Goal: Task Accomplishment & Management: Manage account settings

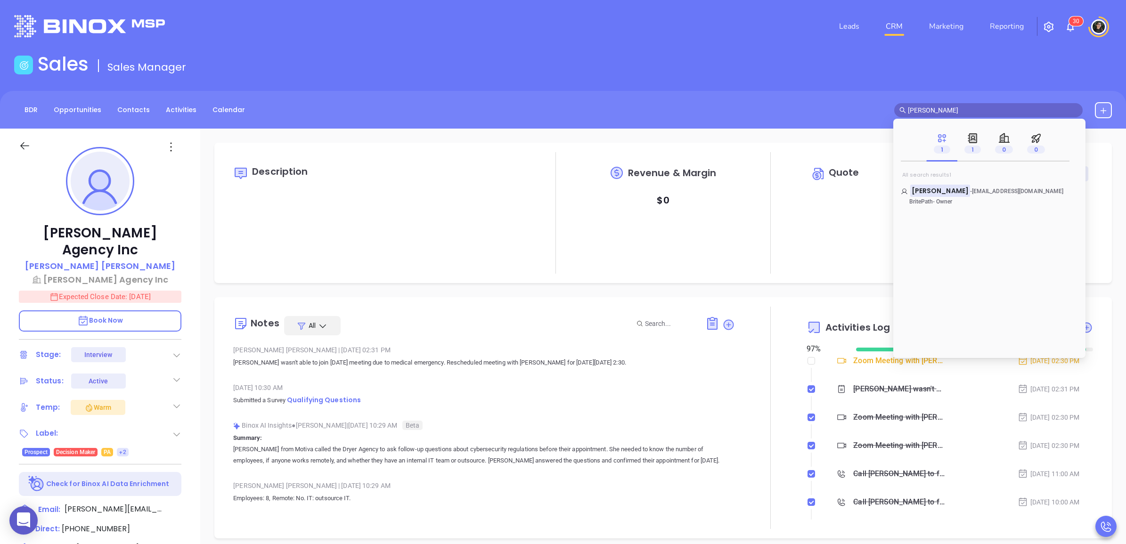
scroll to position [164, 0]
click at [978, 108] on input "Louis Bernardi" at bounding box center [993, 110] width 170 height 10
paste input "Rich Standing"
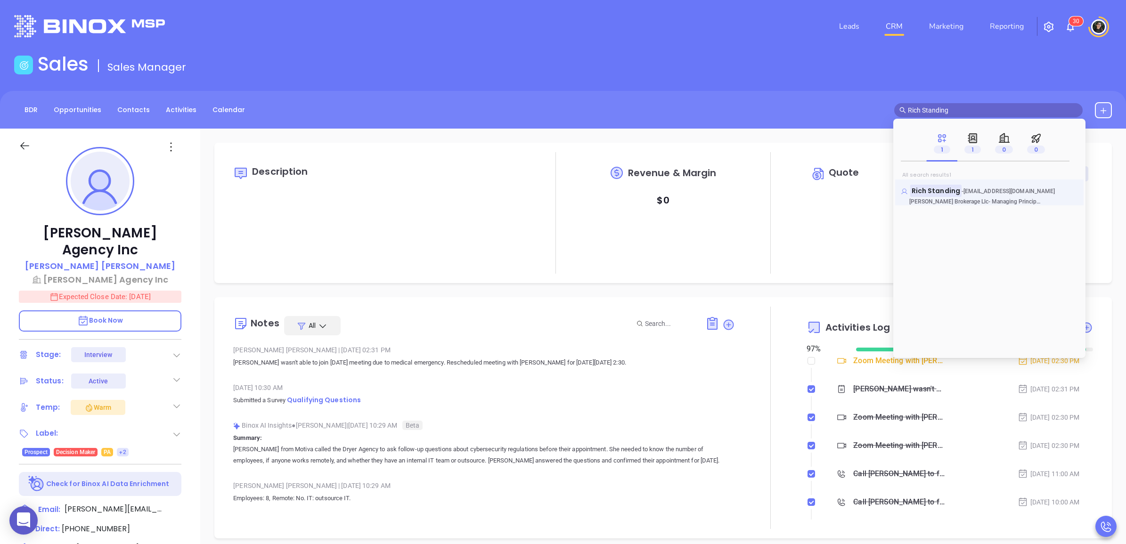
type input "Rich Standing"
click at [936, 187] on mark "Rich Standing" at bounding box center [935, 191] width 51 height 12
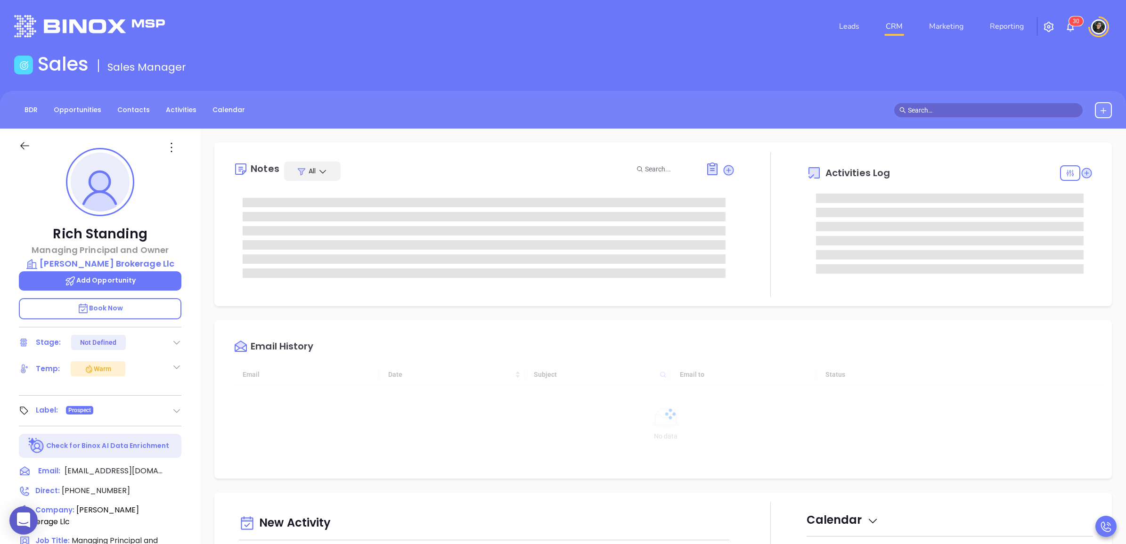
type input "[DATE]"
type input "[PERSON_NAME]"
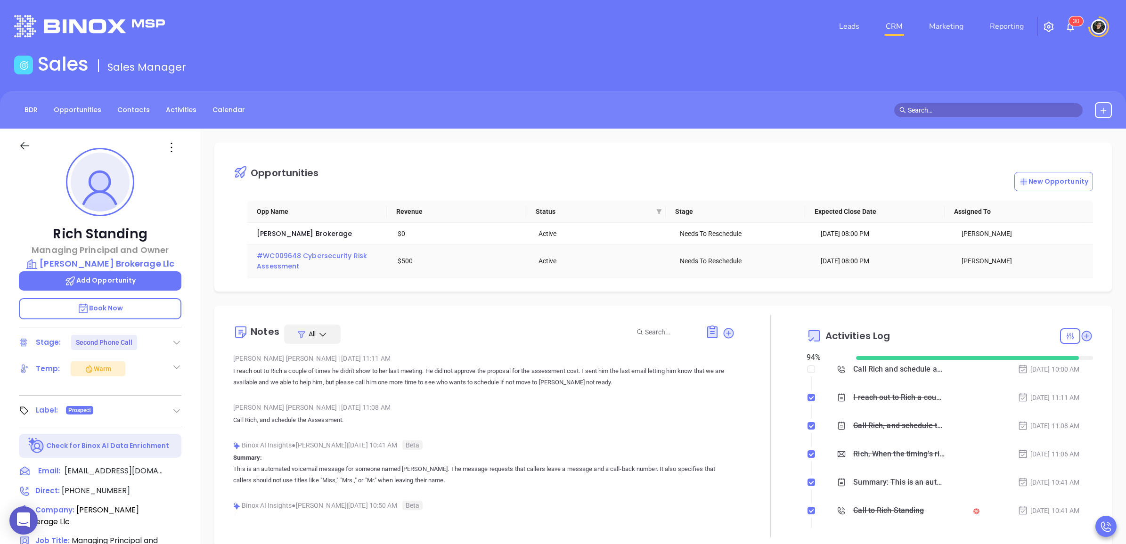
click at [283, 258] on span "#WC009648 Cybersecurity Risk Assessment" at bounding box center [313, 261] width 112 height 20
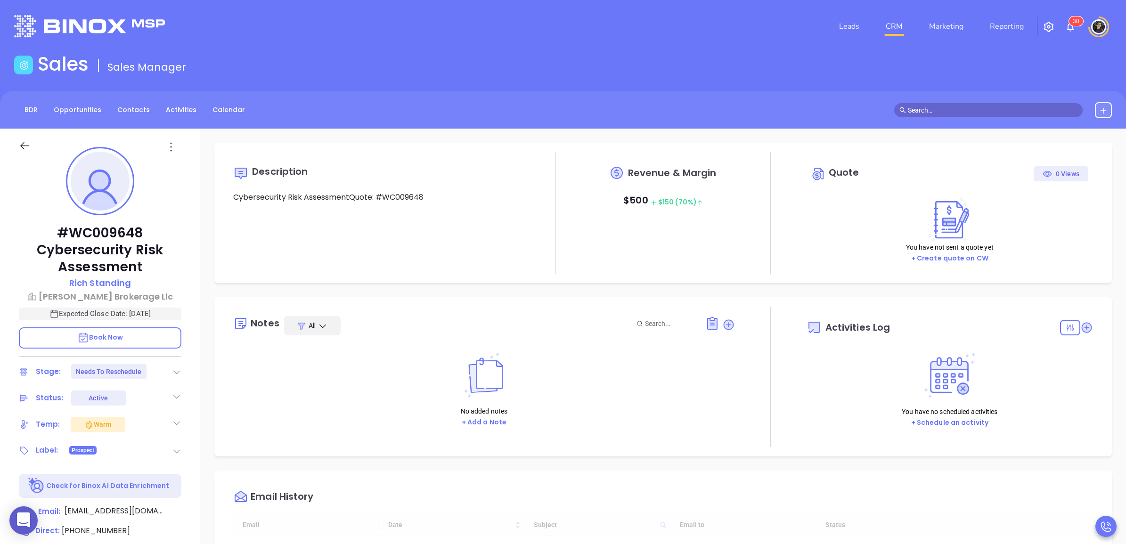
type input "[DATE]"
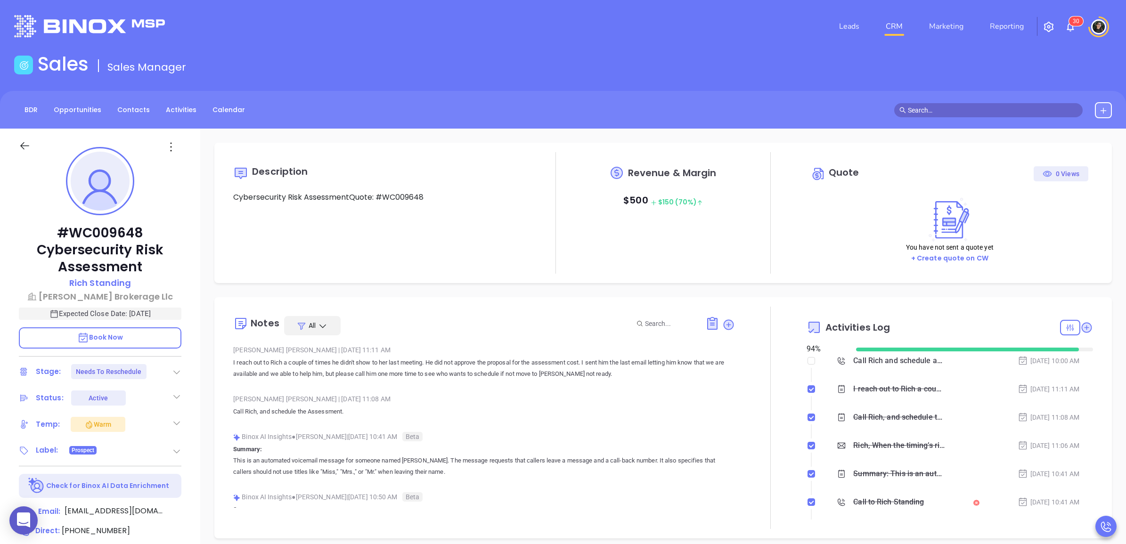
type input "[PERSON_NAME]"
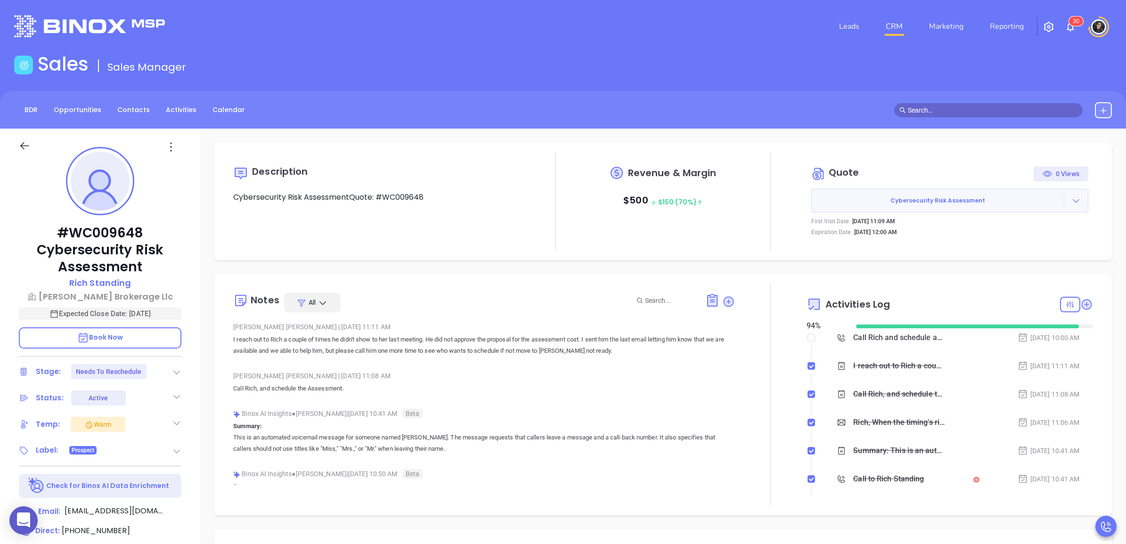
click at [952, 116] on span at bounding box center [988, 110] width 188 height 14
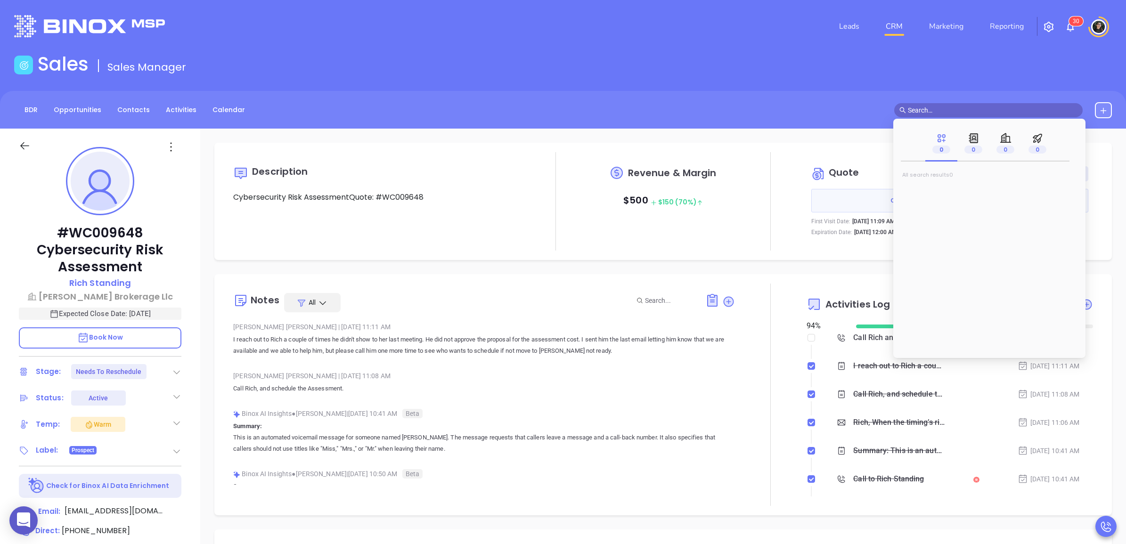
click at [956, 112] on input "text" at bounding box center [993, 110] width 170 height 10
paste input "John DeBlasio"
type input "John DeBlasio"
click at [951, 182] on div "John DeBlasio - jdeblasio@athccorp.com Atlantic Home Capital Corp. - President/…" at bounding box center [989, 192] width 188 height 26
click at [948, 187] on mark "John DeBlasio" at bounding box center [940, 191] width 60 height 12
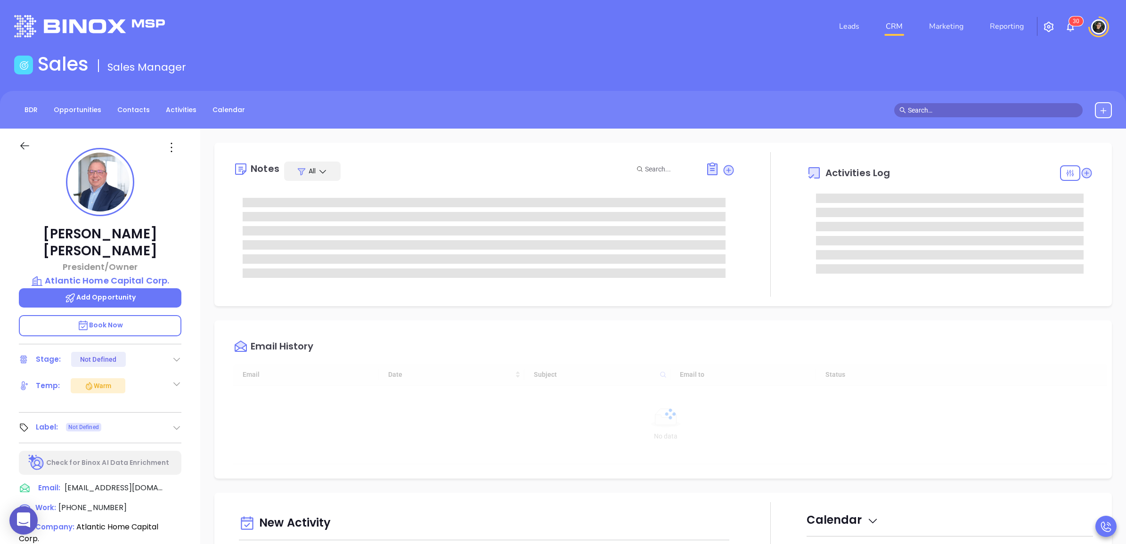
type input "[DATE]"
type input "[PERSON_NAME]"
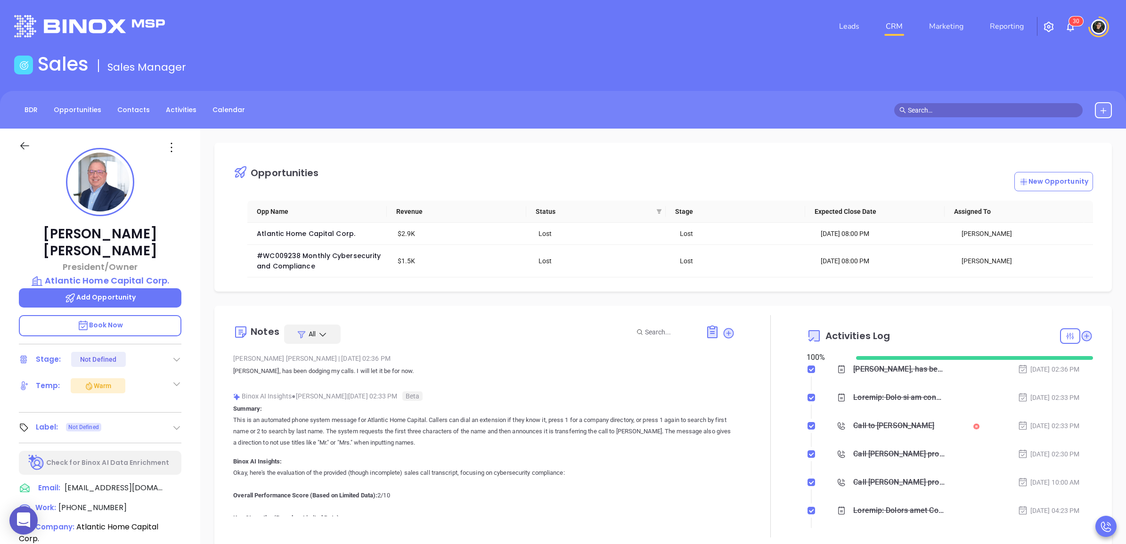
click at [973, 103] on span at bounding box center [988, 110] width 188 height 14
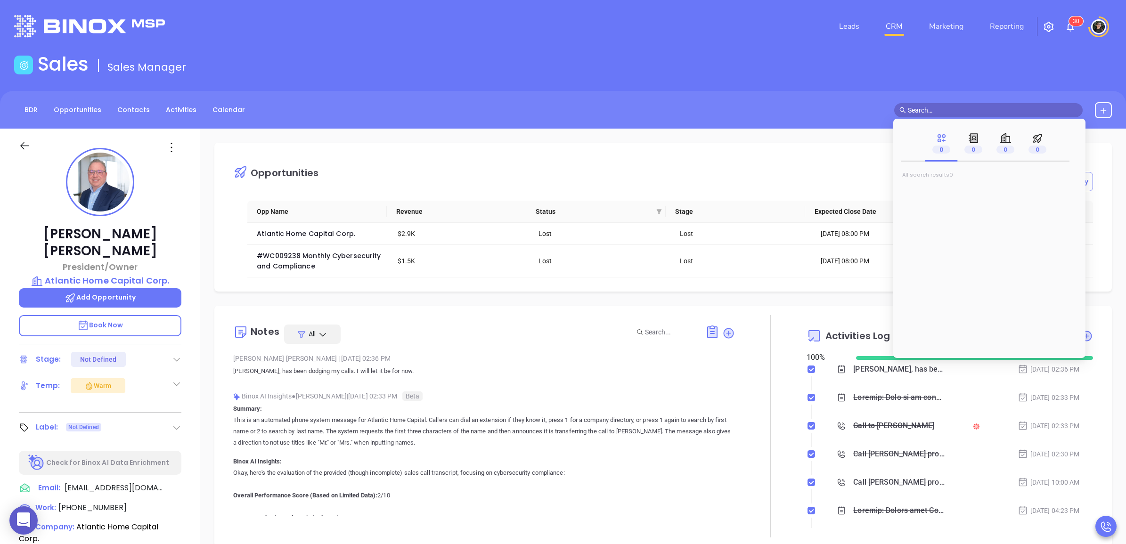
click at [975, 106] on input "text" at bounding box center [993, 110] width 170 height 10
click at [528, 98] on div "BDR Opportunities Contacts Activities Calendar" at bounding box center [563, 110] width 1126 height 38
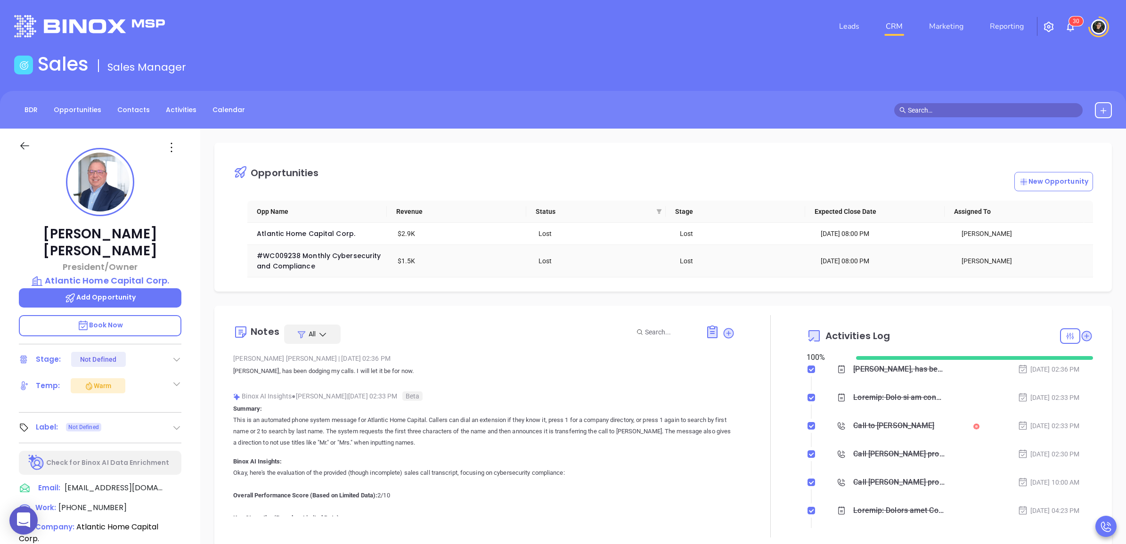
click at [295, 262] on div "#WC009238 Monthly Cybersecurity and Compliance" at bounding box center [321, 261] width 128 height 21
click at [298, 260] on span "#WC009238 Monthly Cybersecurity and Compliance" at bounding box center [320, 261] width 126 height 20
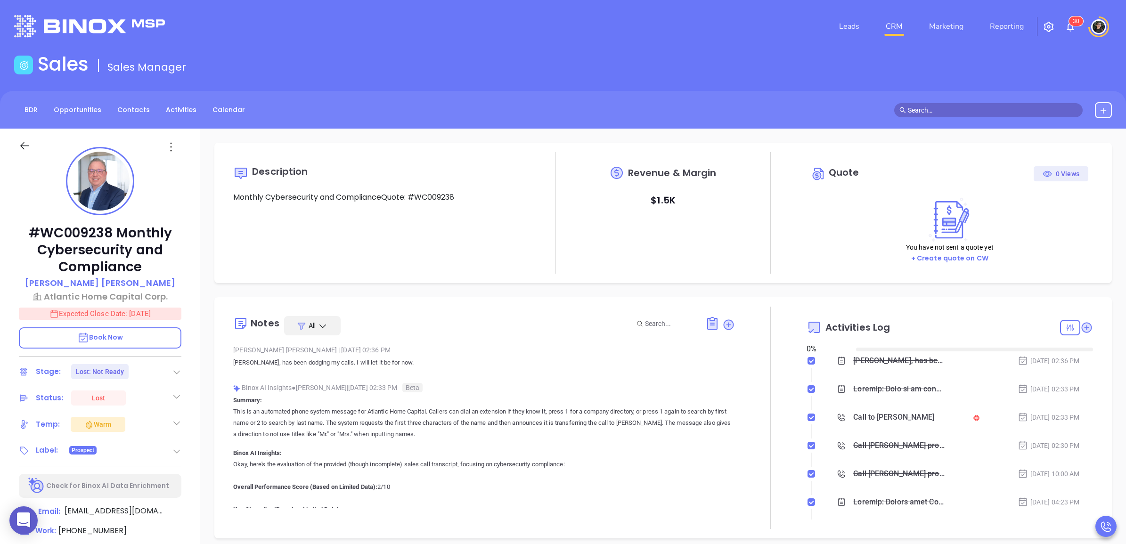
type input "[DATE]"
type input "[PERSON_NAME]"
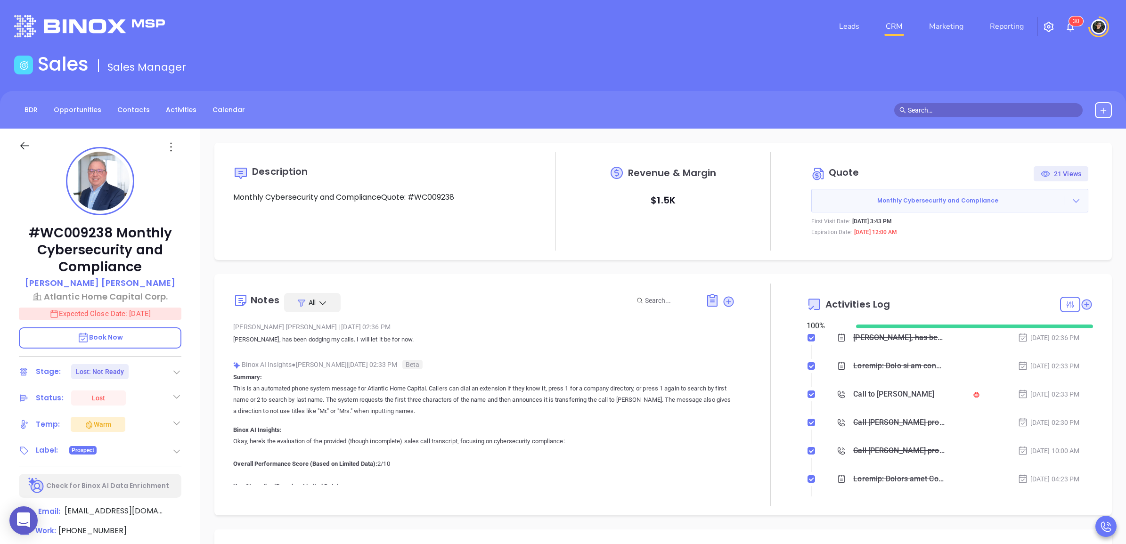
click at [949, 112] on input "text" at bounding box center [993, 110] width 170 height 10
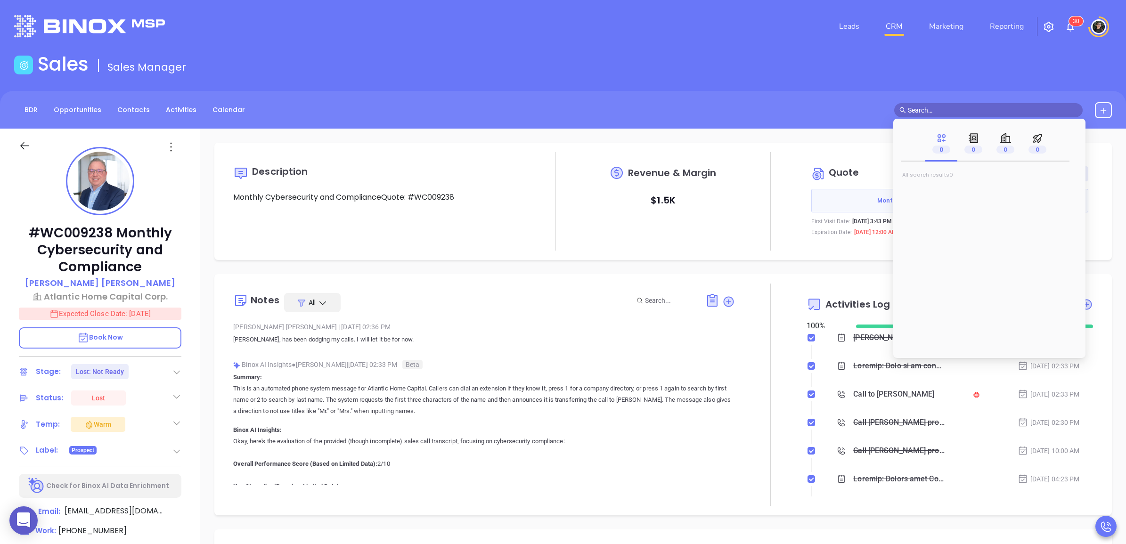
paste input "Linzy Frank"
type input "Linzy Frank"
click at [923, 190] on mark "Linzy Frank" at bounding box center [940, 191] width 60 height 12
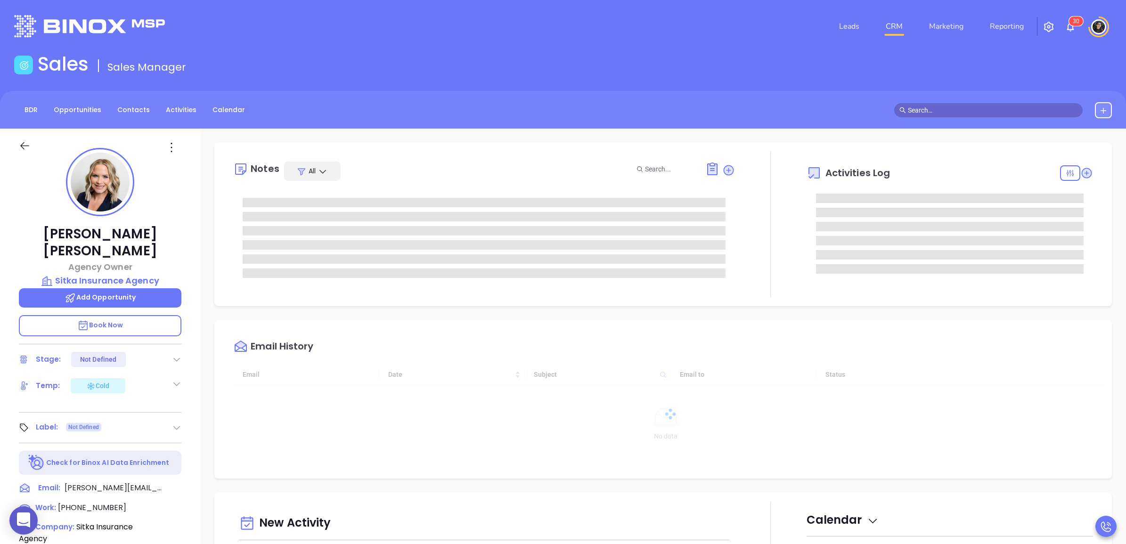
scroll to position [219, 0]
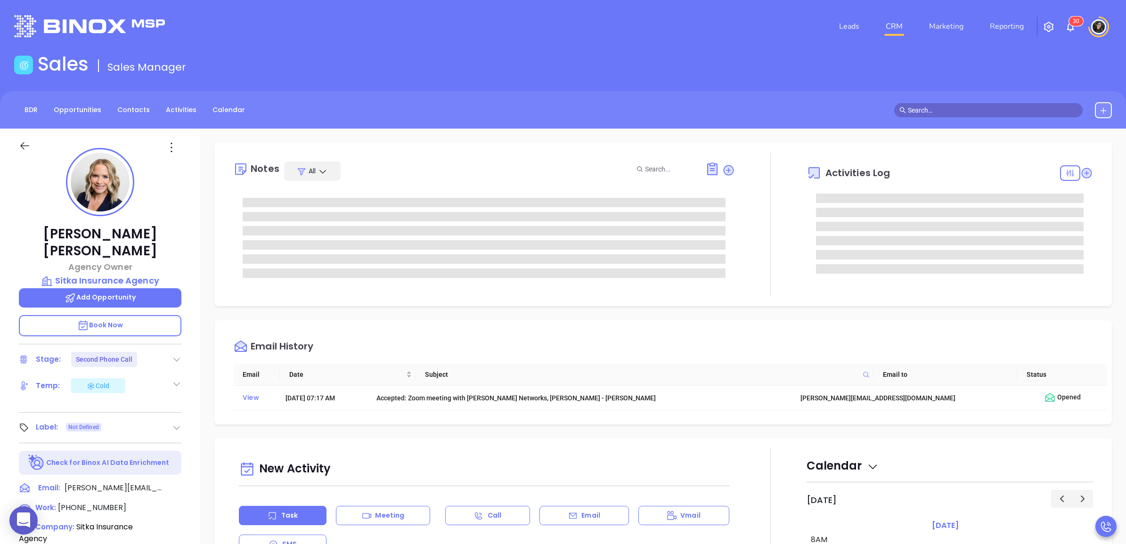
type input "[PERSON_NAME]"
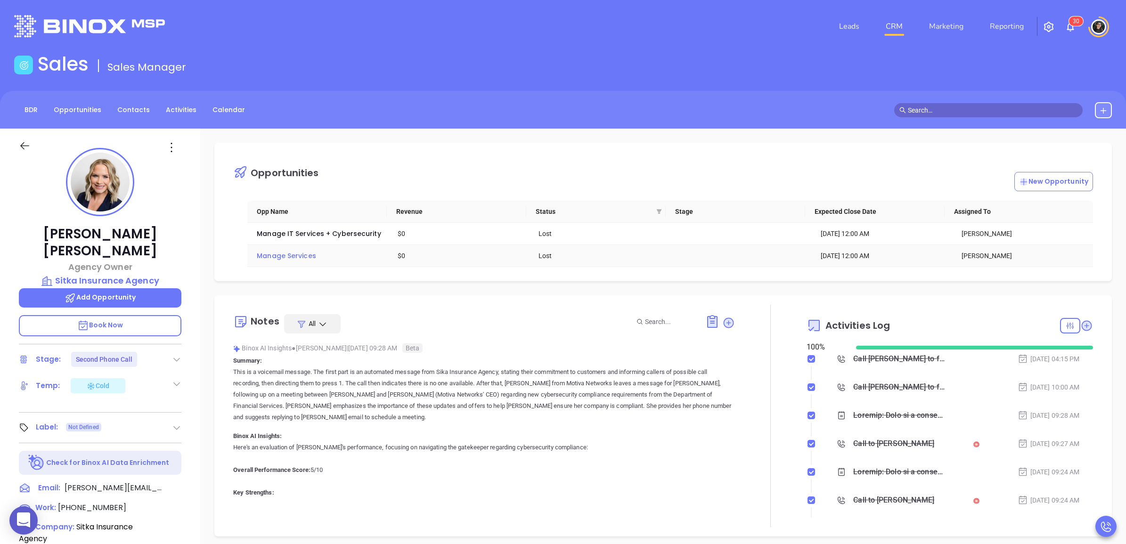
click at [283, 260] on span "Manage Services" at bounding box center [286, 255] width 59 height 9
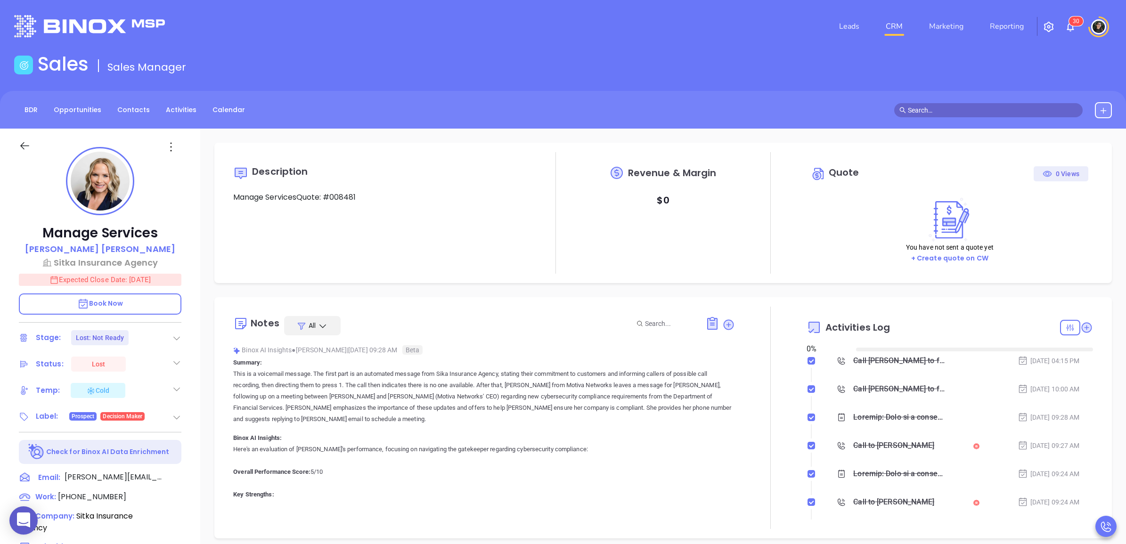
type input "[DATE]"
type input "[PERSON_NAME]"
click at [956, 118] on div "BDR Opportunities Contacts Activities Calendar" at bounding box center [563, 110] width 1126 height 38
click at [964, 109] on input "text" at bounding box center [993, 110] width 170 height 10
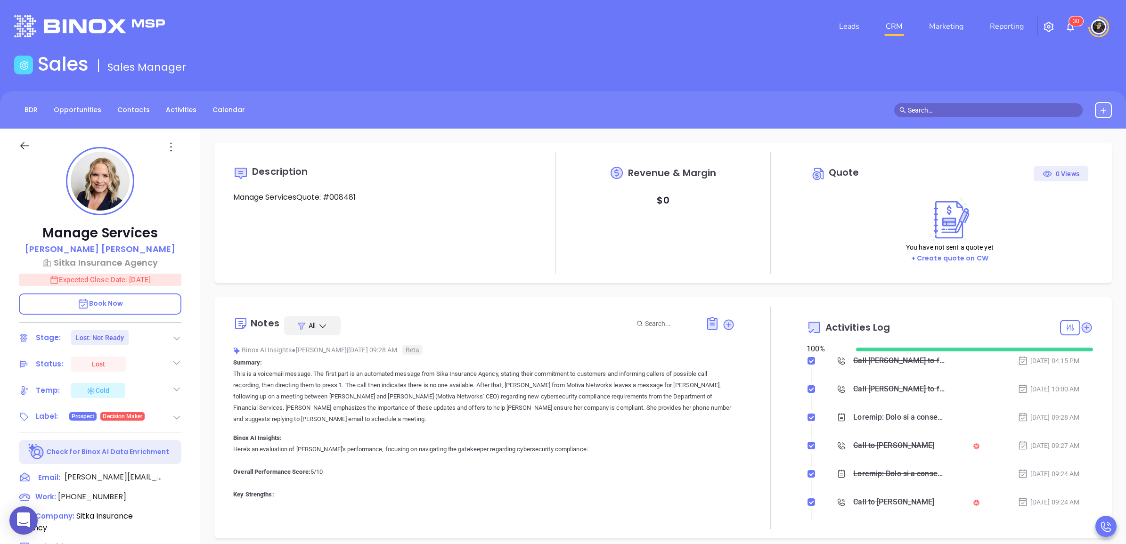
paste input "Garett Robert Farrugia"
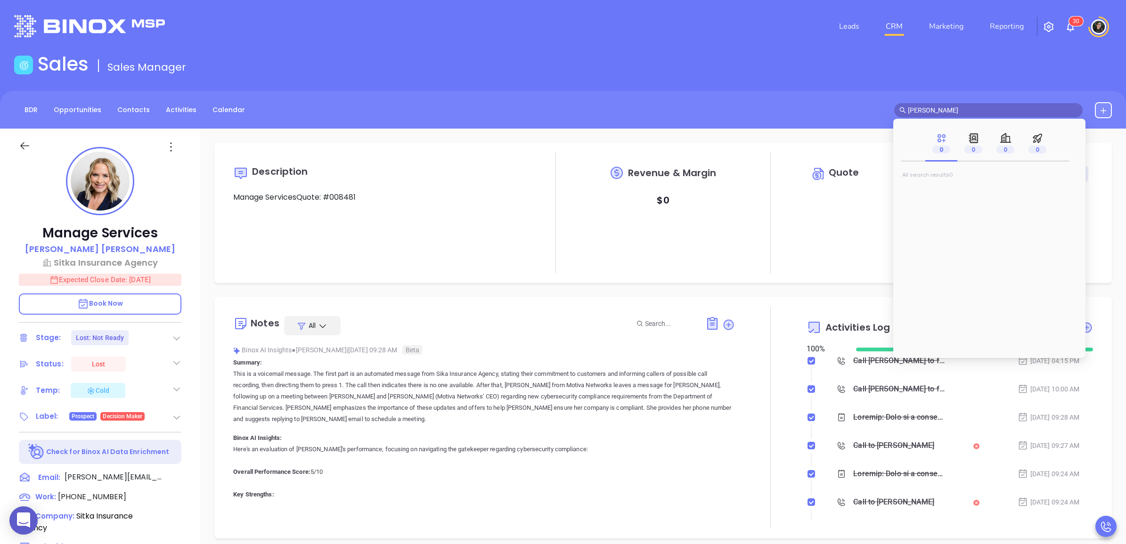
click at [950, 111] on input "Garett Robert Farrugia" at bounding box center [993, 110] width 170 height 10
drag, startPoint x: 950, startPoint y: 108, endPoint x: 1009, endPoint y: 114, distance: 59.6
click at [1009, 114] on input "Garett Robert Farrugia" at bounding box center [993, 110] width 170 height 10
type input "Garett"
click at [970, 187] on span "Robert Farrugia" at bounding box center [998, 190] width 57 height 9
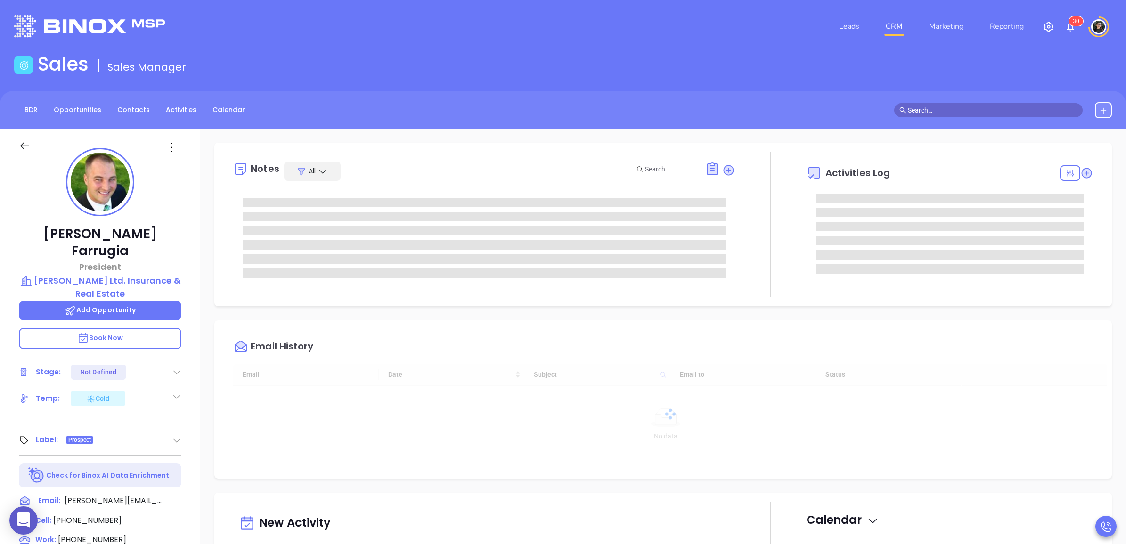
type input "[DATE]"
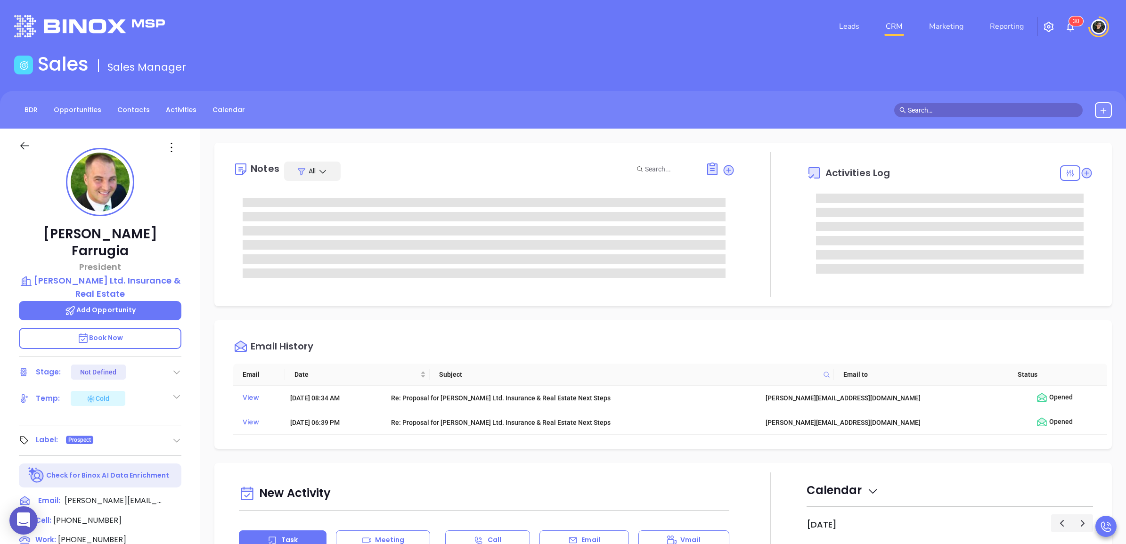
type input "[PERSON_NAME]"
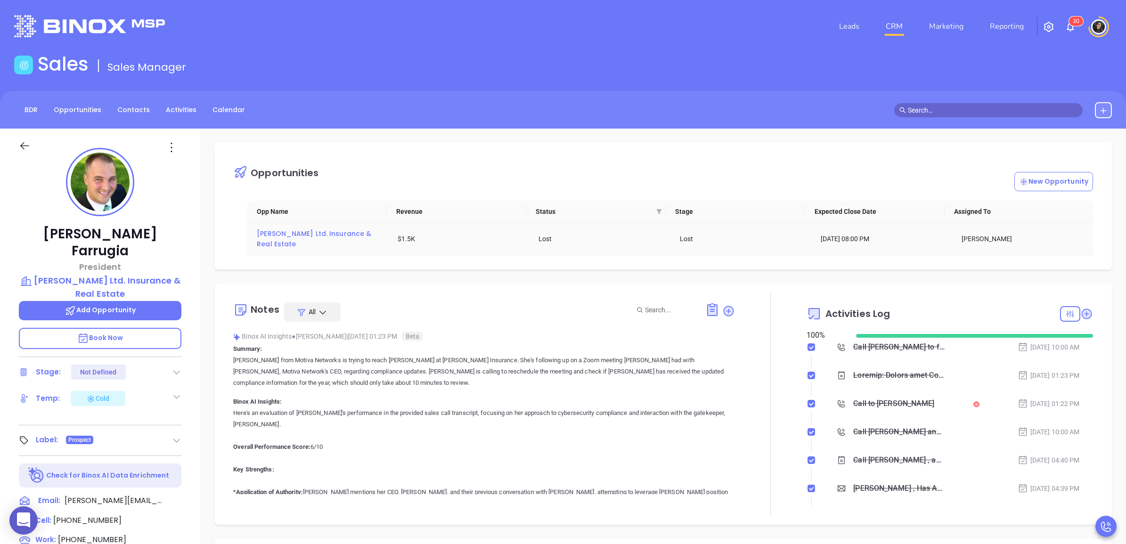
click at [338, 232] on span "Robert E. Schaff Ltd. Insurance & Real Estate" at bounding box center [315, 239] width 116 height 20
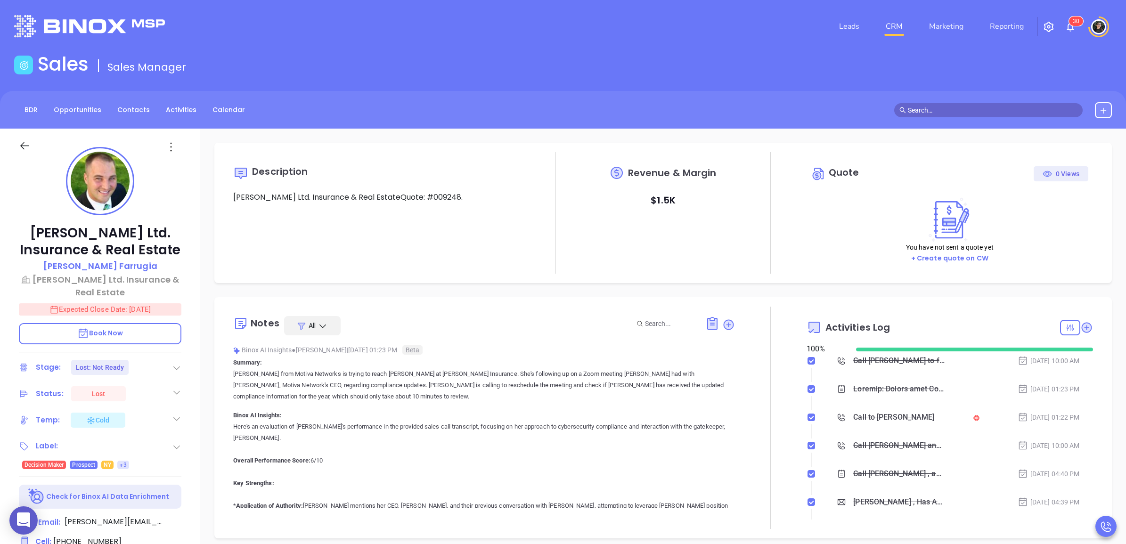
scroll to position [219, 0]
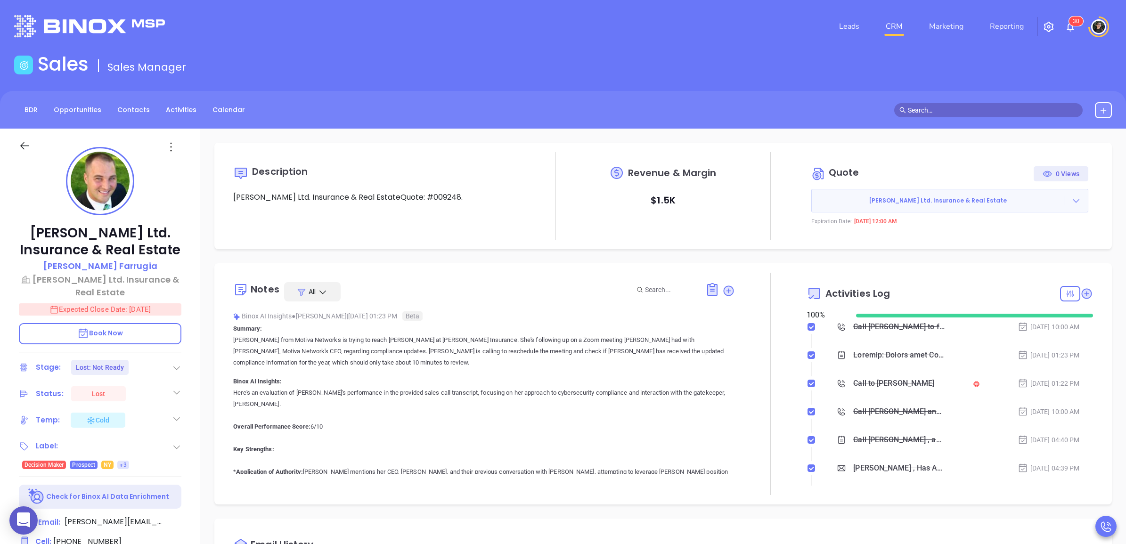
type input "[PERSON_NAME]"
click at [969, 105] on input "text" at bounding box center [993, 110] width 170 height 10
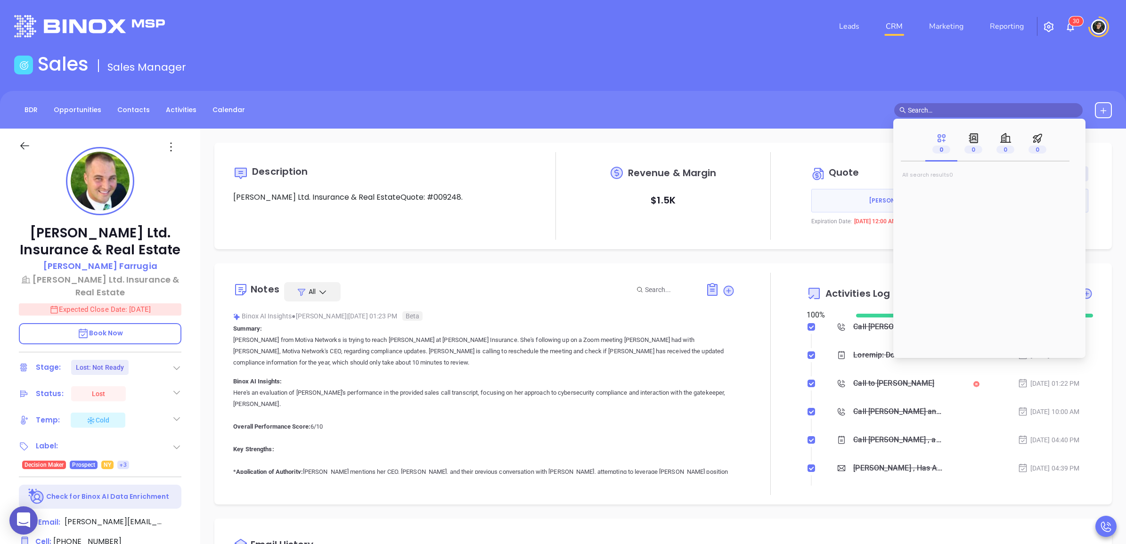
paste input "Jenny Castillo"
type input "Jenny Castillo"
click at [935, 189] on mark "Jenny Castillo" at bounding box center [940, 191] width 60 height 12
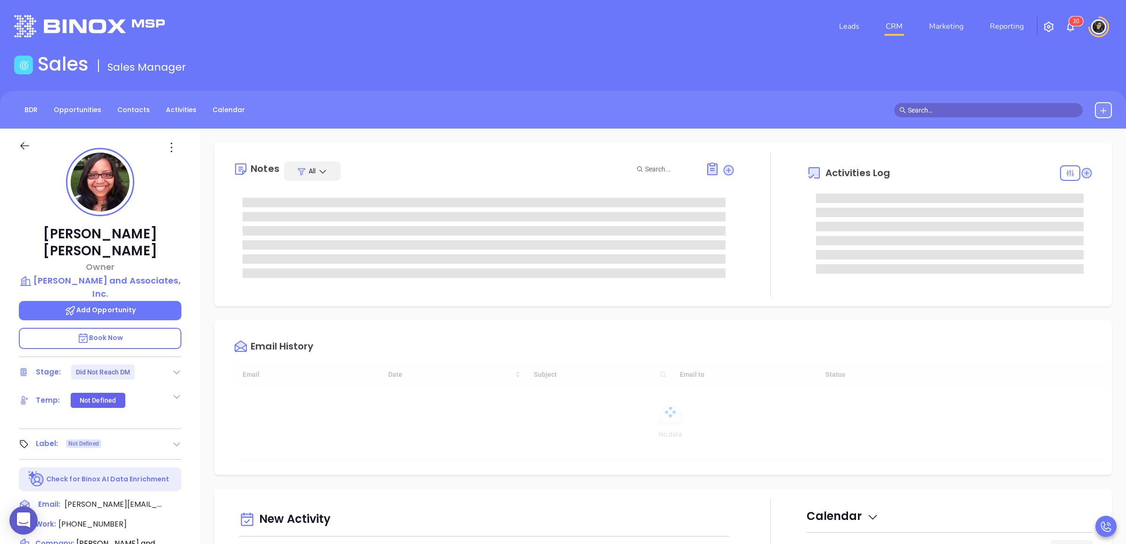
type input "[PERSON_NAME]"
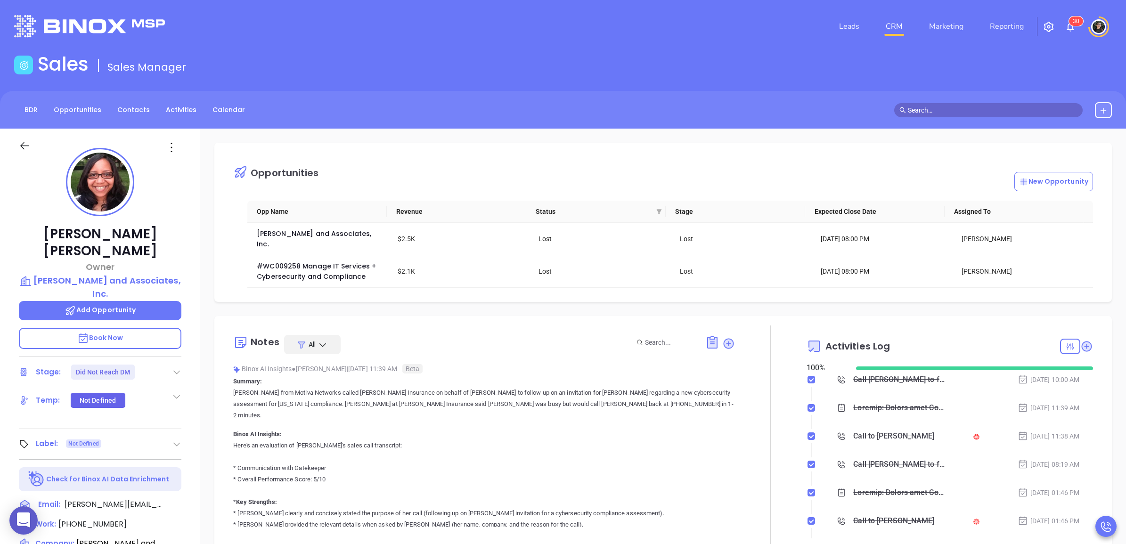
scroll to position [219, 0]
click at [317, 261] on span "#WC009258 Manage IT Services + Cybersecurity and Compliance" at bounding box center [317, 271] width 121 height 20
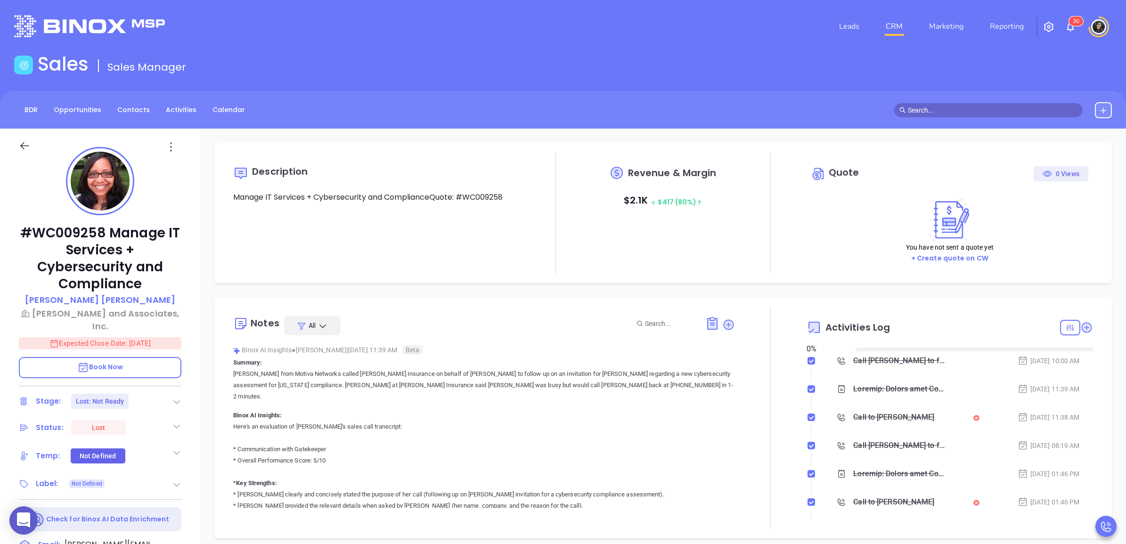
type input "[DATE]"
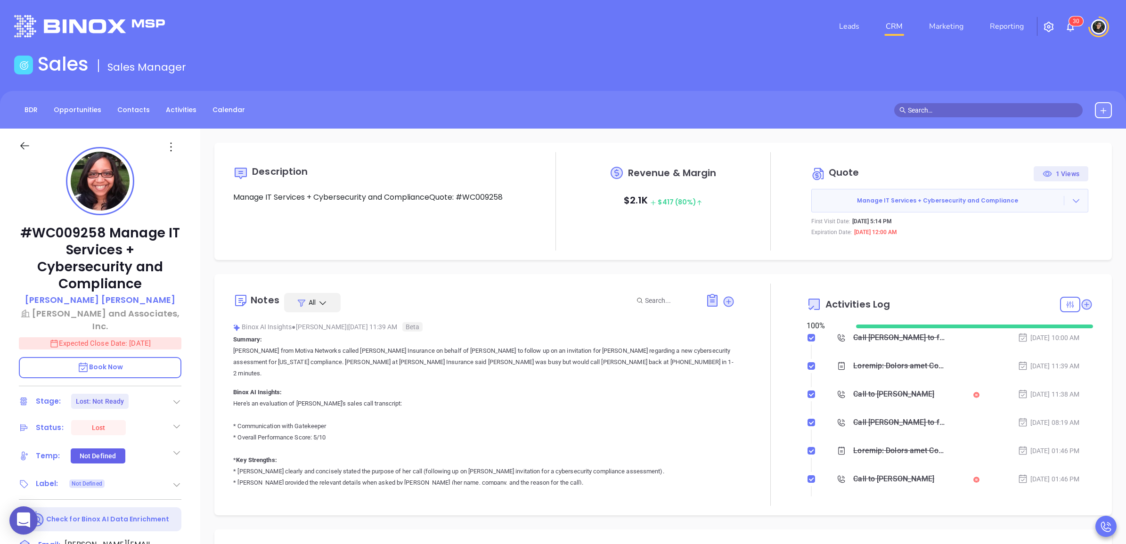
type input "[PERSON_NAME]"
click at [949, 105] on input "text" at bounding box center [993, 110] width 170 height 10
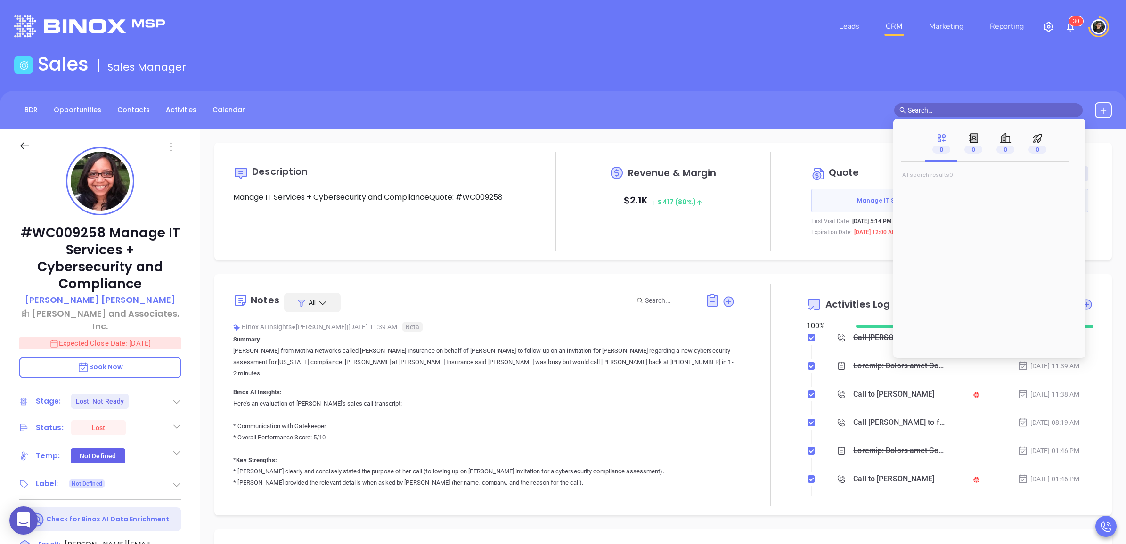
click at [967, 117] on div at bounding box center [999, 110] width 225 height 16
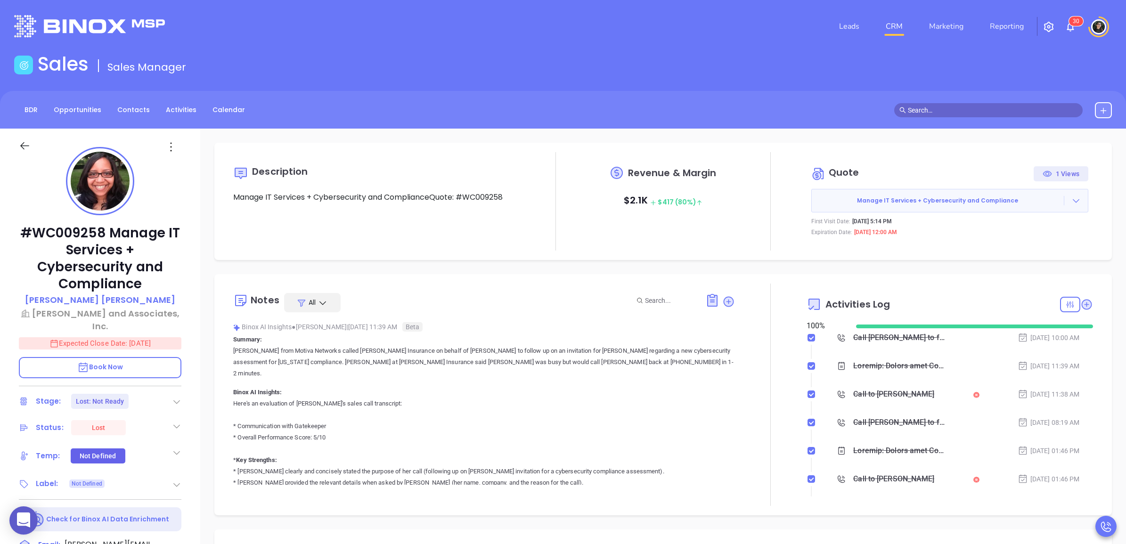
click at [971, 111] on input "text" at bounding box center [993, 110] width 170 height 10
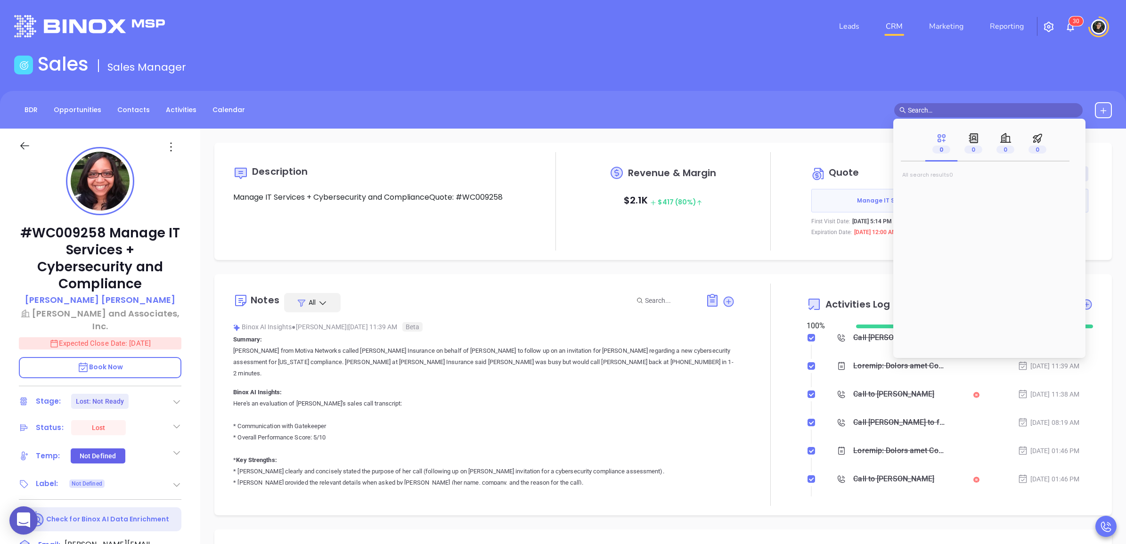
paste input "Matthew Weinreb"
type input "Matthew Weinreb"
click at [950, 189] on mark "Matthew Weinreb" at bounding box center [940, 191] width 60 height 12
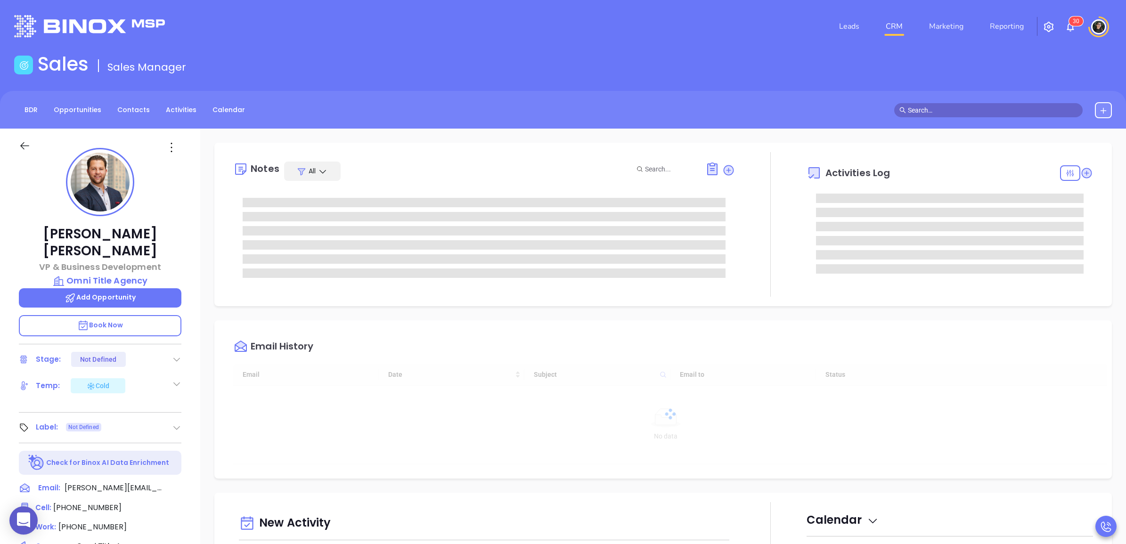
type input "[DATE]"
type input "[PERSON_NAME]"
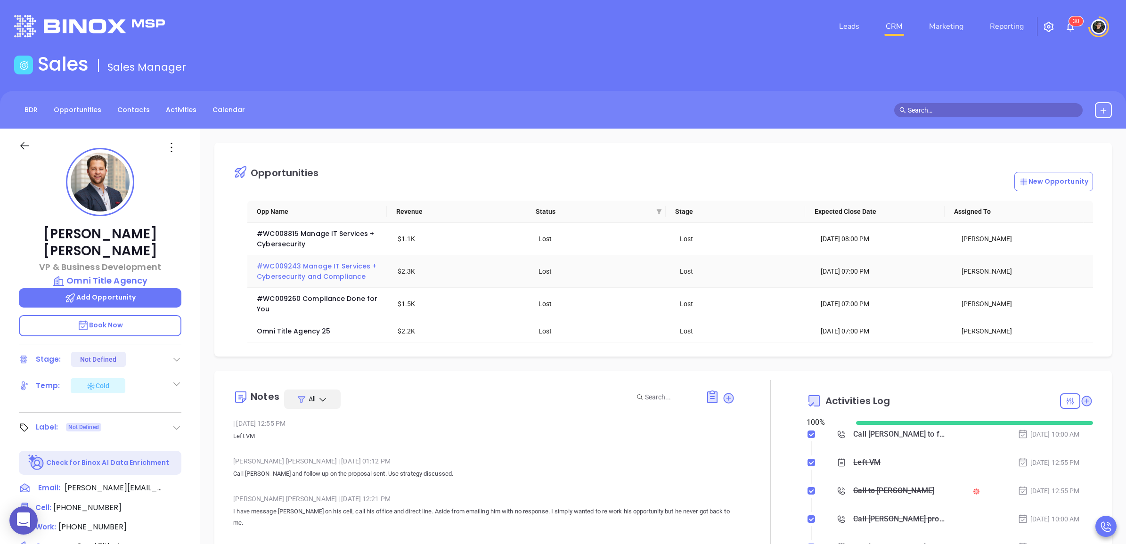
click at [326, 279] on span "#WC009243 Manage IT Services + Cybersecurity and Compliance" at bounding box center [318, 271] width 122 height 20
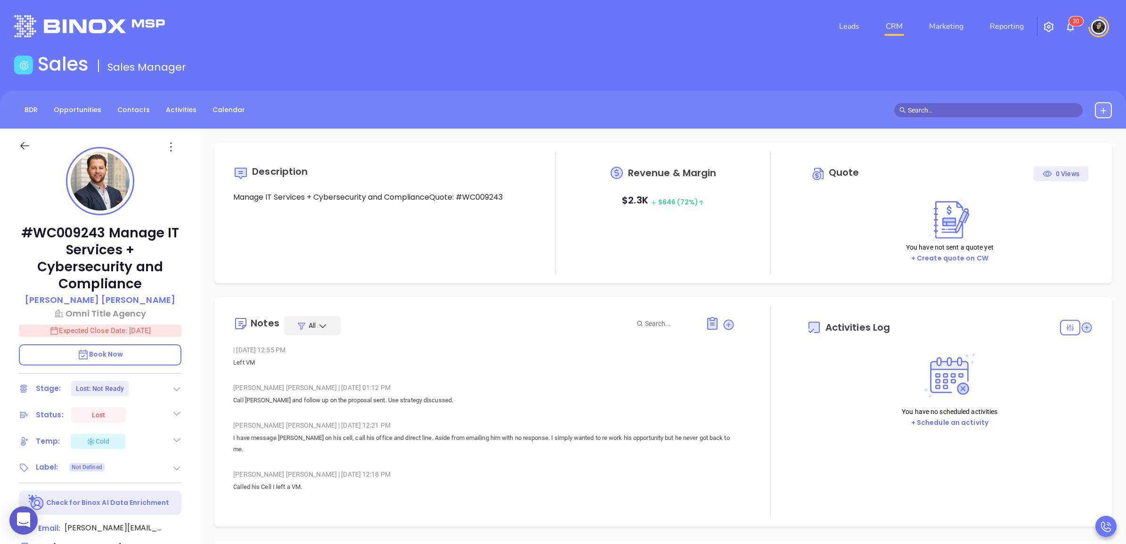
type input "[DATE]"
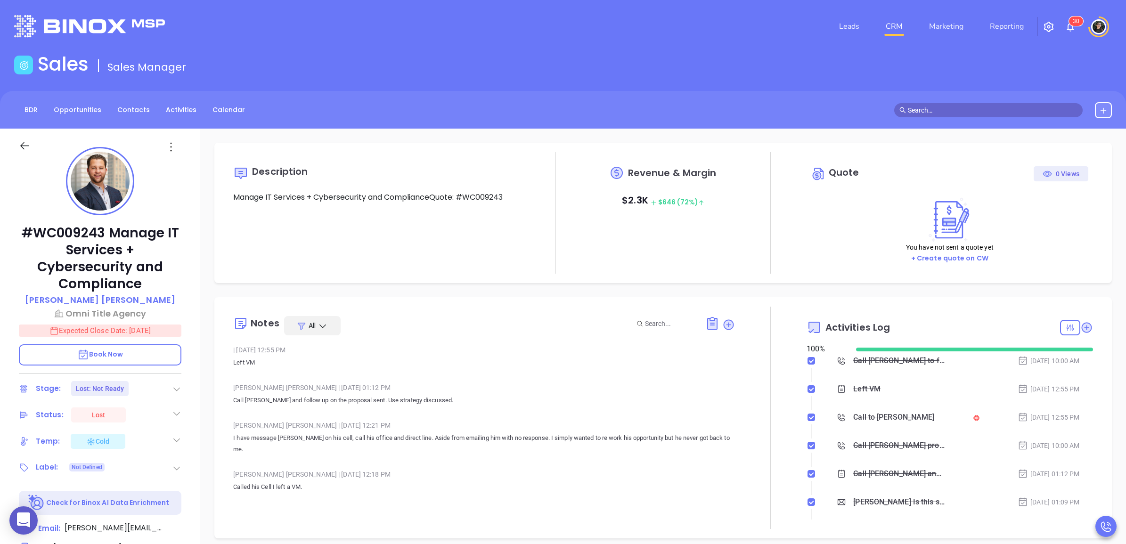
scroll to position [219, 0]
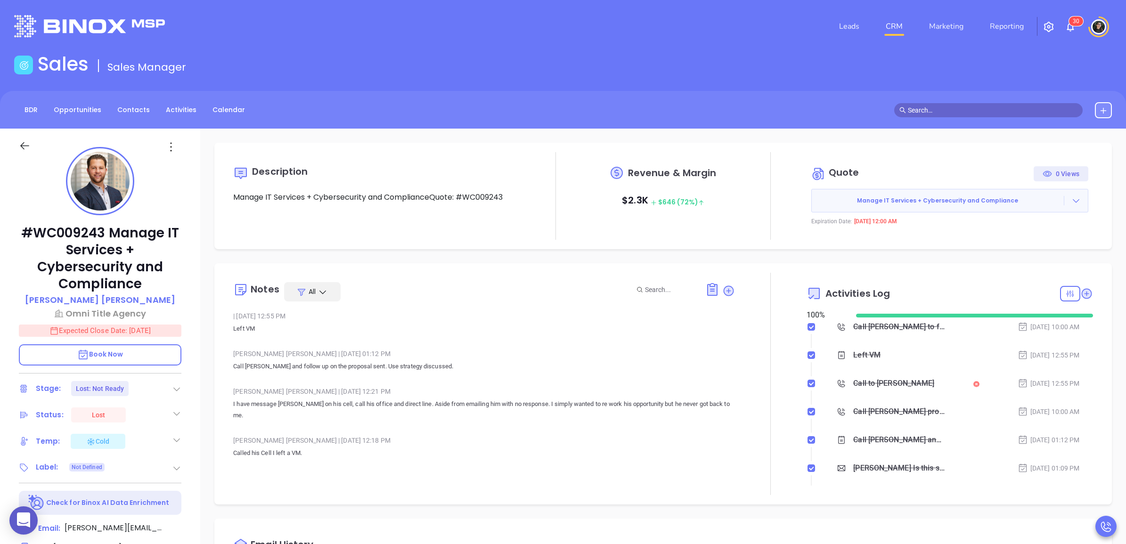
type input "[PERSON_NAME]"
click at [995, 116] on span at bounding box center [988, 110] width 188 height 14
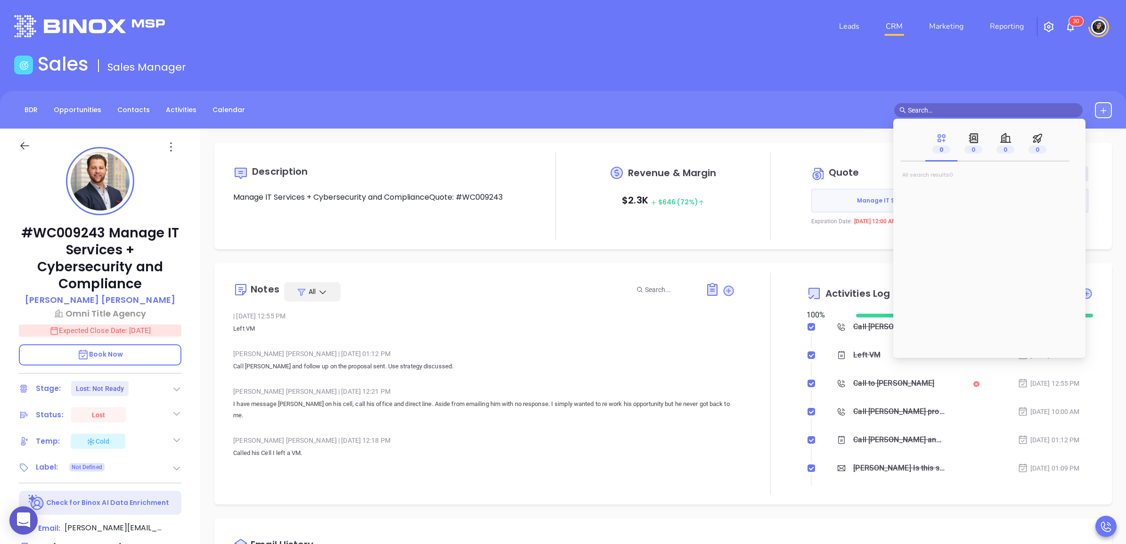
click at [1001, 107] on input "text" at bounding box center [993, 110] width 170 height 10
paste input "James Sutton"
type input "James Sutton"
click at [942, 192] on mark "James Sutton" at bounding box center [940, 191] width 60 height 12
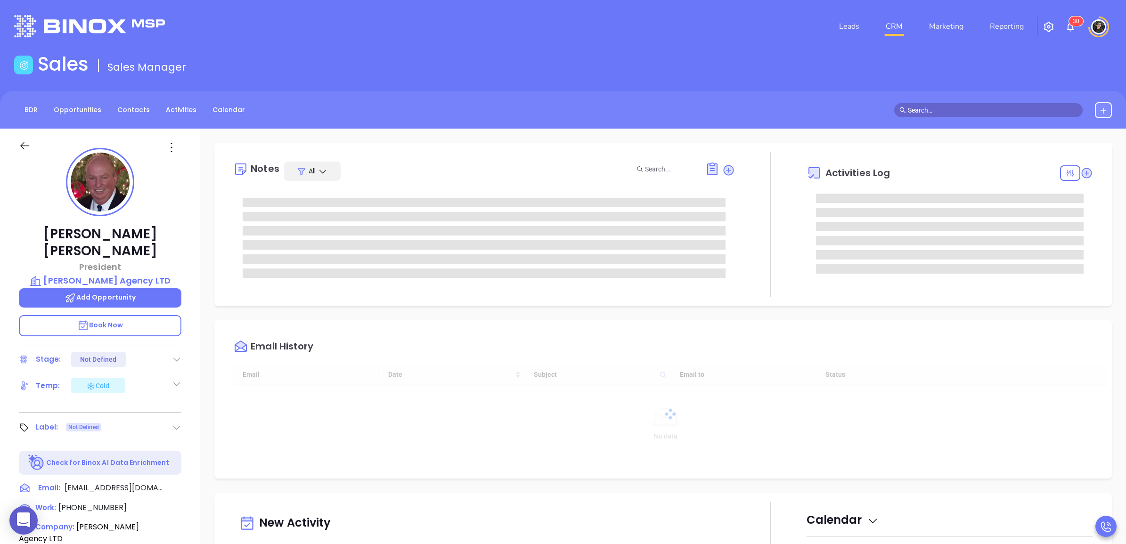
type input "[DATE]"
type input "[PERSON_NAME]"
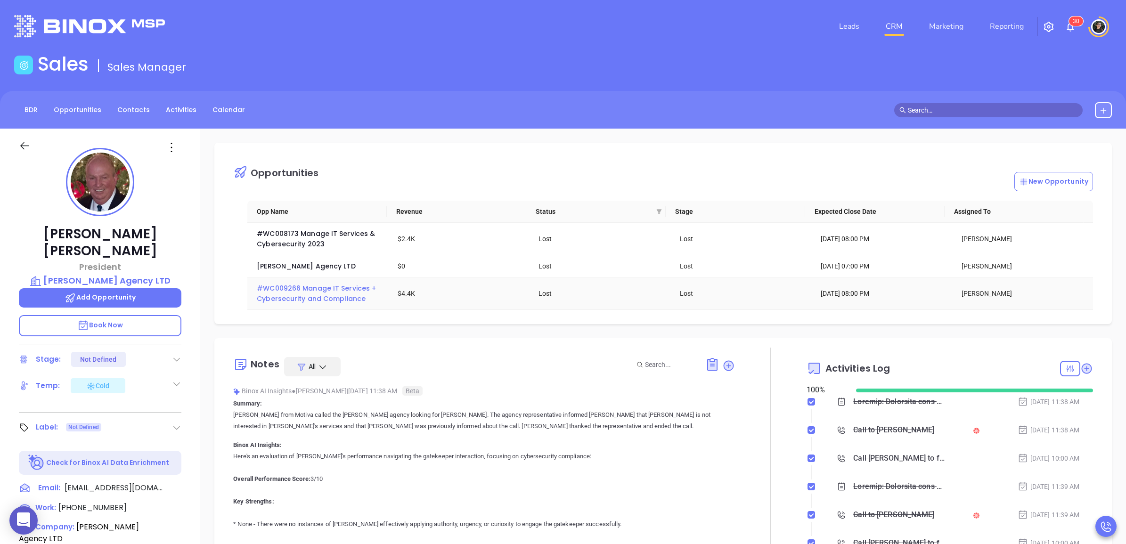
click at [301, 292] on span "#WC009266 Manage IT Services + Cybersecurity and Compliance" at bounding box center [317, 294] width 121 height 20
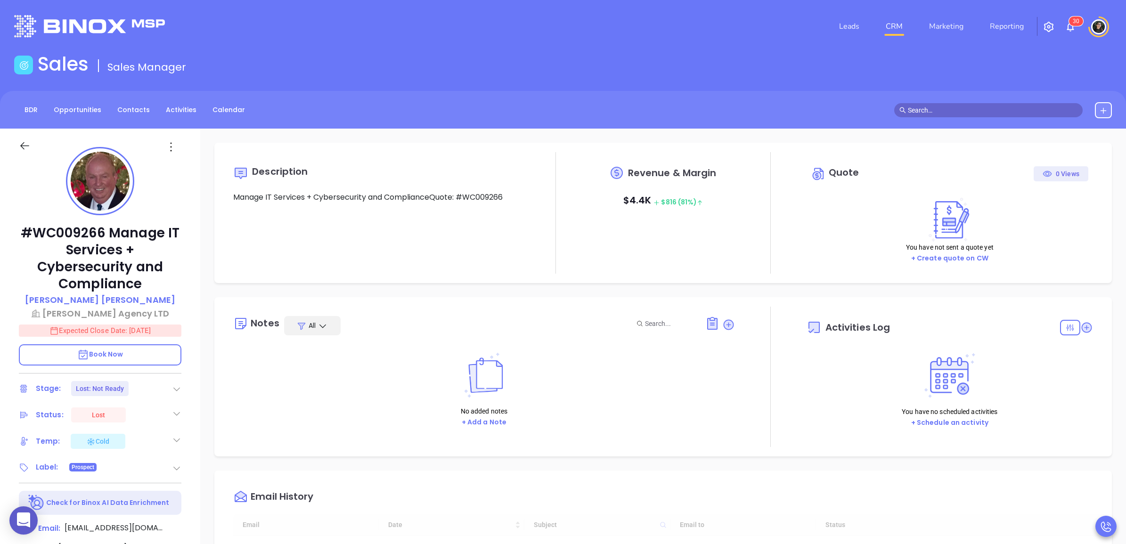
type input "[DATE]"
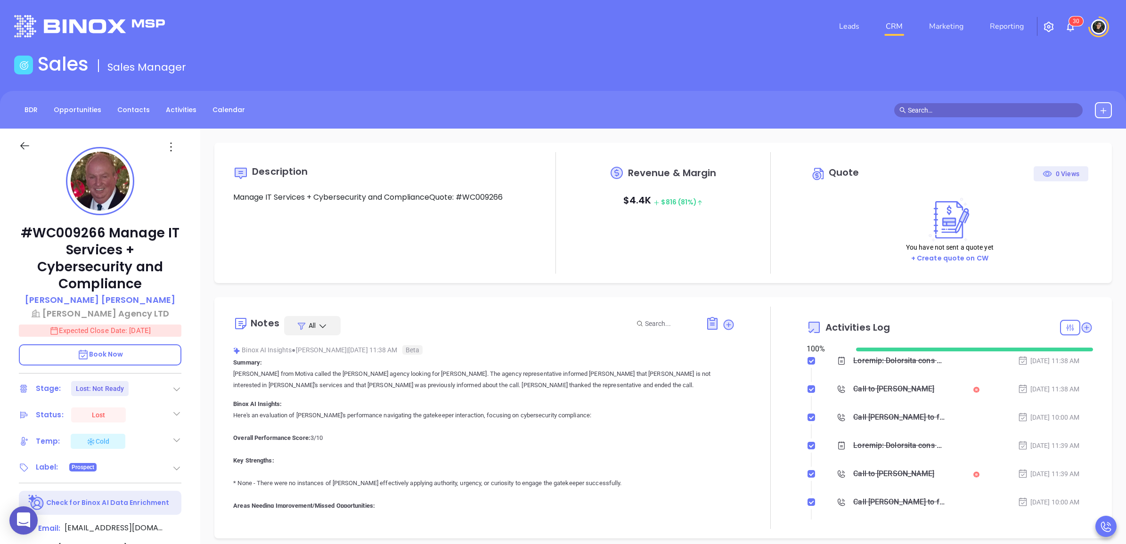
scroll to position [219, 0]
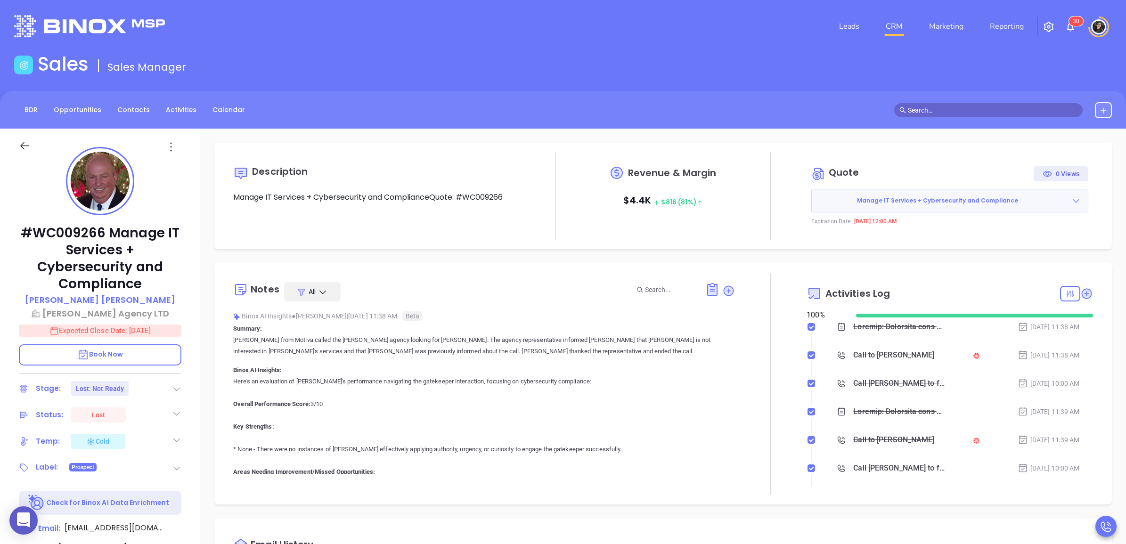
type input "[PERSON_NAME]"
click at [968, 116] on span at bounding box center [988, 110] width 188 height 14
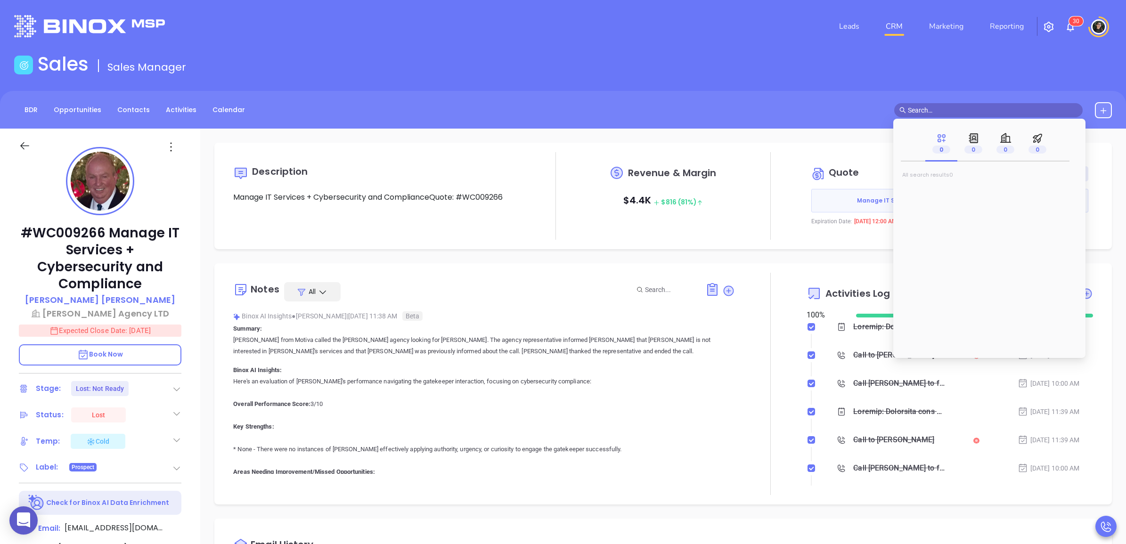
paste input "Barry Shipper"
type input "Barry Shipper"
click at [942, 194] on mark "Barry Shipper" at bounding box center [940, 191] width 60 height 12
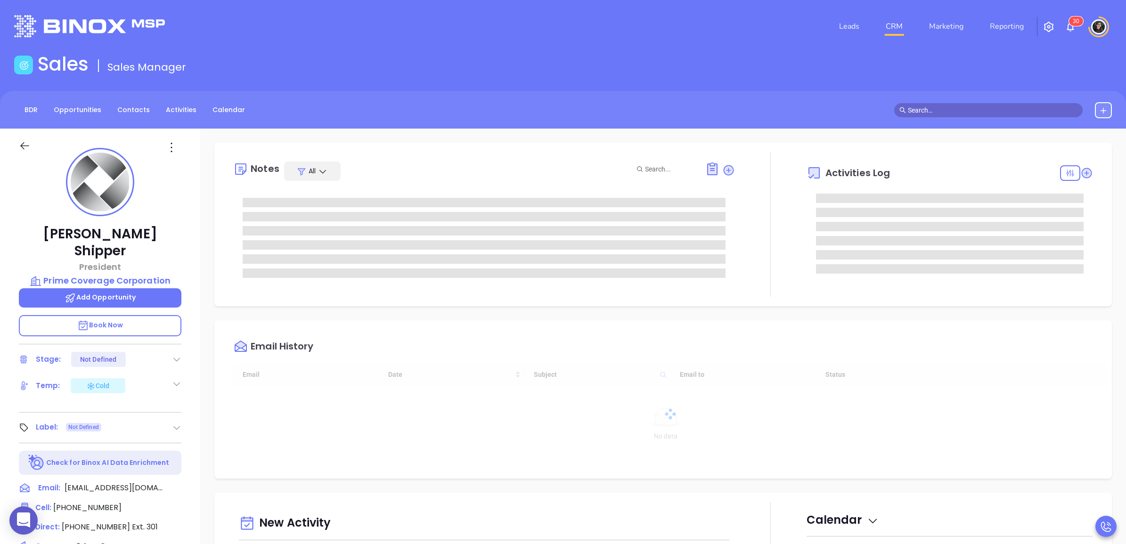
scroll to position [219, 0]
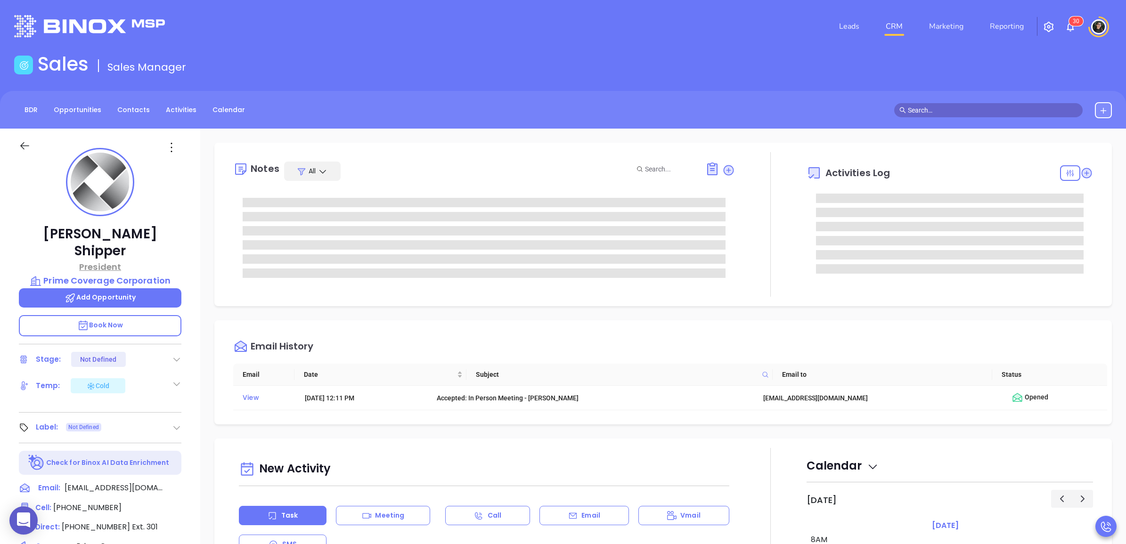
type input "Wendy Hernandez"
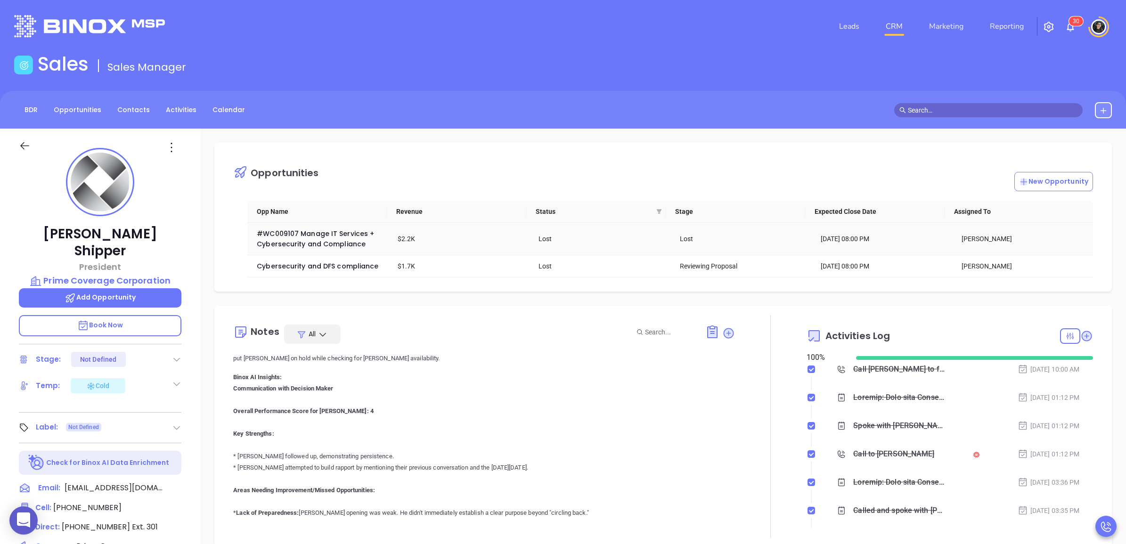
scroll to position [59, 0]
click at [318, 268] on span "Cybersecurity and DFS compliance" at bounding box center [318, 265] width 122 height 9
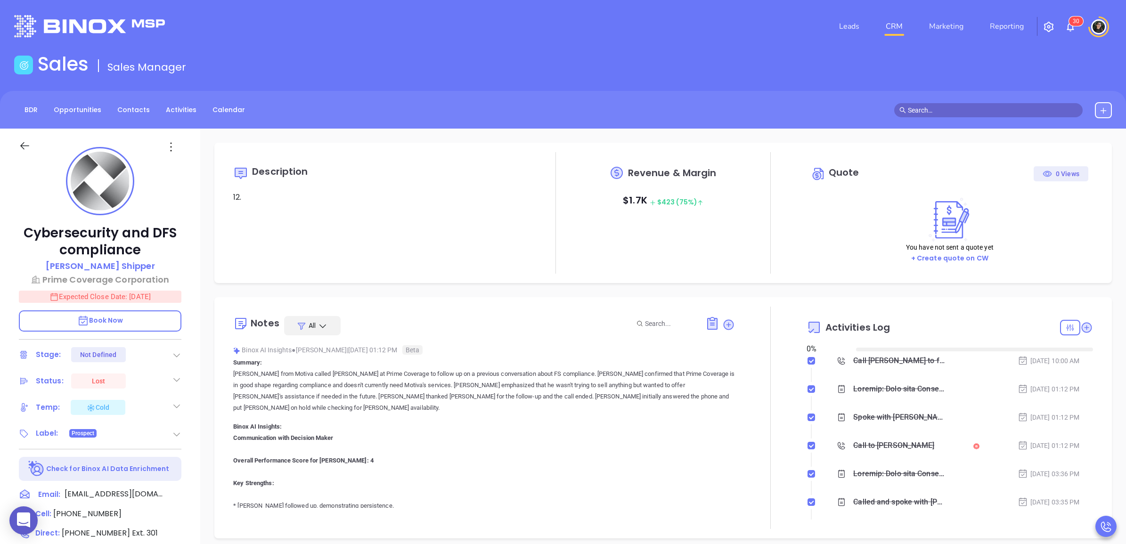
type input "[DATE]"
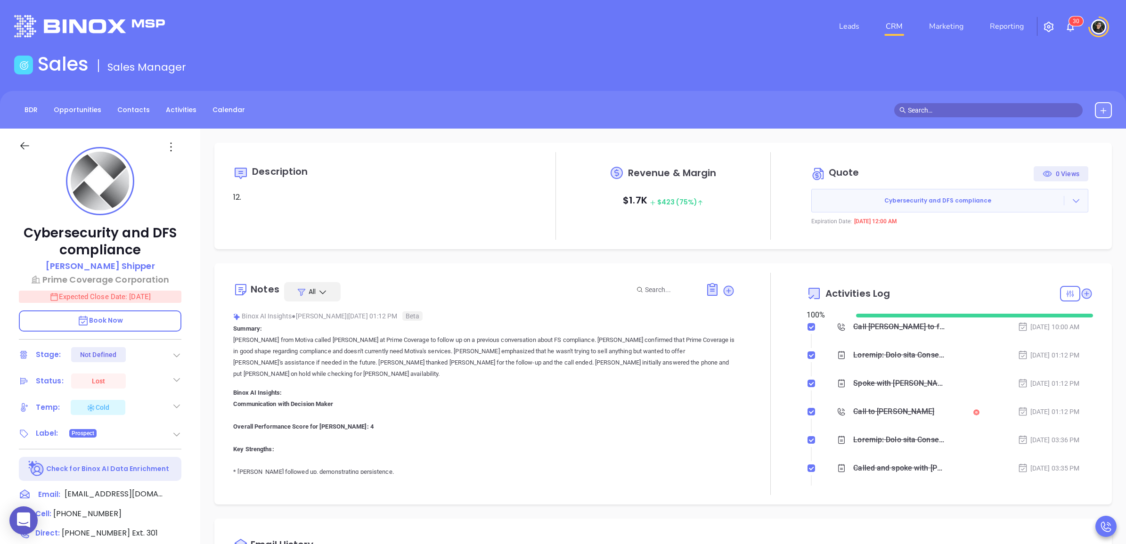
type input "[PERSON_NAME]"
click at [931, 99] on div "BDR Opportunities Contacts Activities Calendar" at bounding box center [563, 110] width 1126 height 38
click at [961, 111] on input "text" at bounding box center [993, 110] width 170 height 10
paste input "John Mason"
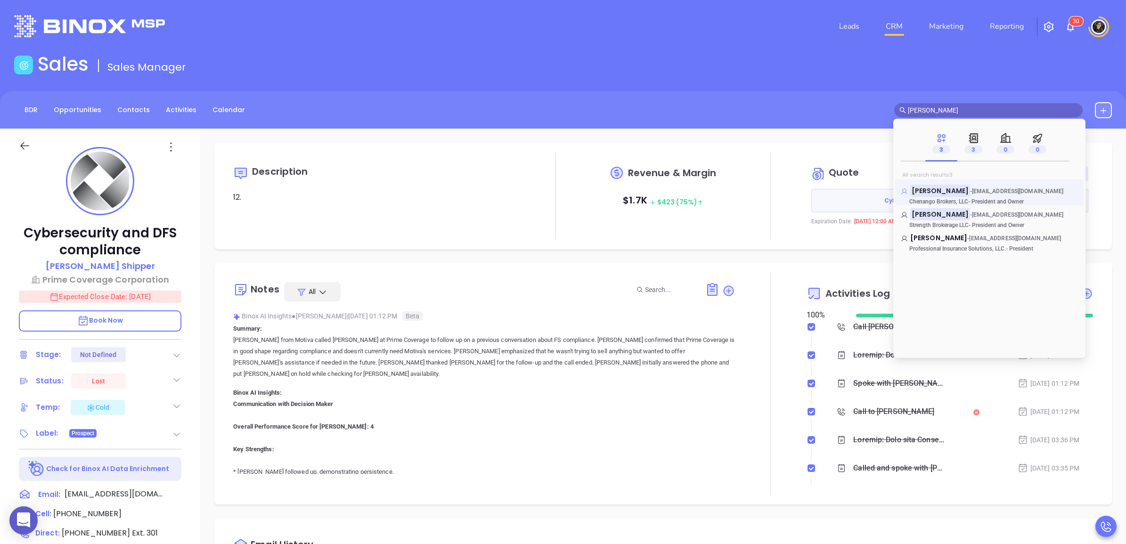
type input "John Mason"
click at [943, 192] on mark "John Mason" at bounding box center [940, 191] width 60 height 12
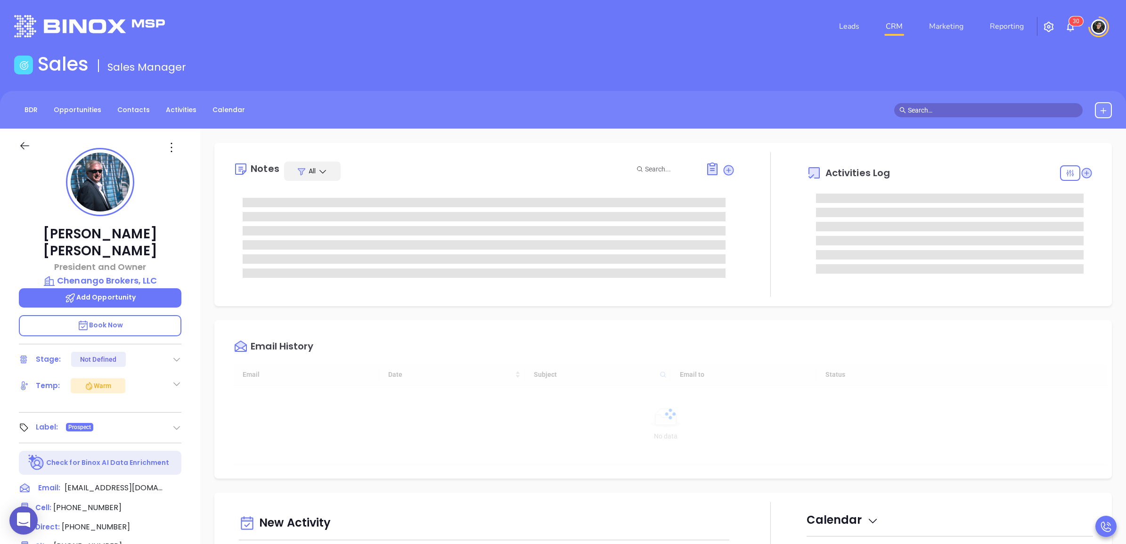
scroll to position [219, 0]
type input "[PERSON_NAME]"
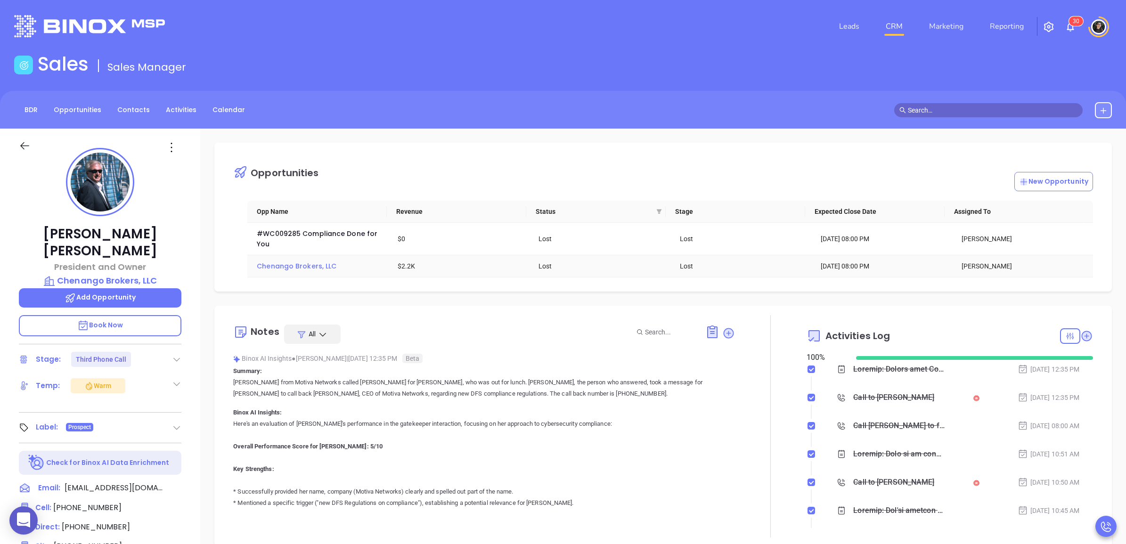
click at [304, 269] on span "Chenango Brokers, LLC" at bounding box center [297, 265] width 80 height 9
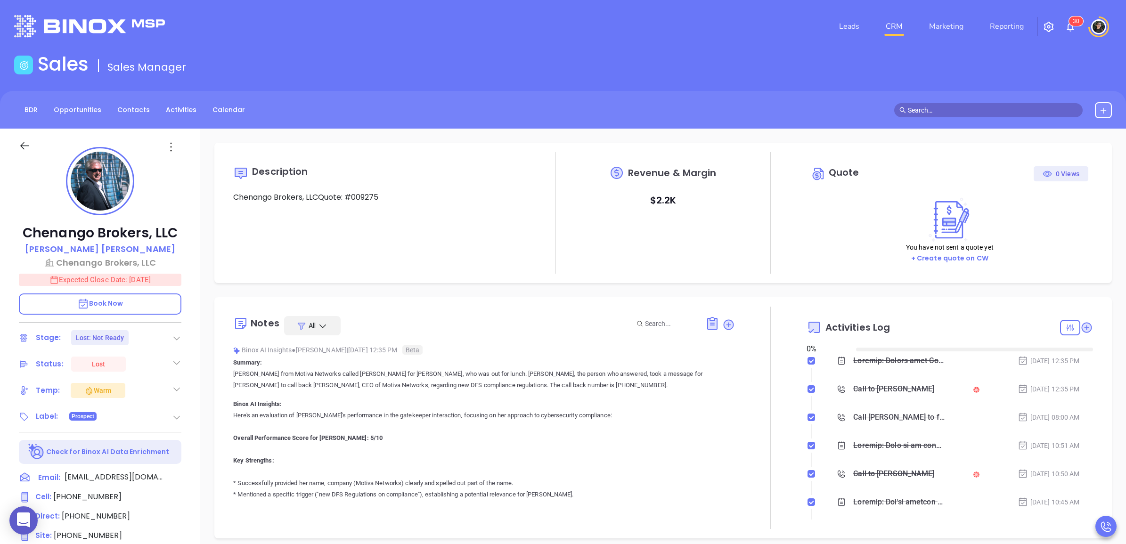
type input "[DATE]"
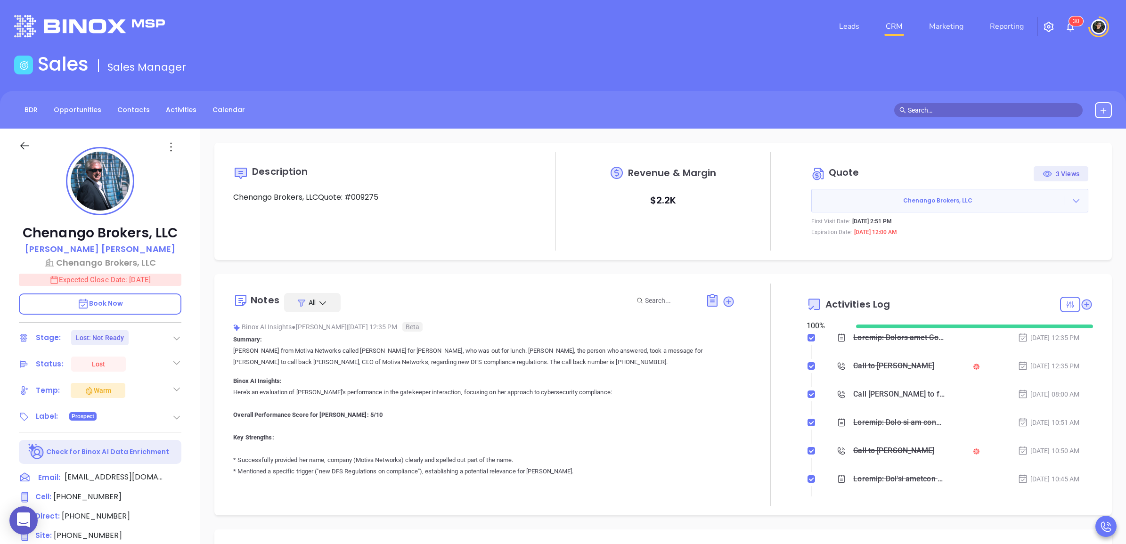
type input "[PERSON_NAME]"
click at [977, 107] on input "text" at bounding box center [993, 110] width 170 height 10
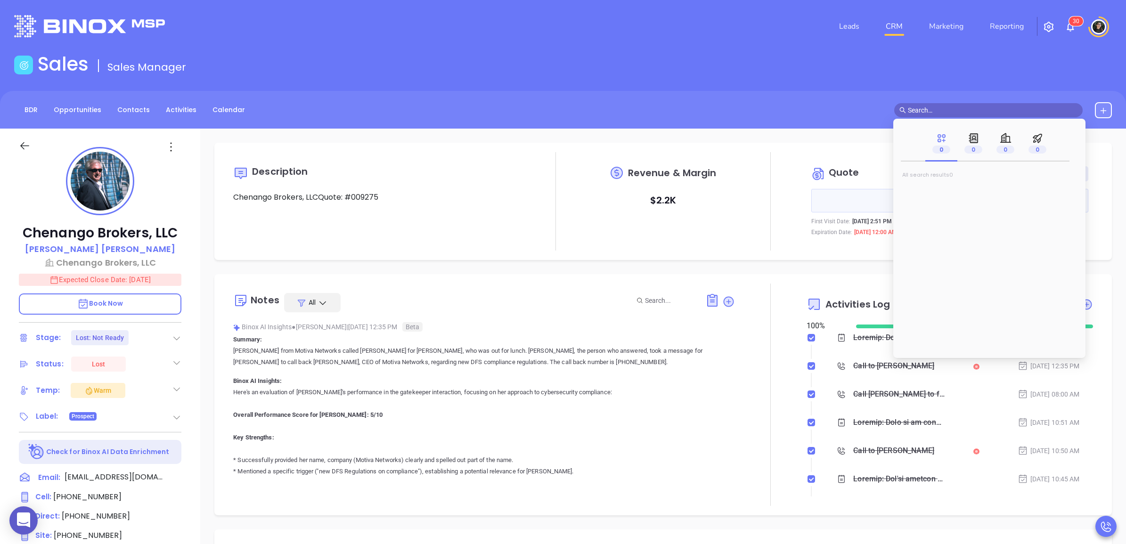
paste input "Brian Fechtel"
type input "Brian Fechtel"
click at [940, 187] on mark "Brian Fechtel" at bounding box center [940, 191] width 60 height 12
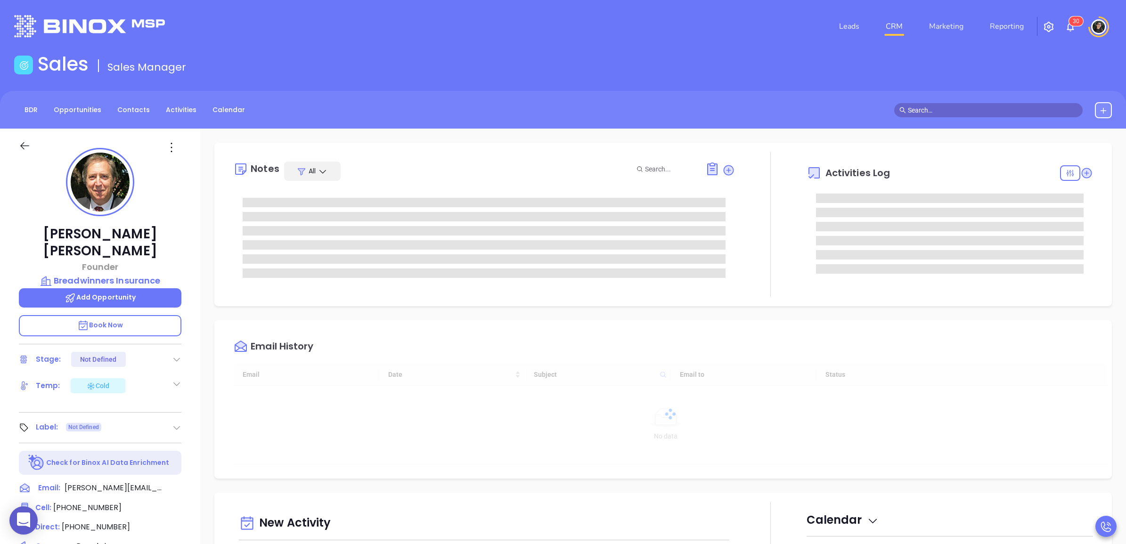
scroll to position [219, 0]
type input "[PERSON_NAME]"
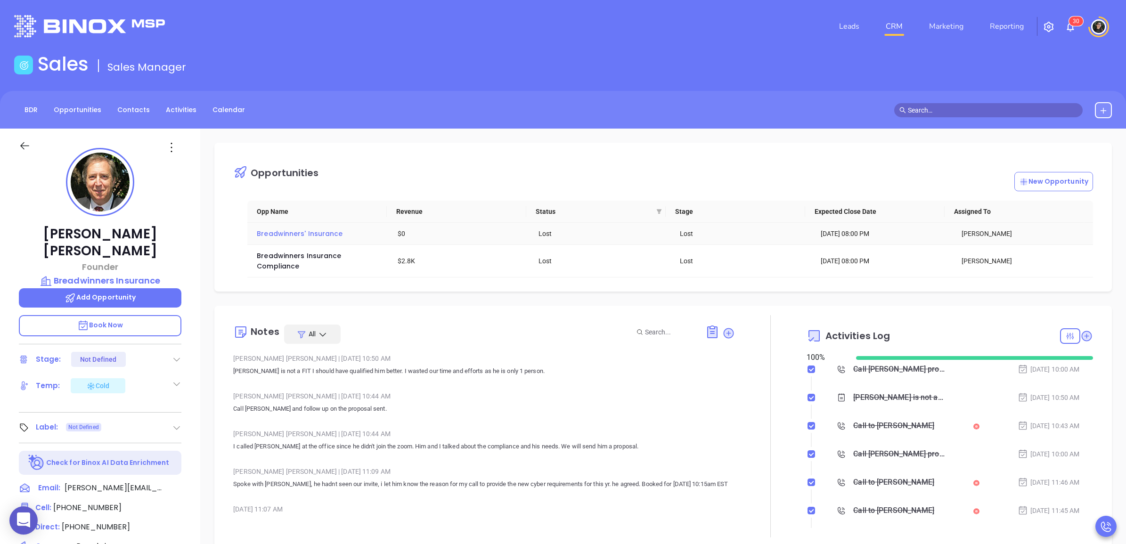
click at [302, 236] on span "Breadwinners' Insurance" at bounding box center [300, 233] width 86 height 9
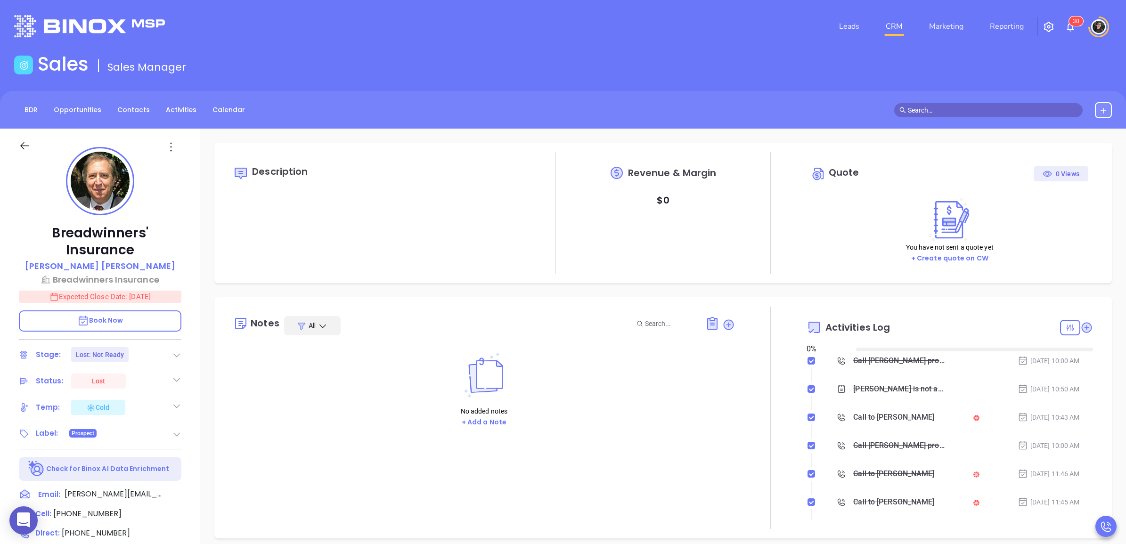
type input "[DATE]"
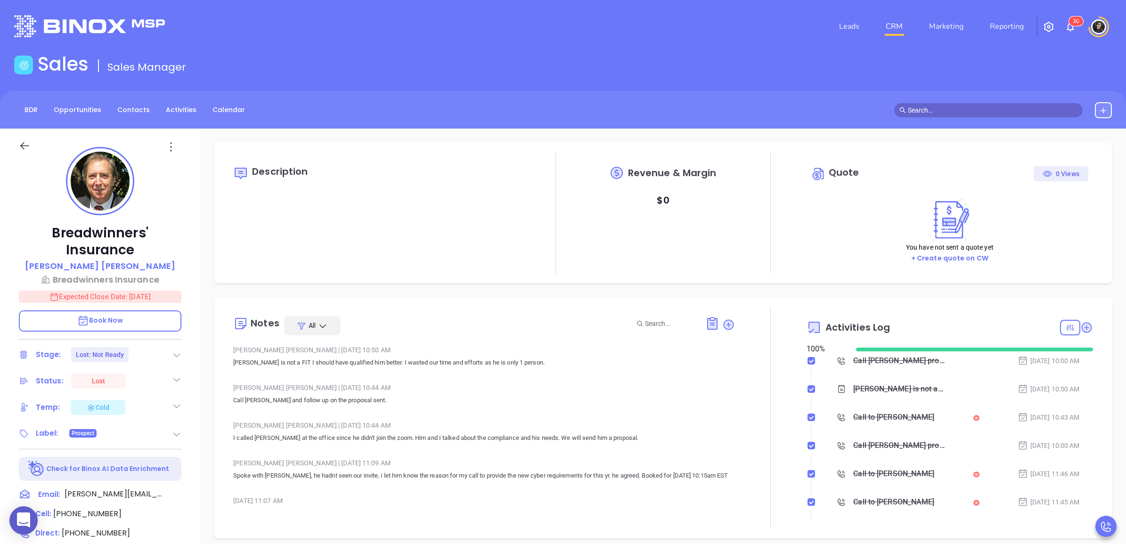
scroll to position [219, 0]
type input "[PERSON_NAME]"
click at [966, 107] on input "text" at bounding box center [993, 110] width 170 height 10
paste input "Chaim David Neuman"
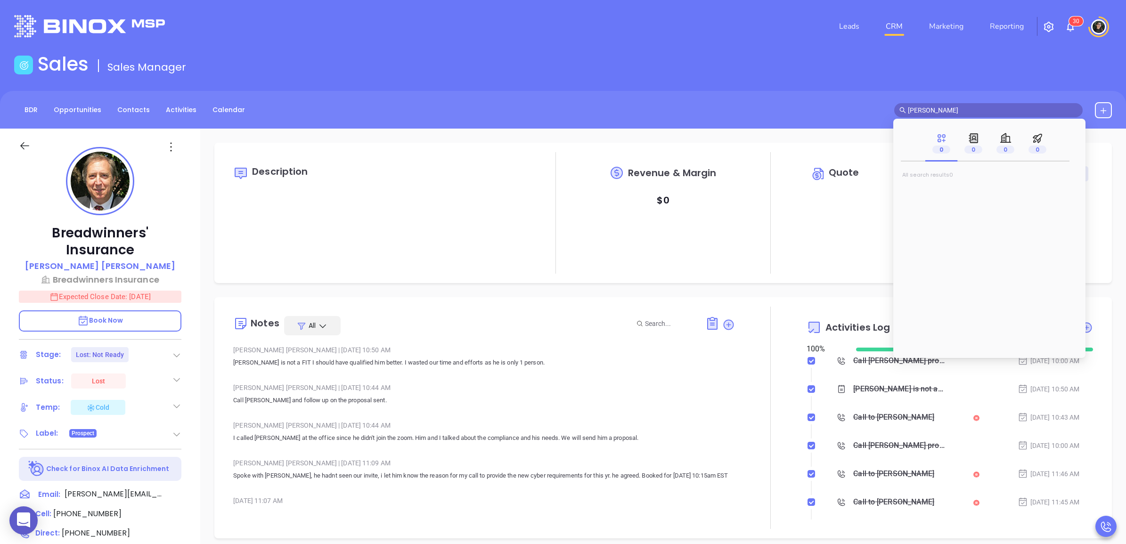
drag, startPoint x: 933, startPoint y: 111, endPoint x: 1124, endPoint y: 83, distance: 193.3
click at [1121, 109] on div "BDR Opportunities Contacts Activities Calendar Chaim David Neuman" at bounding box center [563, 110] width 1126 height 16
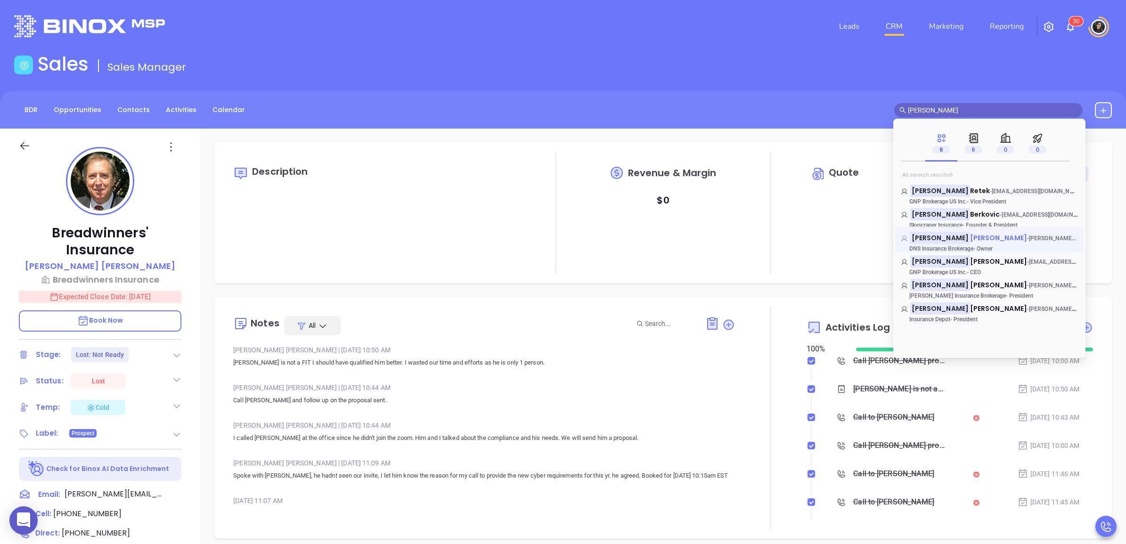
type input "Chaim"
click at [970, 236] on span "David Neuman" at bounding box center [998, 237] width 57 height 9
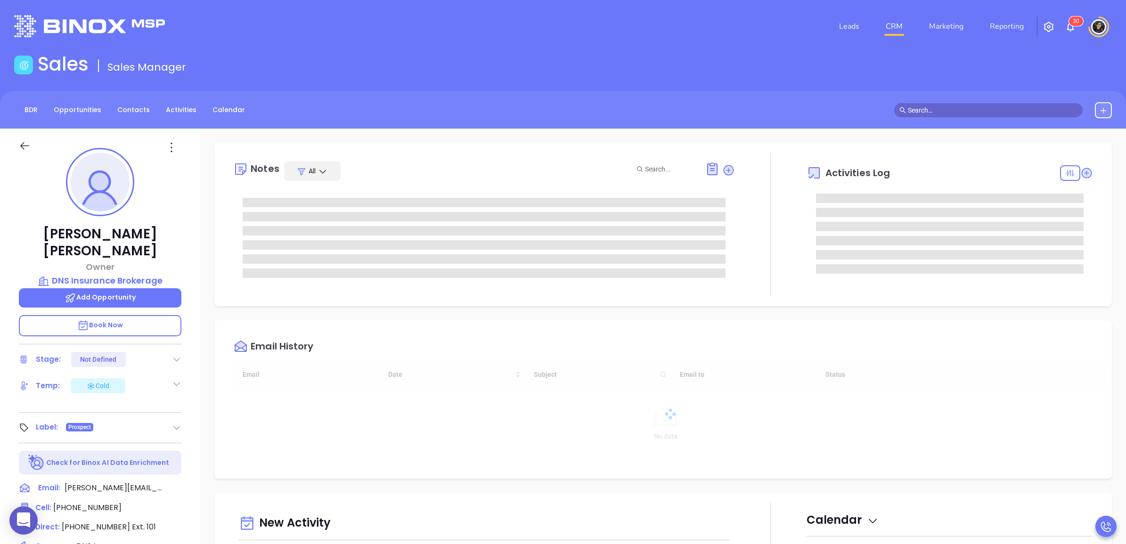
type input "[DATE]"
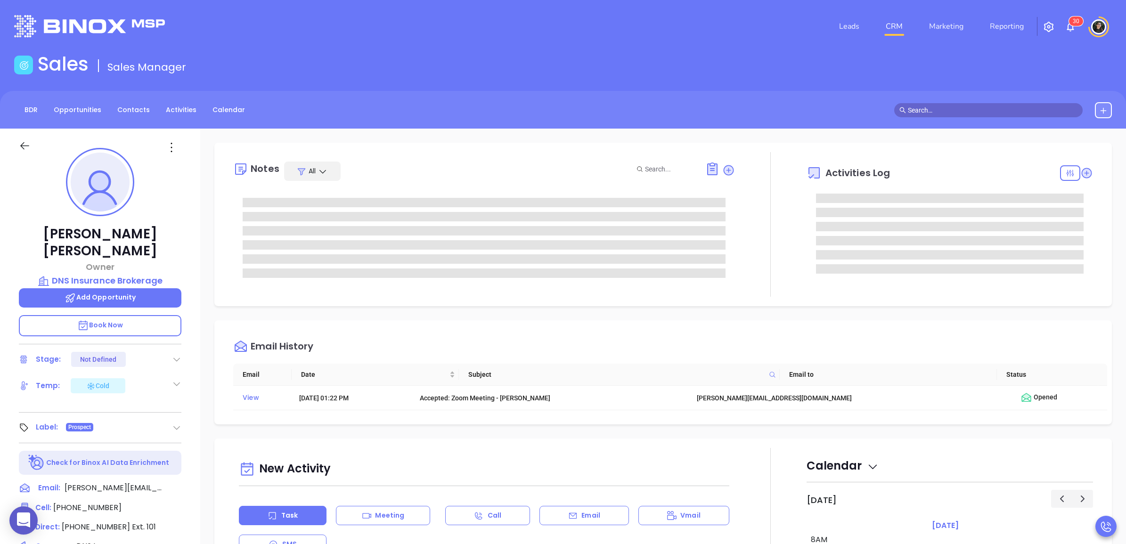
type input "[PERSON_NAME]"
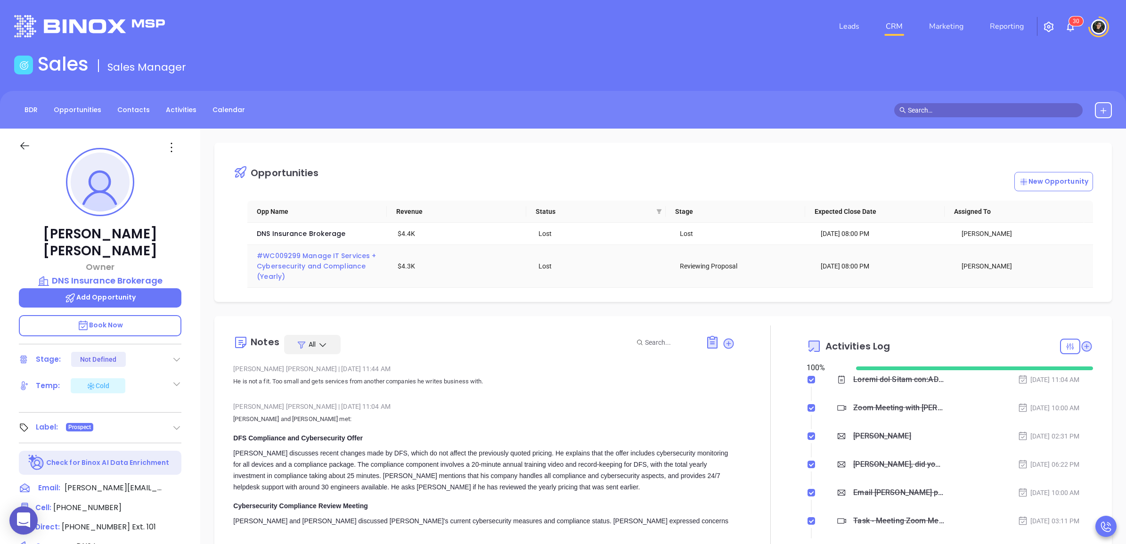
click at [325, 267] on span "#WC009299 Manage IT Services + Cybersecurity and Compliance (Yearly)" at bounding box center [317, 266] width 121 height 30
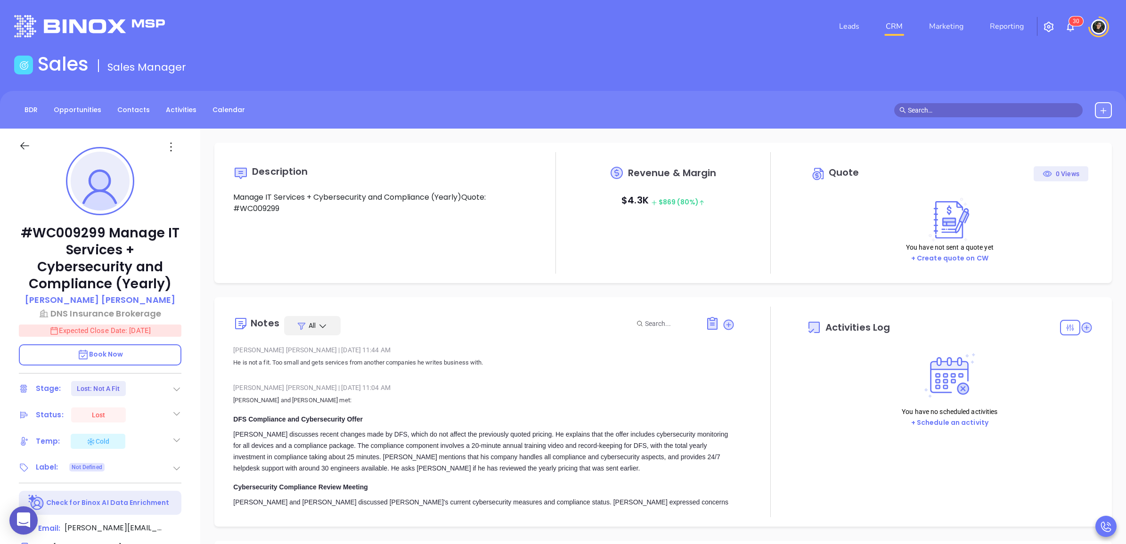
type input "[DATE]"
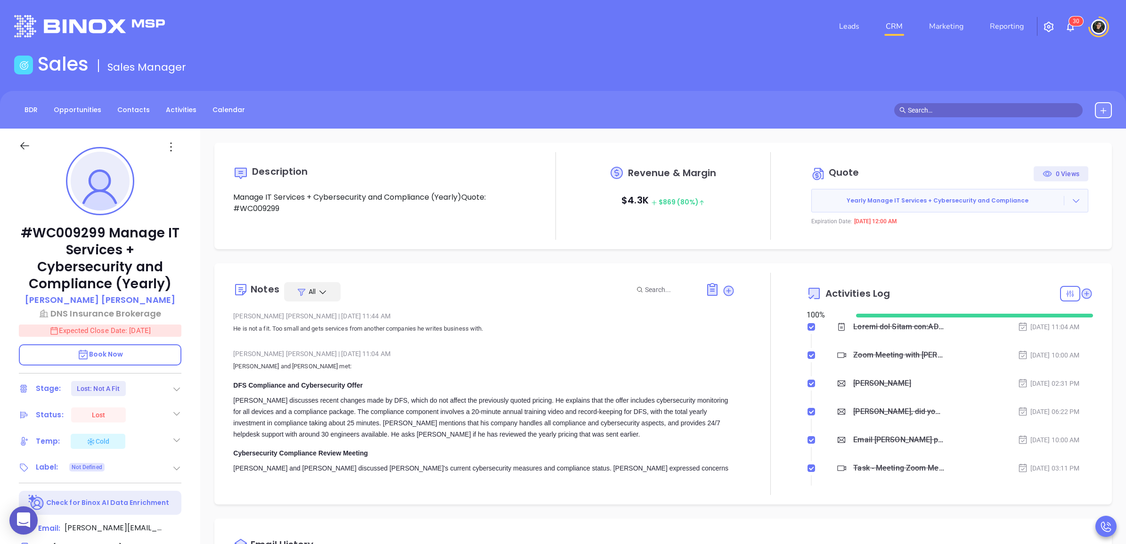
type input "[PERSON_NAME]"
click at [958, 109] on input "text" at bounding box center [993, 110] width 170 height 10
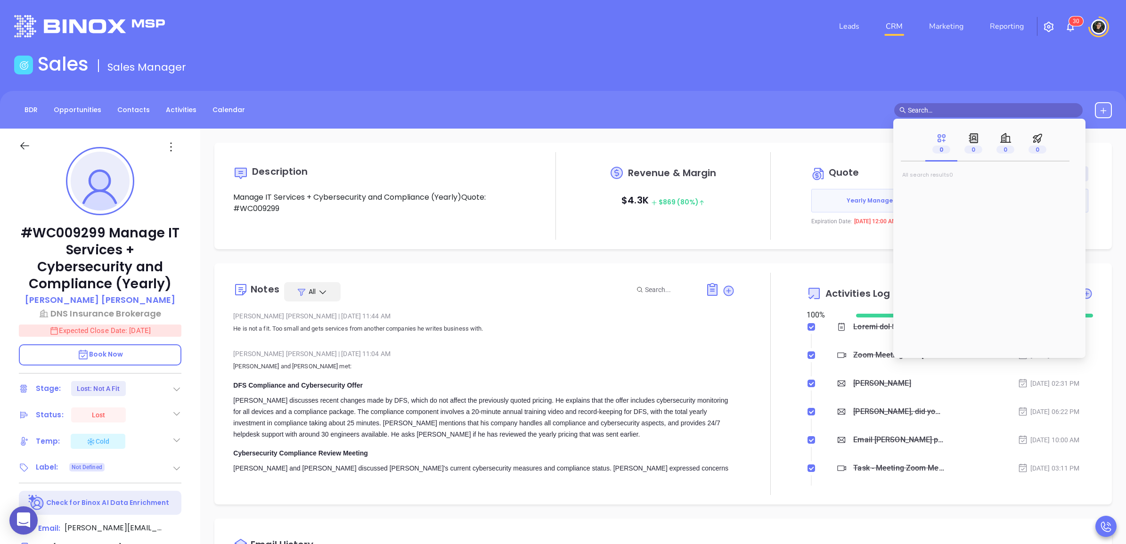
paste input "Petar Georgiev"
type input "Petar Georgiev"
click at [954, 190] on mark "Petar Georgiev" at bounding box center [940, 191] width 60 height 12
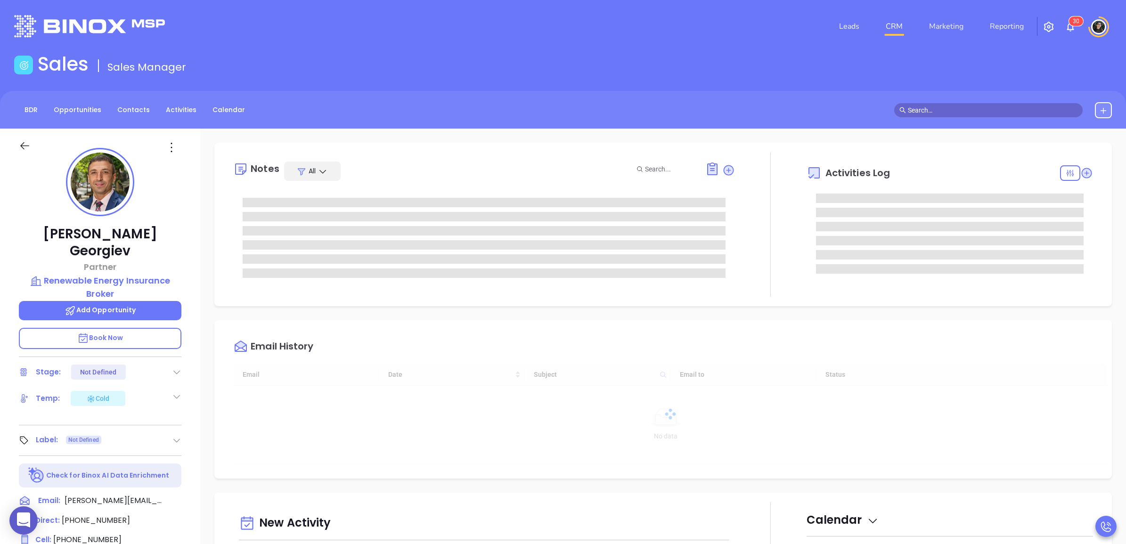
type input "[DATE]"
type input "[PERSON_NAME]"
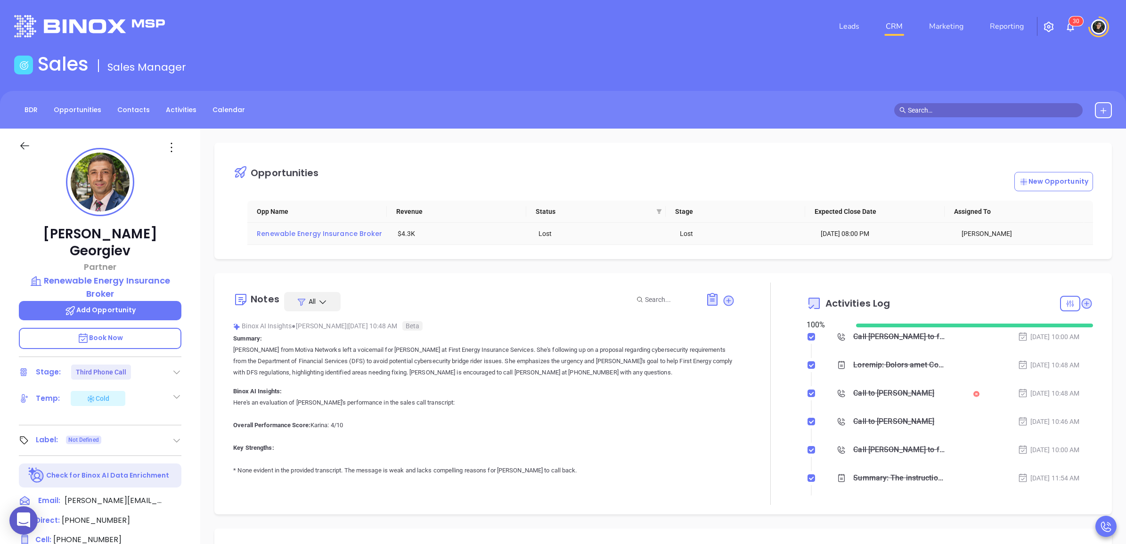
click at [335, 234] on span "Renewable Energy Insurance Broker" at bounding box center [319, 233] width 125 height 9
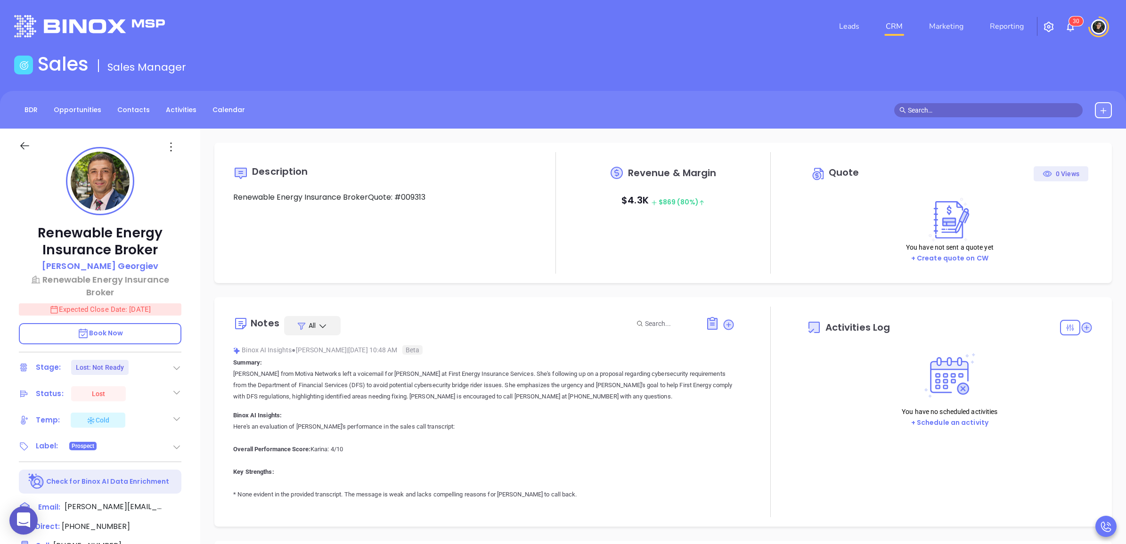
type input "[DATE]"
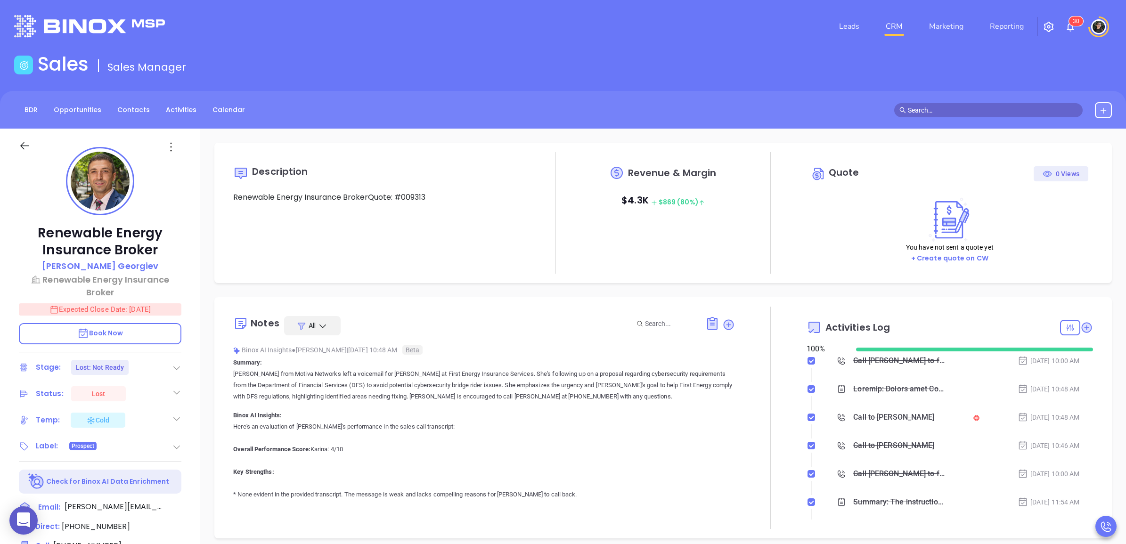
scroll to position [219, 0]
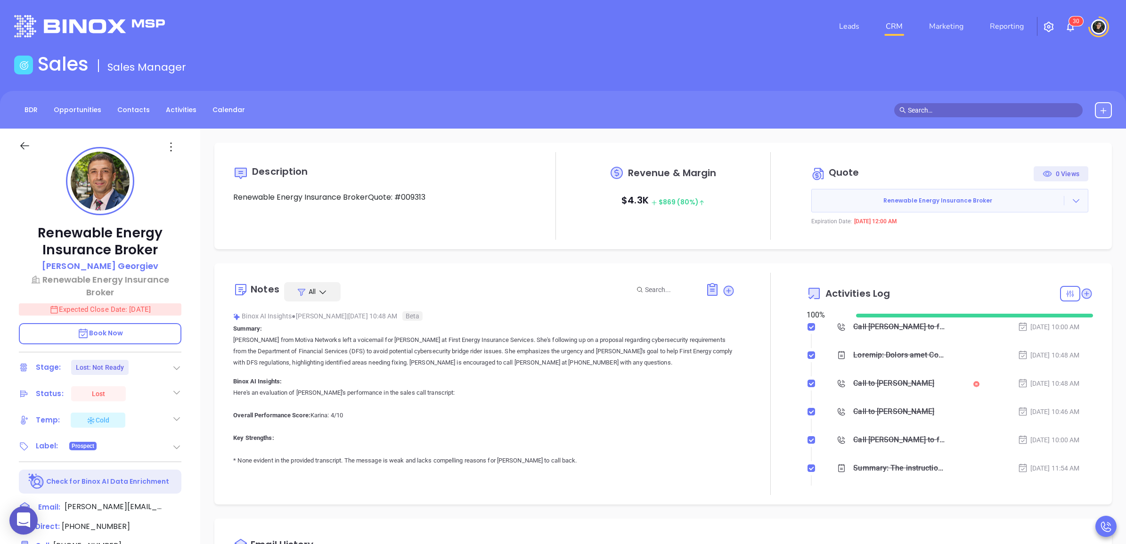
type input "[PERSON_NAME]"
click at [994, 113] on input "text" at bounding box center [993, 110] width 170 height 10
paste input "Zev Meltzer"
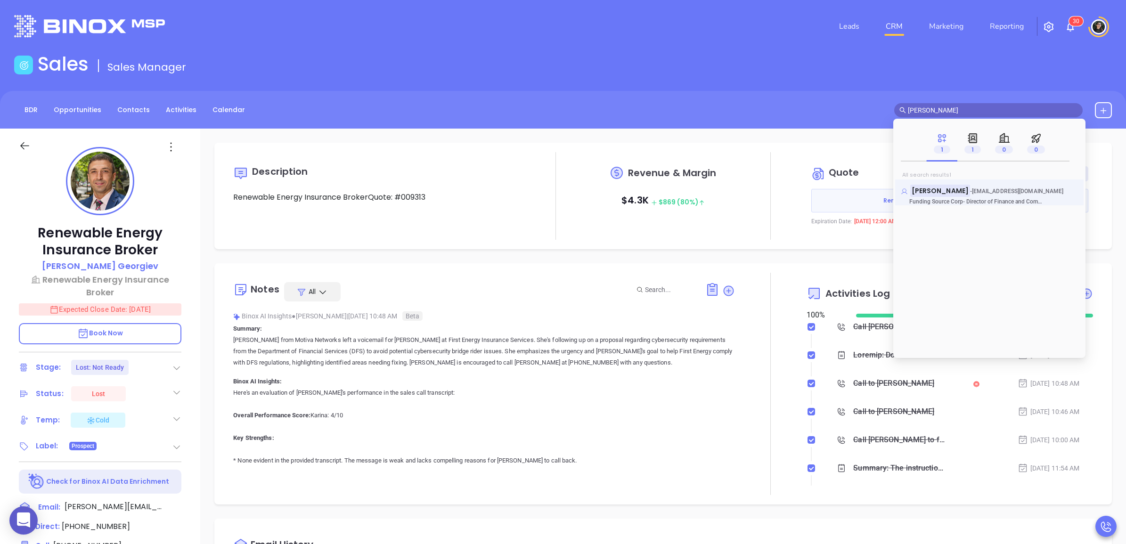
type input "Zev Meltzer"
click at [933, 191] on mark "Zev Meltzer" at bounding box center [940, 191] width 60 height 12
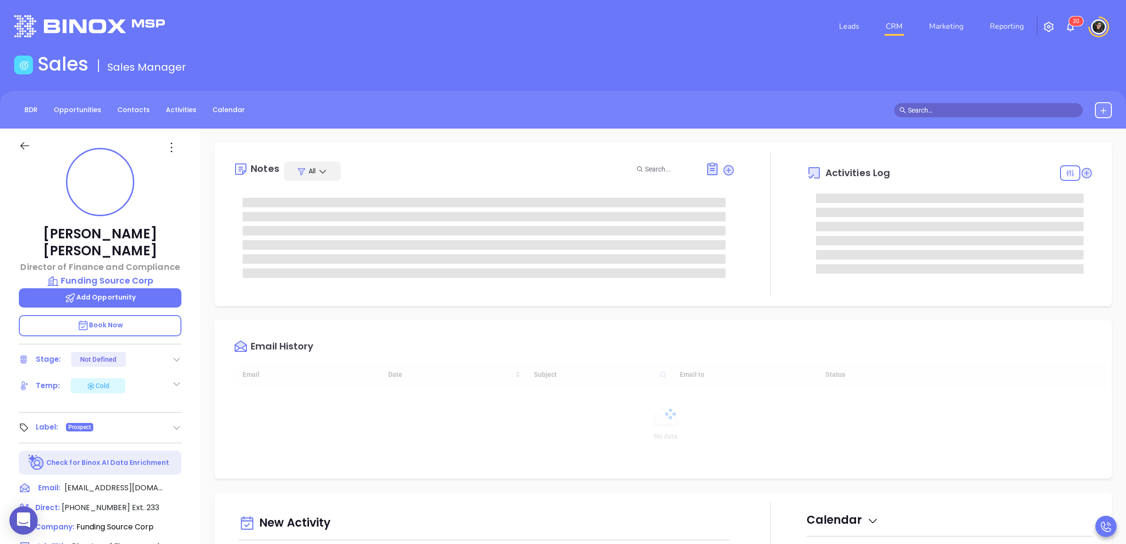
type input "10:00 am"
type input "[DATE]"
type input "[PERSON_NAME]"
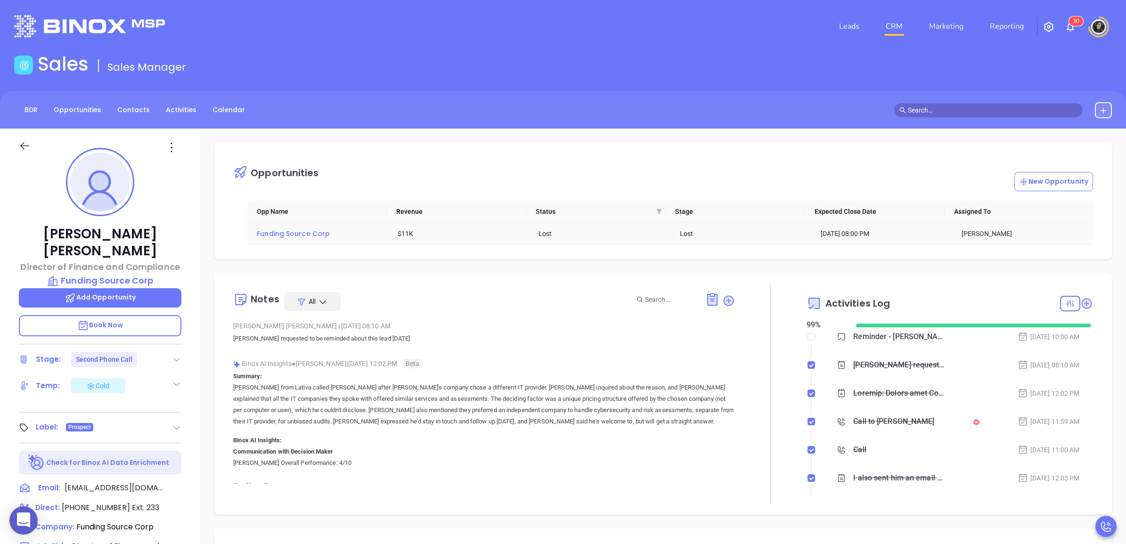
click at [276, 231] on span "Funding Source Corp" at bounding box center [293, 233] width 73 height 9
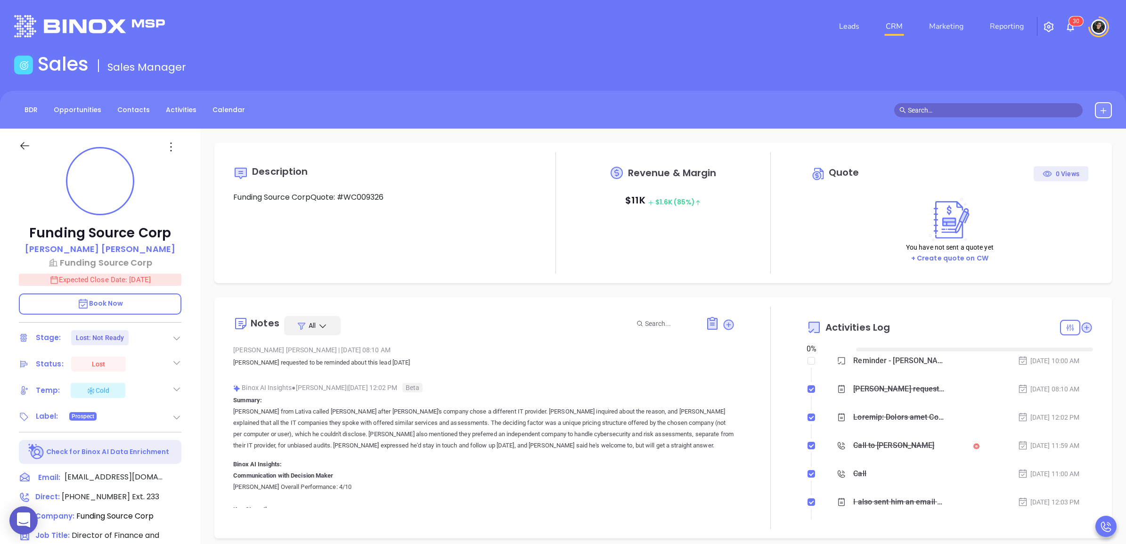
type input "[DATE]"
type input "[PERSON_NAME]"
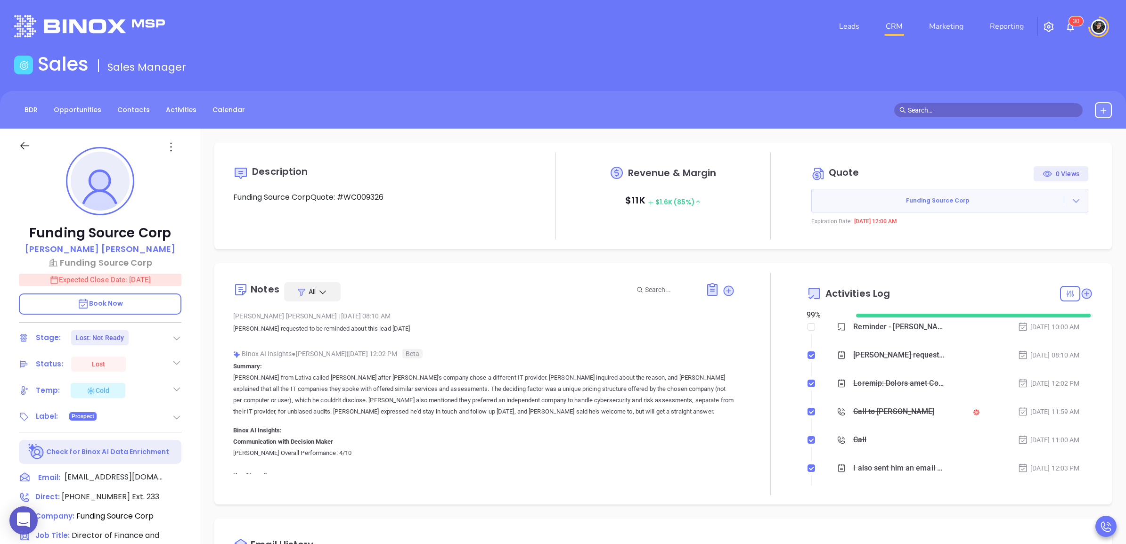
click at [1028, 110] on input "text" at bounding box center [993, 110] width 170 height 10
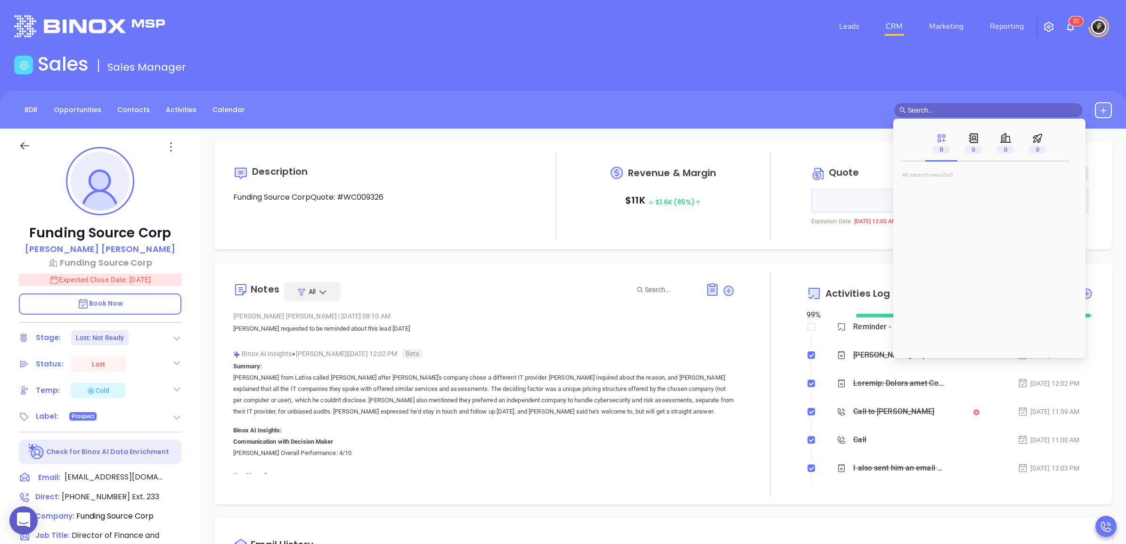
paste input "Peter Andersen"
type input "Peter Andersen"
click at [955, 191] on mark "Peter Andersen" at bounding box center [940, 191] width 60 height 12
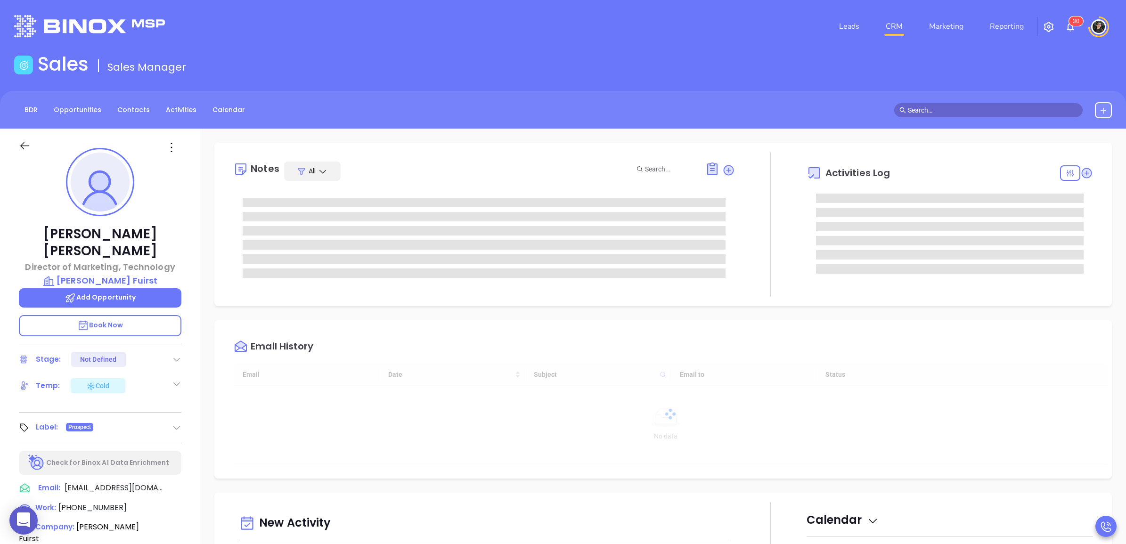
type input "[DATE]"
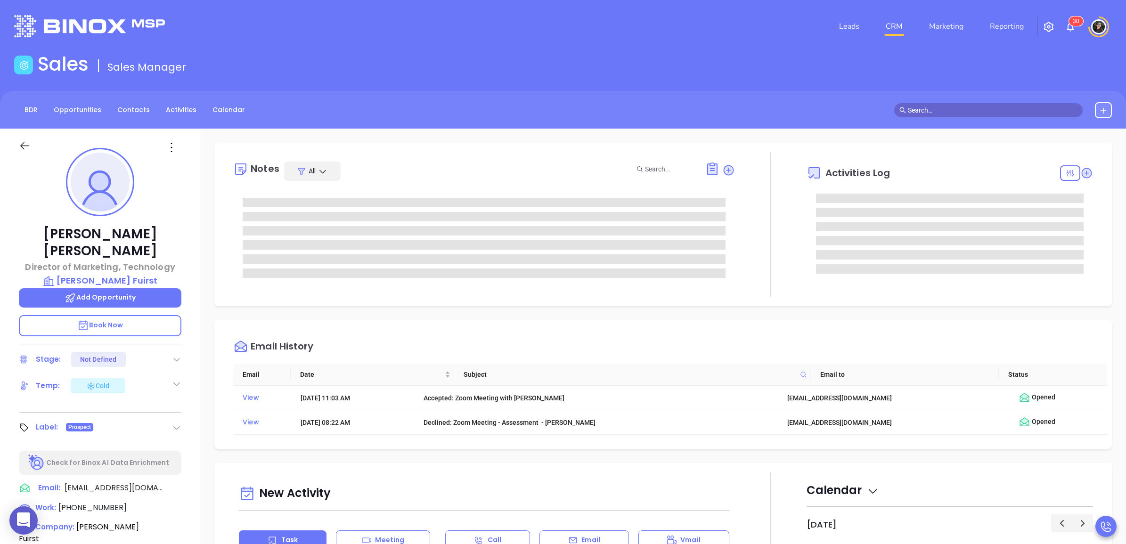
type input "[PERSON_NAME]"
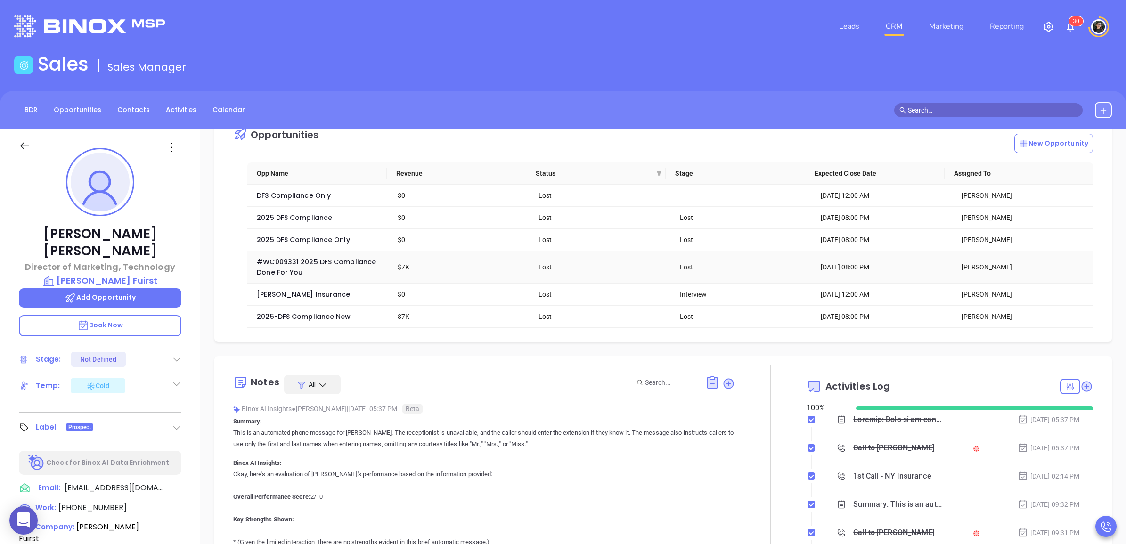
scroll to position [59, 0]
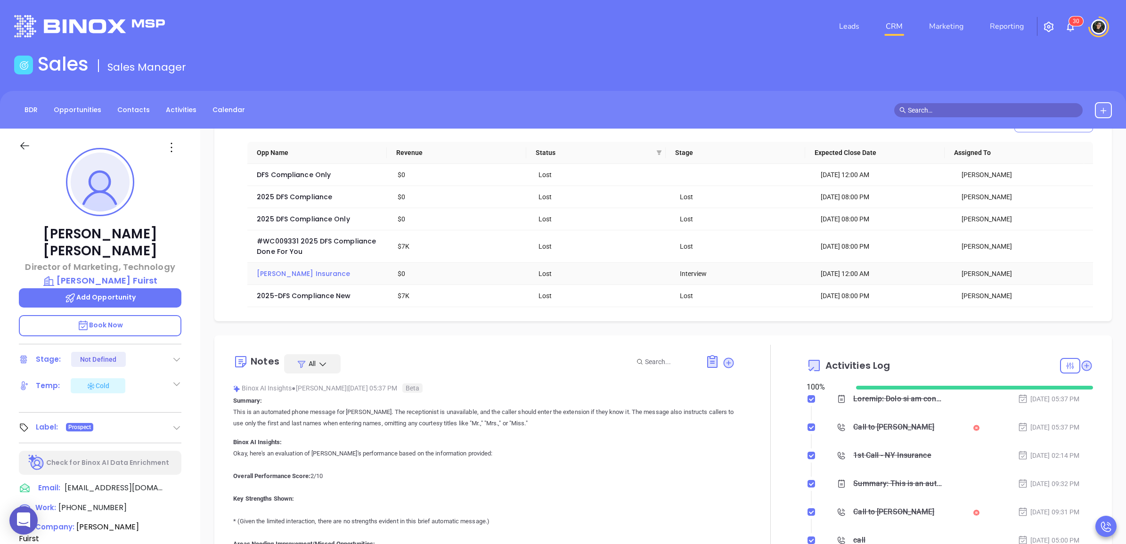
click at [313, 278] on span "Levitt-Fuirst Insurance" at bounding box center [303, 273] width 93 height 9
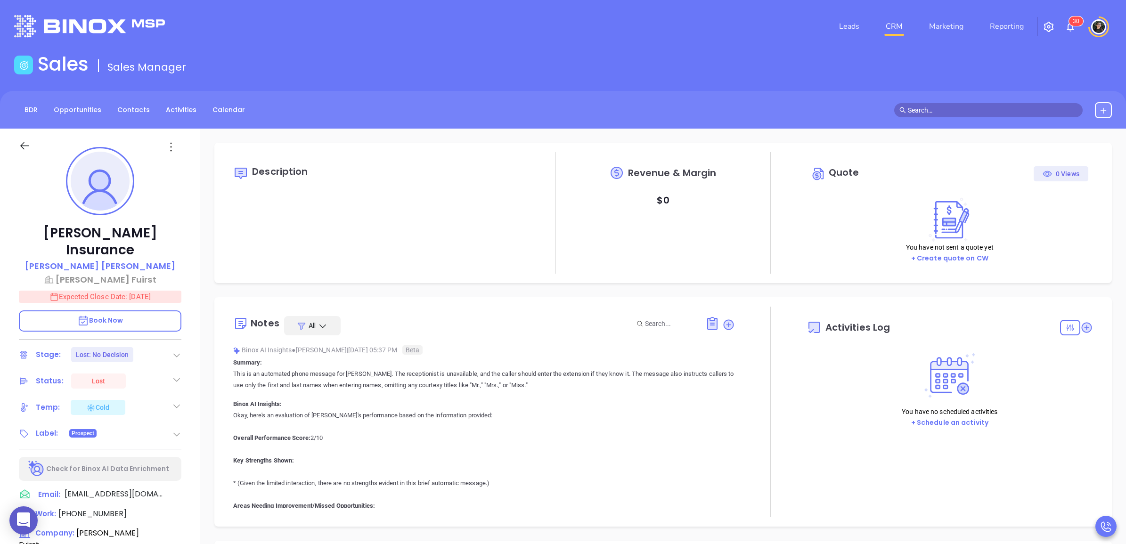
type input "[DATE]"
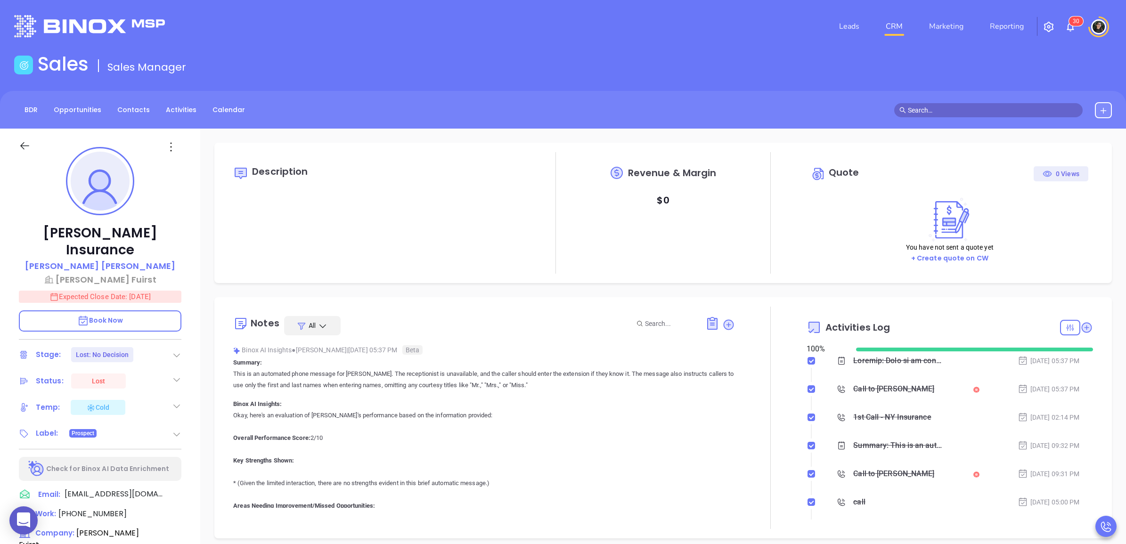
type input "[PERSON_NAME]"
click at [928, 109] on input "text" at bounding box center [993, 110] width 170 height 10
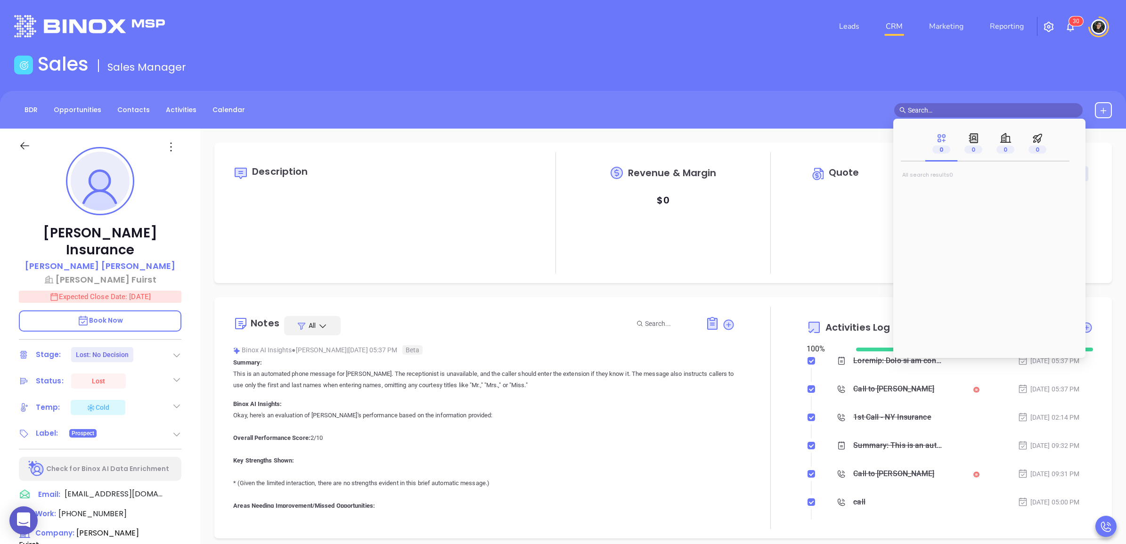
paste input "Eric Forte"
type input "Eric Forte"
click at [933, 192] on mark "Eric Forte" at bounding box center [940, 191] width 60 height 12
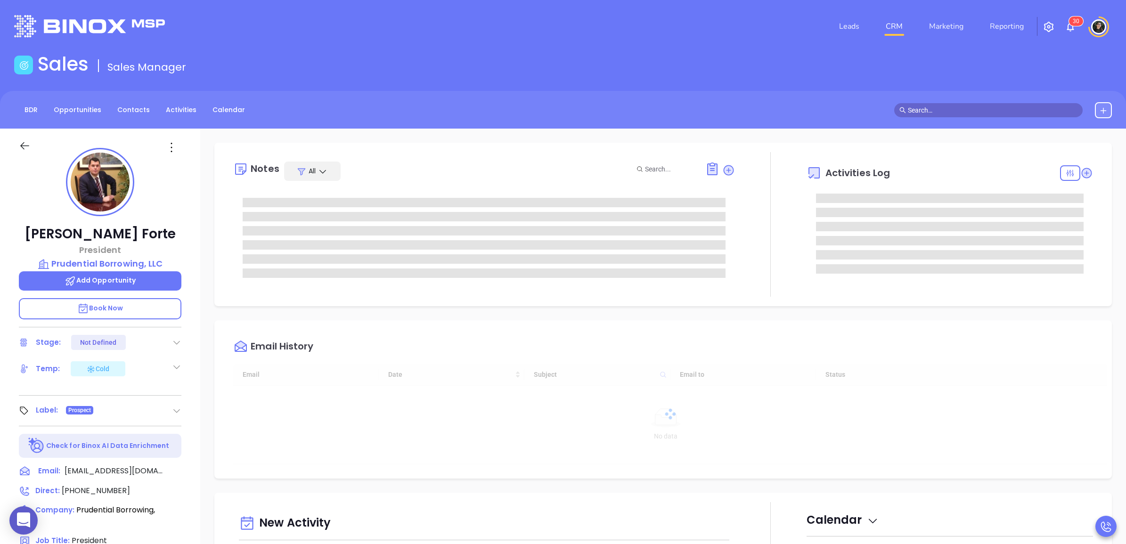
type input "[DATE]"
type input "[PERSON_NAME]"
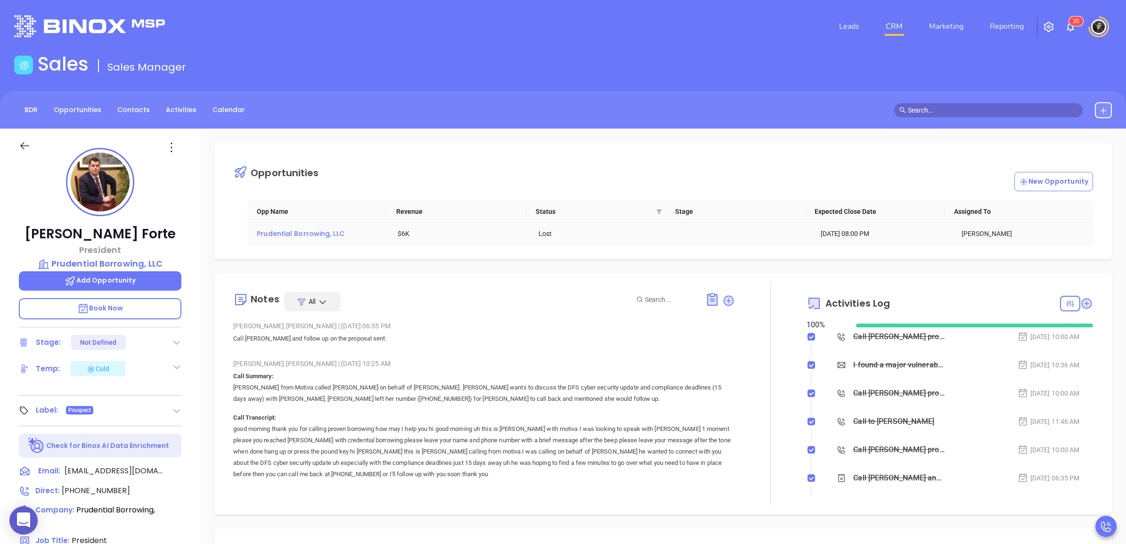
click at [318, 237] on span "Prudential Borrowing, LLC" at bounding box center [301, 233] width 88 height 9
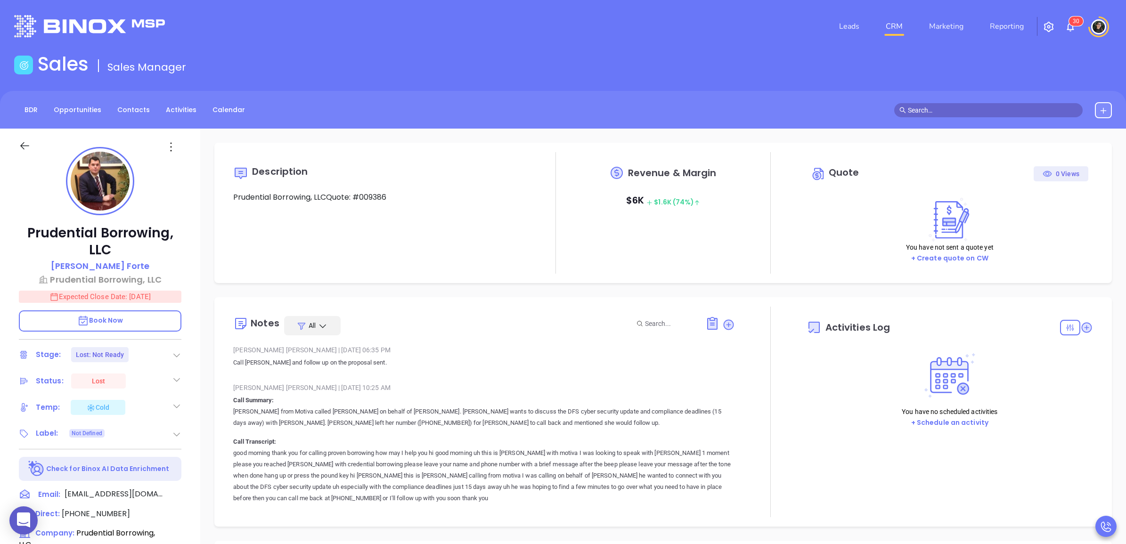
type input "[DATE]"
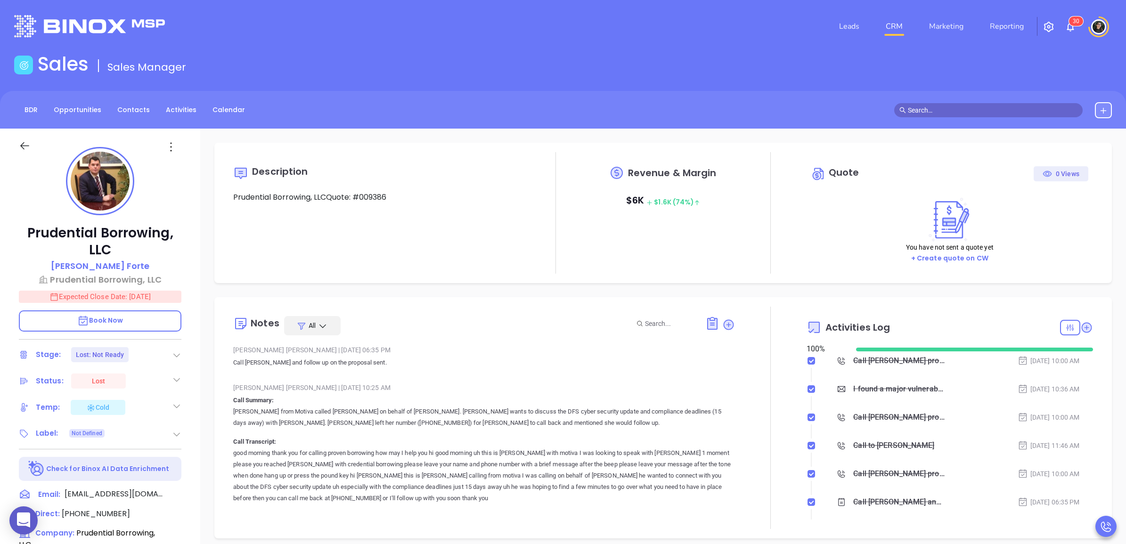
scroll to position [219, 0]
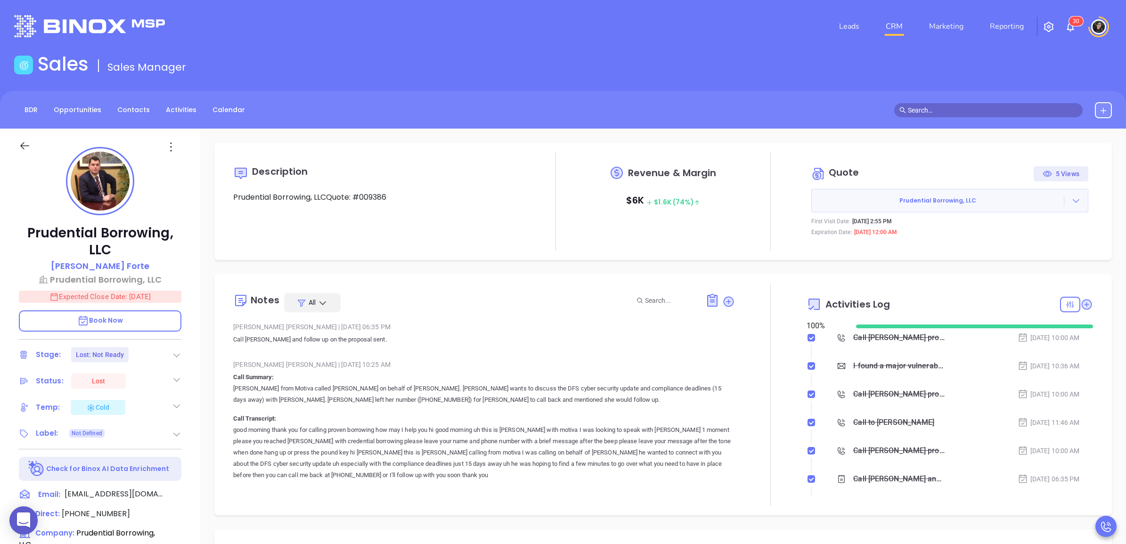
type input "[PERSON_NAME]"
click at [953, 117] on div at bounding box center [999, 110] width 225 height 16
click at [958, 112] on input "text" at bounding box center [993, 110] width 170 height 10
paste input "Katherine Jennings"
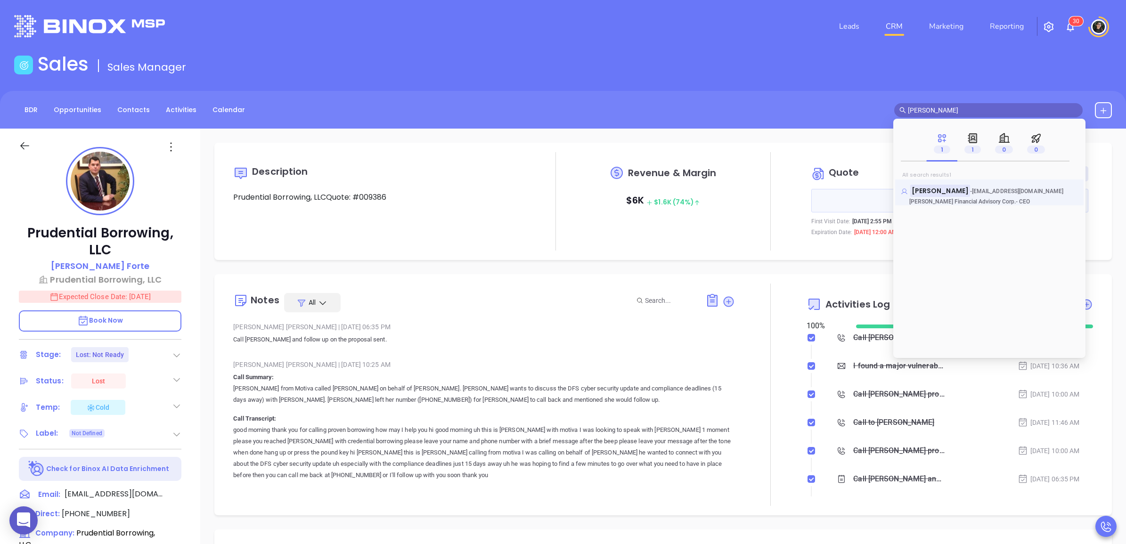
type input "Katherine Jennings"
click at [937, 196] on span "Katherine Jennings" at bounding box center [940, 191] width 60 height 12
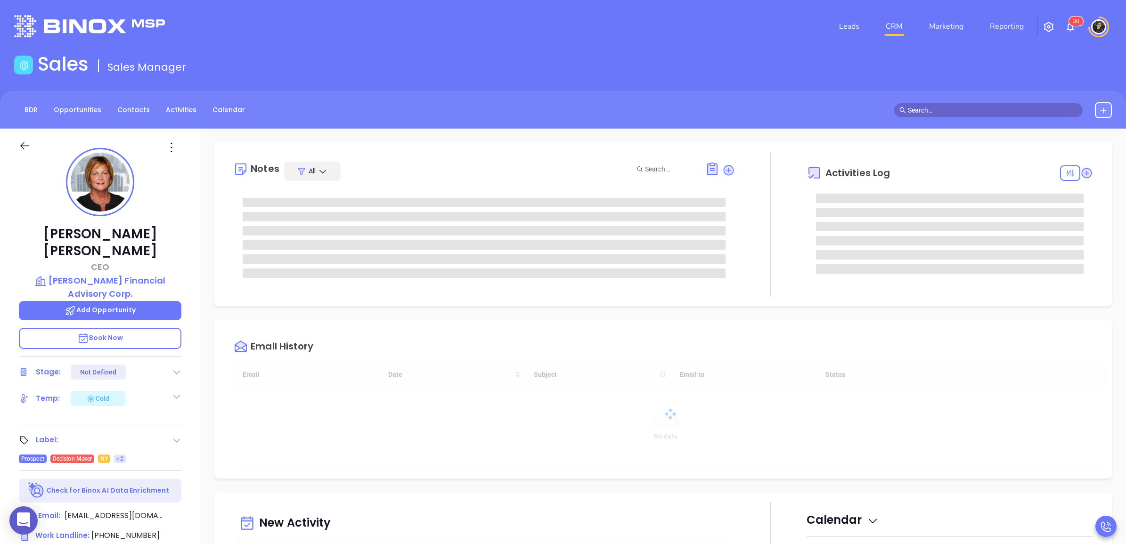
scroll to position [219, 0]
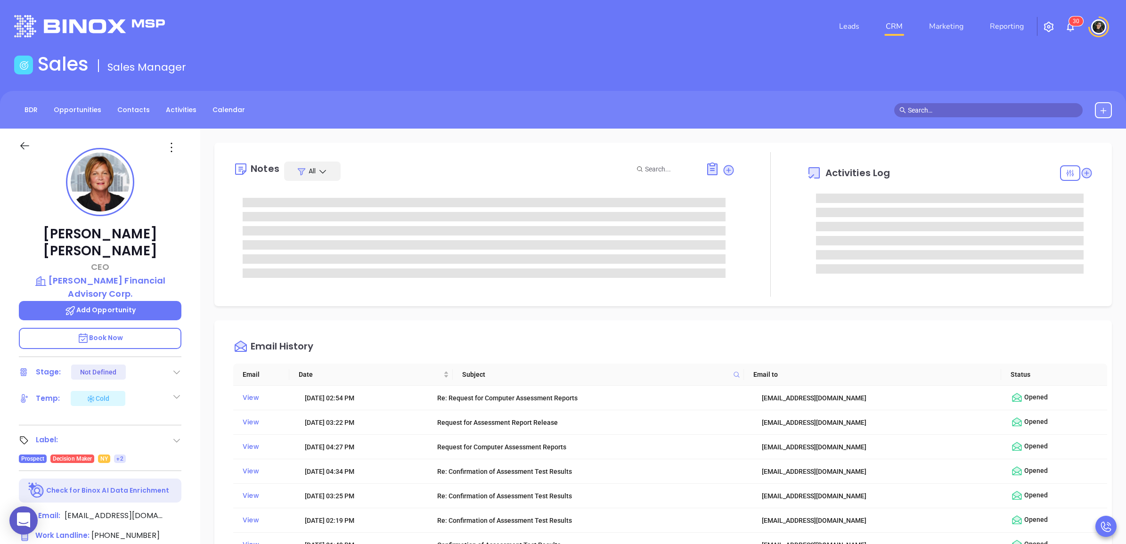
type input "[PERSON_NAME]"
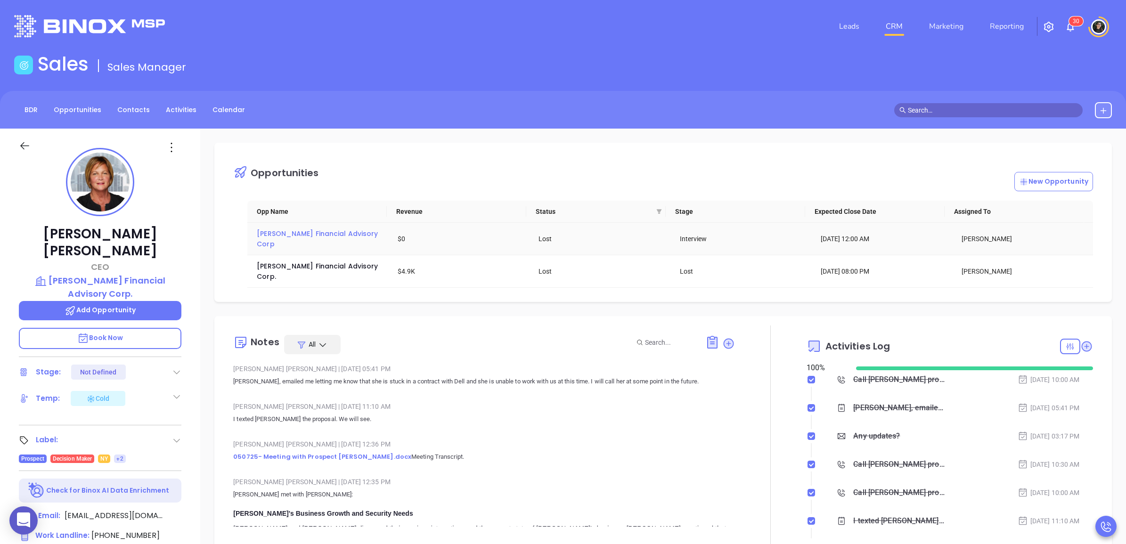
click at [287, 238] on span "Jennings Financial Advisory Corp" at bounding box center [318, 239] width 123 height 20
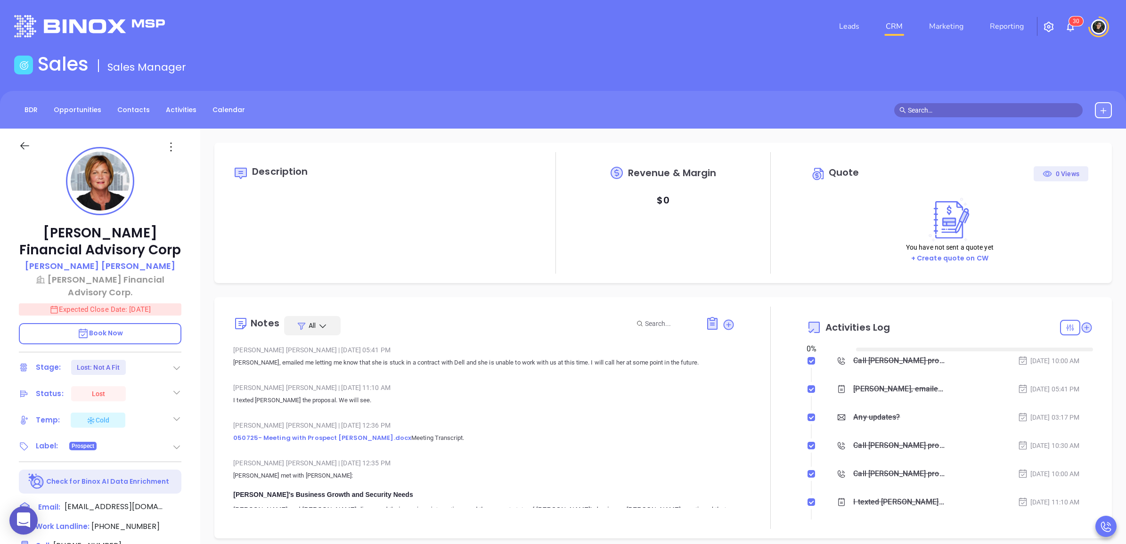
type input "[DATE]"
type input "[PERSON_NAME]"
click at [964, 112] on input "text" at bounding box center [993, 110] width 170 height 10
paste input "Samuel Greenes"
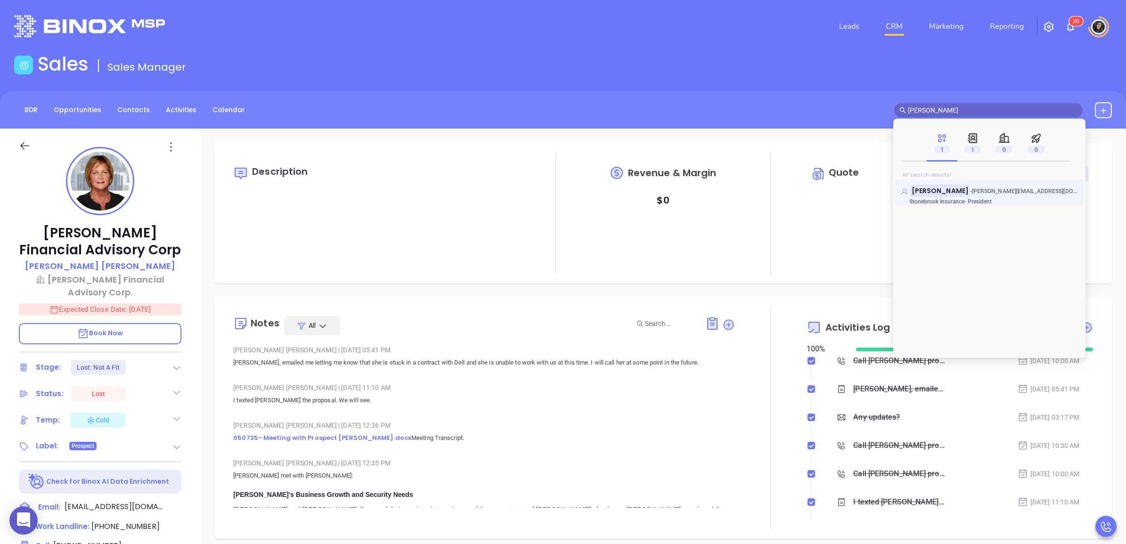
type input "Samuel Greenes"
click at [936, 185] on mark "Samuel Greenes" at bounding box center [940, 191] width 60 height 12
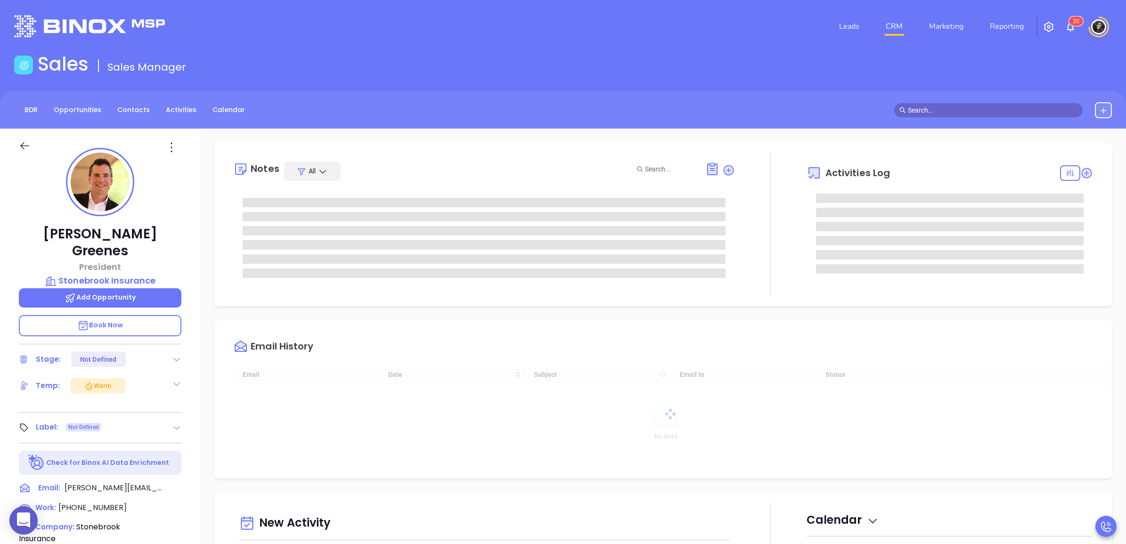
type input "[DATE]"
type input "[PERSON_NAME]"
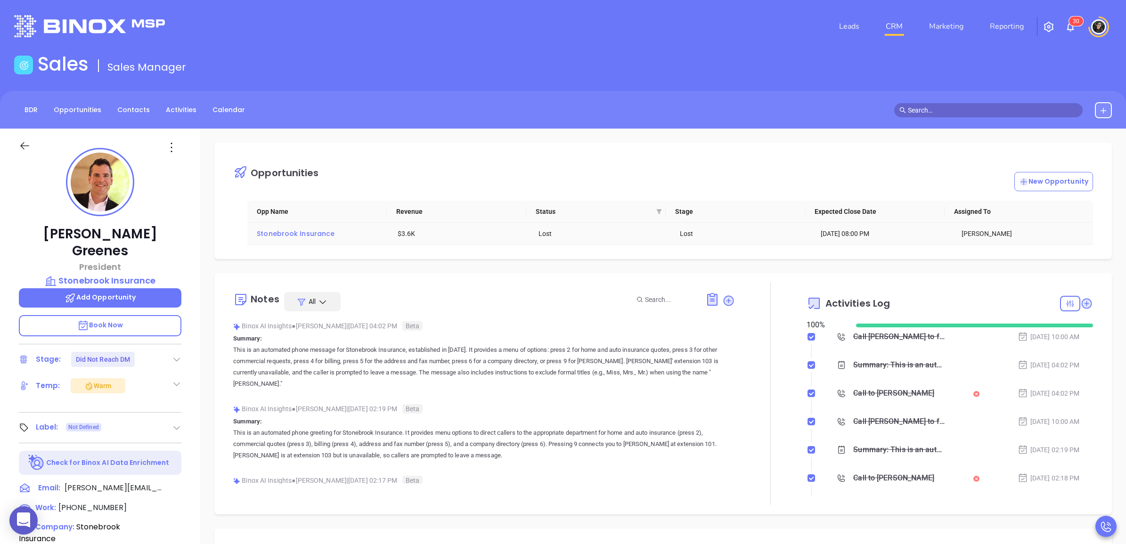
click at [297, 234] on span "Stonebrook Insurance" at bounding box center [296, 233] width 78 height 9
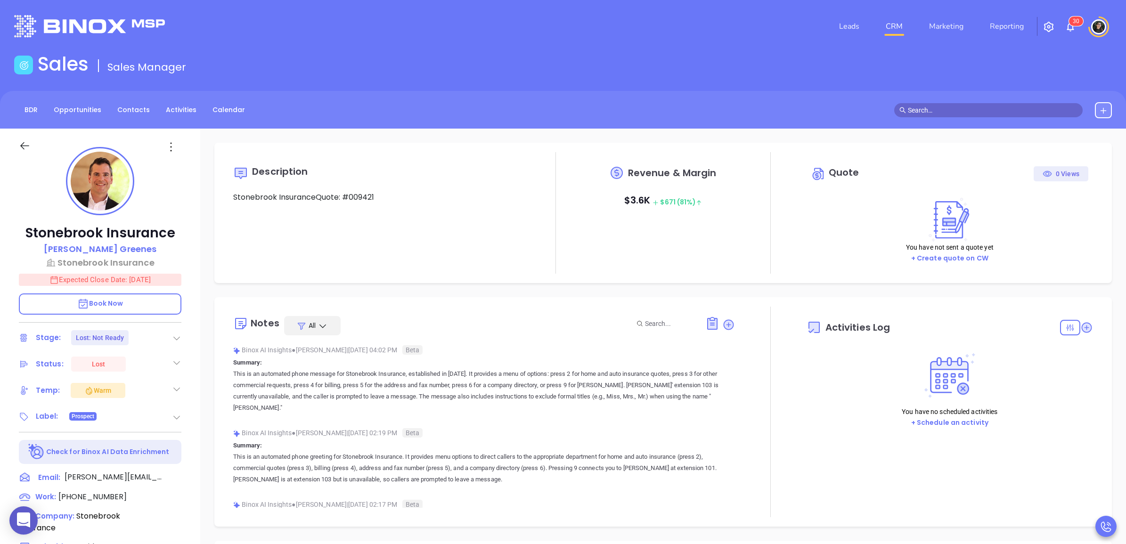
type input "[DATE]"
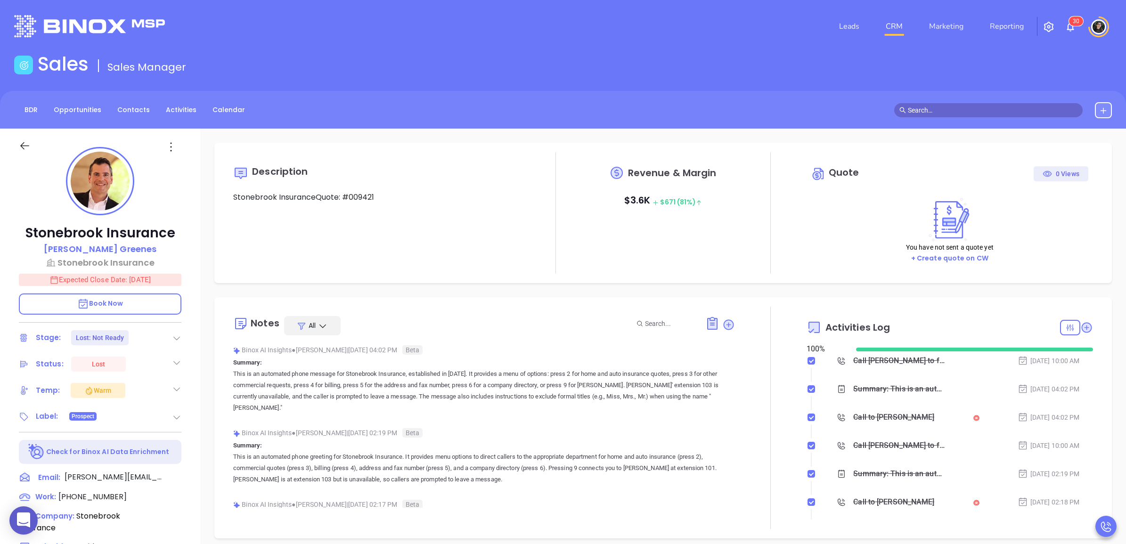
scroll to position [219, 0]
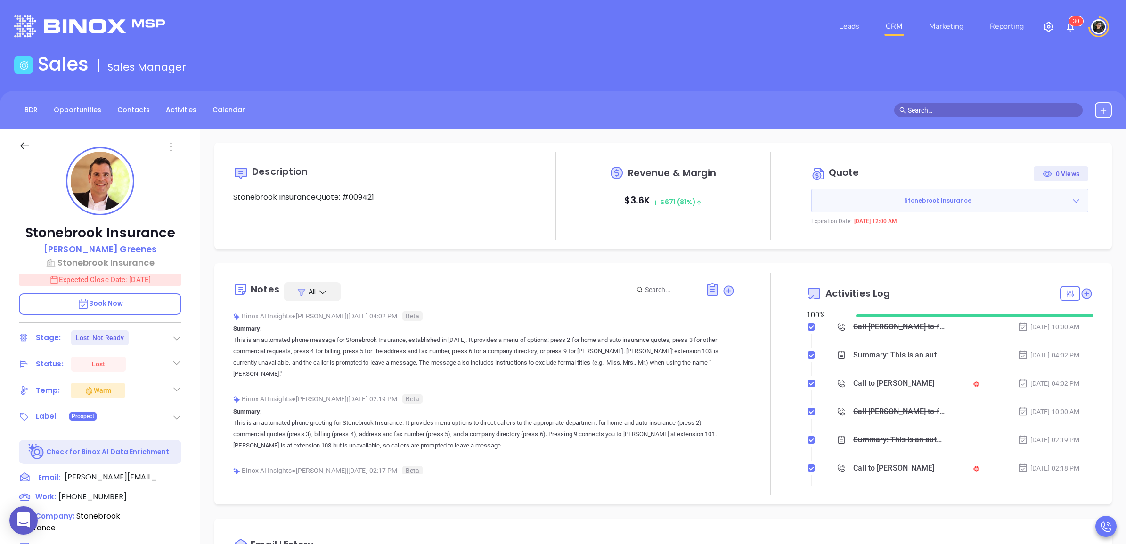
type input "Wendy Hernandez"
click at [961, 112] on input "text" at bounding box center [993, 110] width 170 height 10
paste input "Louis Bernardi"
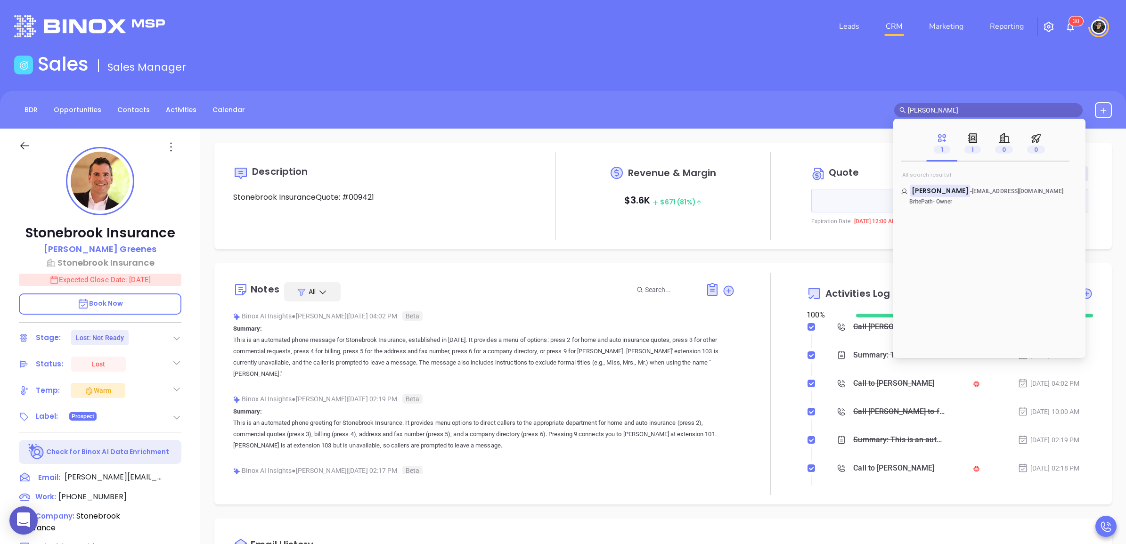
type input "Louis Bernardi"
click at [927, 178] on span "All search results 1" at bounding box center [926, 175] width 49 height 8
click at [927, 189] on mark "Louis Bernardi" at bounding box center [940, 191] width 60 height 12
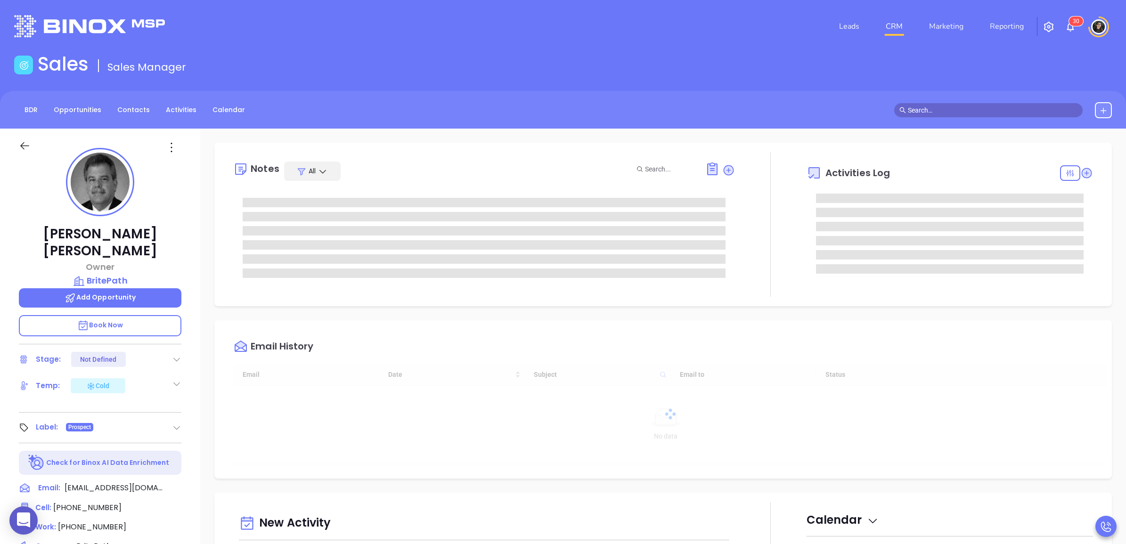
type input "[DATE]"
type input "[PERSON_NAME]"
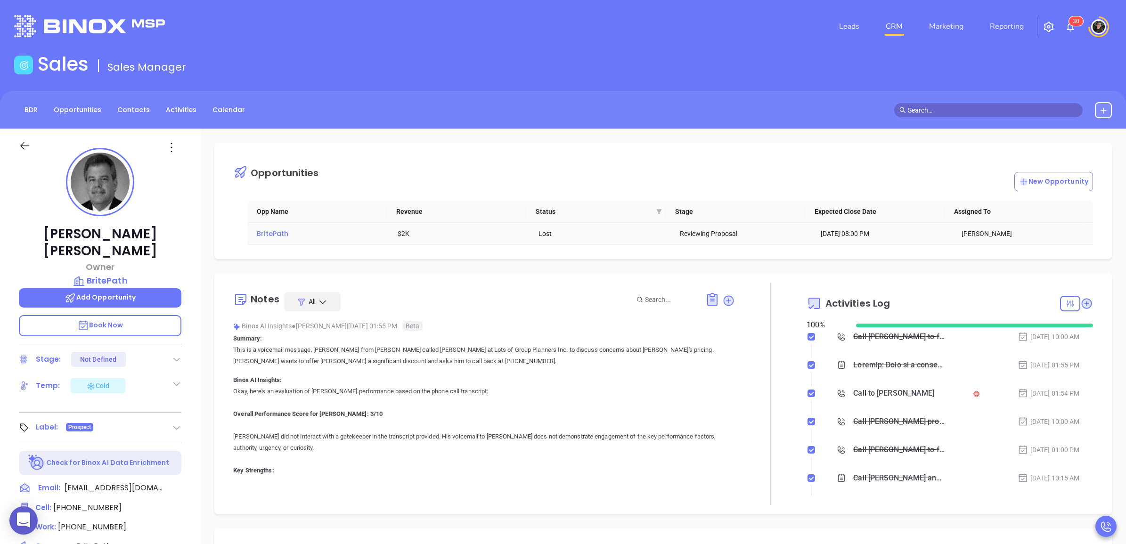
click at [276, 238] on div "BritePath" at bounding box center [321, 233] width 128 height 10
click at [281, 236] on span "BritePath" at bounding box center [273, 233] width 32 height 9
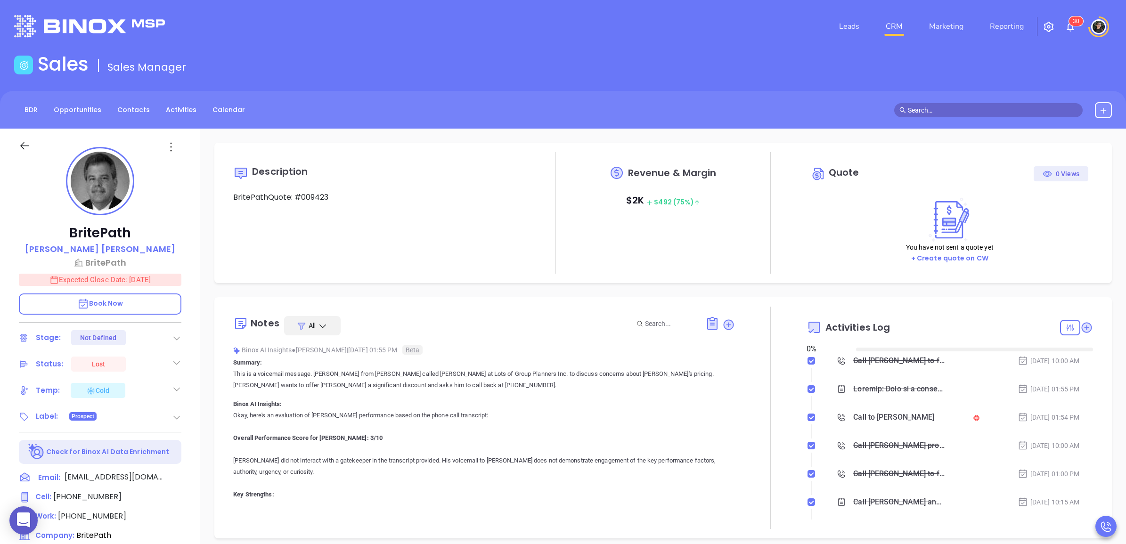
type input "[DATE]"
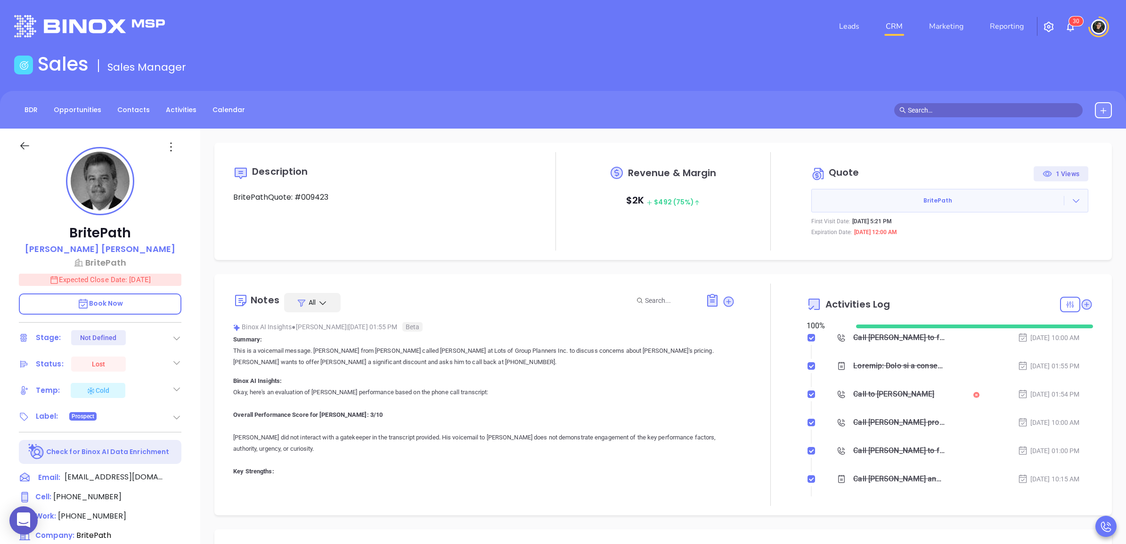
type input "[PERSON_NAME]"
click at [951, 109] on input "text" at bounding box center [993, 110] width 170 height 10
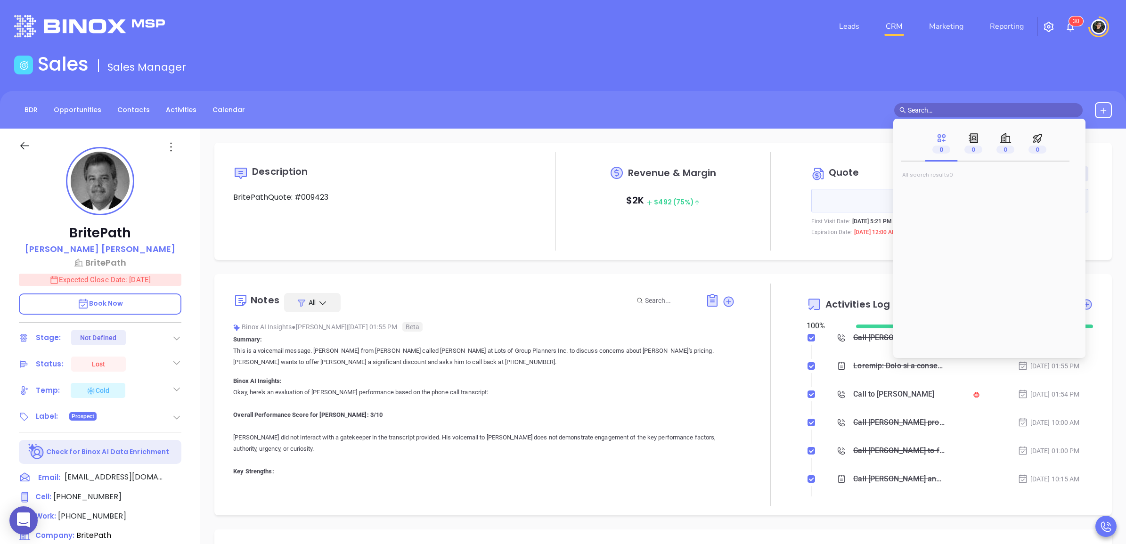
paste input "Michael Guillen"
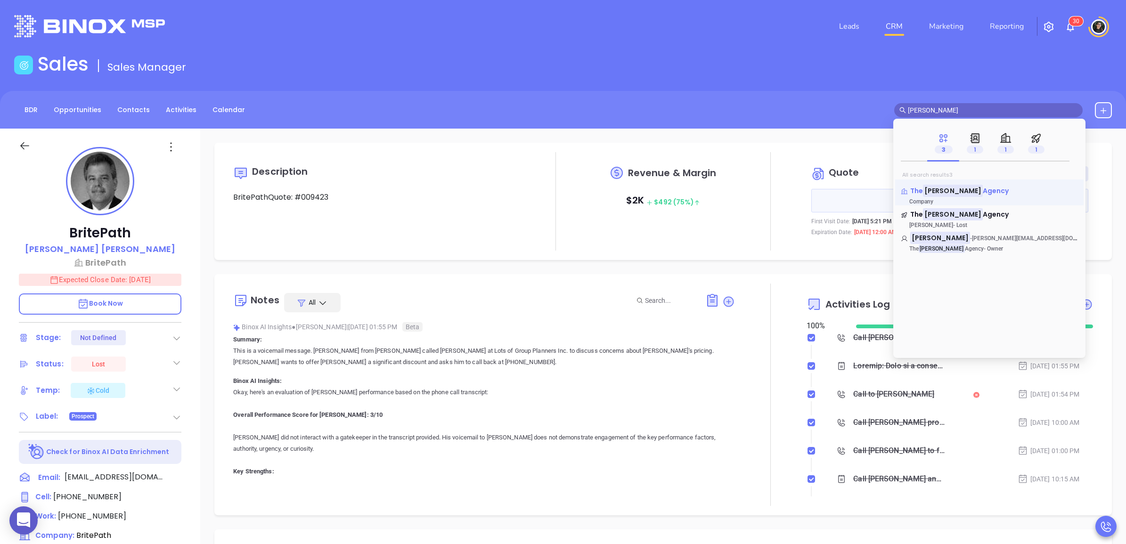
type input "Michael Guillen"
click at [969, 189] on mark "Michael Guillen" at bounding box center [953, 191] width 60 height 12
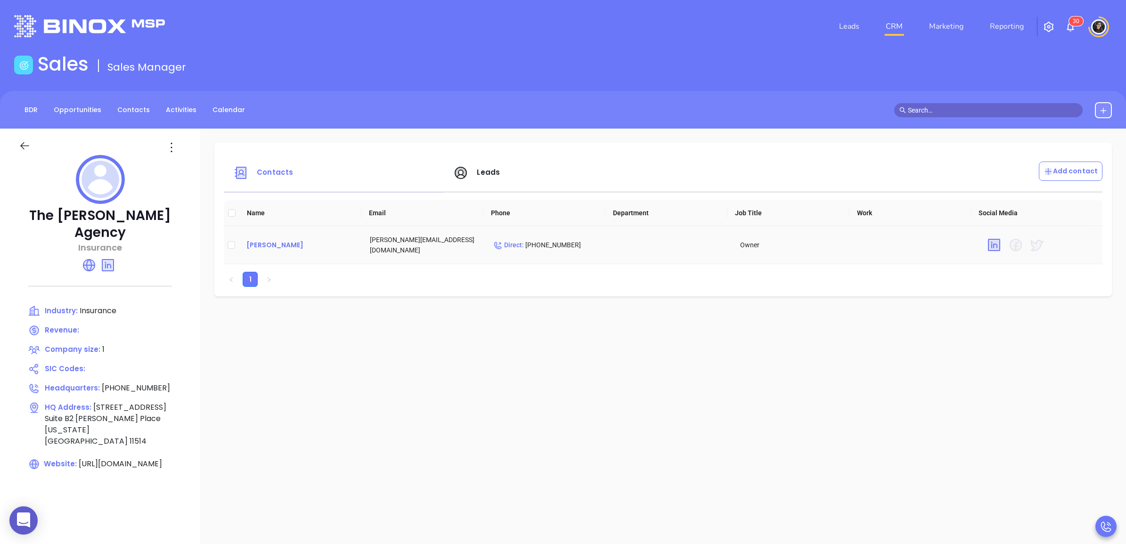
click at [271, 240] on div "Michael Guillen" at bounding box center [300, 244] width 108 height 11
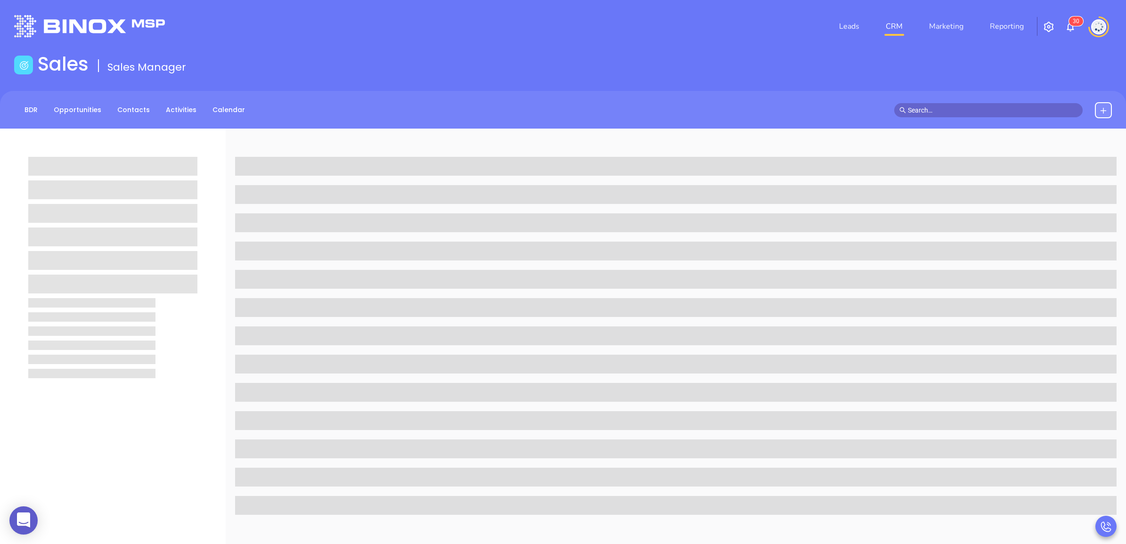
click at [272, 243] on span at bounding box center [675, 251] width 881 height 19
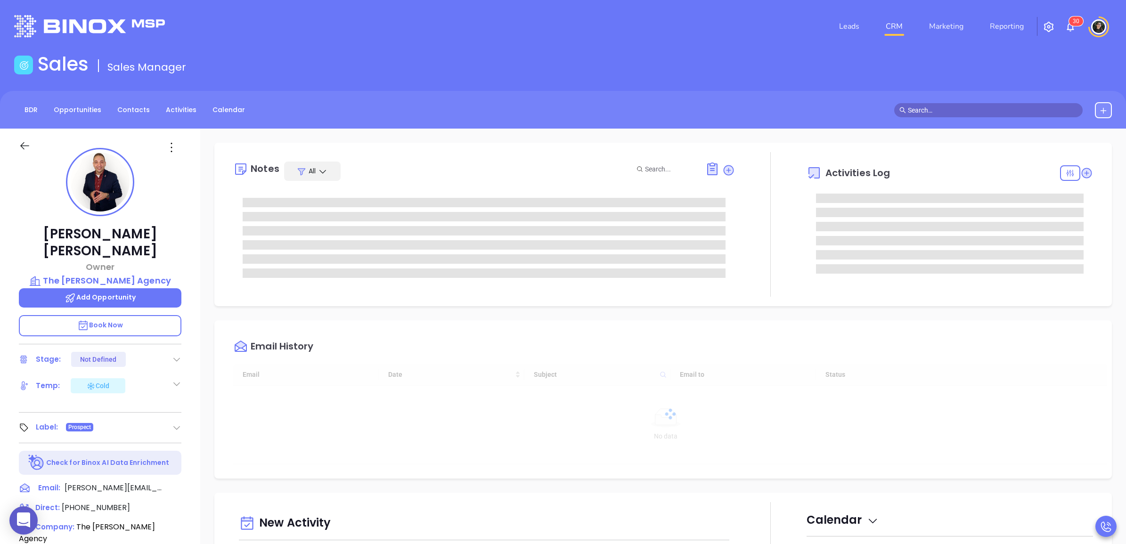
type input "[DATE]"
type input "[PERSON_NAME]"
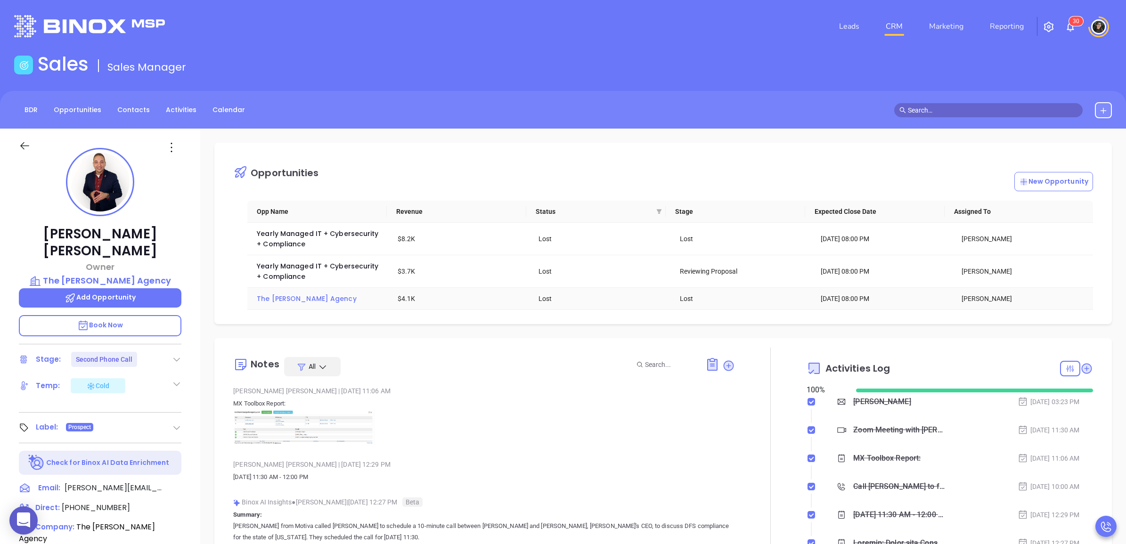
click at [291, 302] on span "The Michael Guillen Agency" at bounding box center [306, 298] width 99 height 9
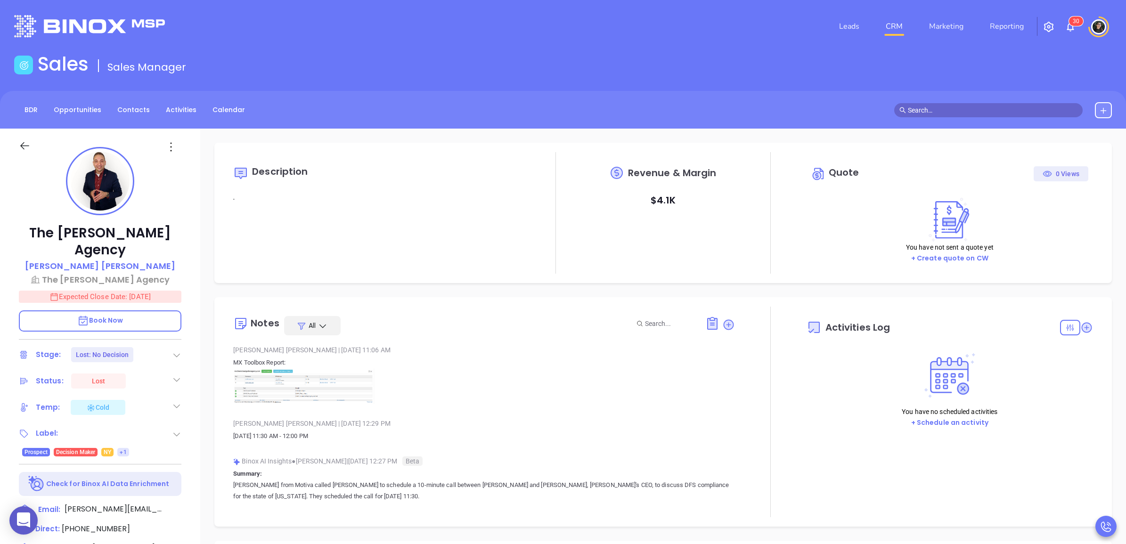
type input "[DATE]"
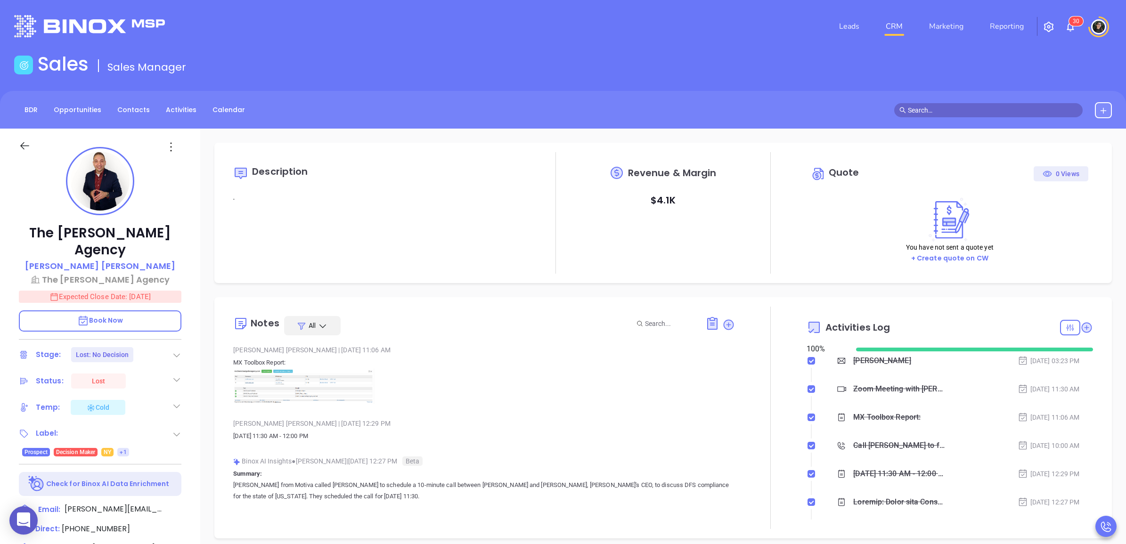
scroll to position [219, 0]
type input "[PERSON_NAME]"
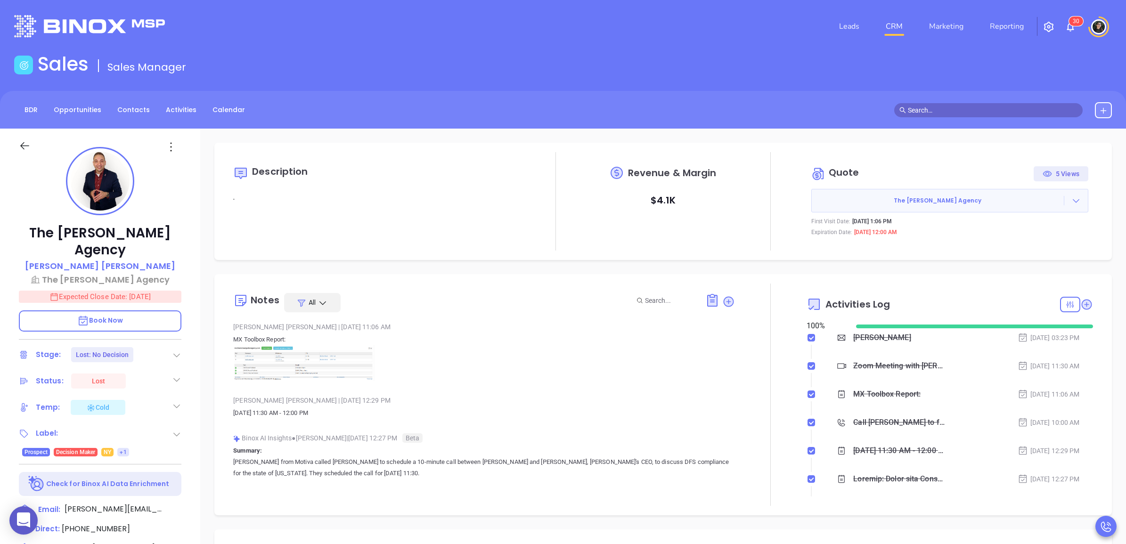
click at [961, 107] on input "text" at bounding box center [993, 110] width 170 height 10
paste input "Rich Biondi"
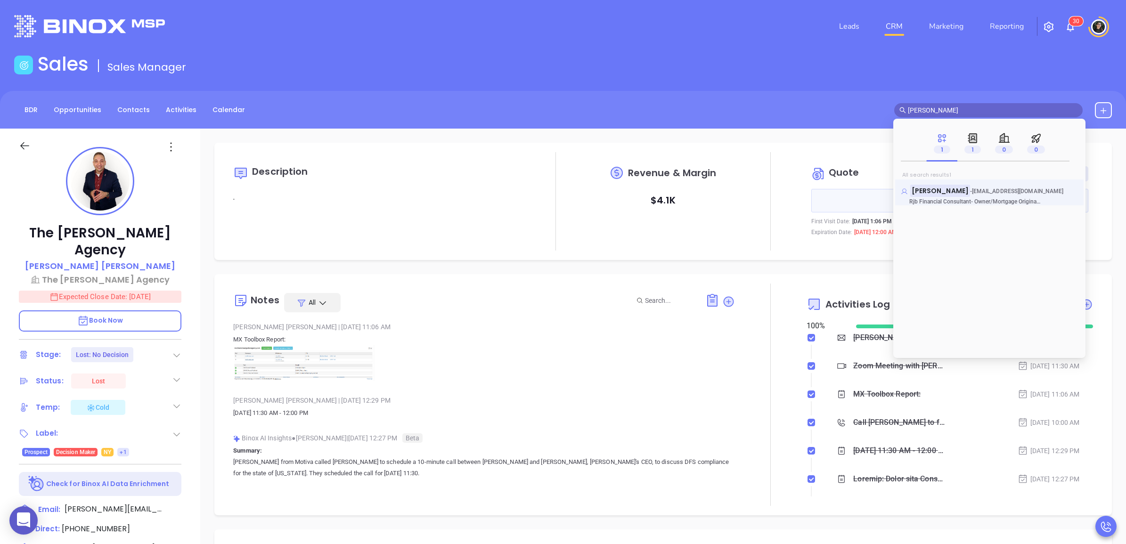
type input "Rich Biondi"
click at [925, 196] on mark "Rich Biondi" at bounding box center [940, 191] width 60 height 12
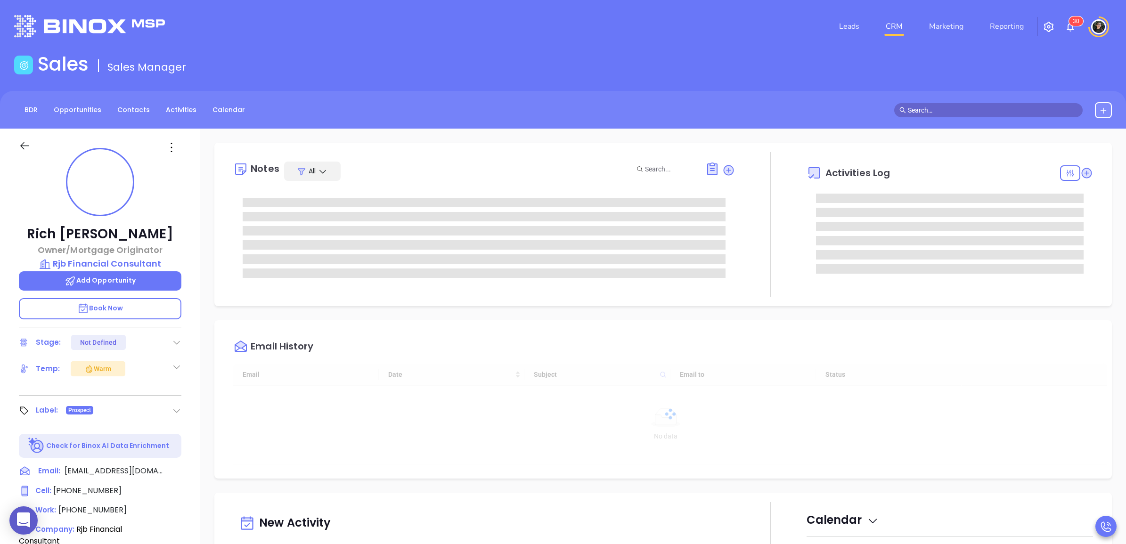
type input "[DATE]"
type input "[PERSON_NAME]"
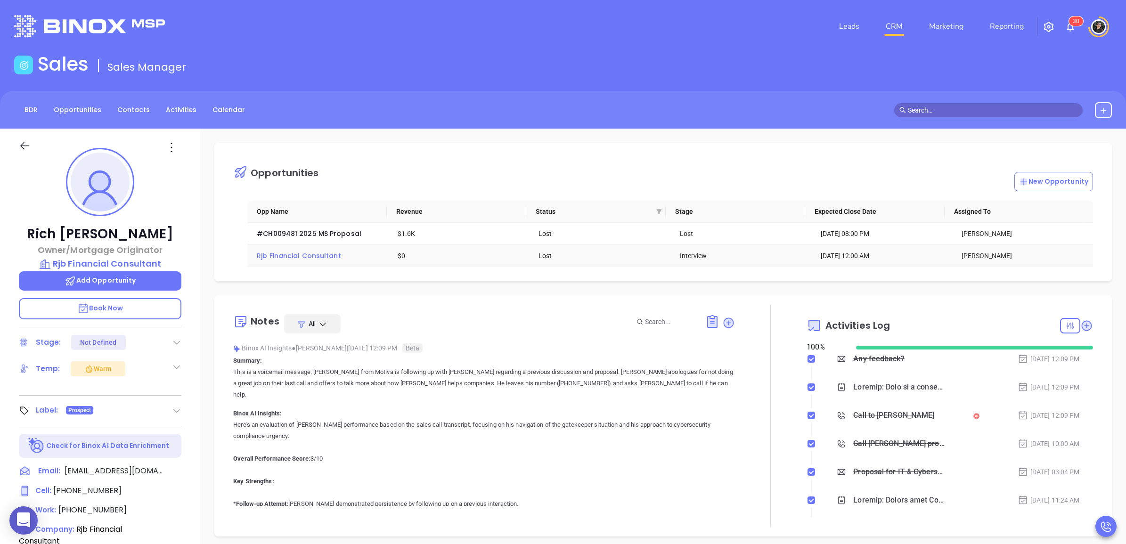
click at [327, 257] on span "Rjb Financial Consultant" at bounding box center [299, 255] width 84 height 9
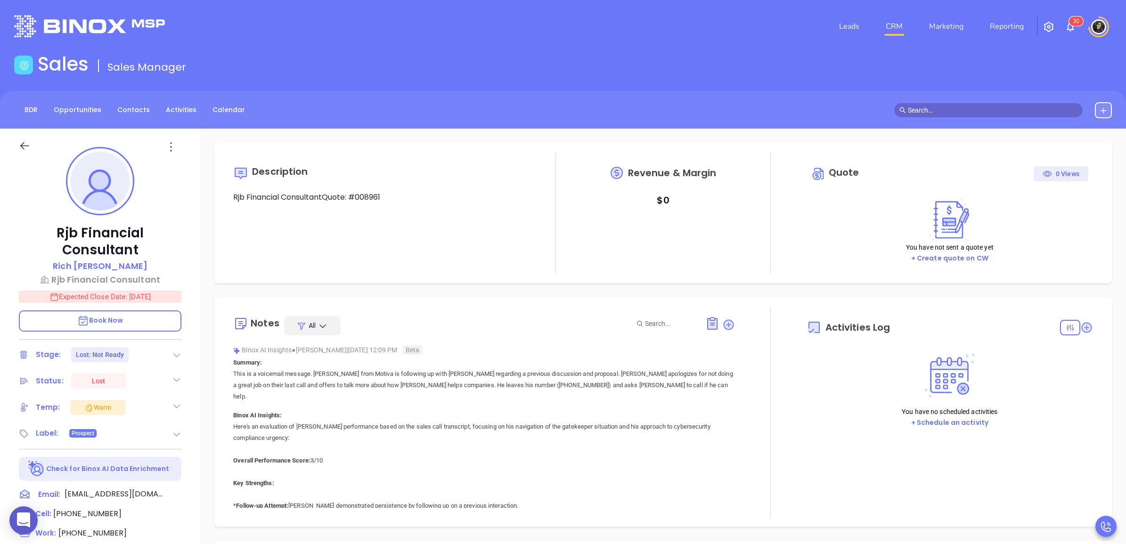
type input "[DATE]"
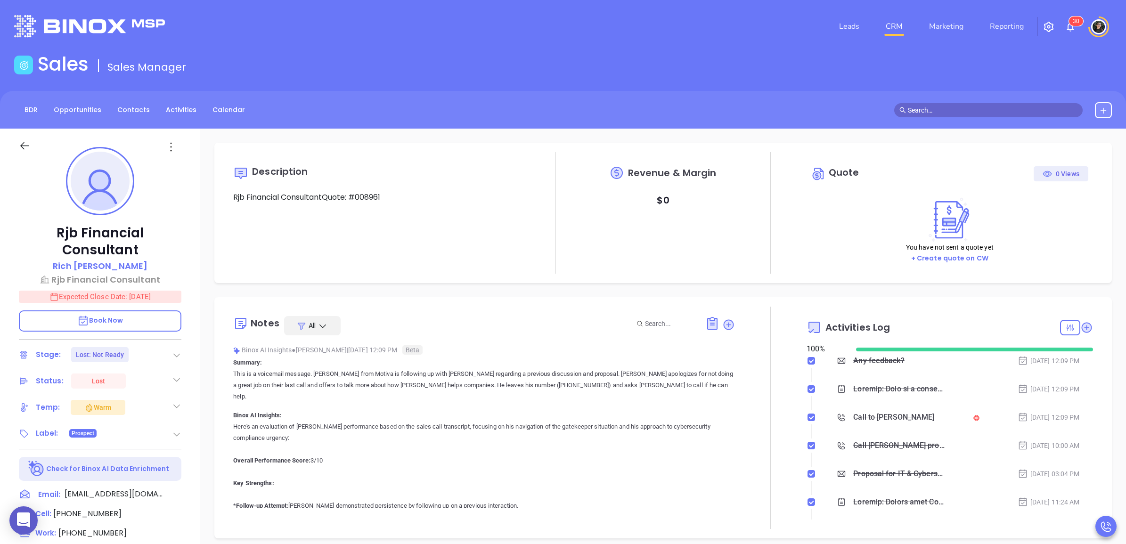
scroll to position [219, 0]
type input "[PERSON_NAME]"
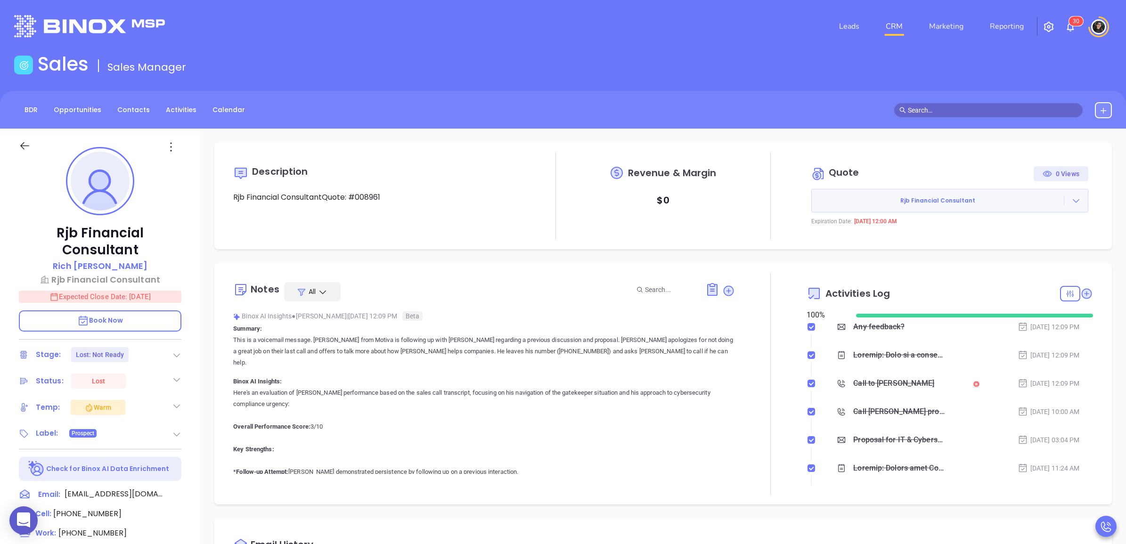
click at [969, 112] on input "text" at bounding box center [993, 110] width 170 height 10
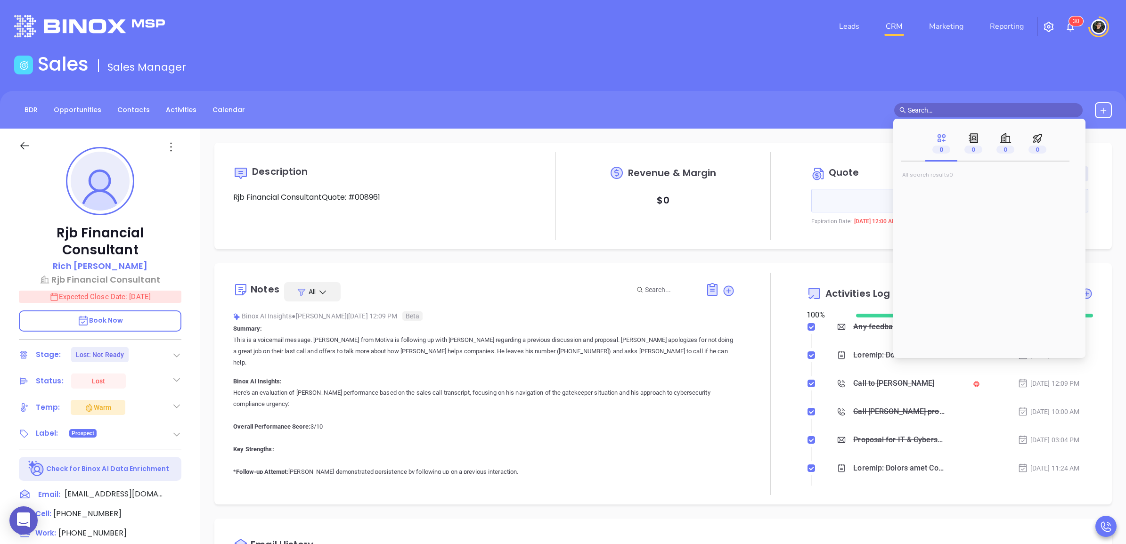
paste input "Steve Kaziyev"
type input "Steve Kaziyev"
click at [928, 189] on mark "Steve Kaziyev" at bounding box center [940, 191] width 60 height 12
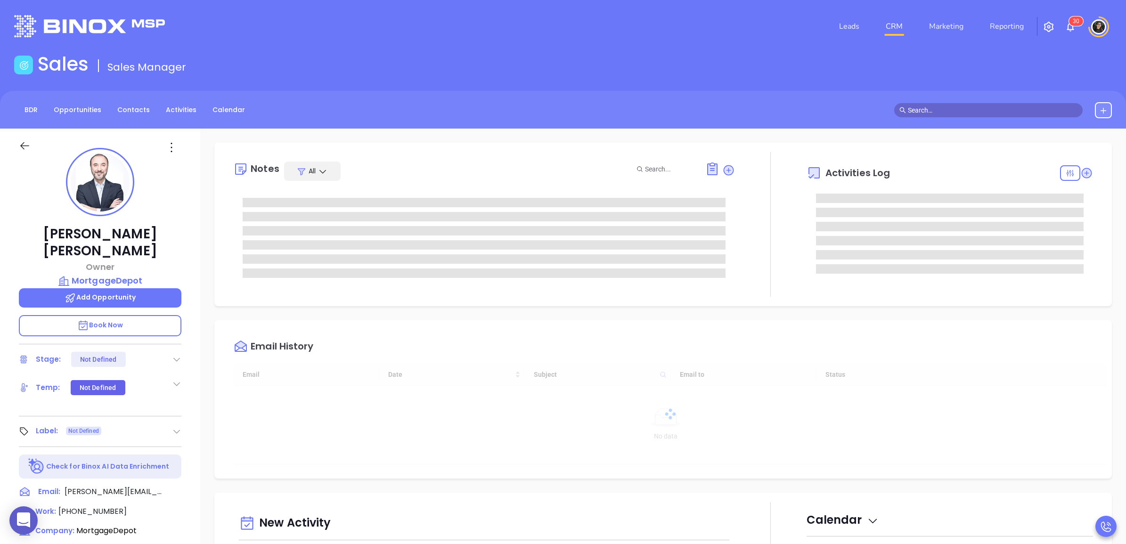
type input "[DATE]"
type input "[PERSON_NAME]"
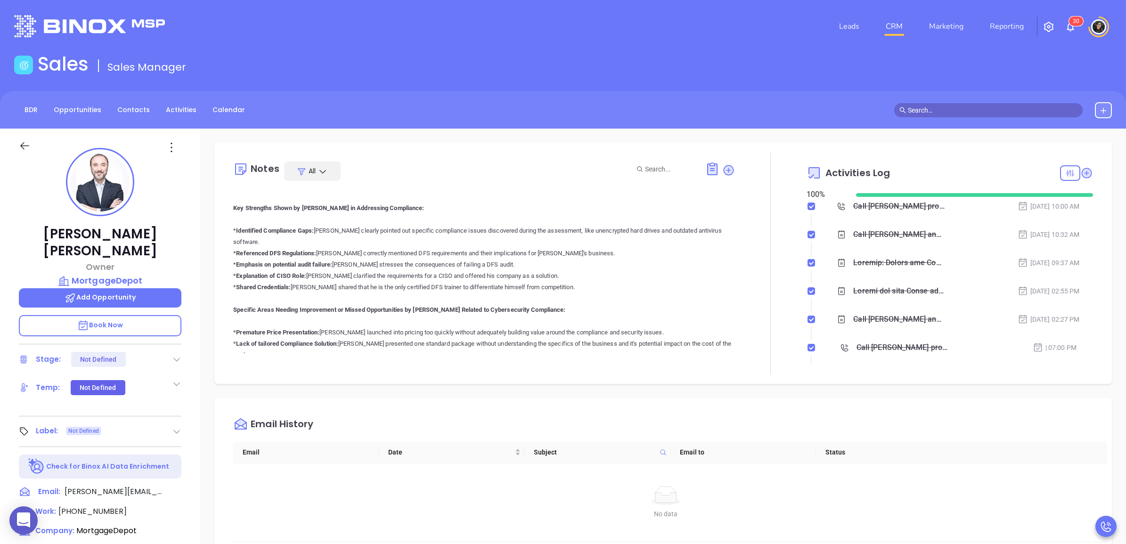
scroll to position [0, 0]
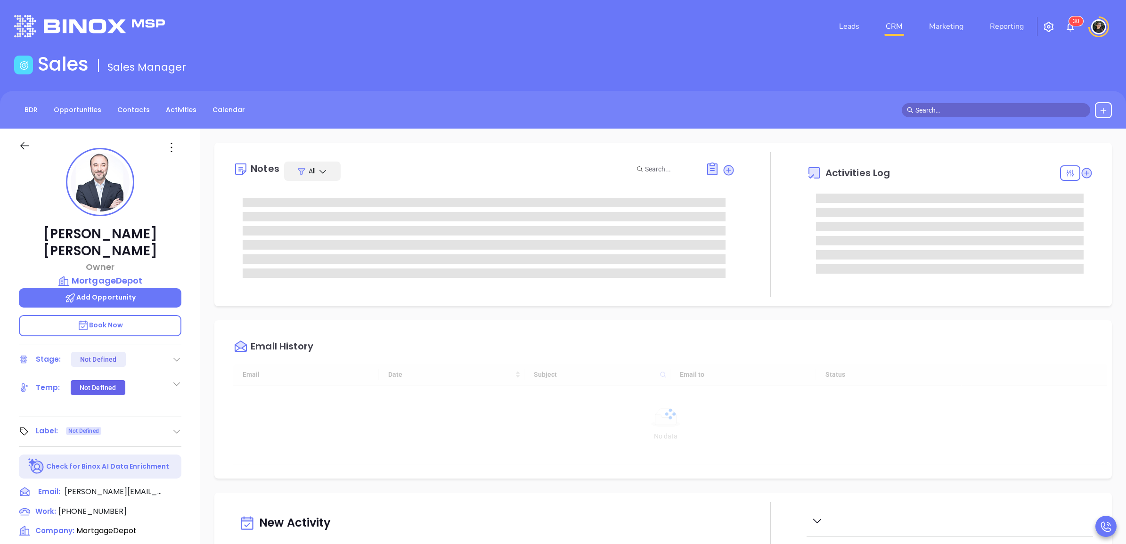
type input "[DATE]"
type input "Wendy Hernandez"
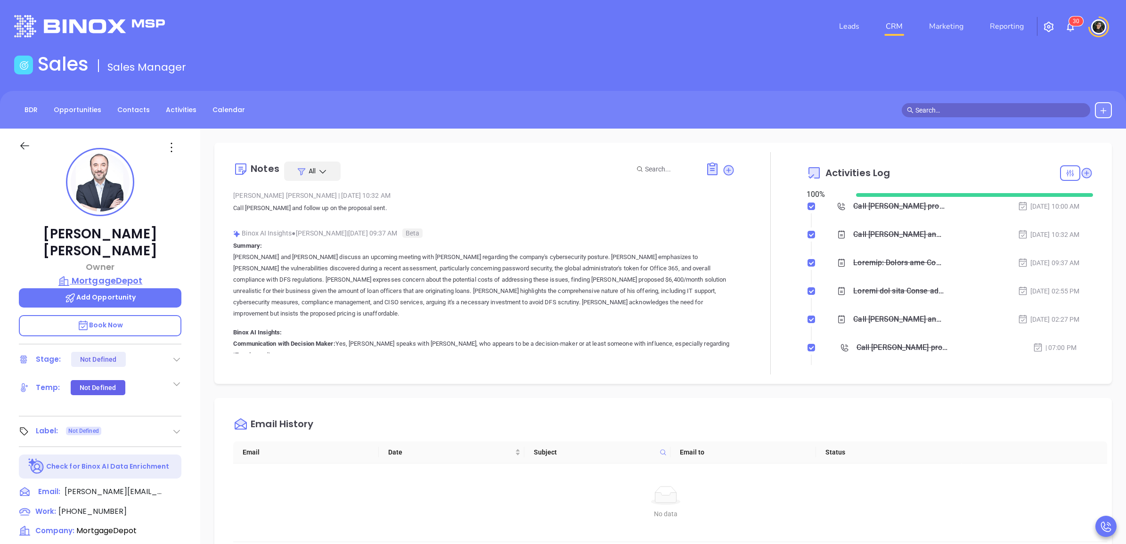
click at [125, 274] on p "MortgageDepot" at bounding box center [100, 280] width 163 height 13
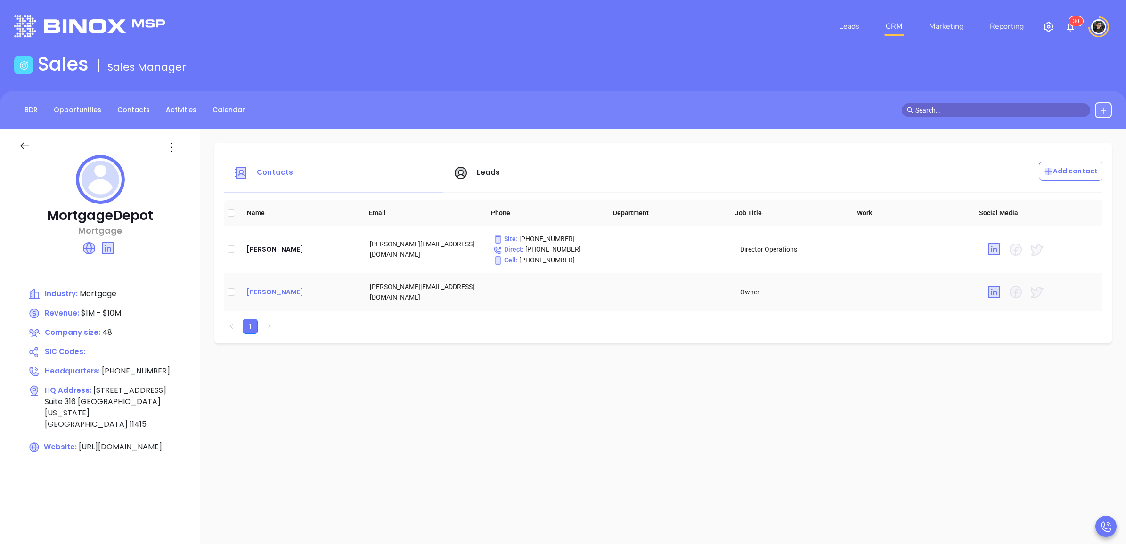
click at [284, 291] on div "Steve Kaziyev" at bounding box center [300, 291] width 108 height 11
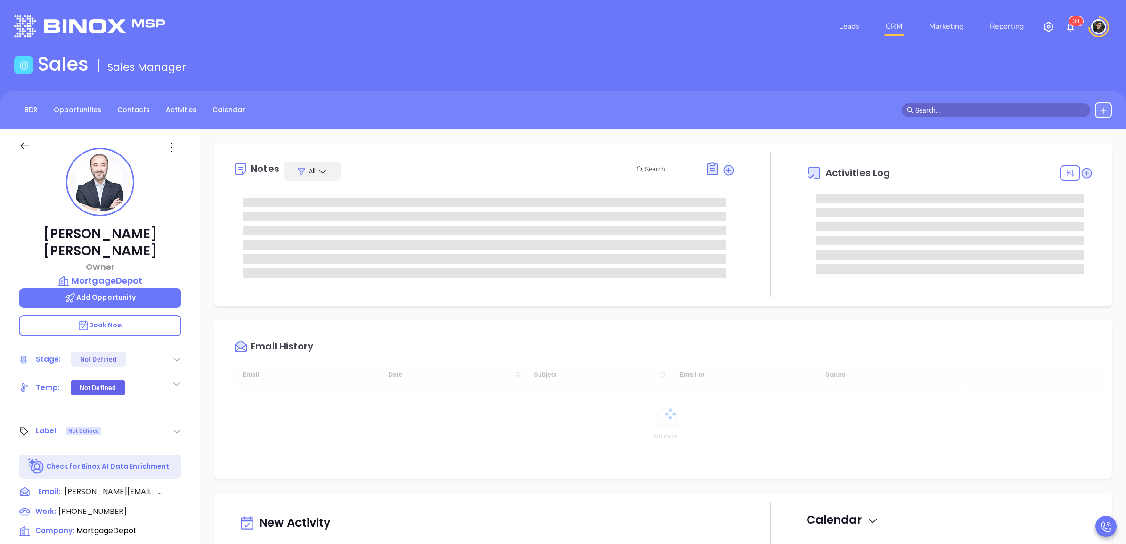
scroll to position [219, 0]
type input "Wendy Hernandez"
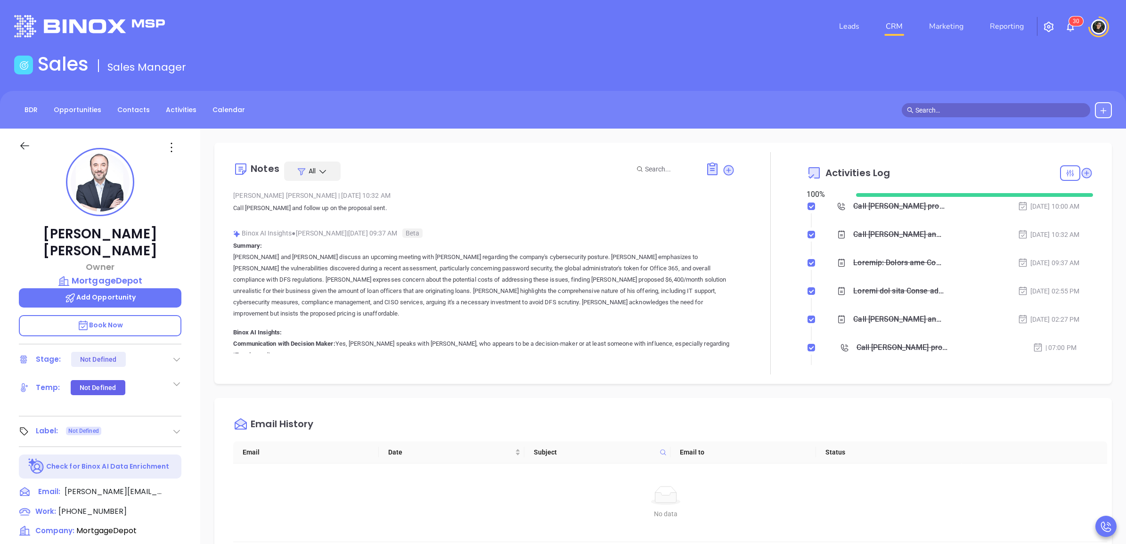
click at [998, 106] on div "BDR Opportunities Contacts Activities Calendar" at bounding box center [563, 110] width 1126 height 38
click at [998, 106] on input "text" at bounding box center [1000, 110] width 170 height 10
paste input "Andrew Arceri"
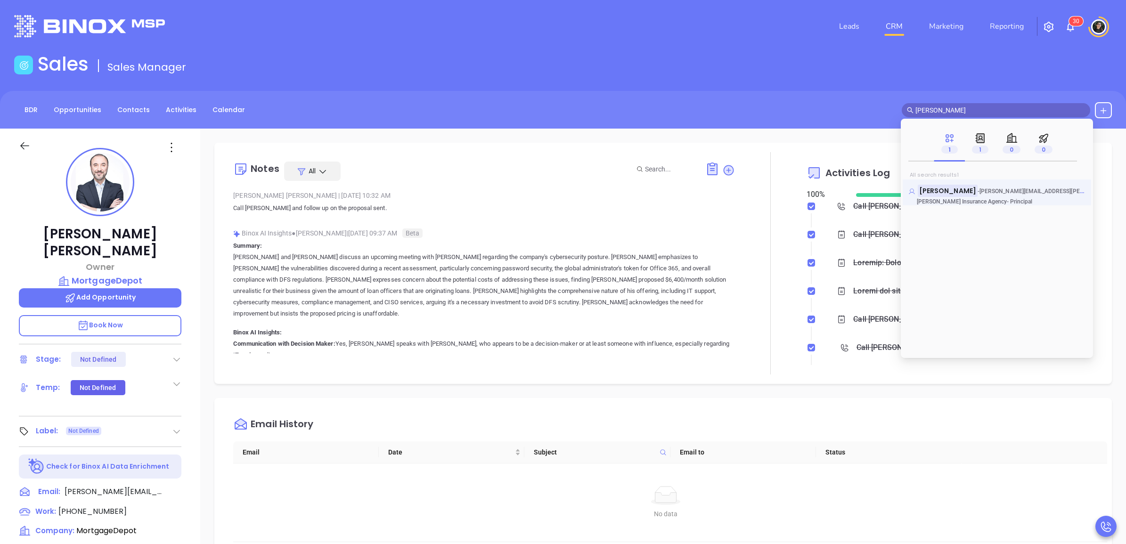
type input "Andrew Arceri"
click at [960, 193] on mark "Andrew Arceri" at bounding box center [948, 191] width 60 height 12
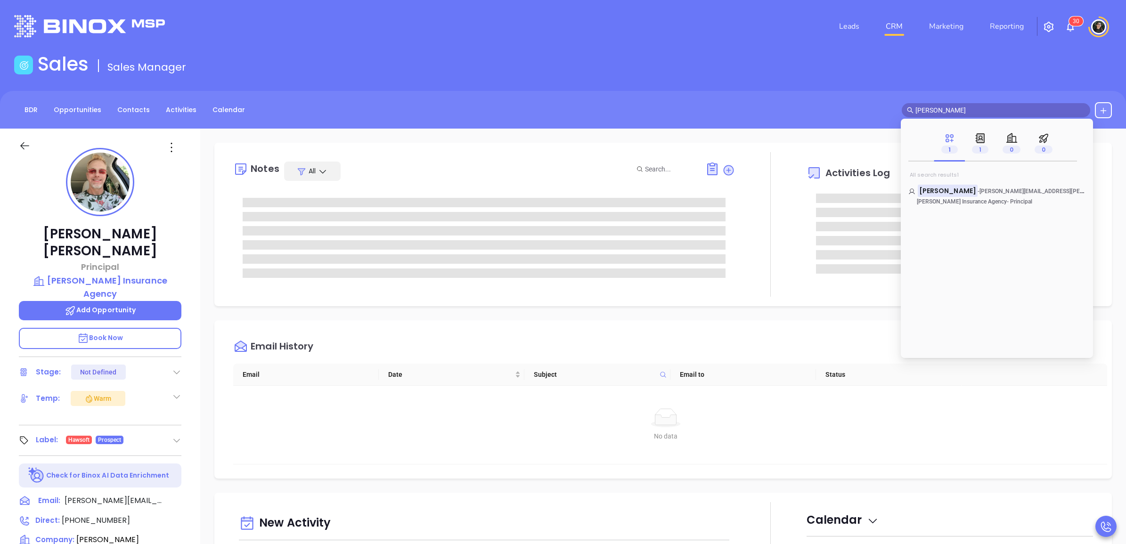
click at [645, 49] on header "Leads CRM Marketing Reporting 3 0 Financial Leads Leads" at bounding box center [563, 26] width 1098 height 53
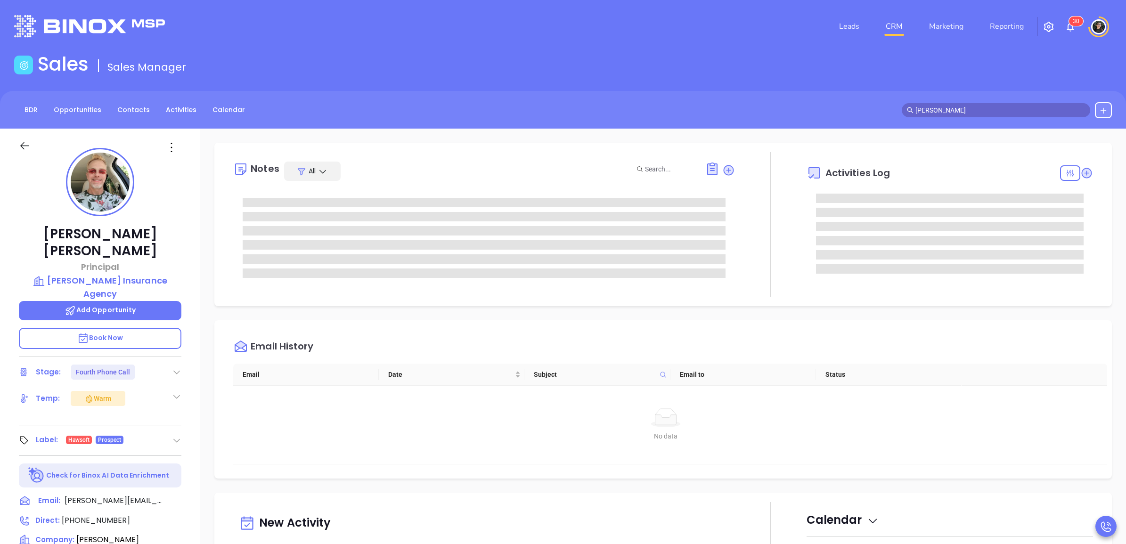
drag, startPoint x: 645, startPoint y: 49, endPoint x: 549, endPoint y: 80, distance: 101.3
click at [549, 80] on main "Sales Sales Manager BDR Opportunities Contacts Activities Calendar Andrew Arcer…" at bounding box center [563, 431] width 1126 height 756
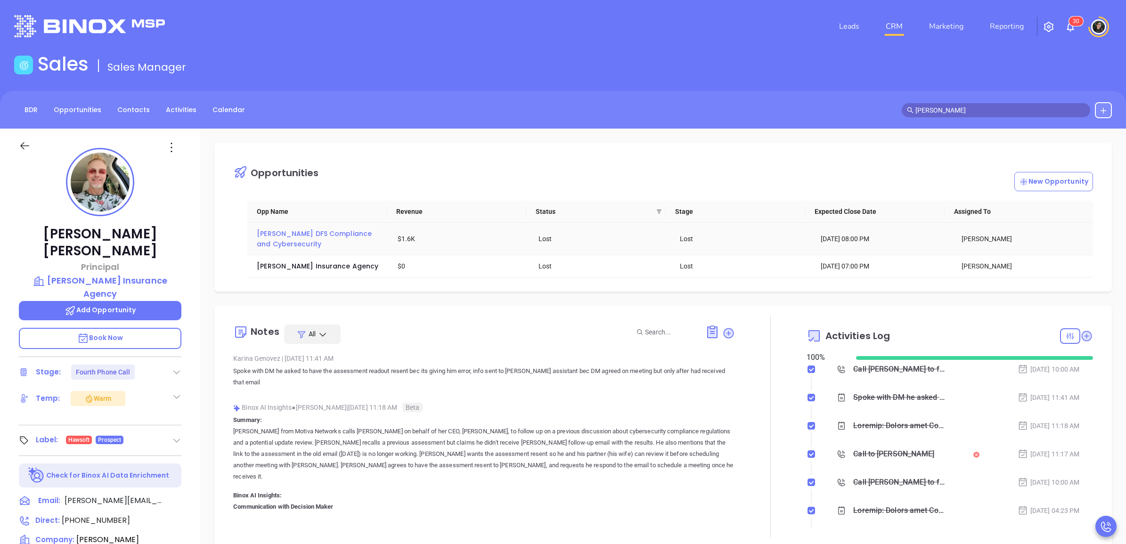
click at [297, 234] on span "Arceri DFS Compliance and Cybersecurity" at bounding box center [315, 239] width 117 height 20
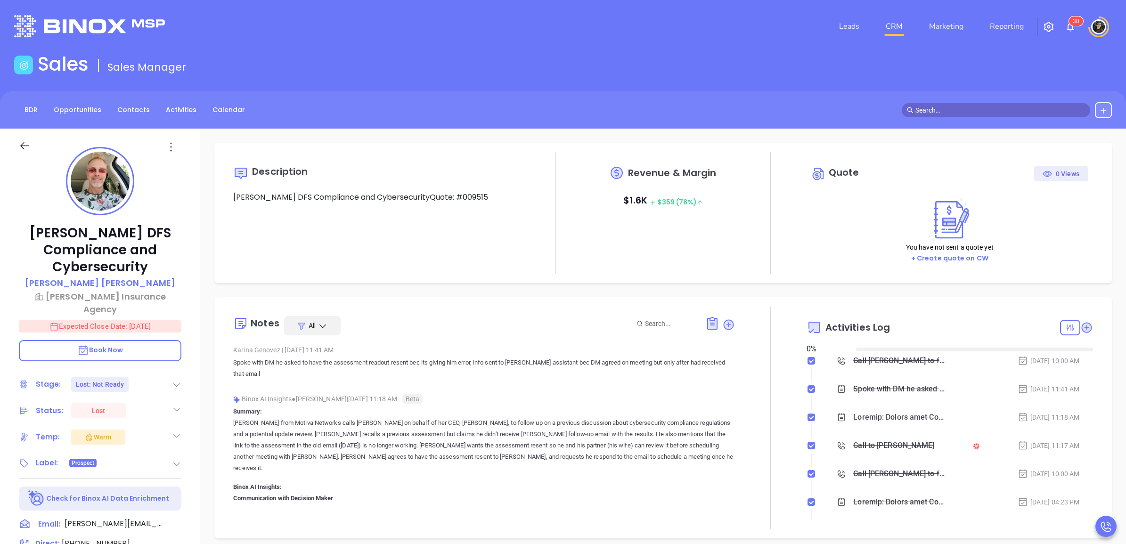
type input "[DATE]"
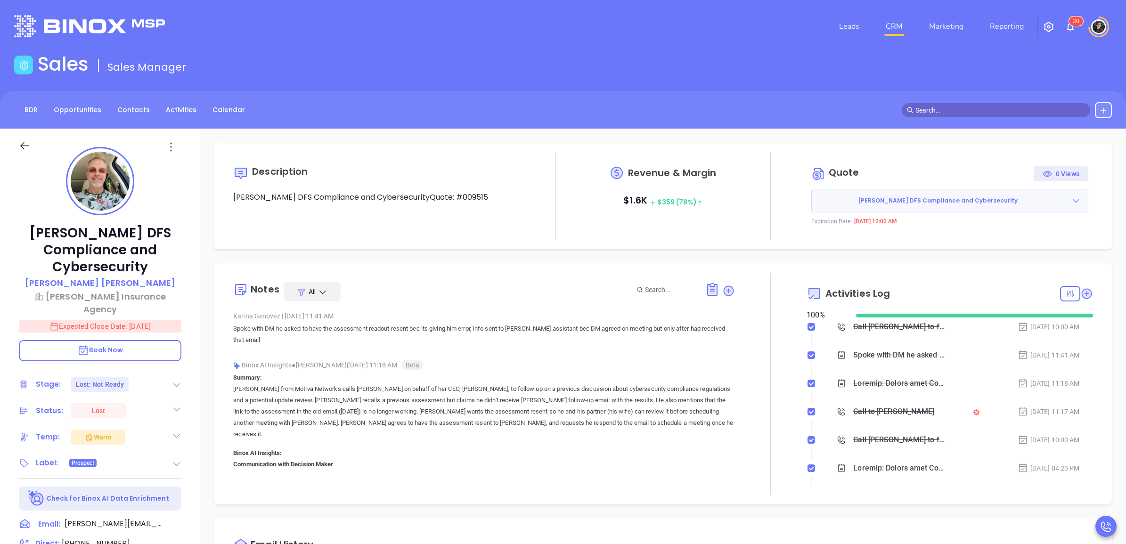
type input "[PERSON_NAME]"
click at [969, 108] on input "text" at bounding box center [1000, 110] width 170 height 10
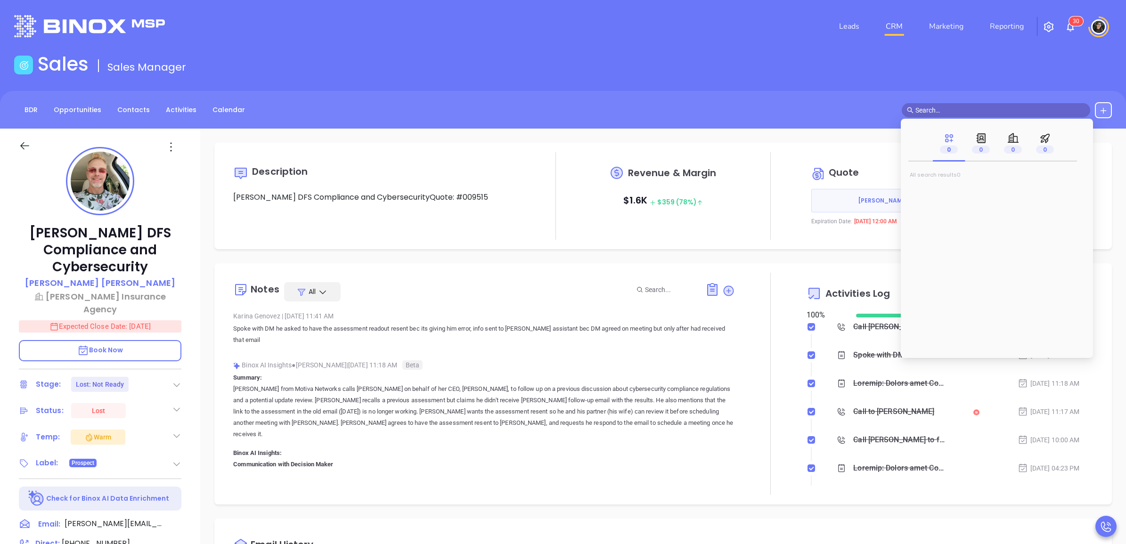
paste input "Umberto Capodici"
type input "Umberto Capodici"
click at [962, 192] on mark "Umberto Capodici" at bounding box center [948, 191] width 60 height 12
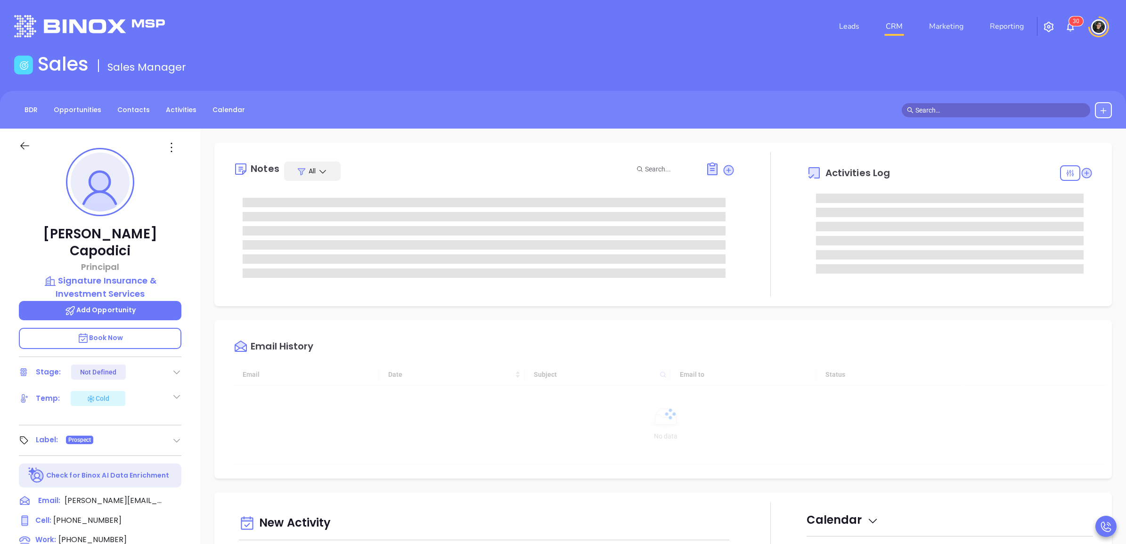
scroll to position [219, 0]
type input "[PERSON_NAME]"
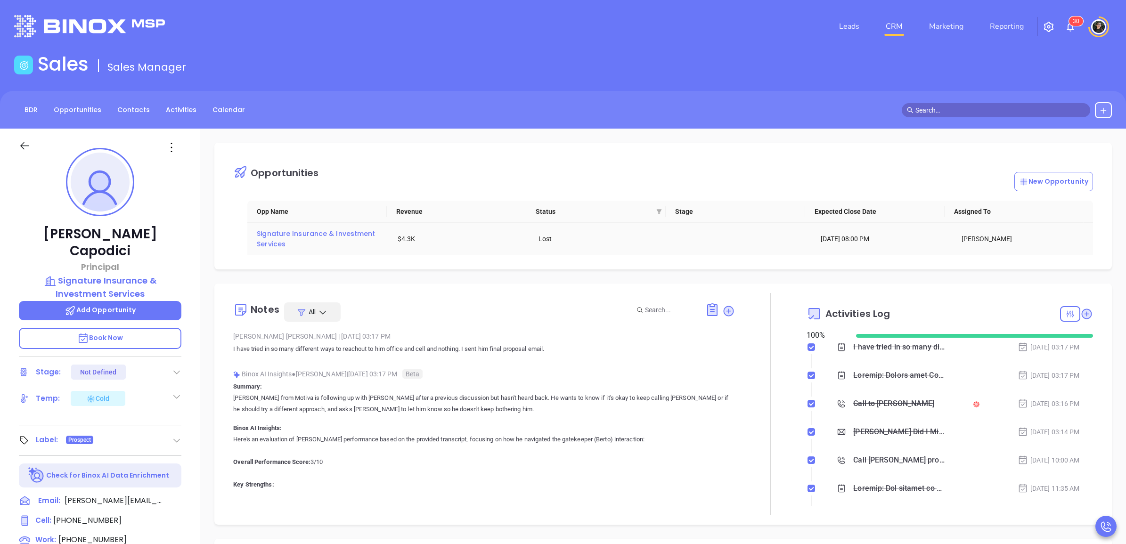
click at [297, 232] on span "Signature Insurance & Investment Services" at bounding box center [317, 239] width 120 height 20
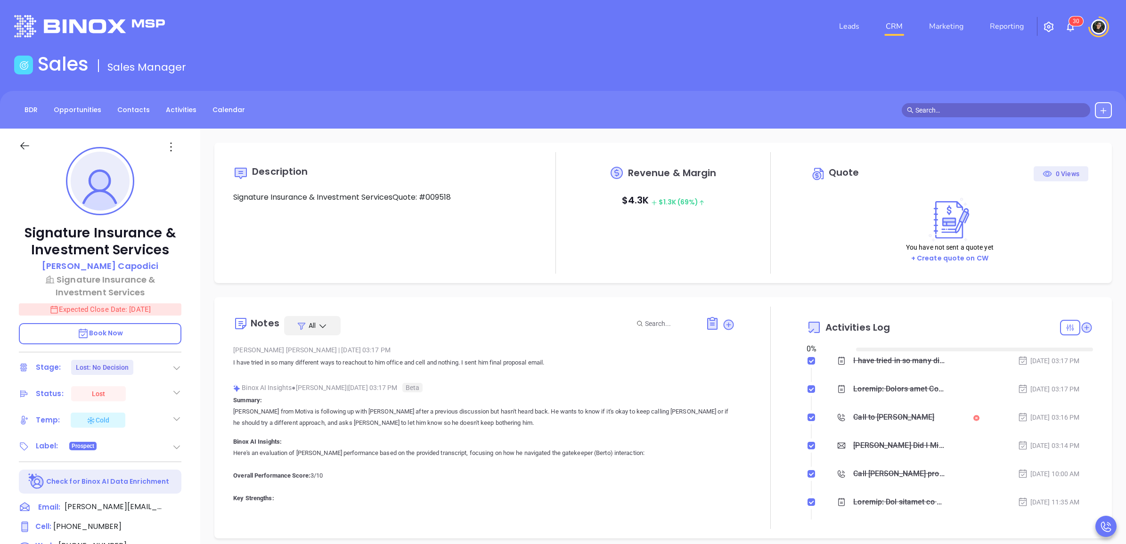
type input "[DATE]"
type input "[PERSON_NAME]"
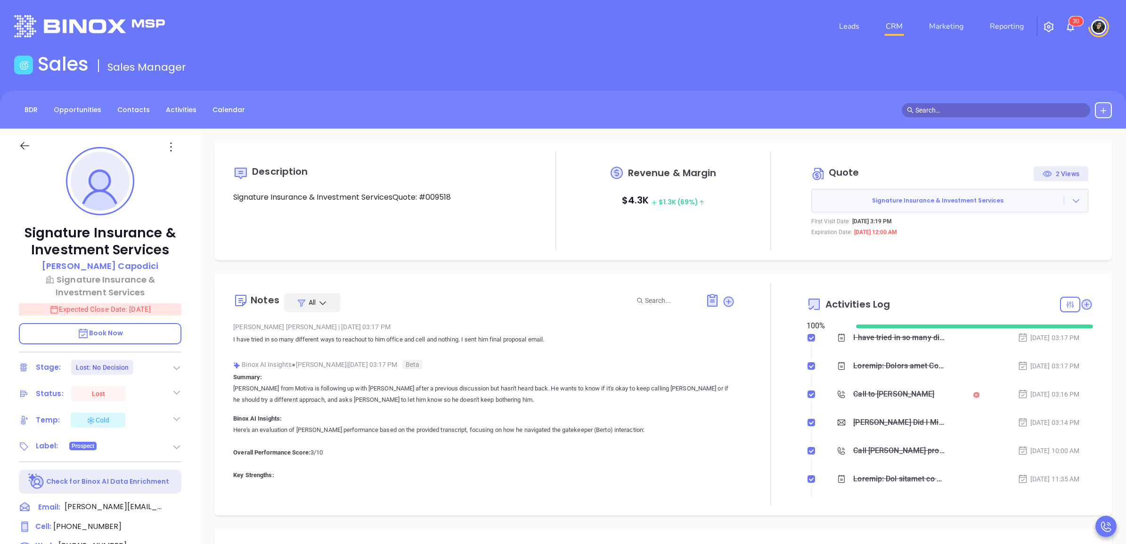
click at [938, 109] on input "text" at bounding box center [1000, 110] width 170 height 10
paste input "Fran Wolfson"
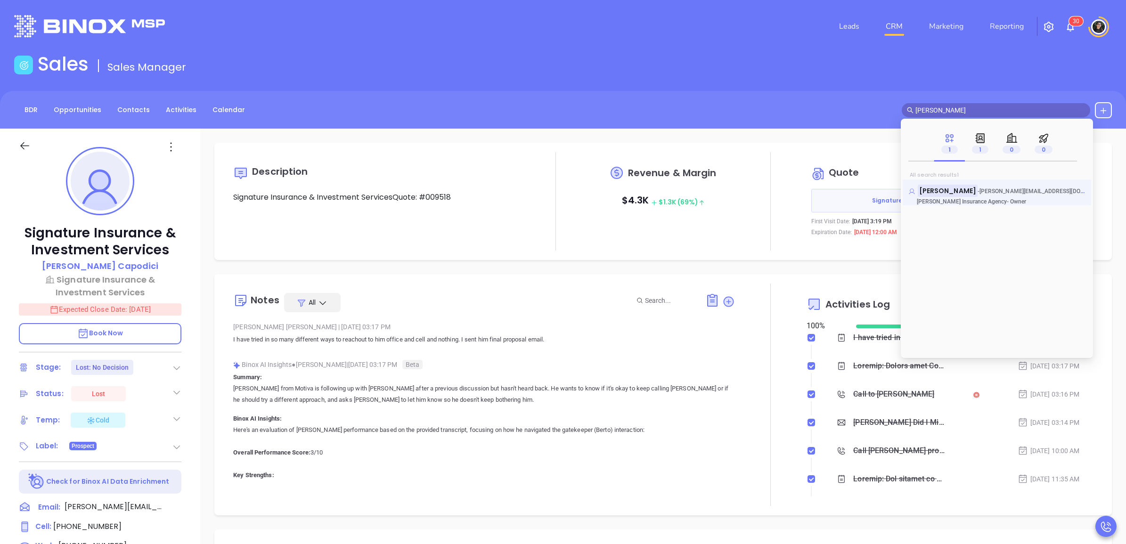
type input "Fran Wolfson"
click at [934, 192] on mark "Fran Wolfson" at bounding box center [948, 191] width 60 height 12
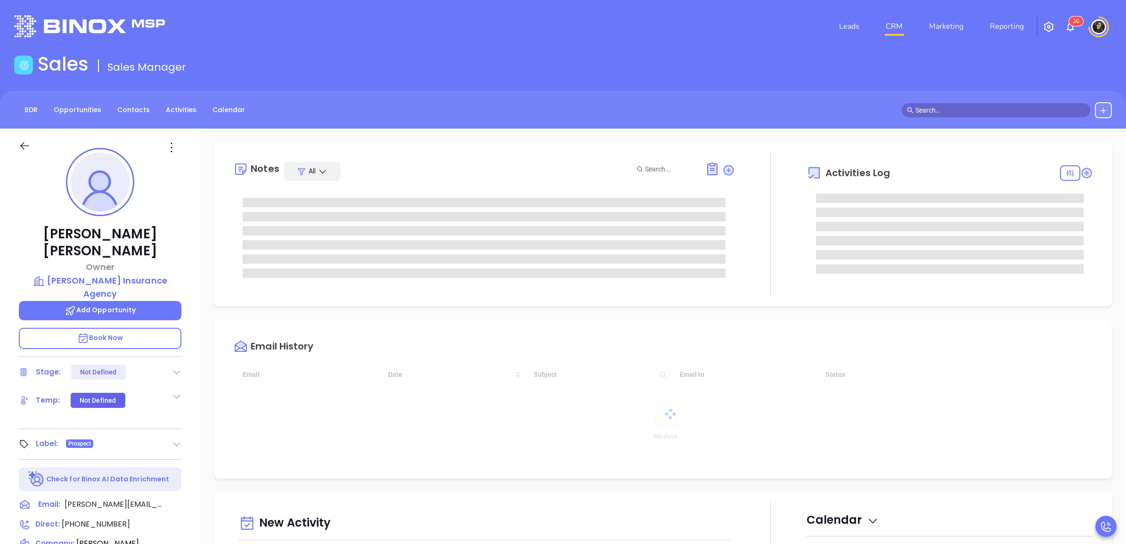
type input "[DATE]"
type input "[PERSON_NAME]"
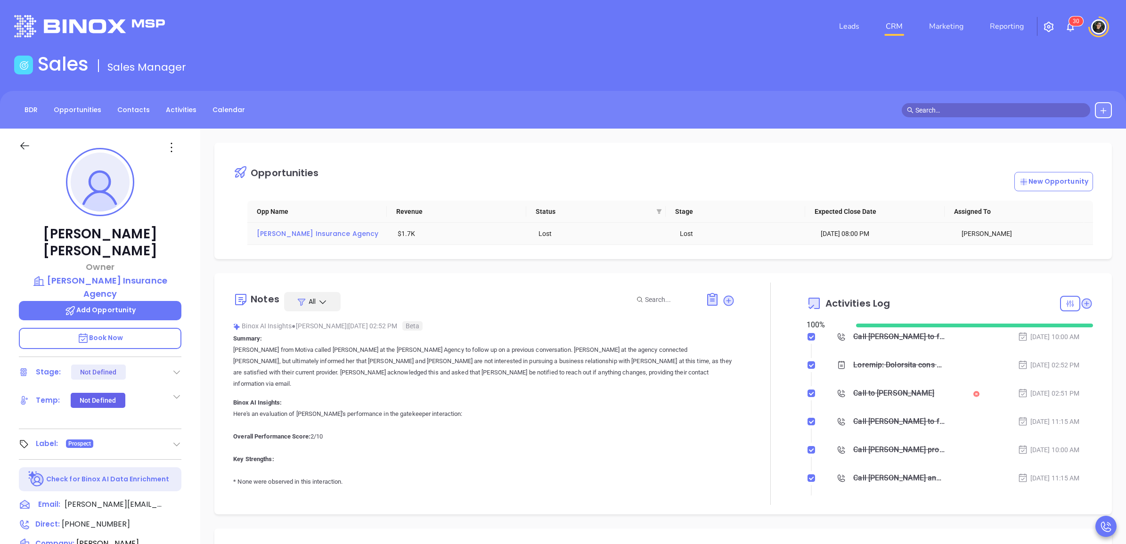
click at [326, 236] on span "Wolfson Keegan Insurance Agency" at bounding box center [318, 233] width 122 height 9
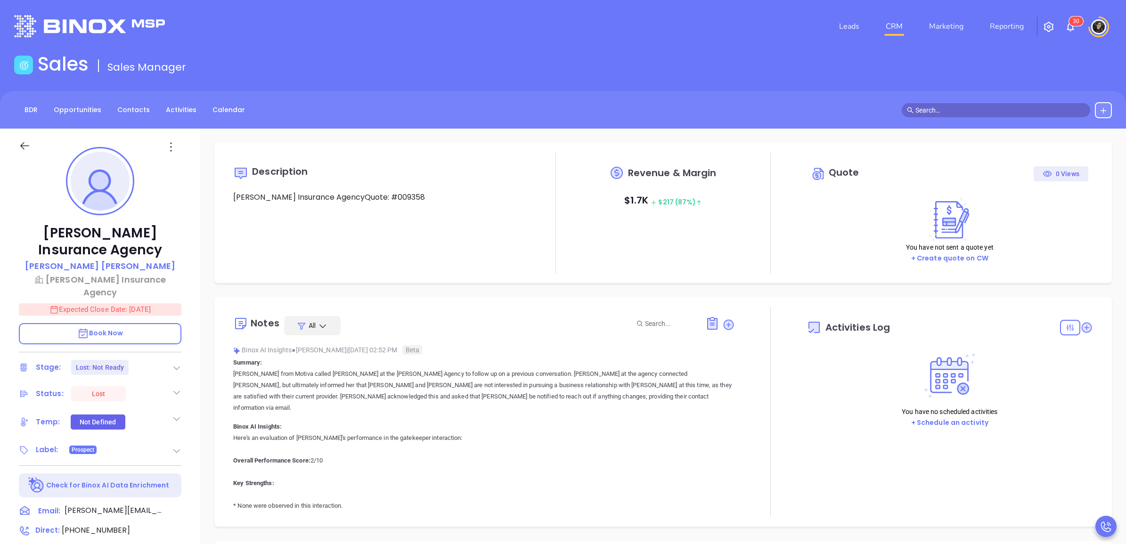
type input "[DATE]"
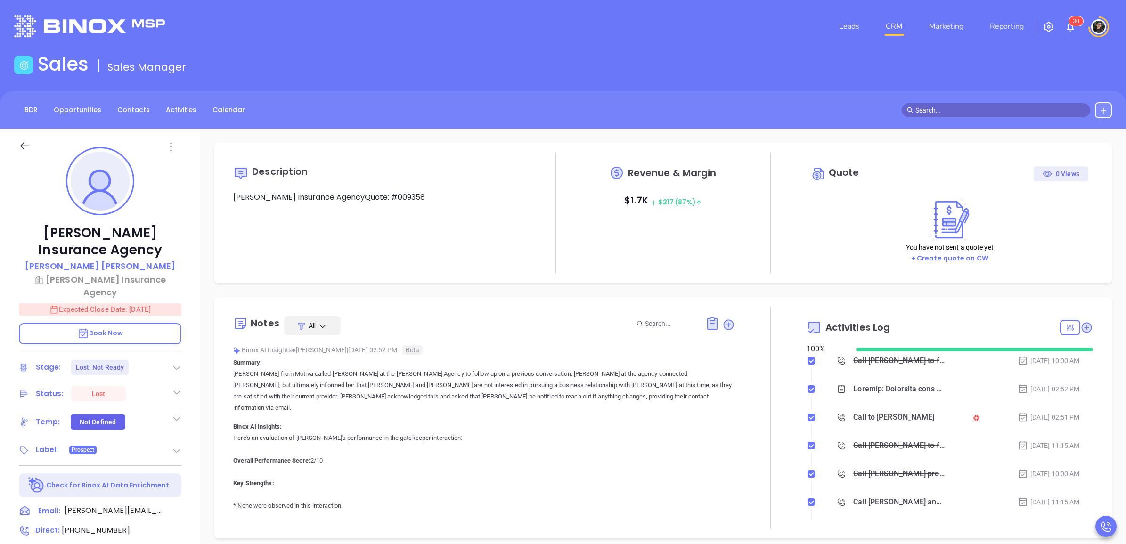
scroll to position [219, 0]
type input "[PERSON_NAME]"
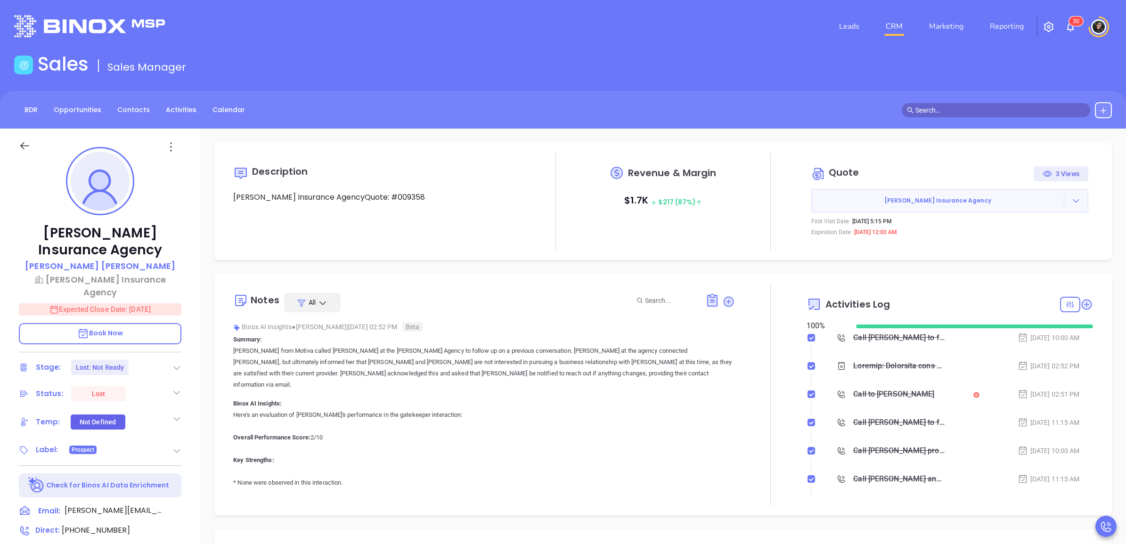
click at [945, 104] on span at bounding box center [996, 110] width 188 height 14
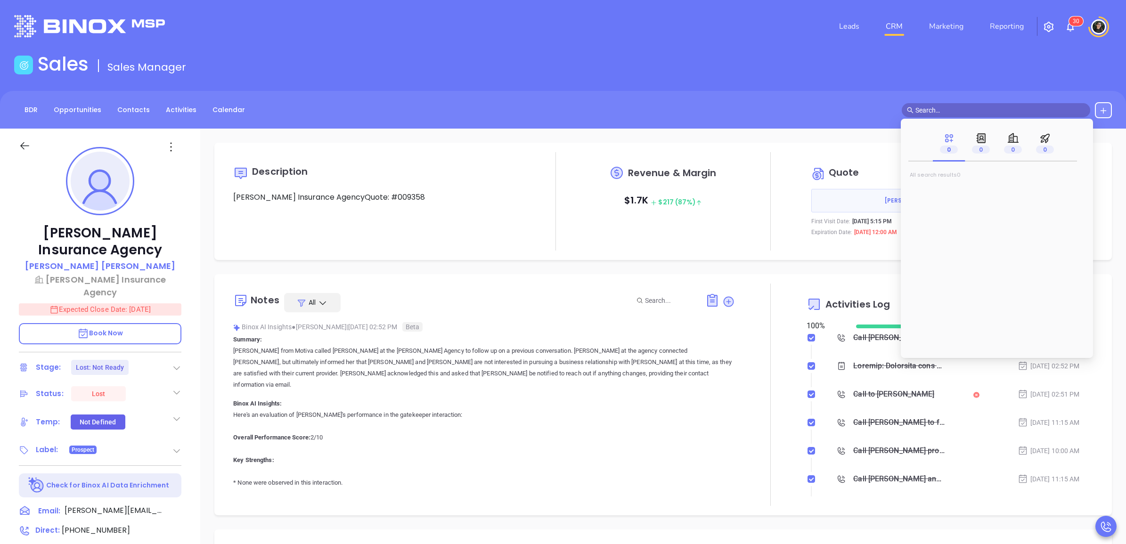
click at [952, 106] on input "text" at bounding box center [1000, 110] width 170 height 10
paste input "Stephen Demaria"
type input "Stephen Demaria"
click at [934, 194] on mark "Stephen Demaria" at bounding box center [948, 191] width 60 height 12
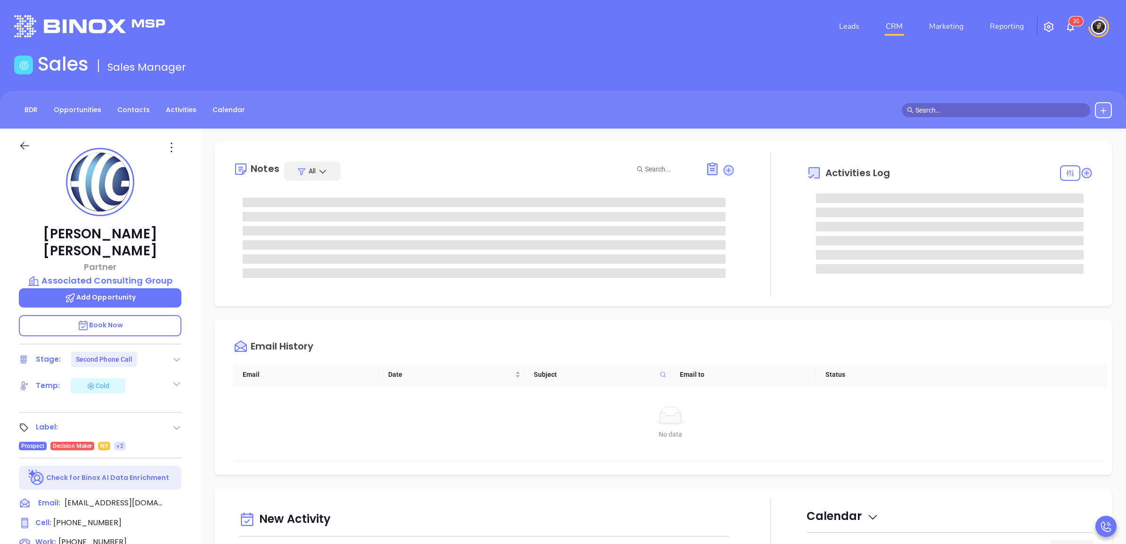
type input "[PERSON_NAME]"
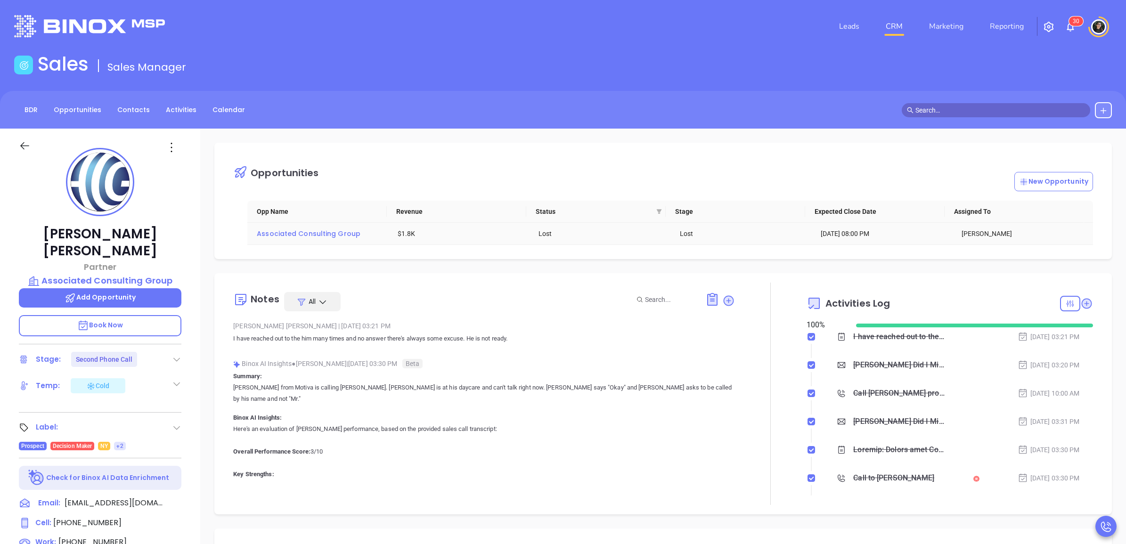
click at [343, 232] on span "Associated Consulting Group" at bounding box center [309, 233] width 104 height 9
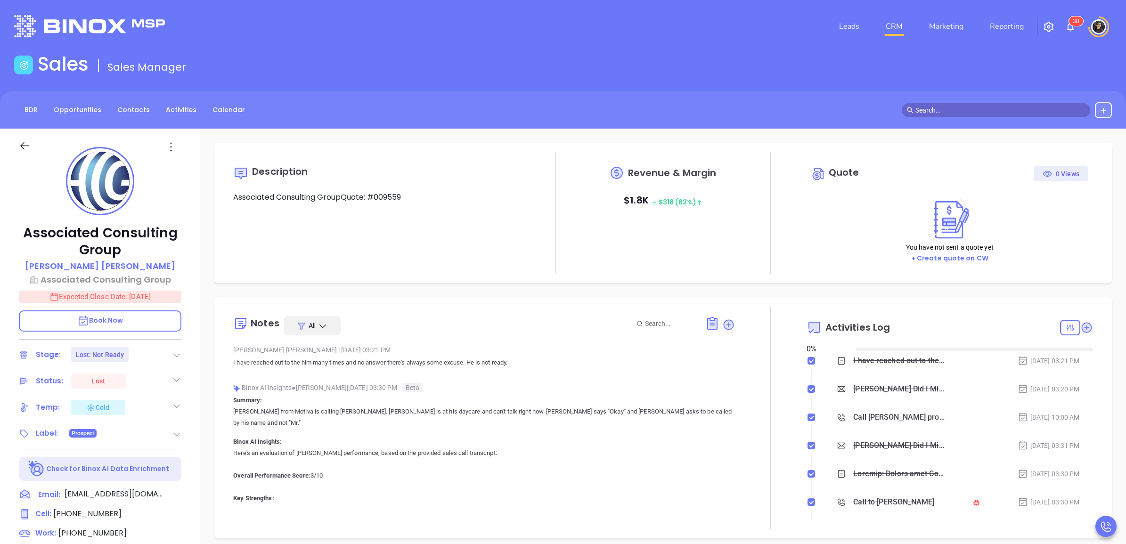
type input "[DATE]"
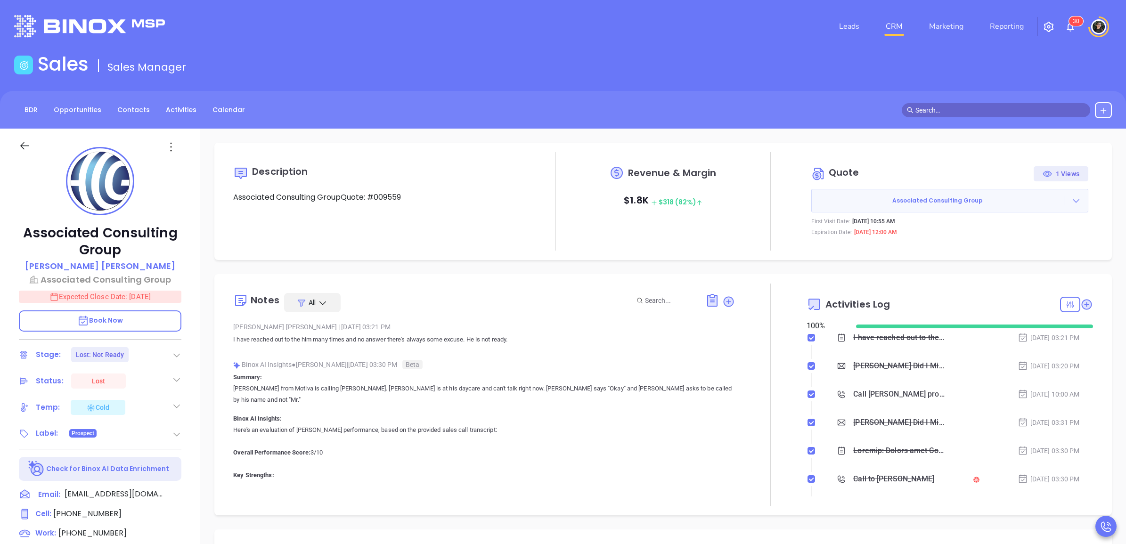
type input "[PERSON_NAME]"
click at [969, 112] on input "text" at bounding box center [1000, 110] width 170 height 10
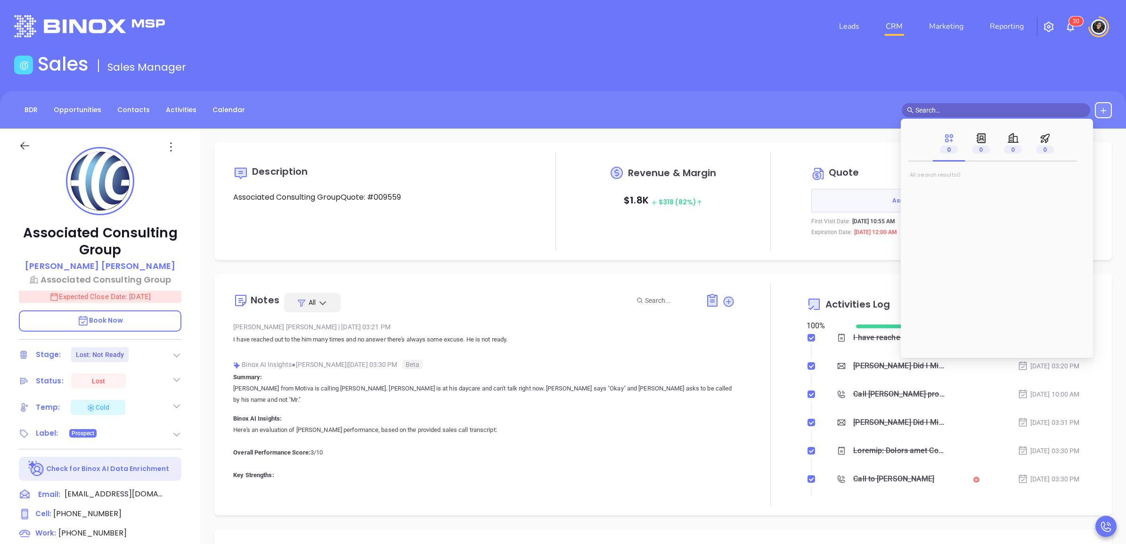
paste input "Lisa Ferrara"
type input "Lisa Ferrara"
click at [938, 187] on mark "Lisa Ferrara" at bounding box center [948, 191] width 60 height 12
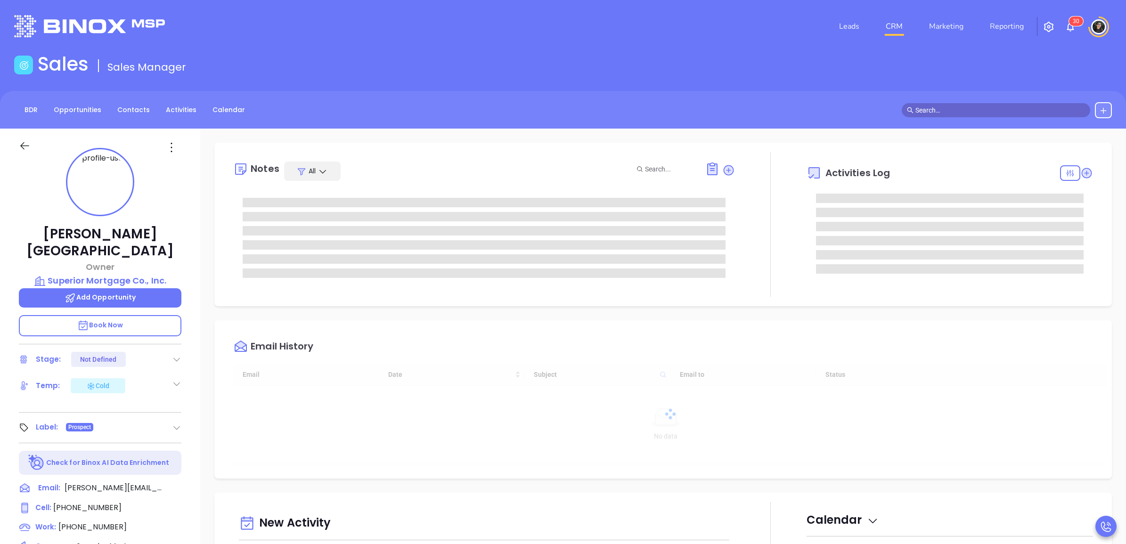
type input "[DATE]"
type input "[PERSON_NAME]"
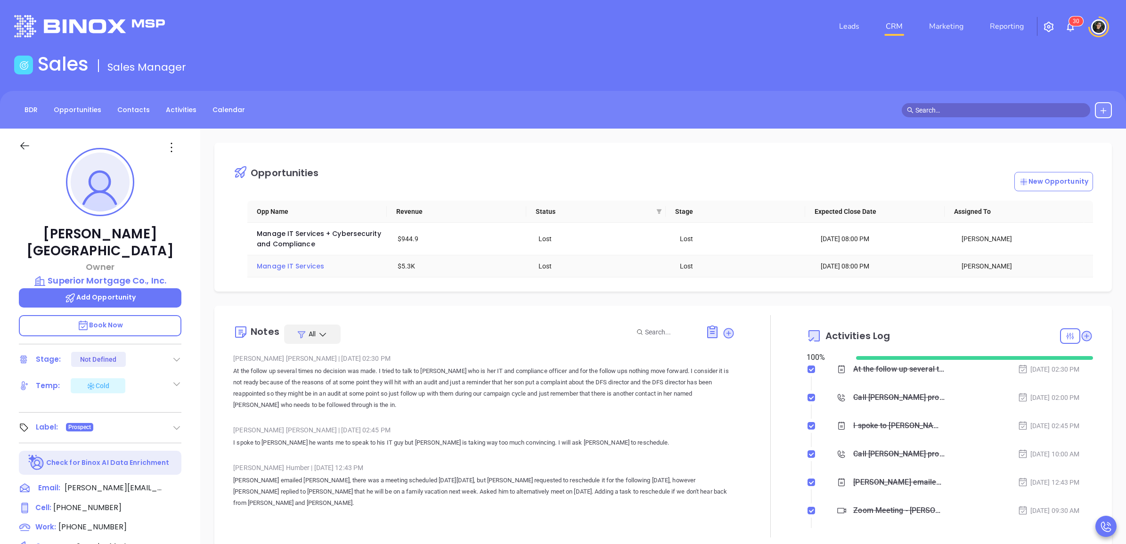
click at [287, 268] on span "Manage IT Services" at bounding box center [290, 265] width 67 height 9
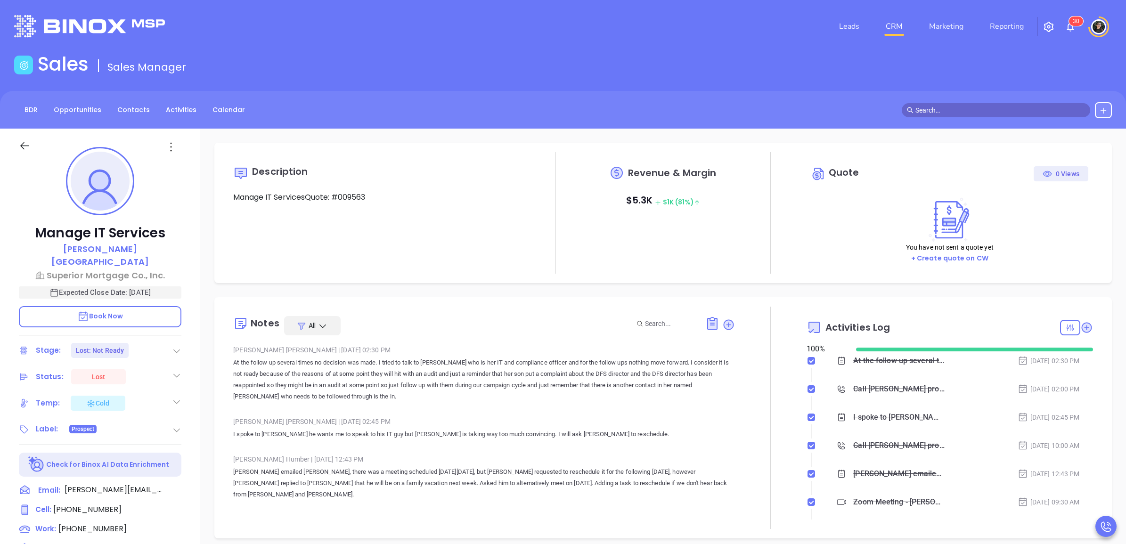
scroll to position [219, 0]
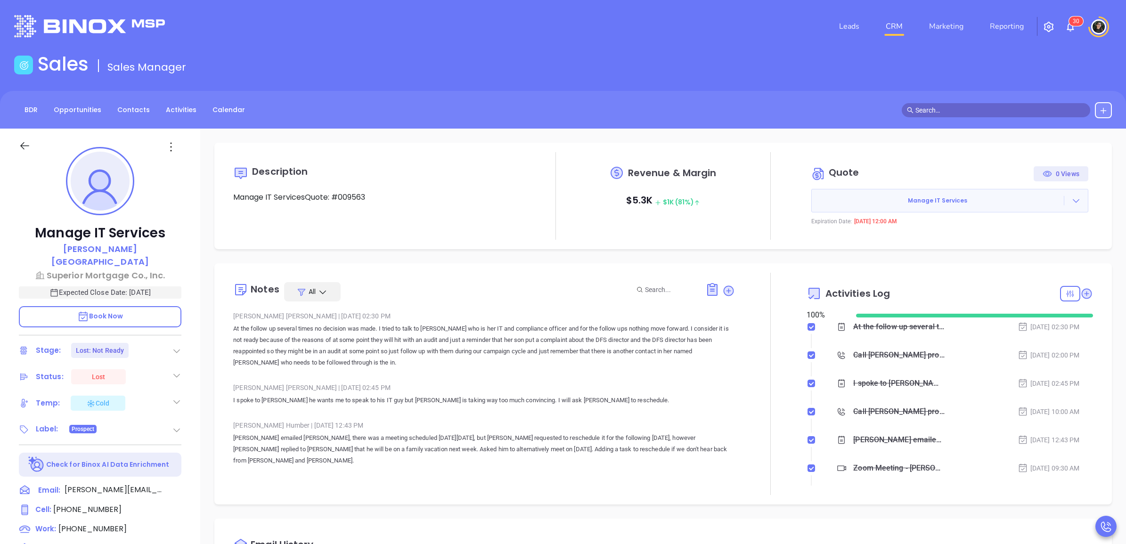
type input "[PERSON_NAME]"
click at [973, 118] on div "BDR Opportunities Contacts Activities Calendar" at bounding box center [563, 110] width 1126 height 38
click at [983, 109] on input "text" at bounding box center [1000, 110] width 170 height 10
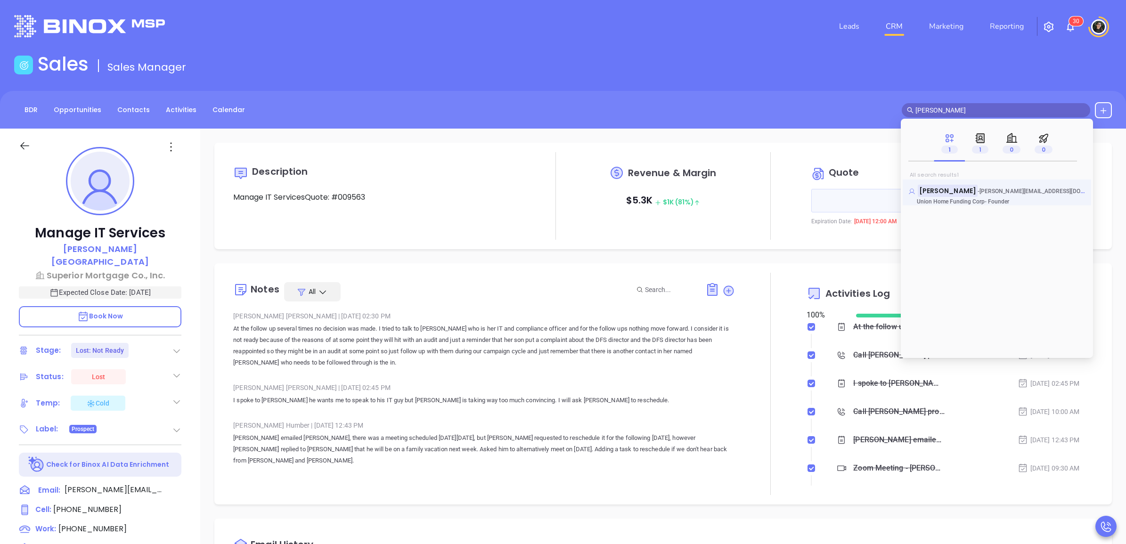
type input "juan enamorado"
click at [961, 193] on mark "Juan Enamorado" at bounding box center [948, 191] width 60 height 12
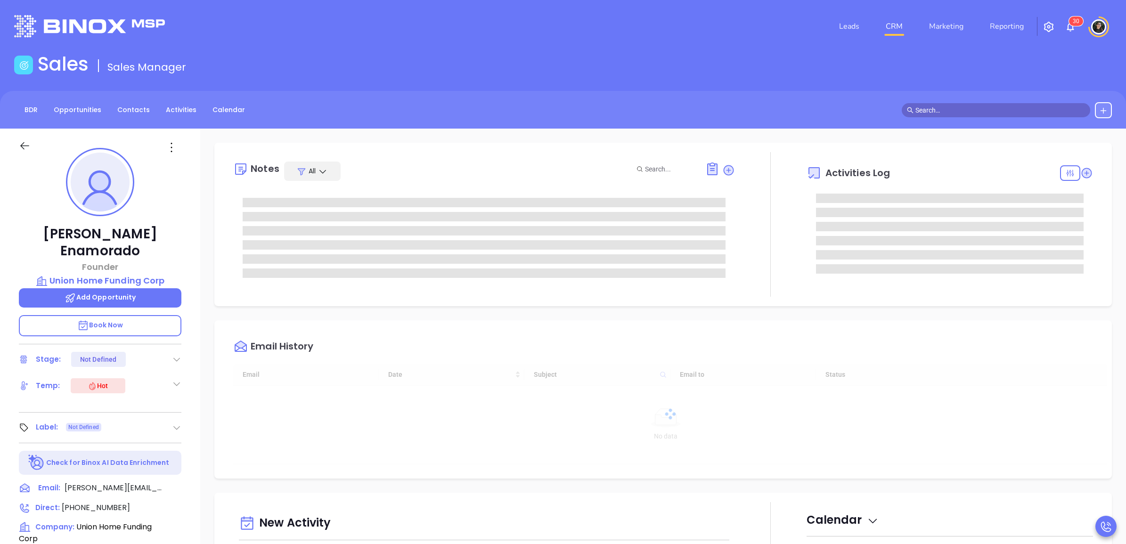
scroll to position [219, 0]
type input "[PERSON_NAME]"
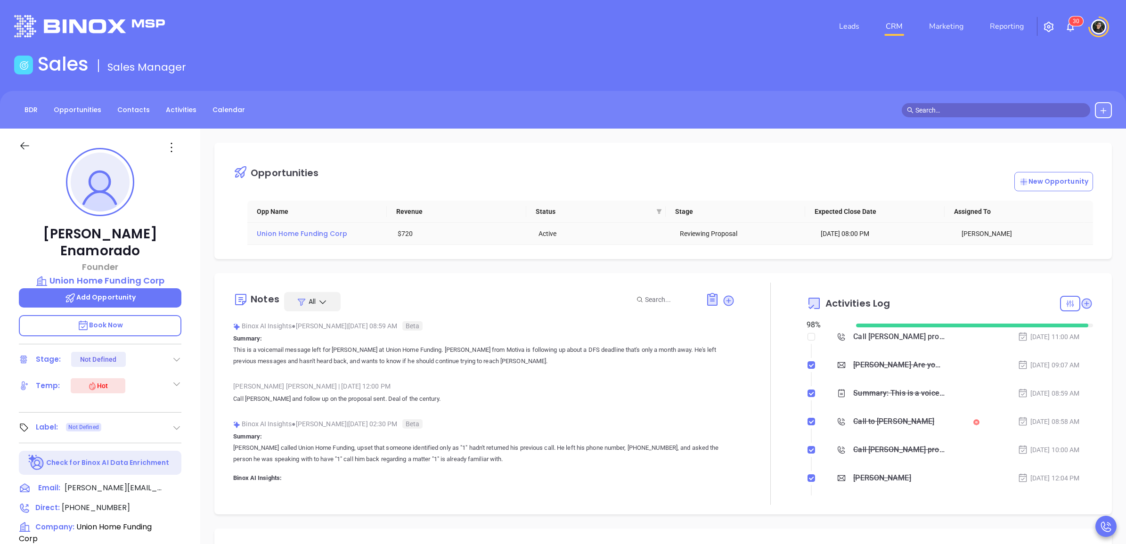
click at [330, 238] on span "Union Home Funding Corp" at bounding box center [302, 233] width 90 height 9
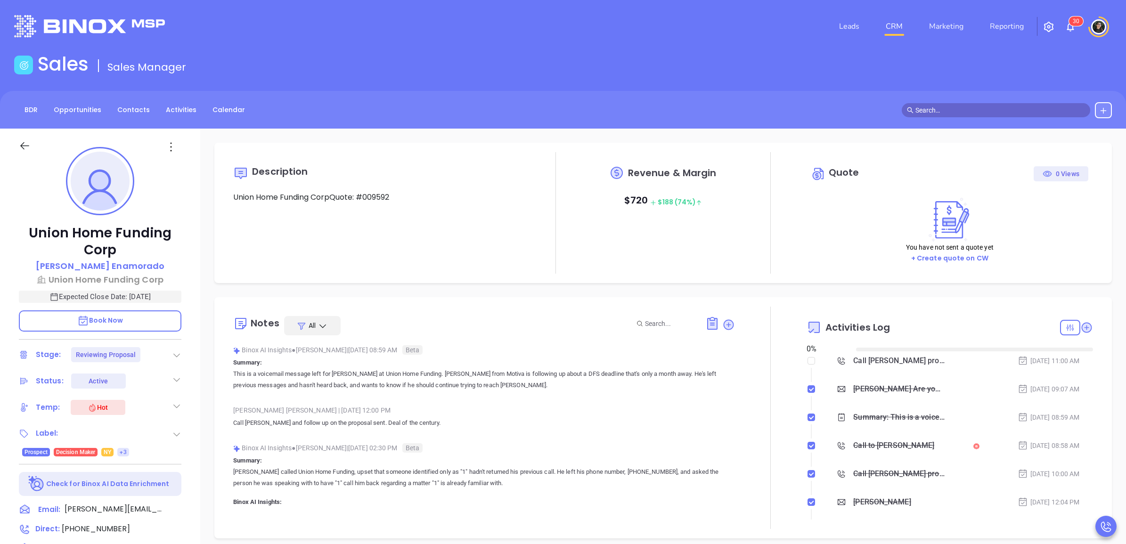
type input "[DATE]"
type input "[PERSON_NAME]"
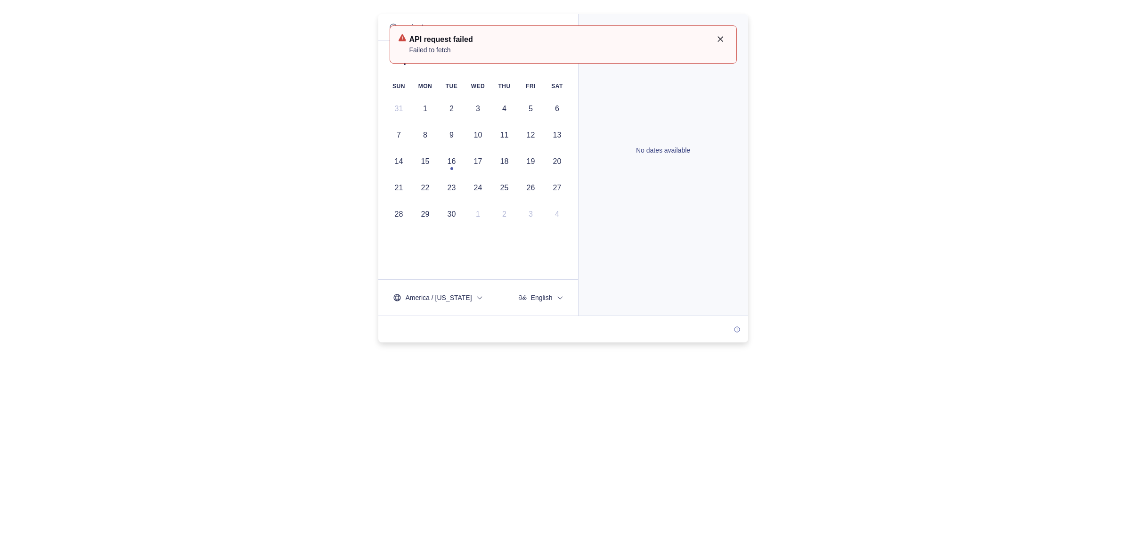
click at [721, 36] on icon at bounding box center [721, 39] width 10 height 10
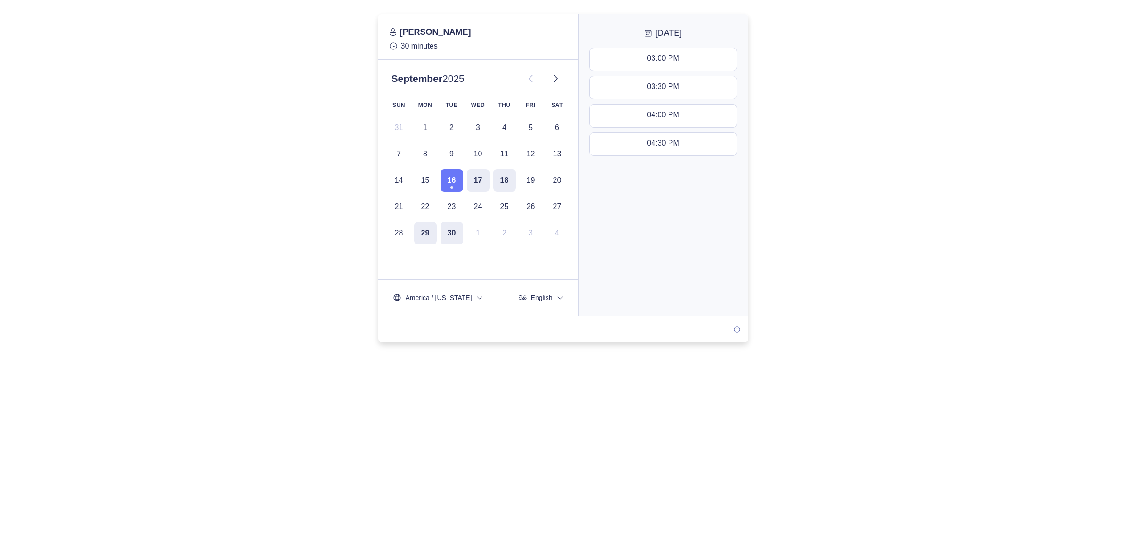
click at [871, 105] on div at bounding box center [563, 178] width 1126 height 328
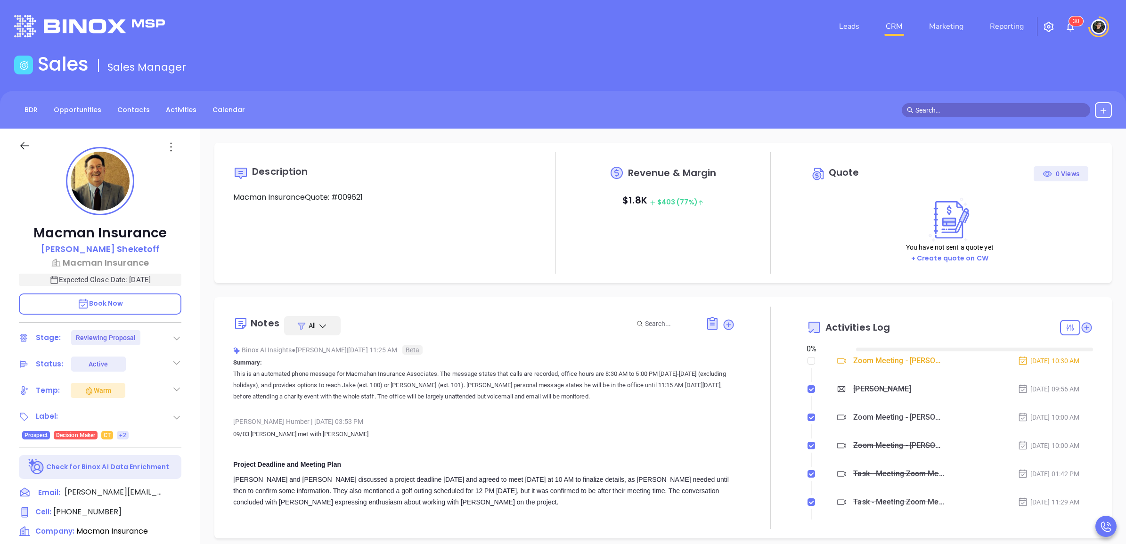
type input "[DATE]"
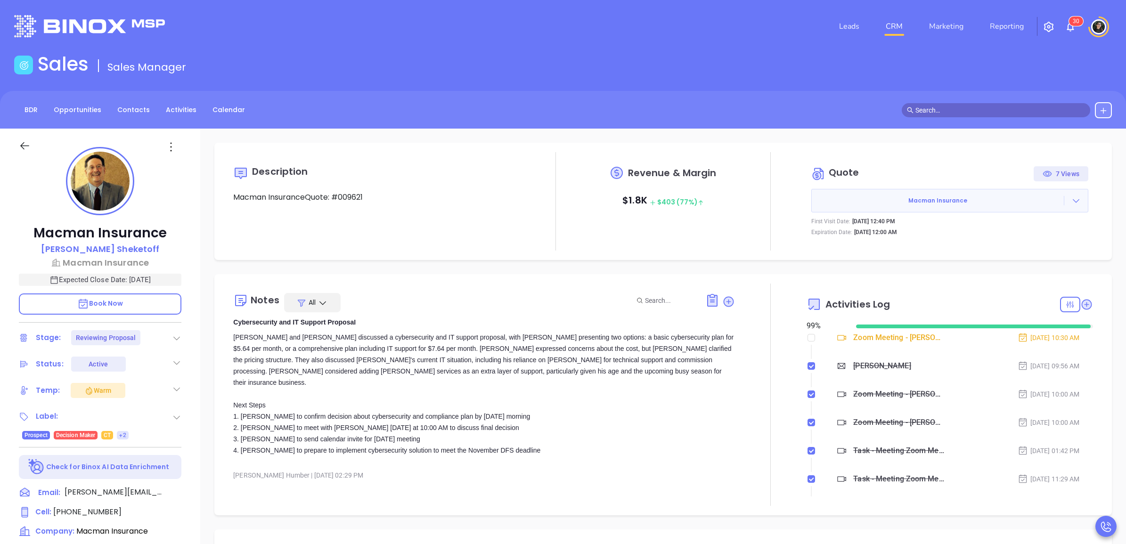
scroll to position [236, 0]
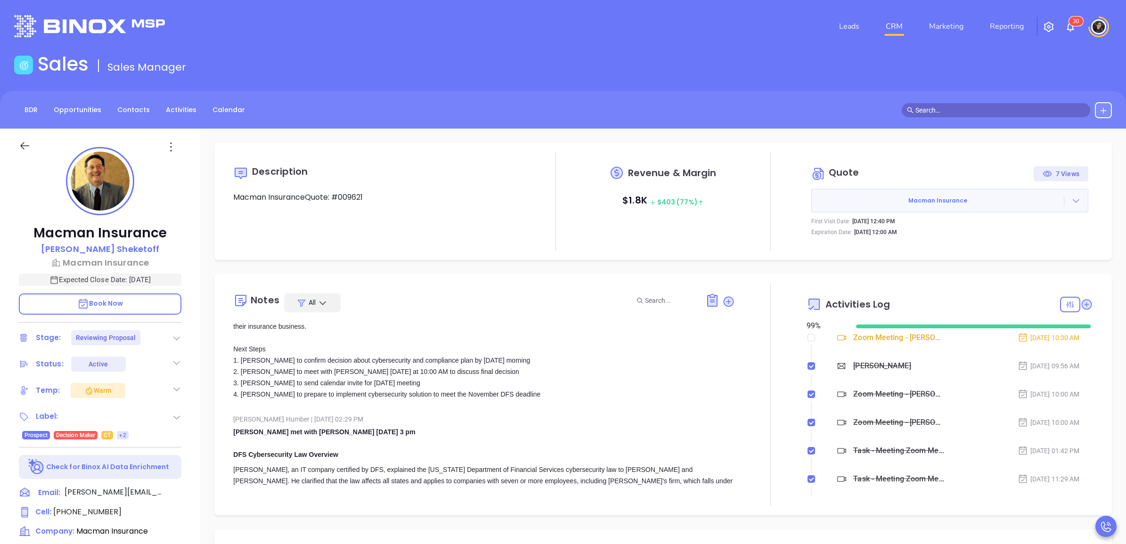
type input "[PERSON_NAME]"
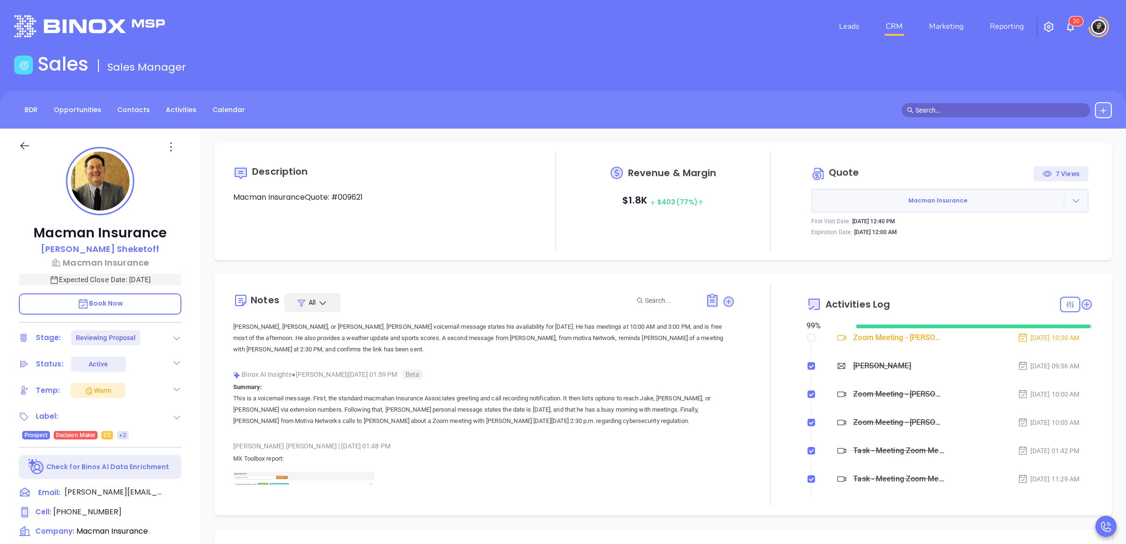
scroll to position [942, 0]
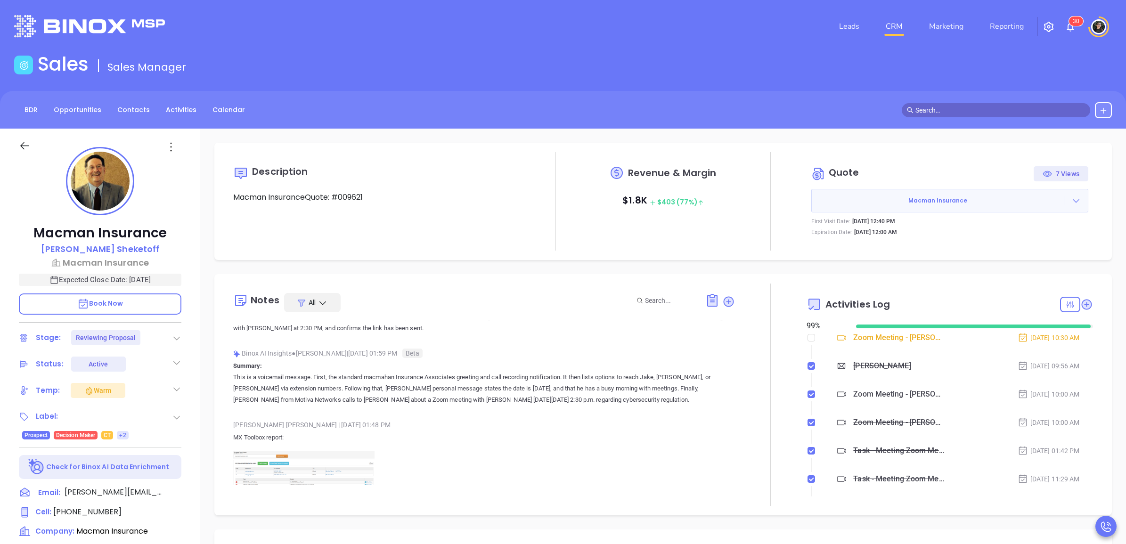
click at [328, 451] on img at bounding box center [303, 477] width 141 height 52
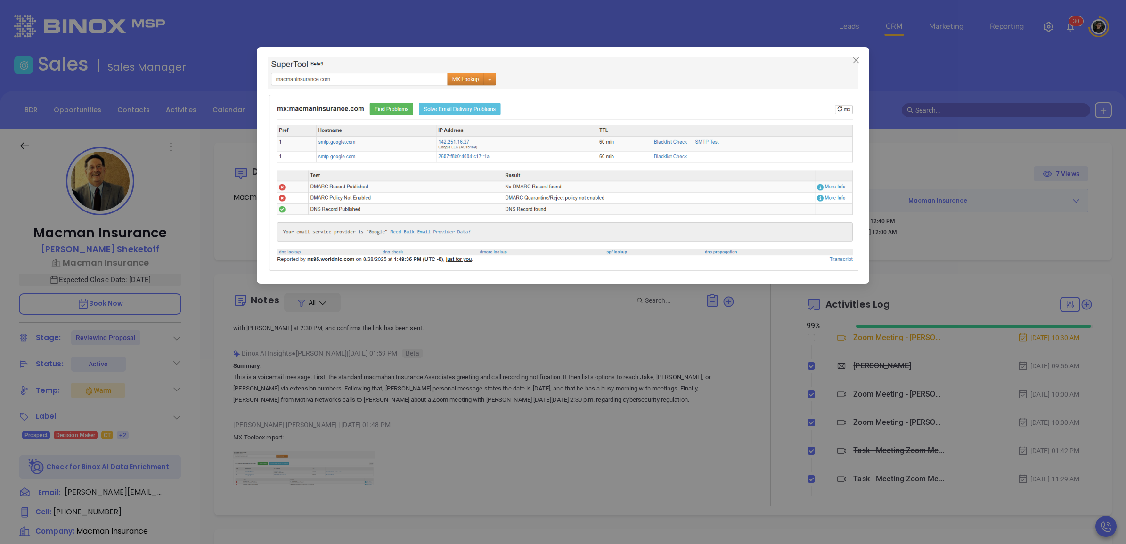
click at [856, 58] on icon "close" at bounding box center [856, 61] width 8 height 8
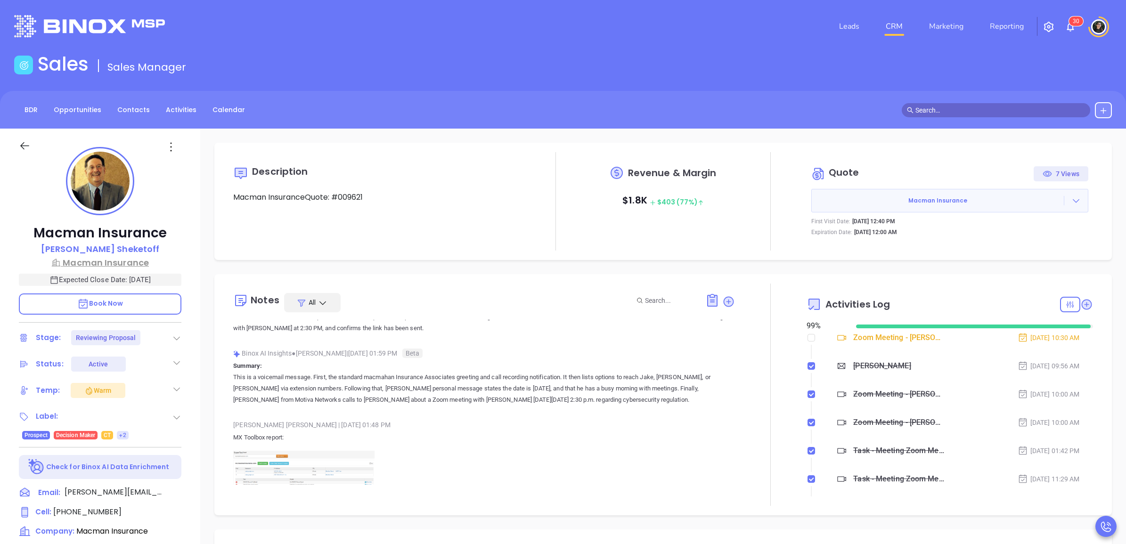
click at [123, 256] on p "Macman Insurance" at bounding box center [100, 262] width 163 height 13
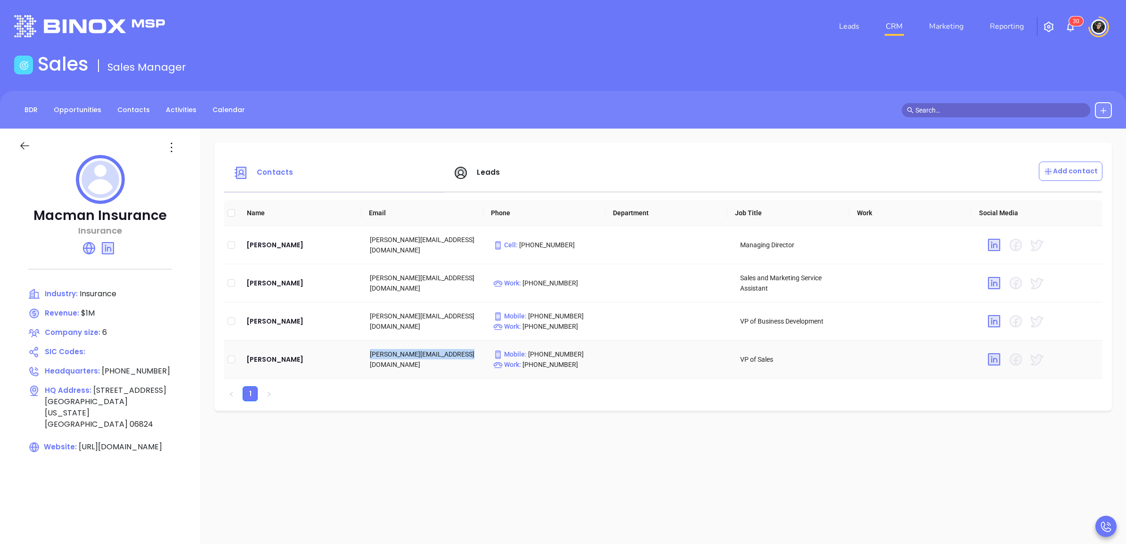
copy td "[PERSON_NAME][EMAIL_ADDRESS][DOMAIN_NAME]"
drag, startPoint x: 463, startPoint y: 359, endPoint x: 364, endPoint y: 359, distance: 98.4
click at [364, 359] on td "[PERSON_NAME][EMAIL_ADDRESS][DOMAIN_NAME]" at bounding box center [423, 360] width 123 height 38
drag, startPoint x: 458, startPoint y: 318, endPoint x: 356, endPoint y: 317, distance: 101.8
click at [356, 317] on tr "[PERSON_NAME] [PERSON_NAME][EMAIL_ADDRESS][DOMAIN_NAME] Mobile : [PHONE_NUMBER]…" at bounding box center [663, 321] width 879 height 38
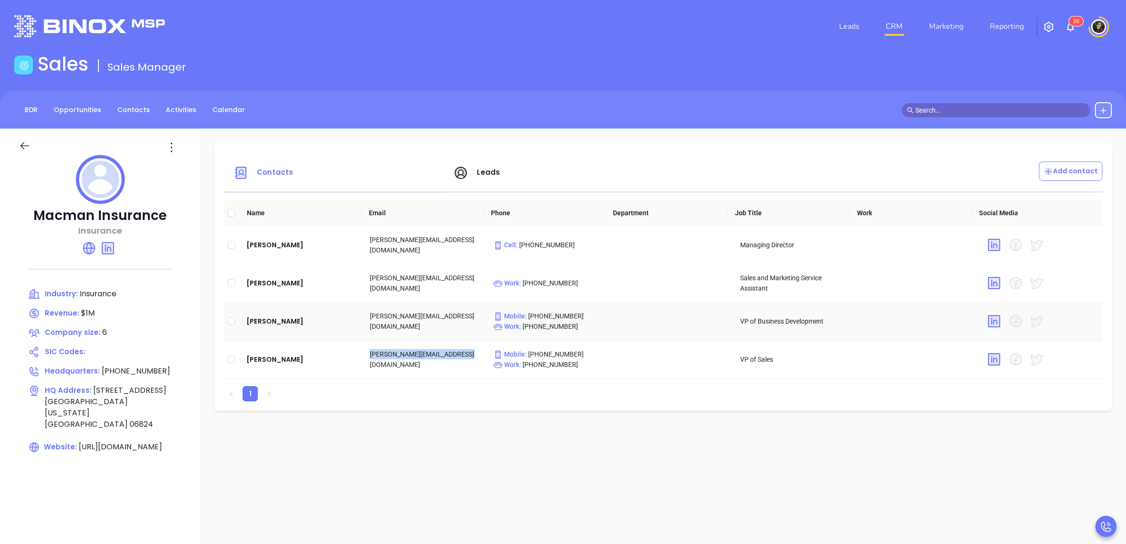
copy tr "[PERSON_NAME][EMAIL_ADDRESS][DOMAIN_NAME]"
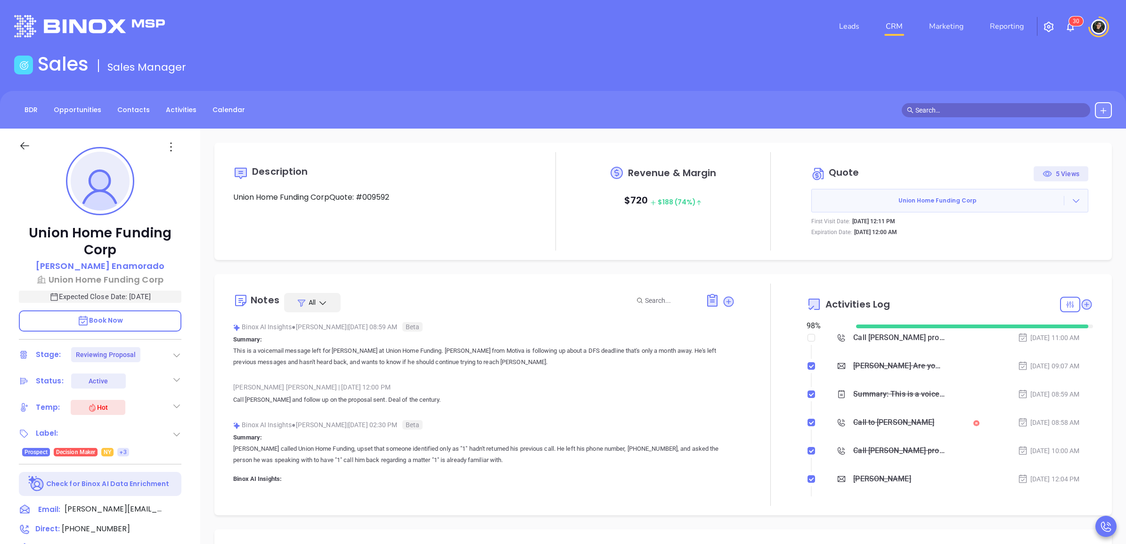
scroll to position [219, 0]
click at [1027, 116] on span at bounding box center [996, 110] width 188 height 14
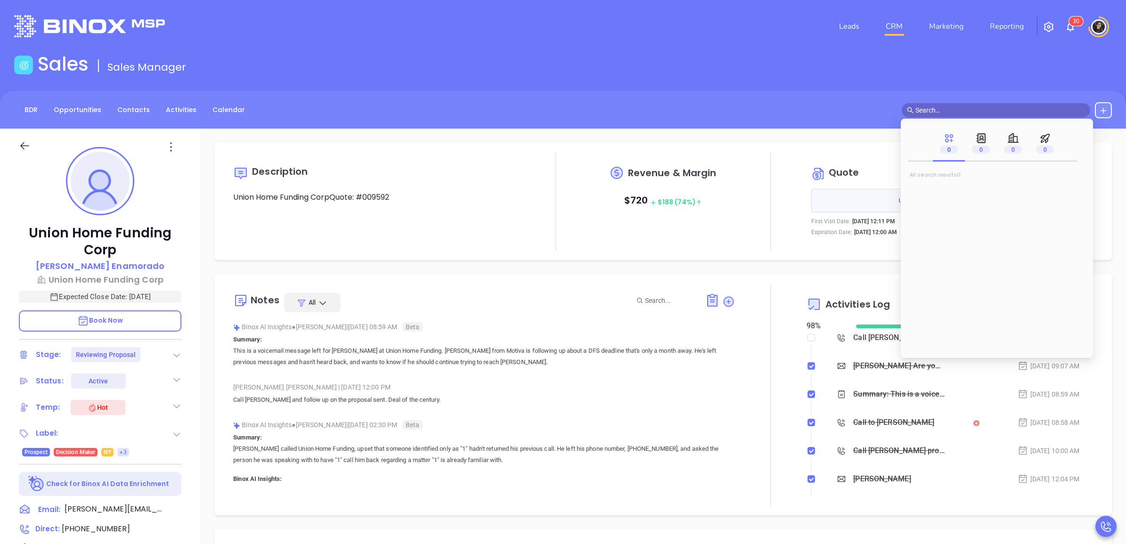
click at [1028, 107] on input "text" at bounding box center [1000, 110] width 170 height 10
paste input "Jennifer Petersen-Kreatsoulas"
type input "Jennifer Petersen-Kreatsoulas"
click at [637, 72] on div "Sales Sales Manager" at bounding box center [562, 66] width 1109 height 26
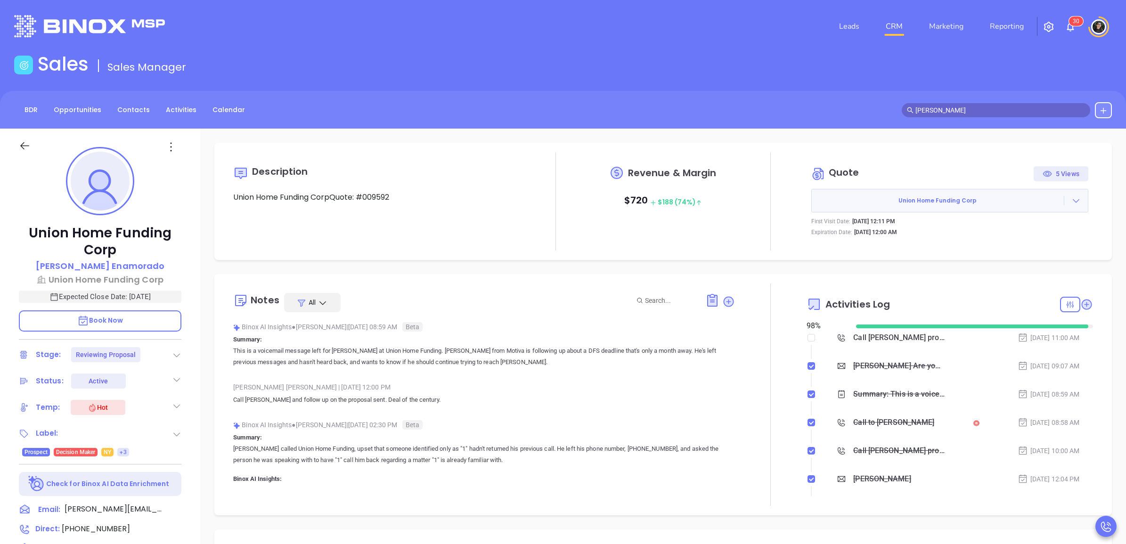
click at [966, 109] on input "Jennifer Petersen-Kreatsoulas" at bounding box center [1000, 110] width 170 height 10
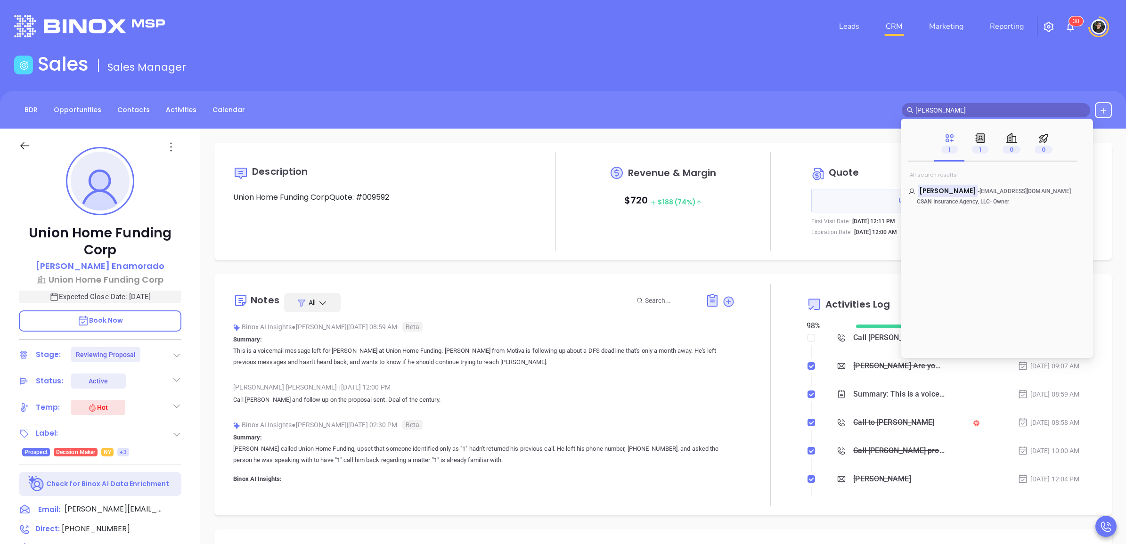
click at [966, 109] on input "Jennifer Petersen-Kreatsoulas" at bounding box center [1000, 110] width 170 height 10
click at [975, 192] on mark "Jennifer Petersen-Kreatsoulas" at bounding box center [948, 191] width 60 height 12
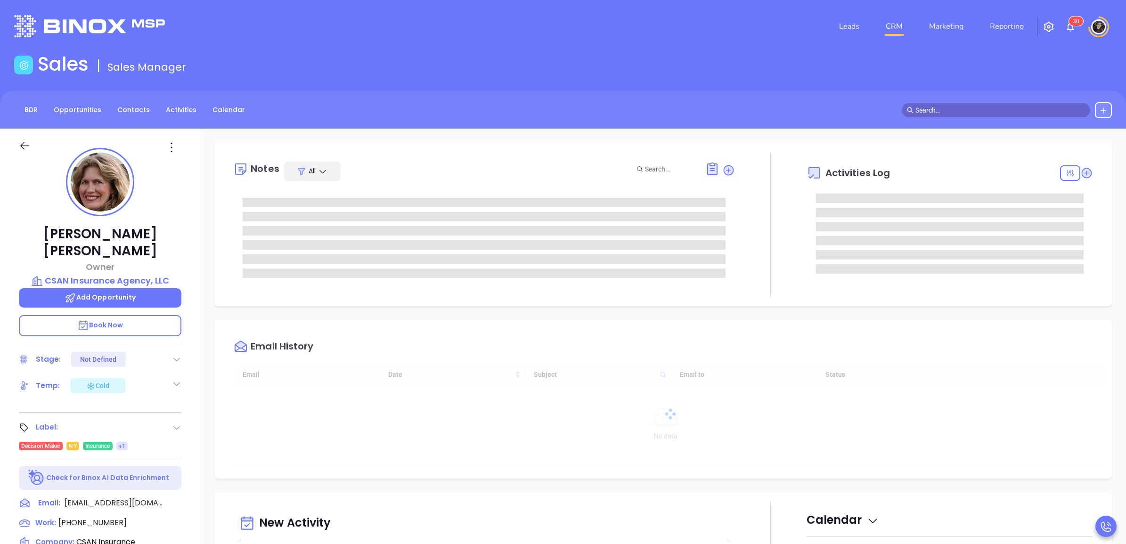
type input "[DATE]"
type input "[PERSON_NAME]"
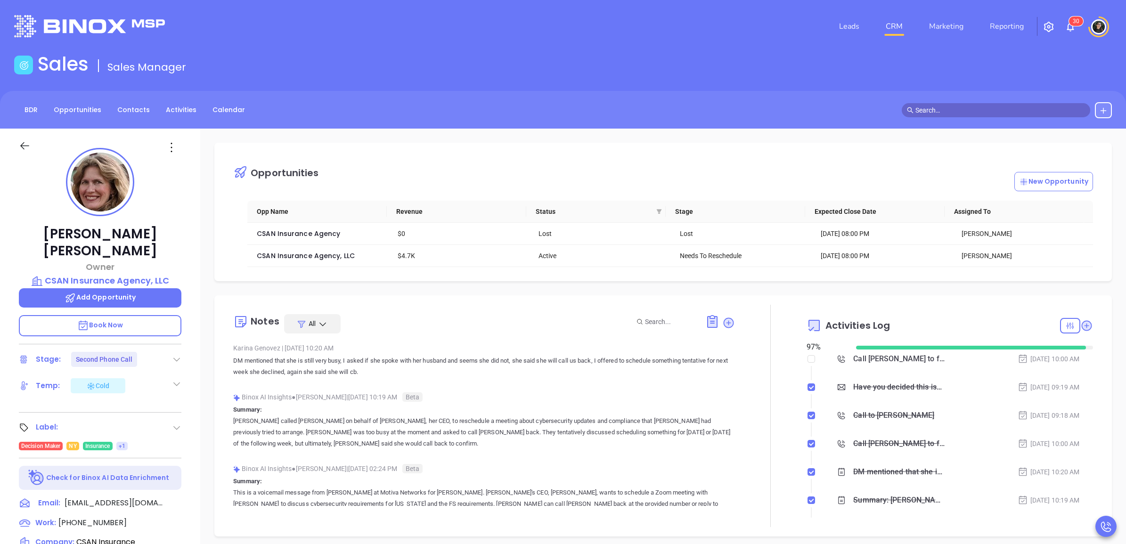
click at [610, 158] on div "Opportunities New Opportunity" at bounding box center [670, 171] width 874 height 39
click at [311, 260] on span "CSAN Insurance Agency, LLC" at bounding box center [306, 255] width 98 height 9
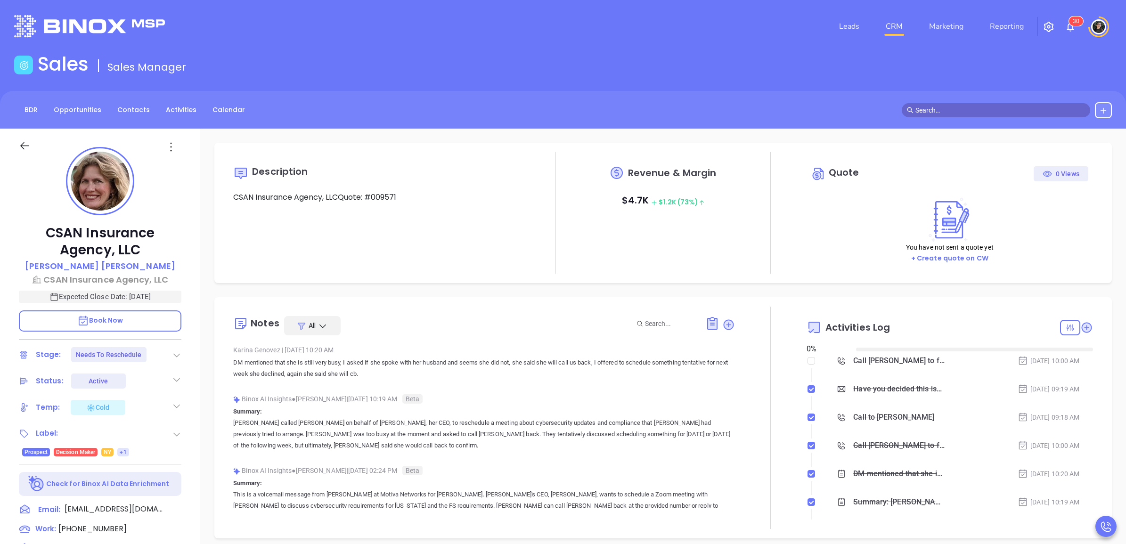
type input "[DATE]"
type input "[PERSON_NAME]"
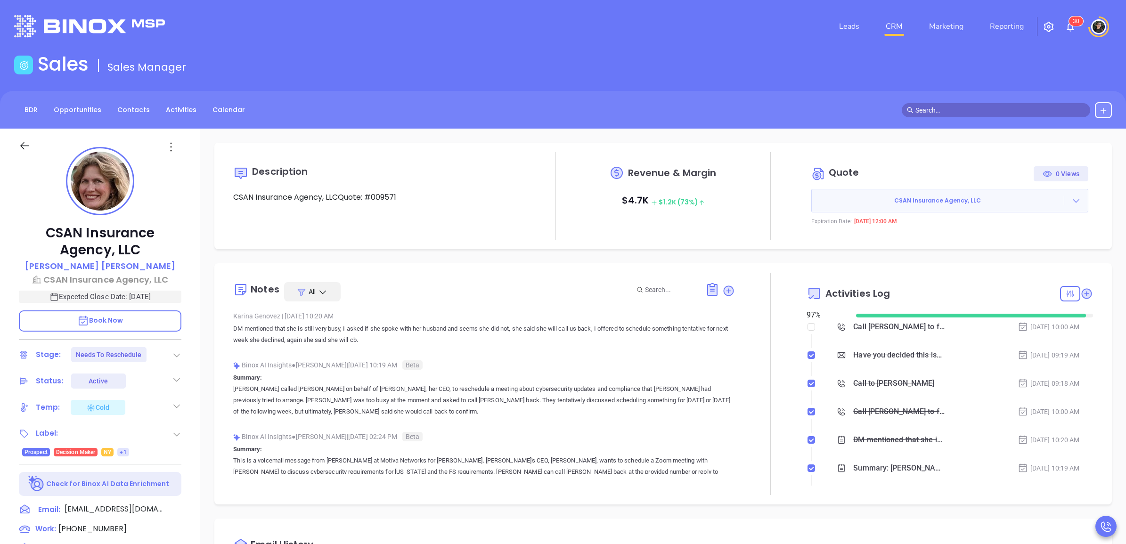
drag, startPoint x: 1044, startPoint y: 123, endPoint x: 1041, endPoint y: 106, distance: 17.3
click at [1044, 122] on div "BDR Opportunities Contacts Activities Calendar" at bounding box center [563, 110] width 1126 height 38
click at [1041, 106] on input "text" at bounding box center [1000, 110] width 170 height 10
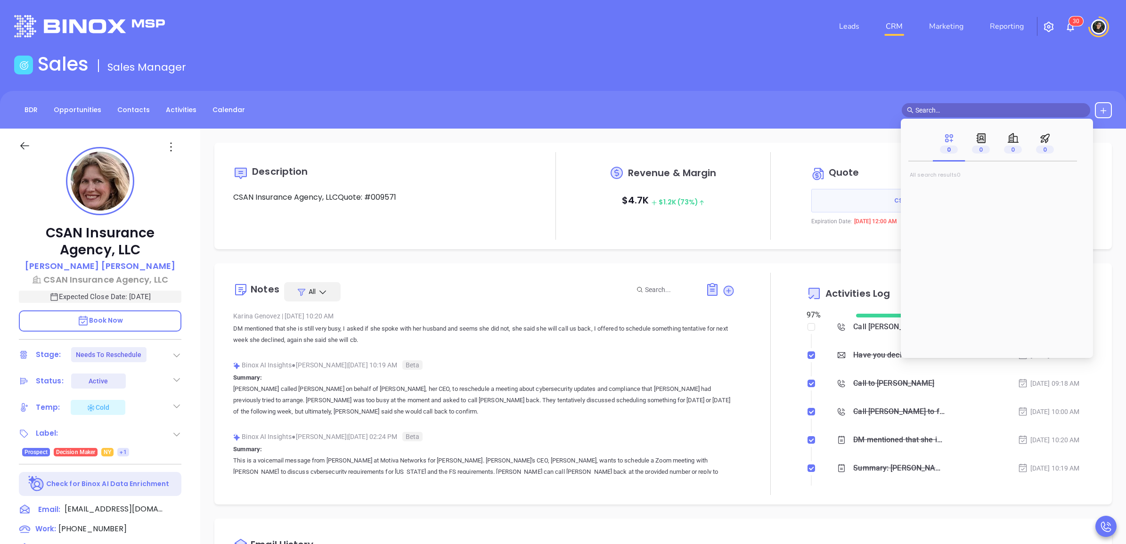
paste input "Matt Straley"
type input "Matt Straley"
click at [945, 191] on mark "Matt Straley" at bounding box center [948, 191] width 60 height 12
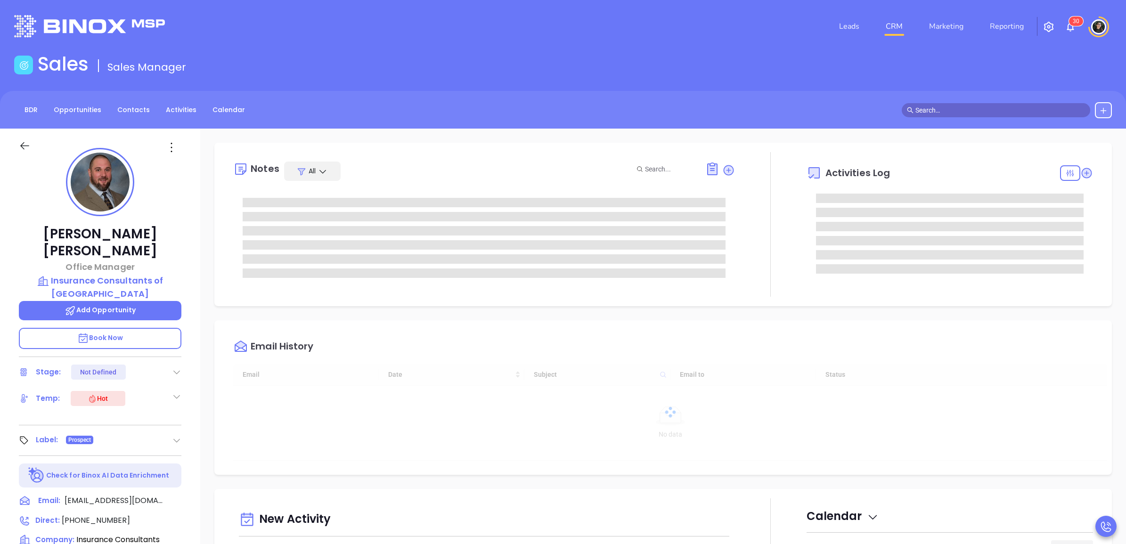
type input "[DATE]"
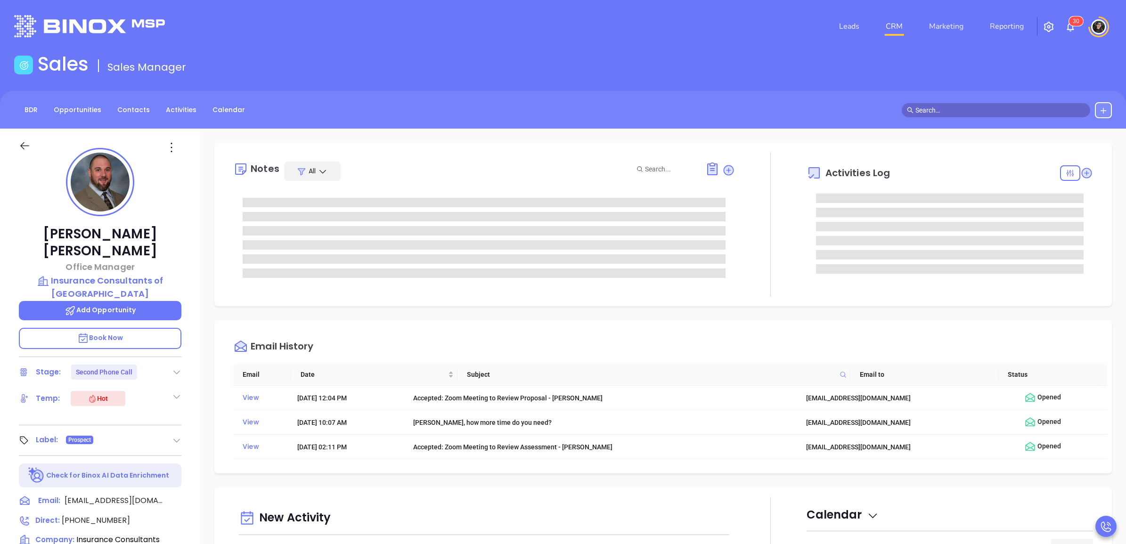
type input "[PERSON_NAME]"
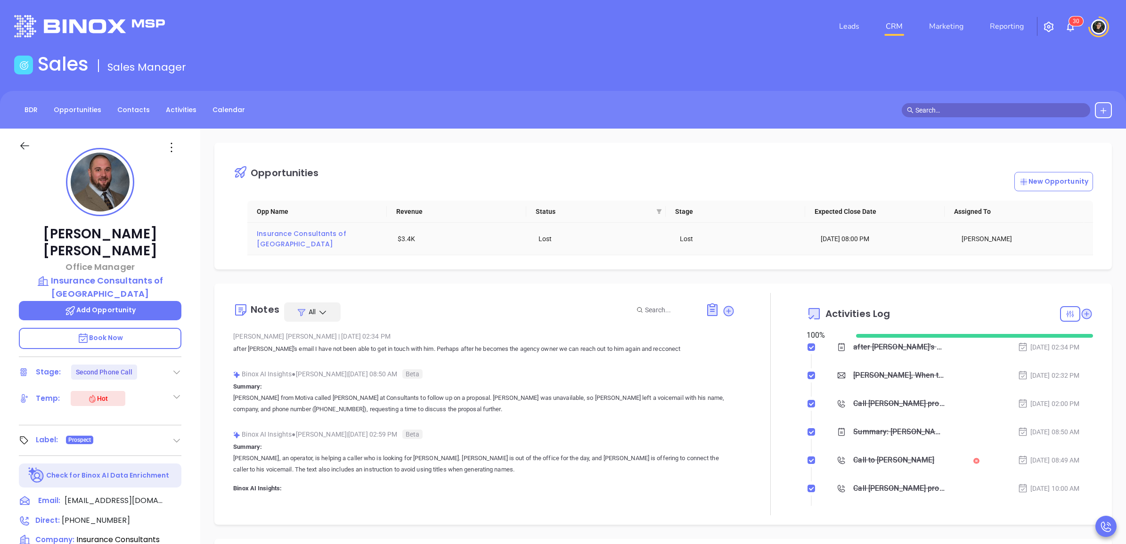
click at [311, 234] on span "Insurance Consultants of Pittsburgh" at bounding box center [302, 239] width 91 height 20
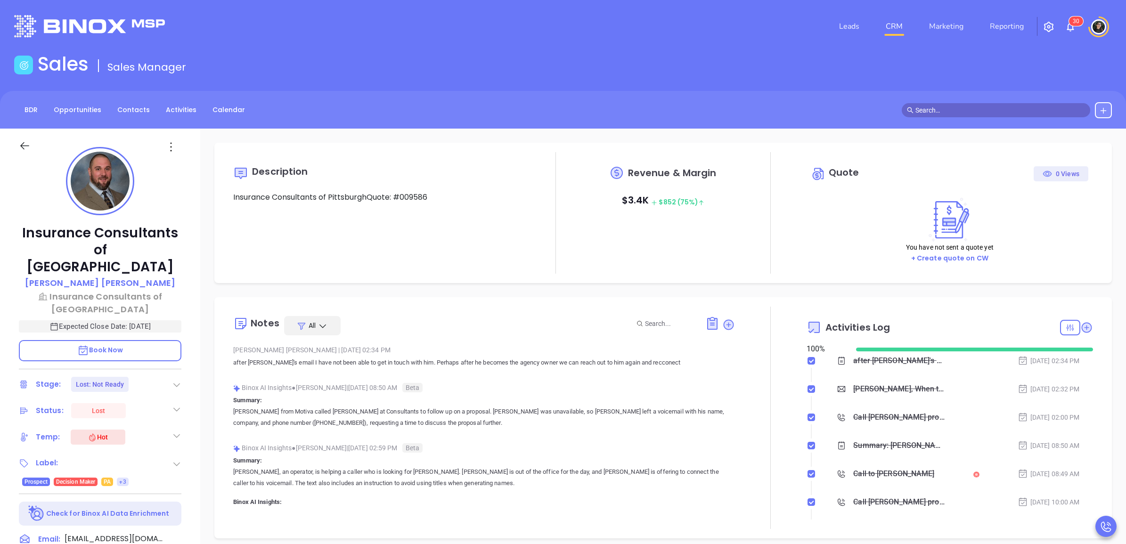
scroll to position [246, 0]
type input "[PERSON_NAME]"
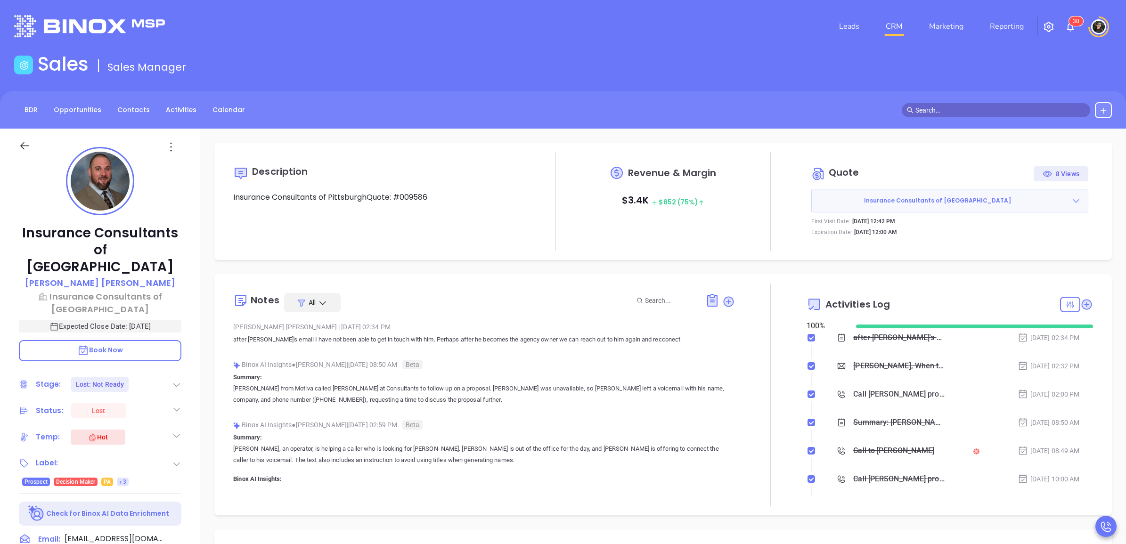
click at [1023, 112] on input "text" at bounding box center [1000, 110] width 170 height 10
paste input "John Warn"
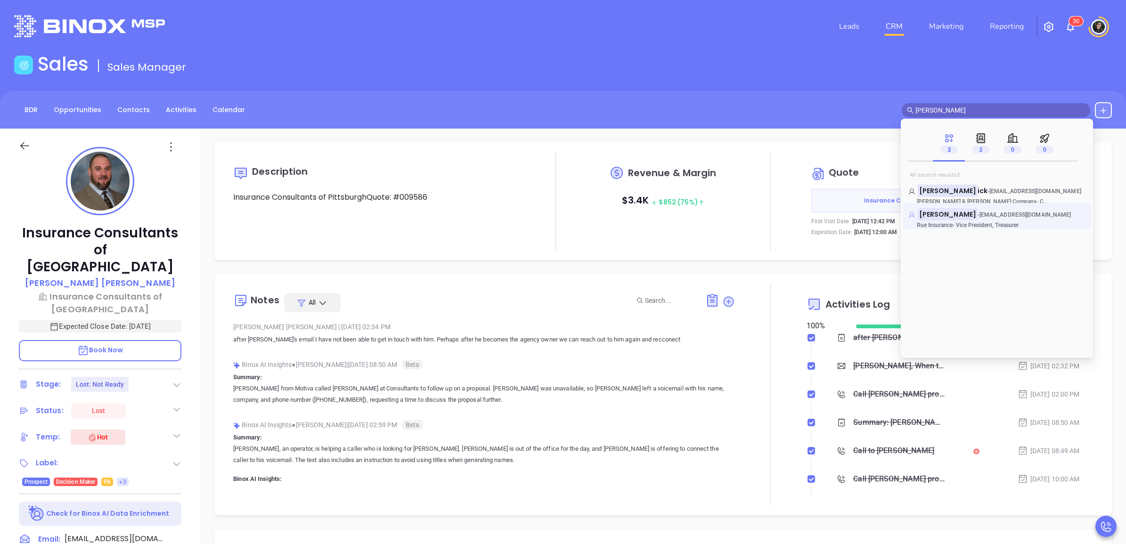
type input "John Warn"
click at [941, 215] on mark "John Warn" at bounding box center [948, 214] width 60 height 12
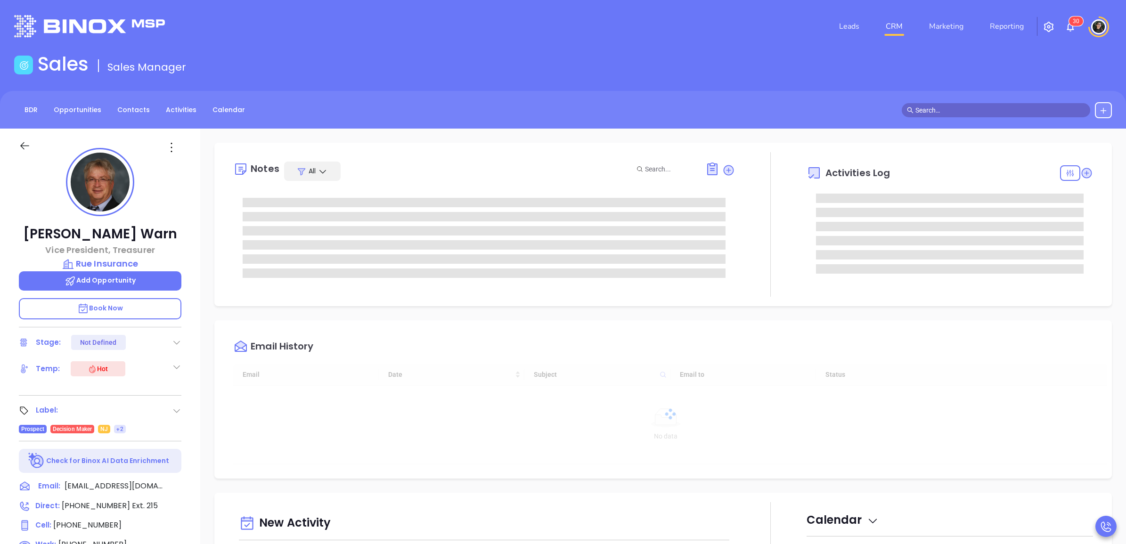
type input "[DATE]"
type input "[PERSON_NAME]"
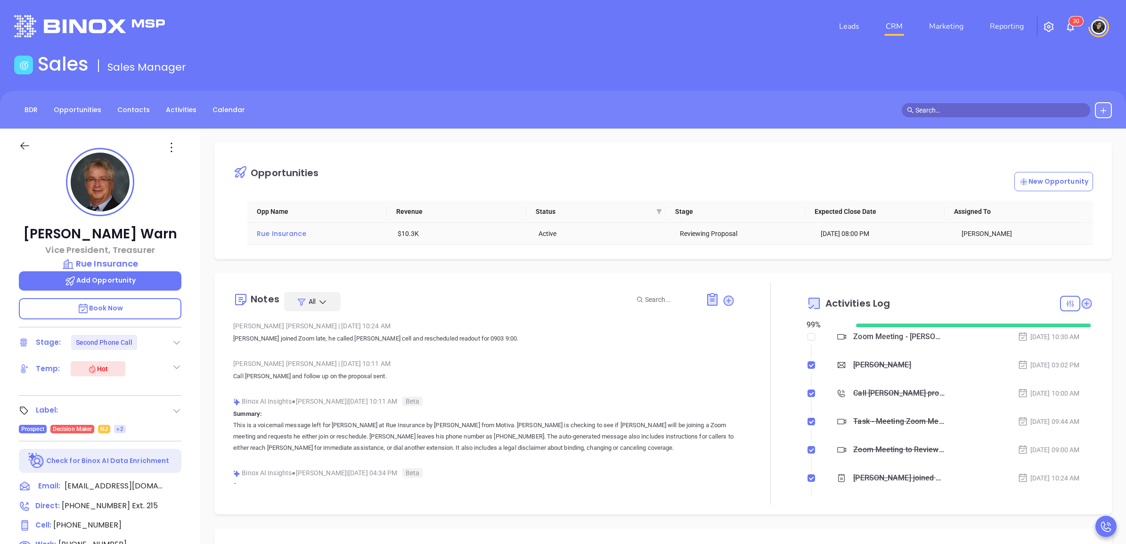
click at [272, 236] on span "Rue Insurance" at bounding box center [281, 233] width 49 height 9
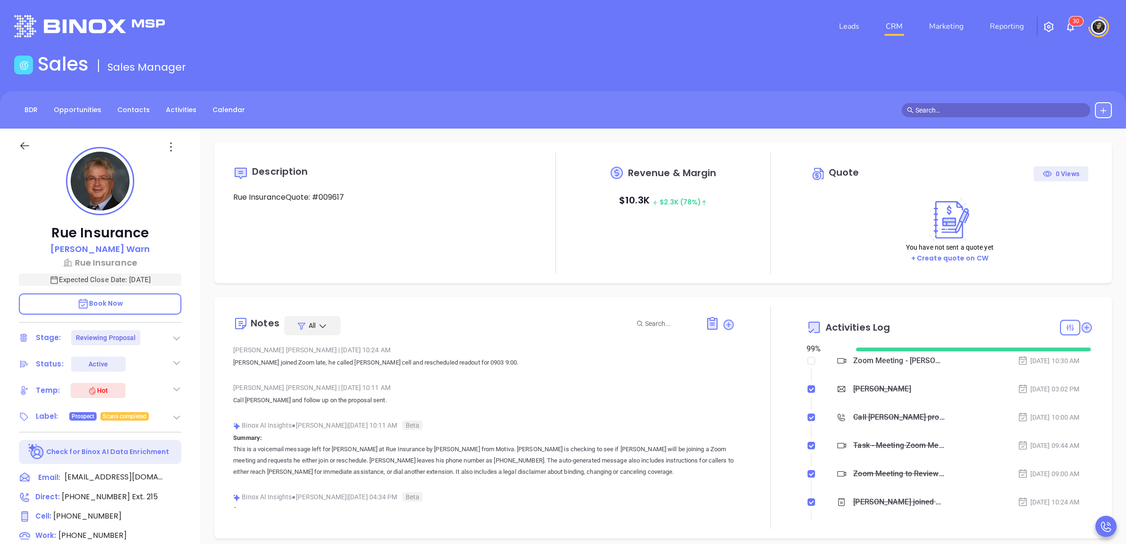
scroll to position [246, 0]
type input "[PERSON_NAME]"
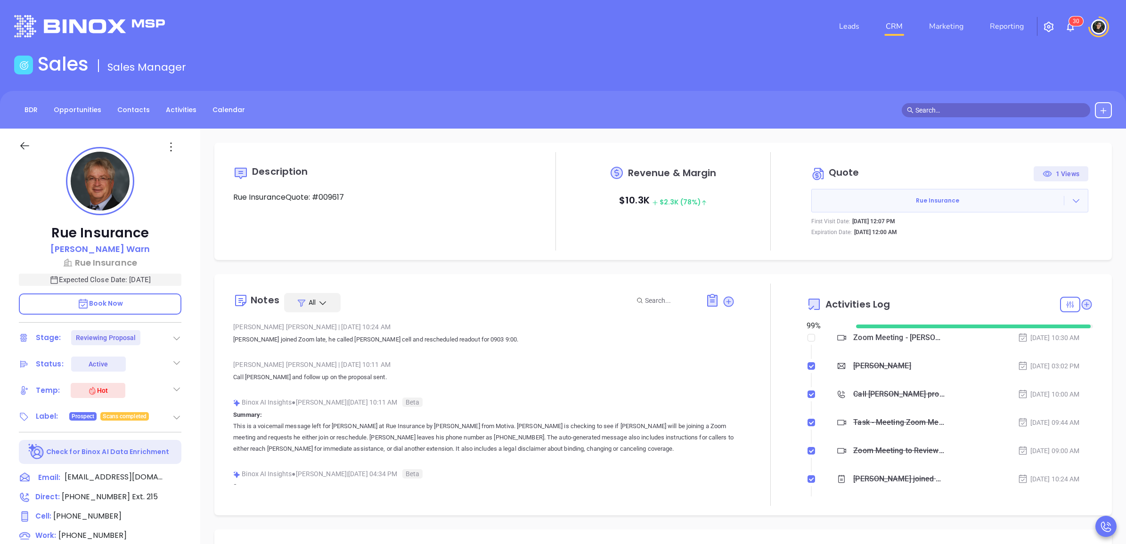
click at [971, 111] on input "text" at bounding box center [1000, 110] width 170 height 10
paste input "Bill Krasnor"
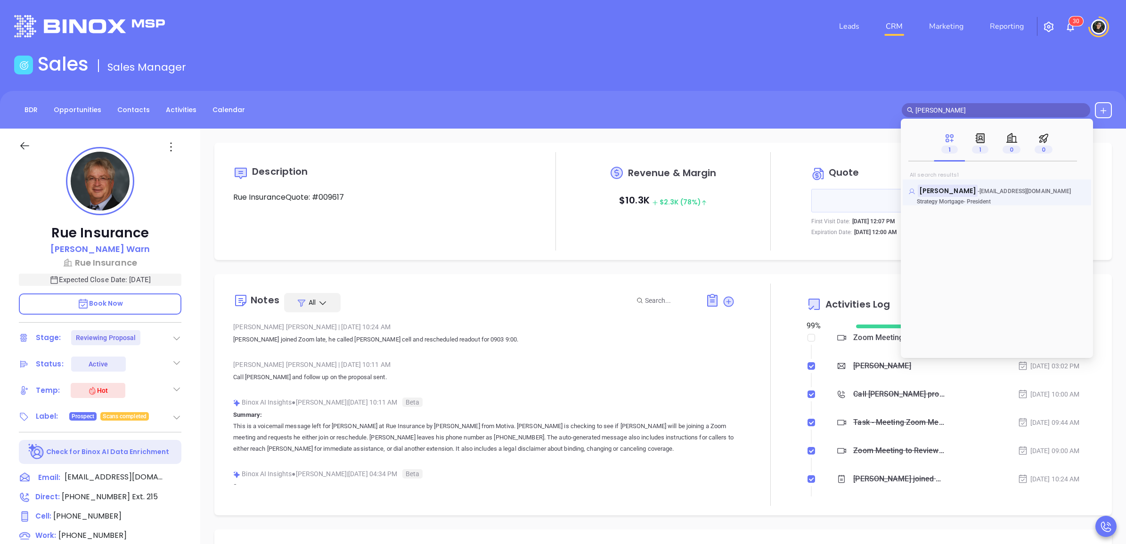
type input "Bill Krasnor"
click at [952, 189] on mark "Bill Krasnor" at bounding box center [948, 191] width 60 height 12
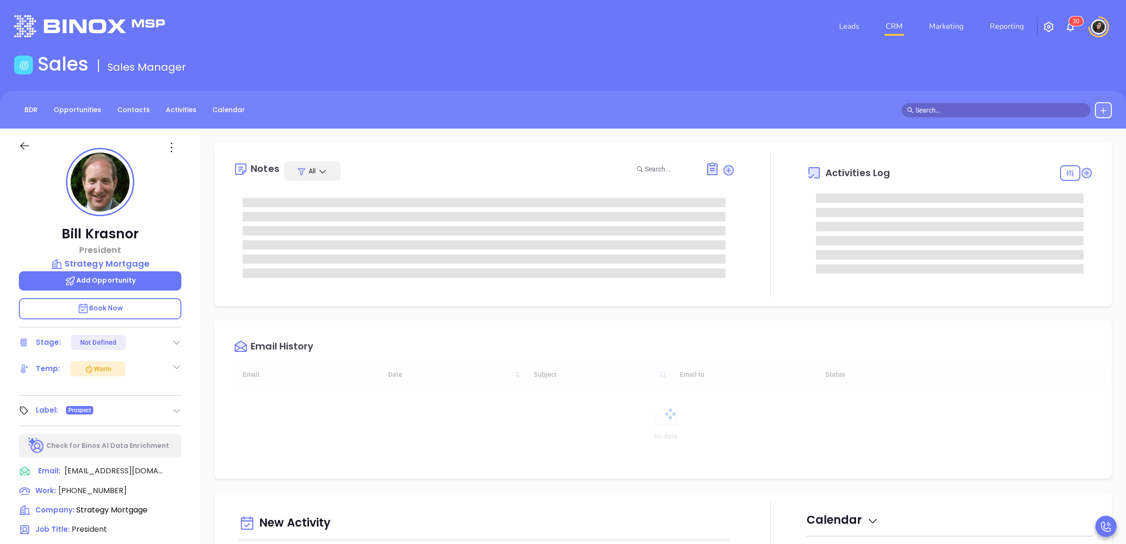
type input "[DATE]"
type input "[PERSON_NAME]"
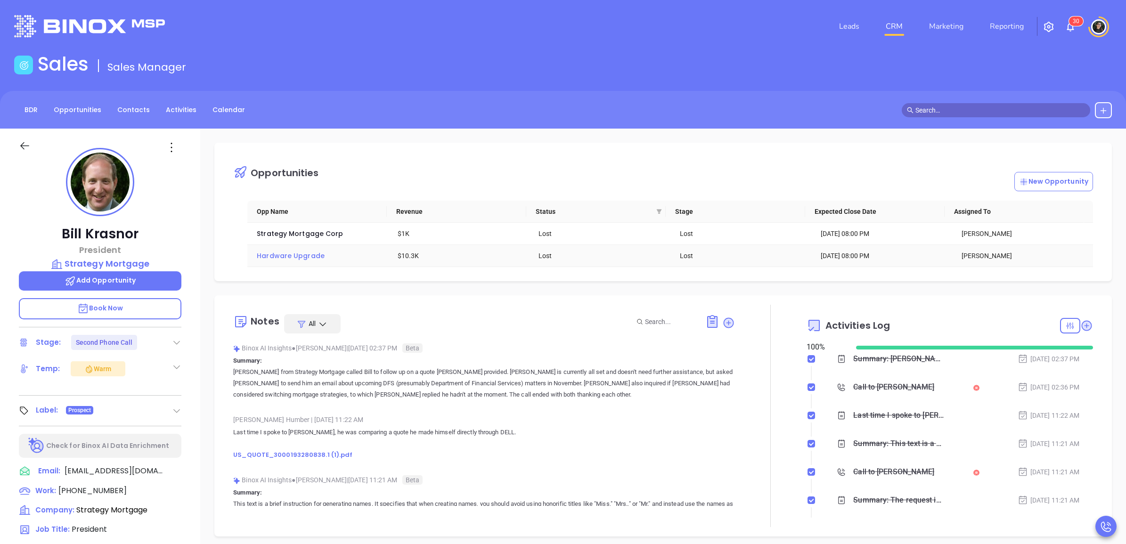
click at [318, 257] on span "Hardware Upgrade" at bounding box center [291, 255] width 68 height 9
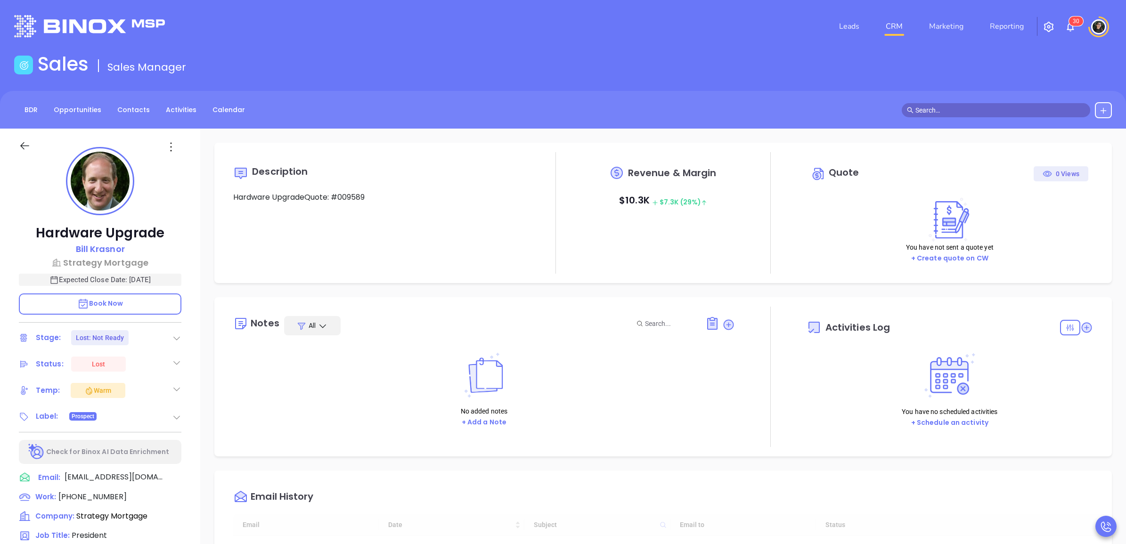
scroll to position [246, 0]
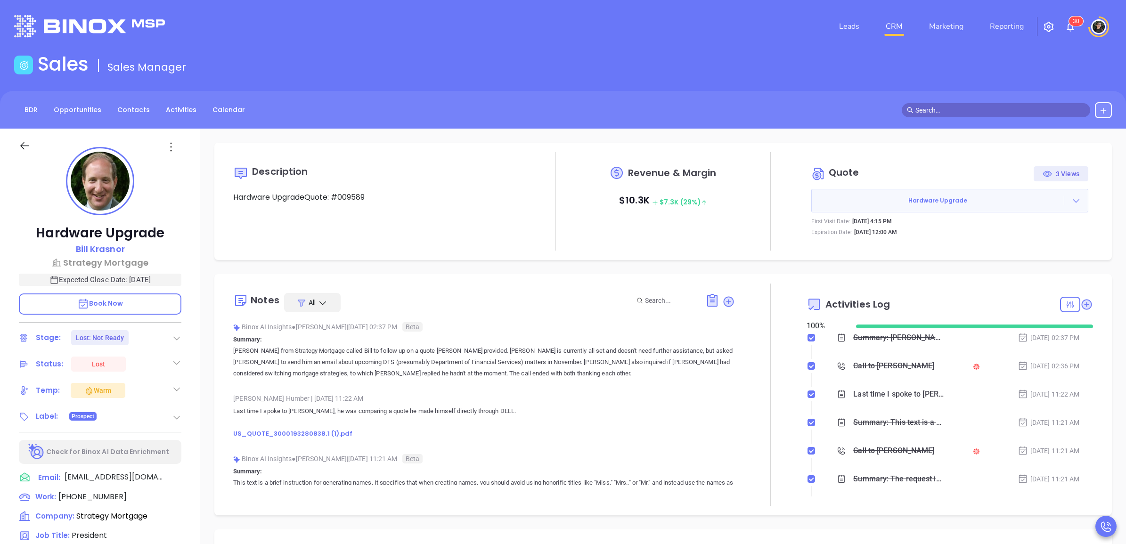
type input "[PERSON_NAME]"
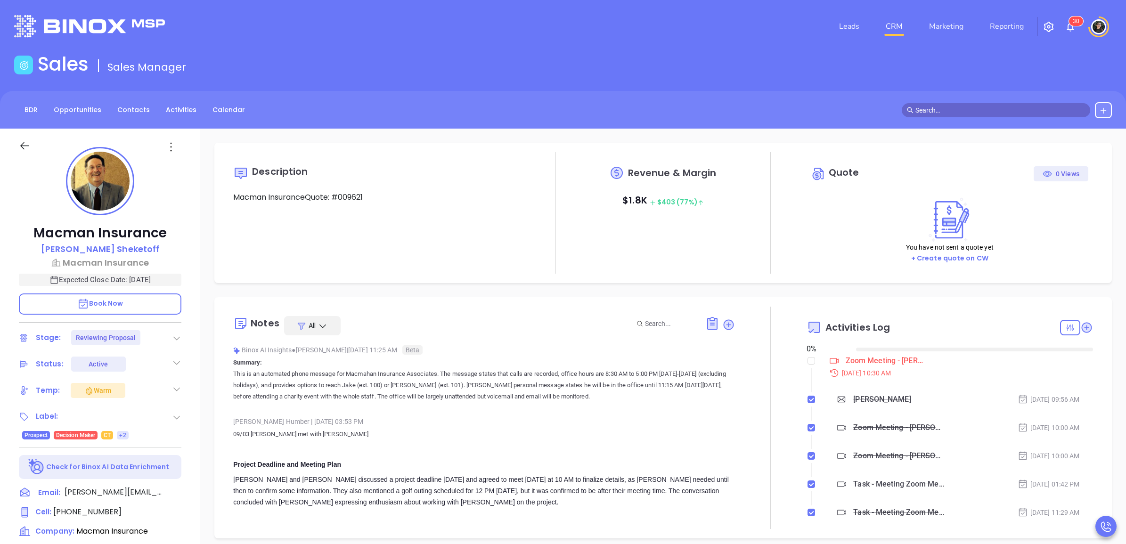
type input "[DATE]"
click at [117, 265] on p "Macman Insurance" at bounding box center [100, 262] width 163 height 13
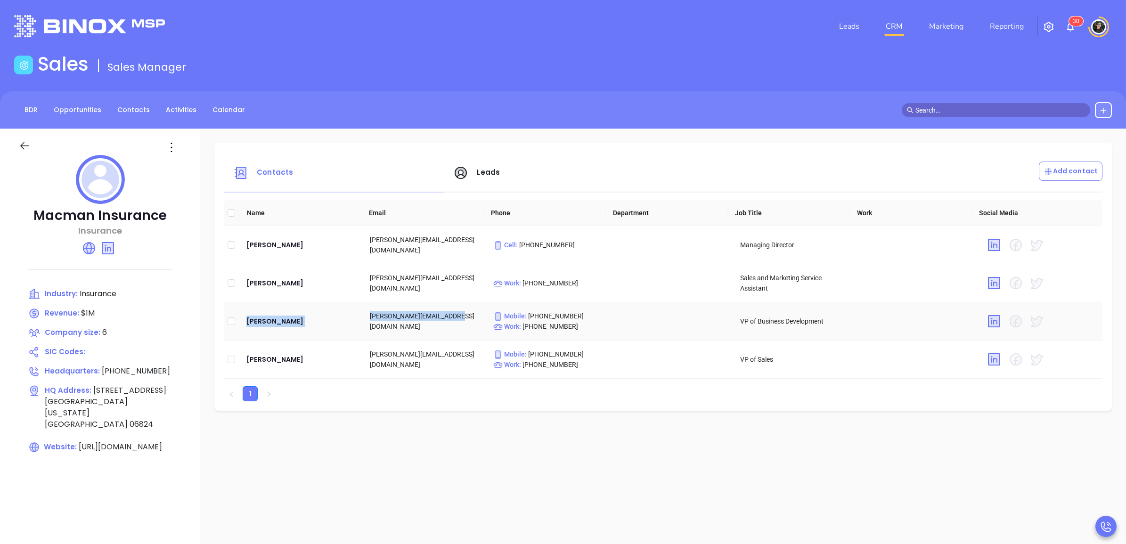
copy tr "[PERSON_NAME] [PERSON_NAME][EMAIL_ADDRESS][DOMAIN_NAME]"
drag, startPoint x: 244, startPoint y: 322, endPoint x: 457, endPoint y: 322, distance: 213.4
click at [457, 322] on tr "[PERSON_NAME] [PERSON_NAME][EMAIL_ADDRESS][DOMAIN_NAME] Mobile : [PHONE_NUMBER]…" at bounding box center [663, 321] width 879 height 38
click at [719, 147] on div "Contacts Leads Add contact Name Email Phone Department Job Title Work Social Me…" at bounding box center [662, 277] width 897 height 268
click at [888, 20] on link "CRM" at bounding box center [894, 26] width 24 height 19
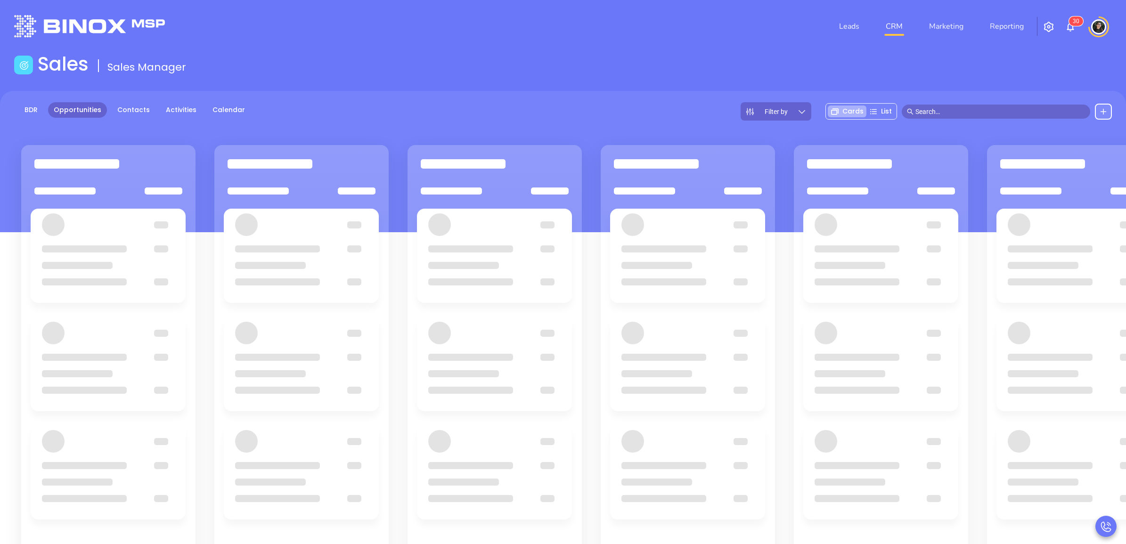
click at [725, 57] on div "Sales Sales Manager" at bounding box center [562, 66] width 1109 height 26
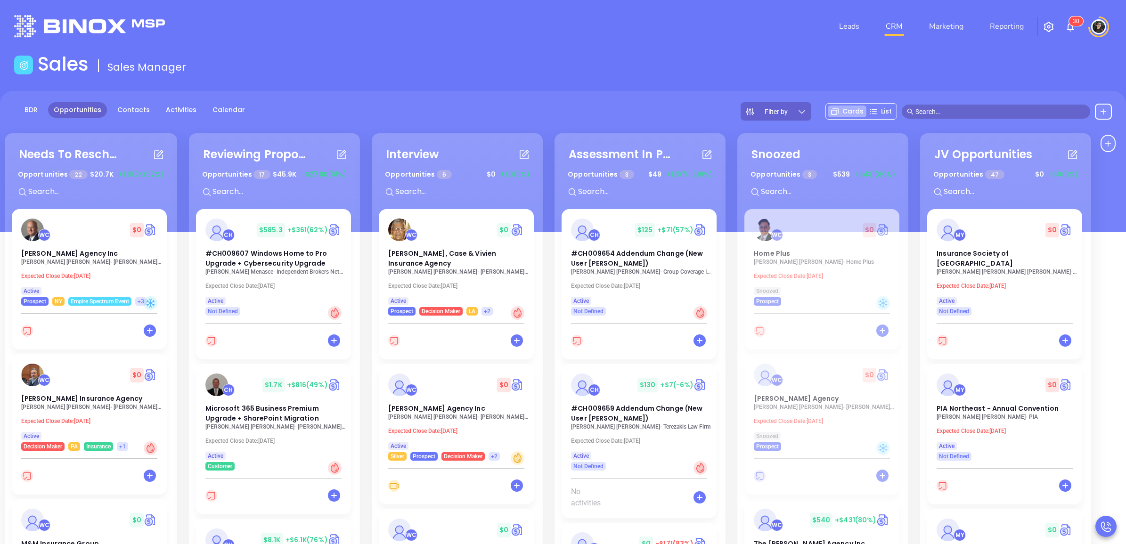
click at [708, 27] on div "Leads CRM Marketing Reporting 3 0" at bounding box center [747, 26] width 739 height 34
click at [809, 53] on div "Sales Sales Manager" at bounding box center [562, 66] width 1109 height 26
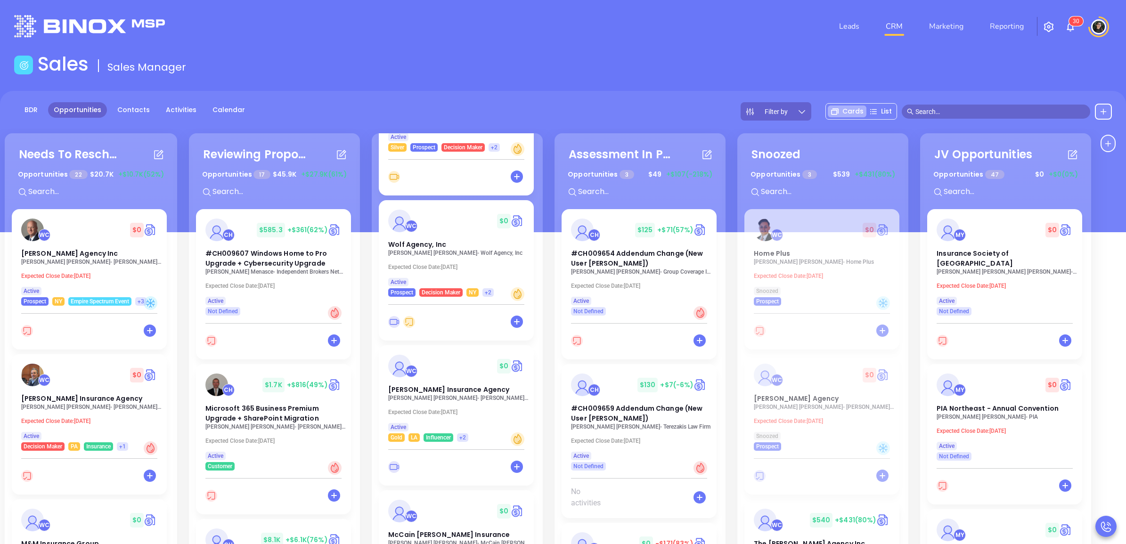
click at [450, 395] on p "[PERSON_NAME] Insurance Agency" at bounding box center [458, 398] width 141 height 7
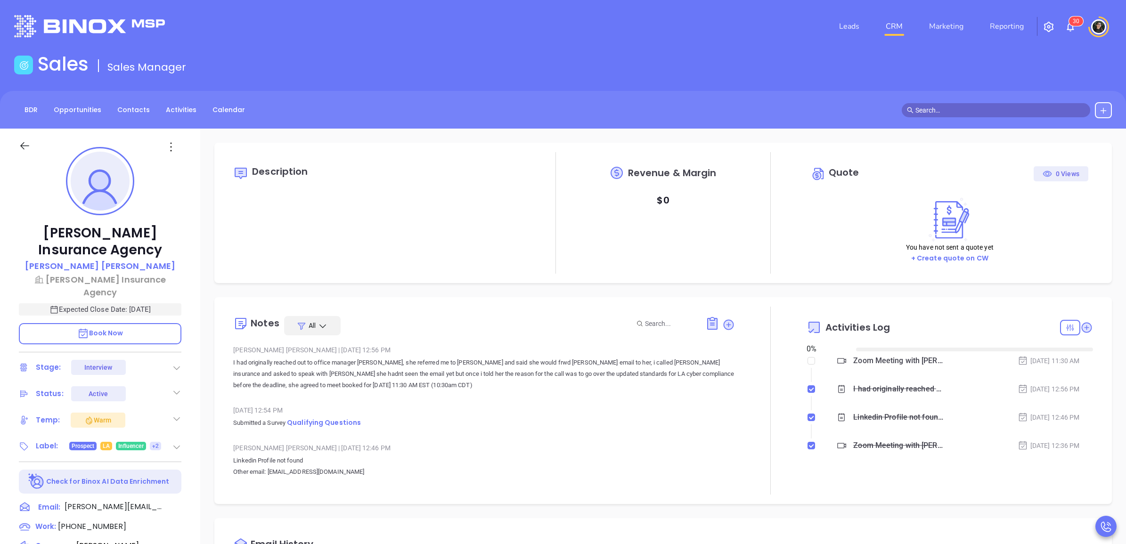
type input "[DATE]"
type input "[PERSON_NAME]"
click at [898, 27] on link "CRM" at bounding box center [894, 26] width 24 height 19
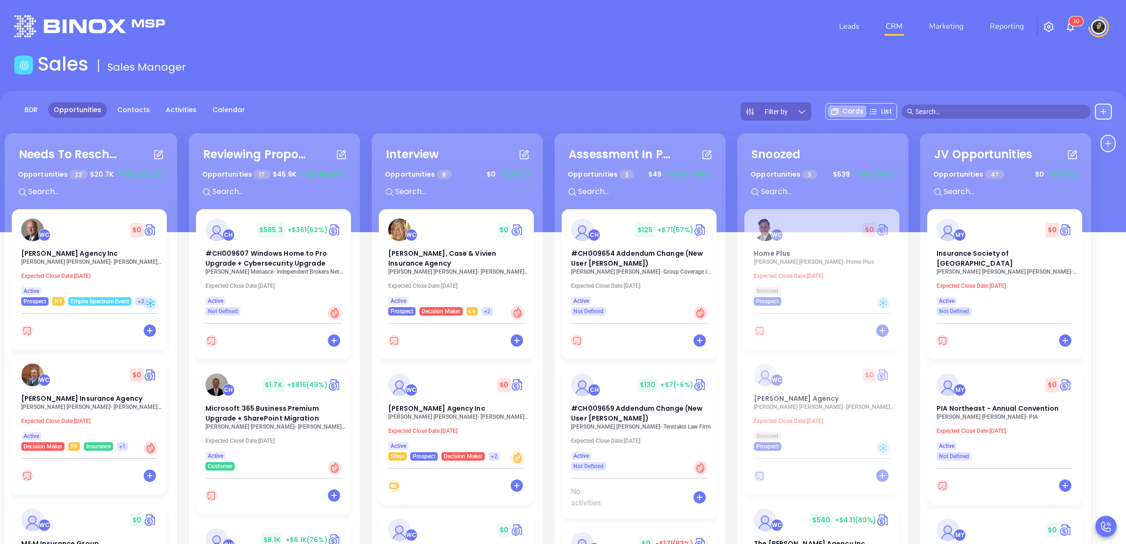
click at [978, 106] on input "text" at bounding box center [1000, 111] width 170 height 10
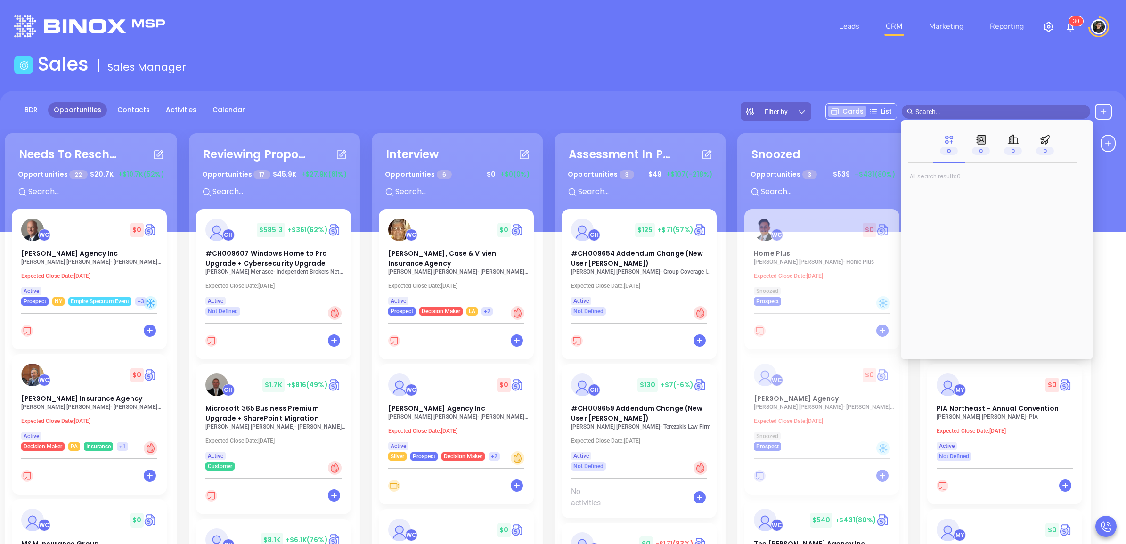
paste input "[PERSON_NAME]"
type input "[PERSON_NAME]"
click at [947, 189] on mark "[PERSON_NAME]" at bounding box center [948, 192] width 60 height 12
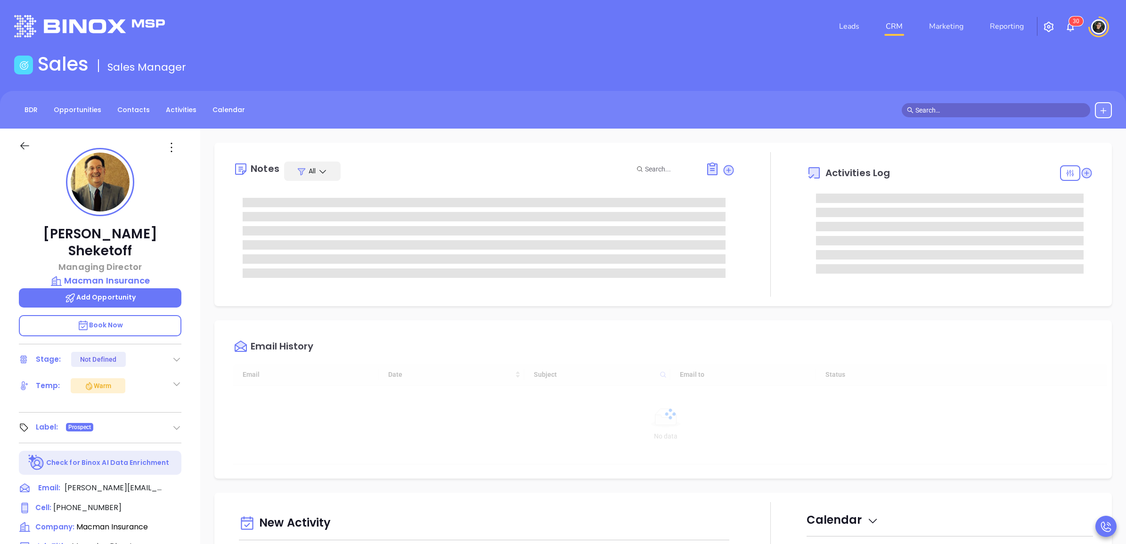
type input "[DATE]"
type input "[PERSON_NAME]"
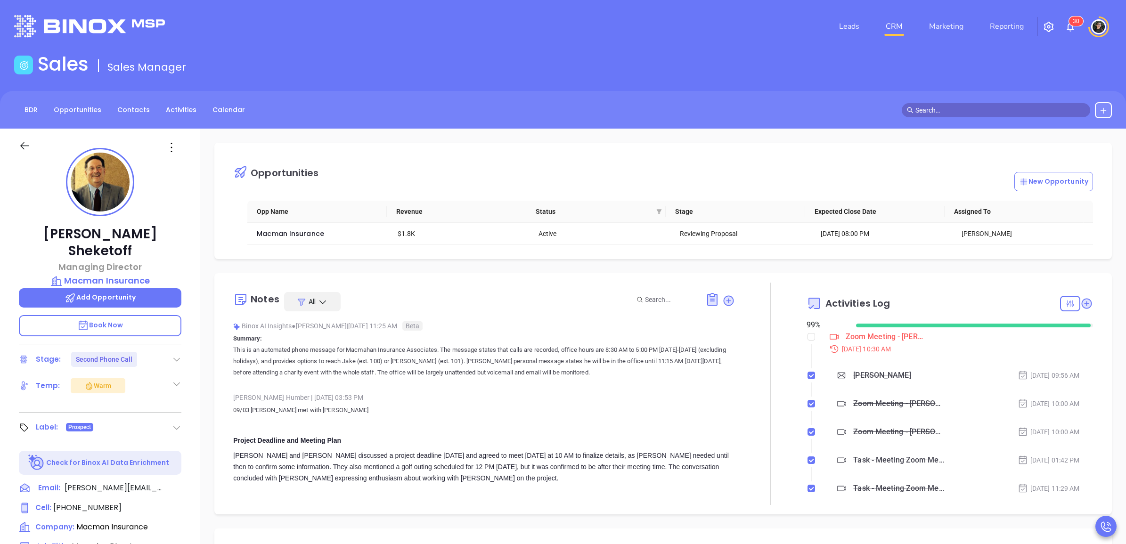
click at [806, 332] on div "99 % Zoom Meeting - Alan Sheketoff Sep 16, 2025 | 10:30 AM Alan Sep 15, 2025 | …" at bounding box center [949, 407] width 286 height 176
click at [807, 336] on input "checkbox" at bounding box center [811, 337] width 8 height 8
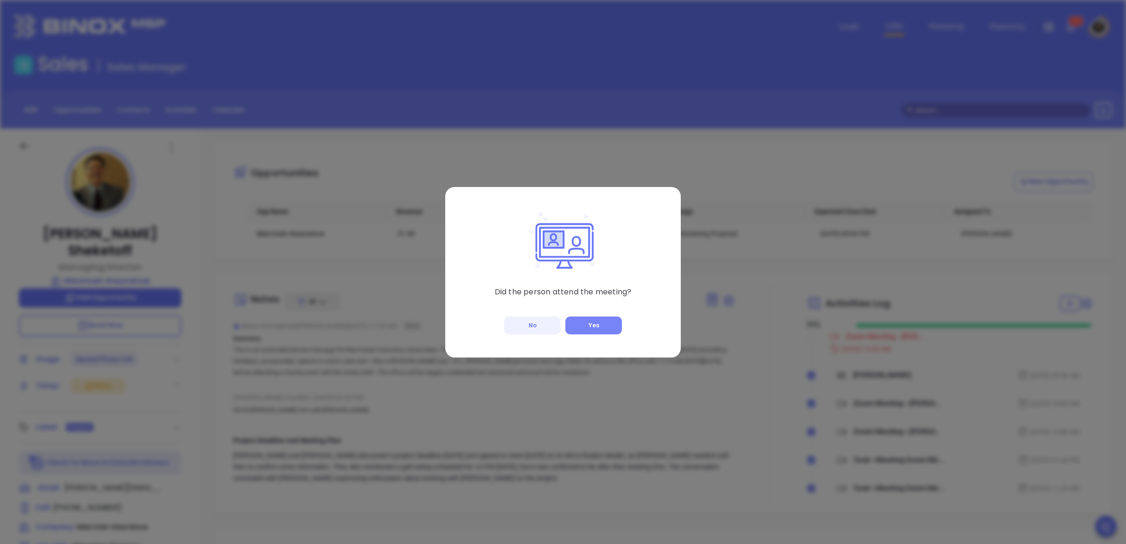
click at [618, 323] on div "Did the person attend the meeting? No Yes" at bounding box center [563, 272] width 236 height 171
click at [618, 323] on button "Yes" at bounding box center [593, 326] width 57 height 18
checkbox input "true"
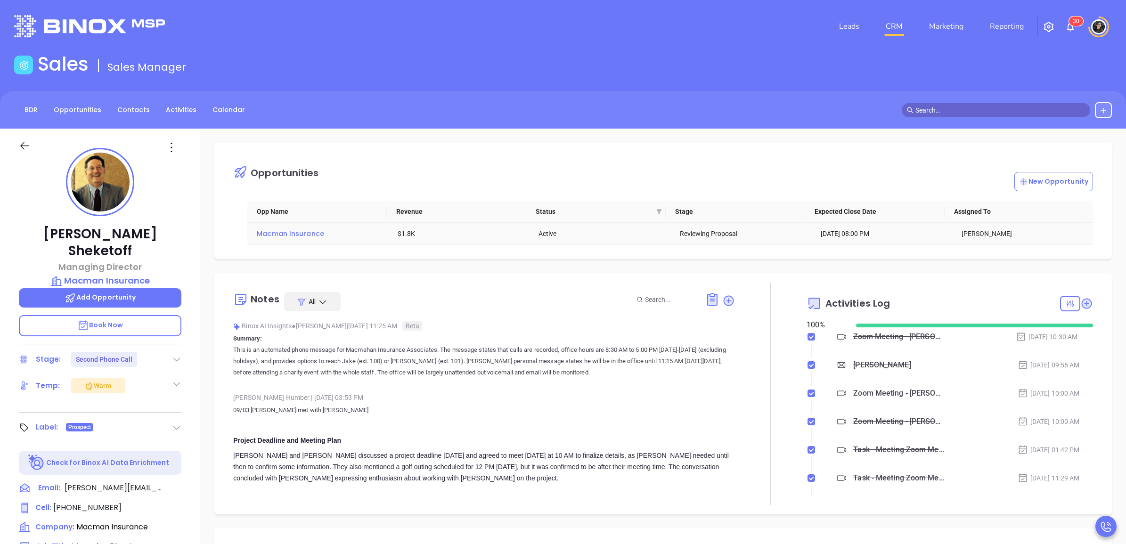
click at [314, 238] on span "Macman Insurance" at bounding box center [290, 233] width 67 height 9
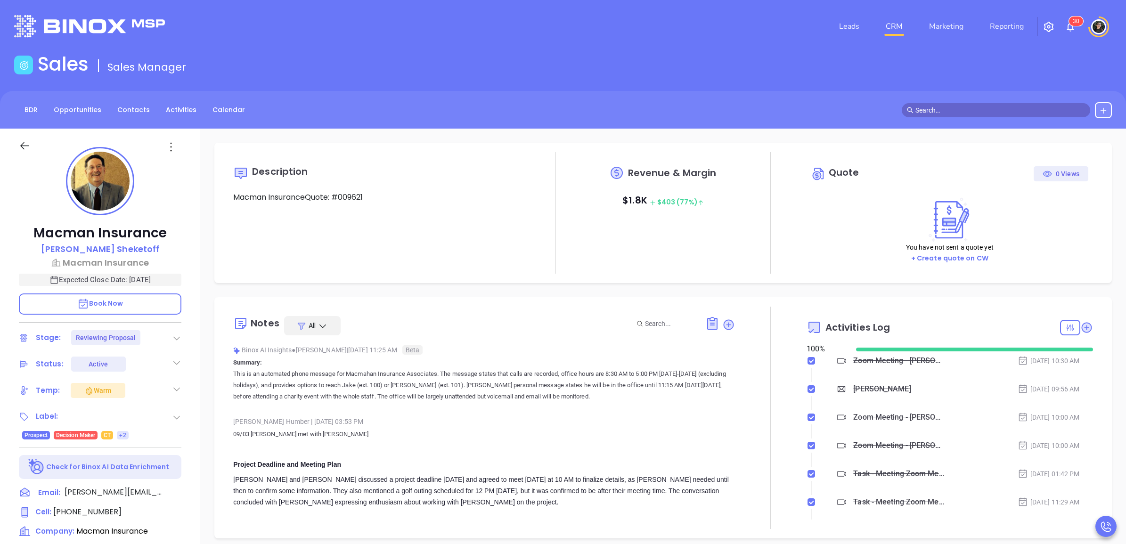
scroll to position [246, 0]
type input "[PERSON_NAME]"
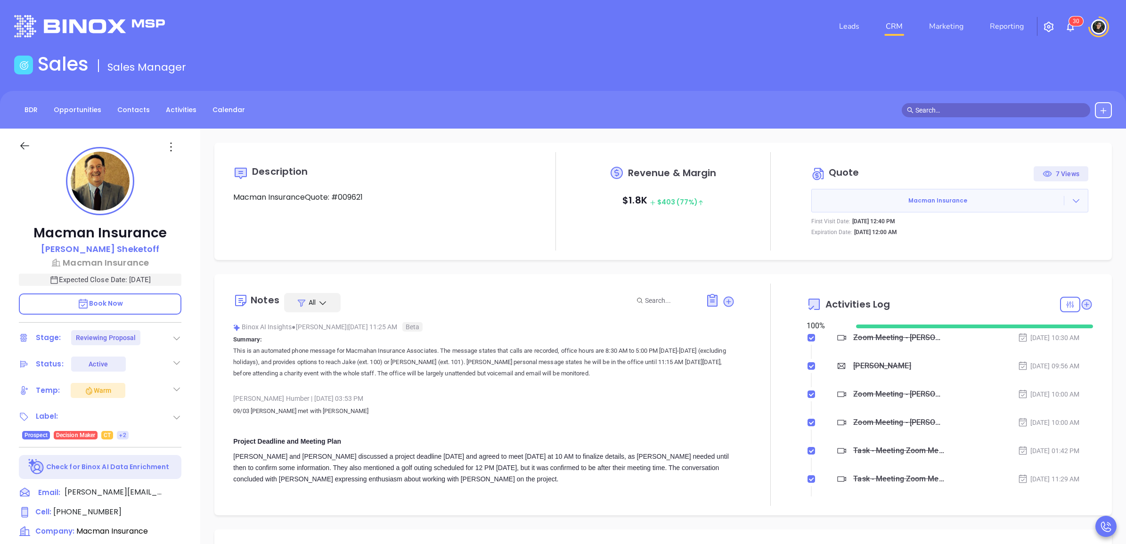
click at [888, 24] on link "CRM" at bounding box center [894, 26] width 24 height 19
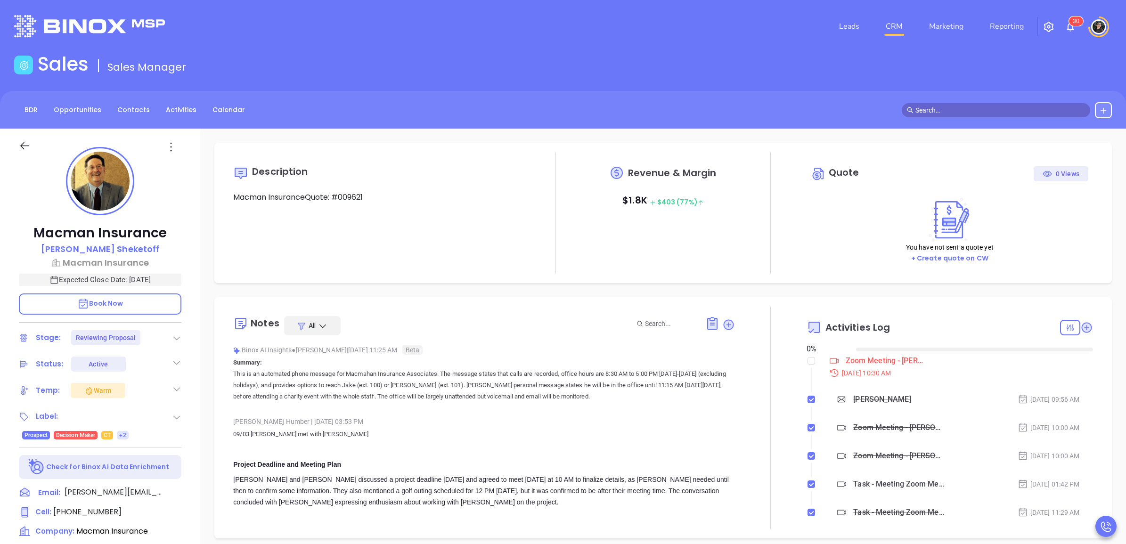
type input "[DATE]"
click at [113, 264] on p "Macman Insurance" at bounding box center [100, 262] width 163 height 13
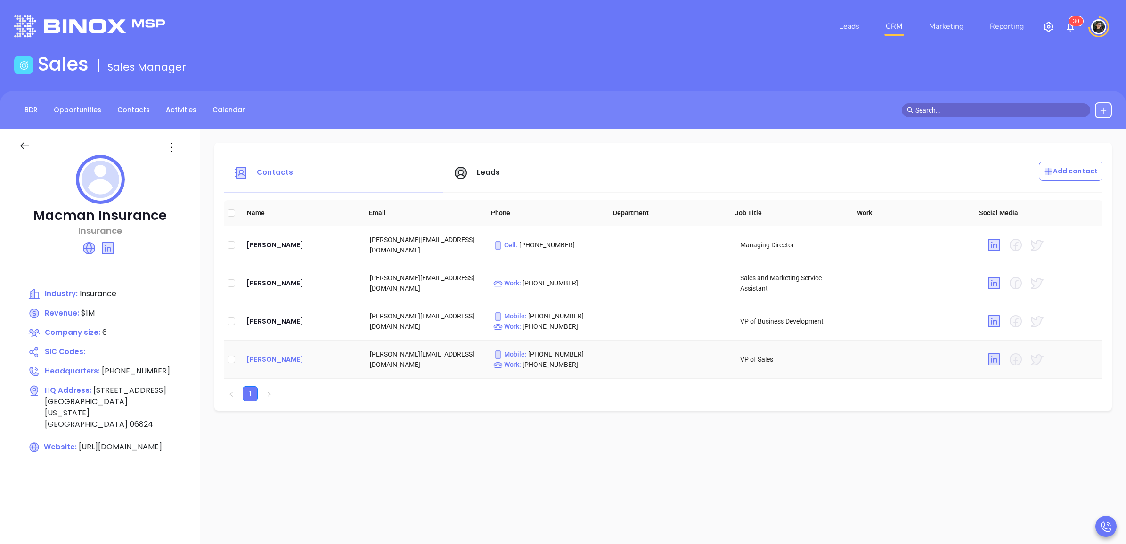
click at [278, 359] on div "[PERSON_NAME]" at bounding box center [300, 359] width 108 height 11
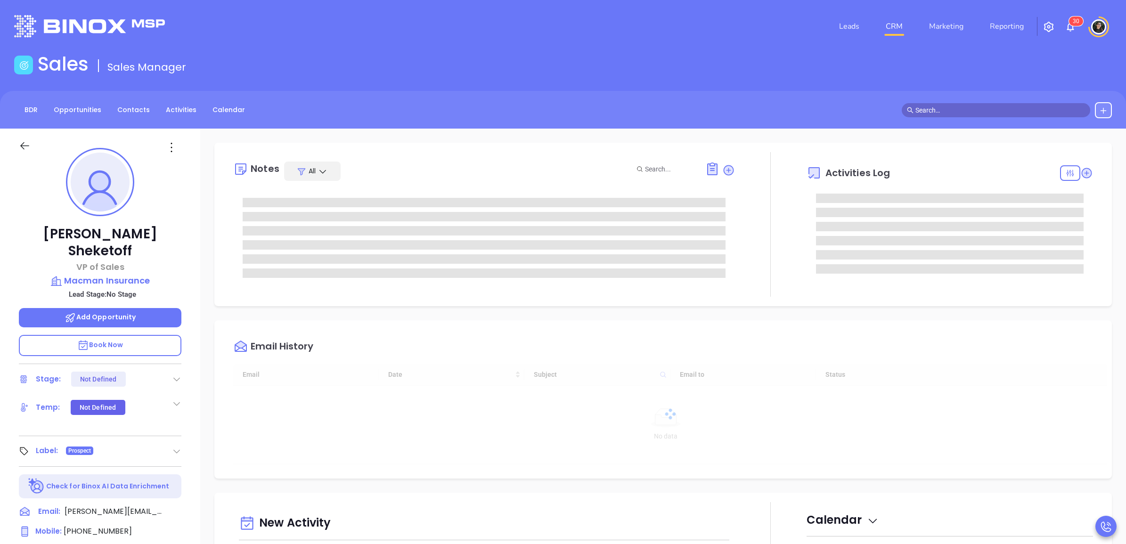
type input "[DATE]"
type input "[PERSON_NAME]"
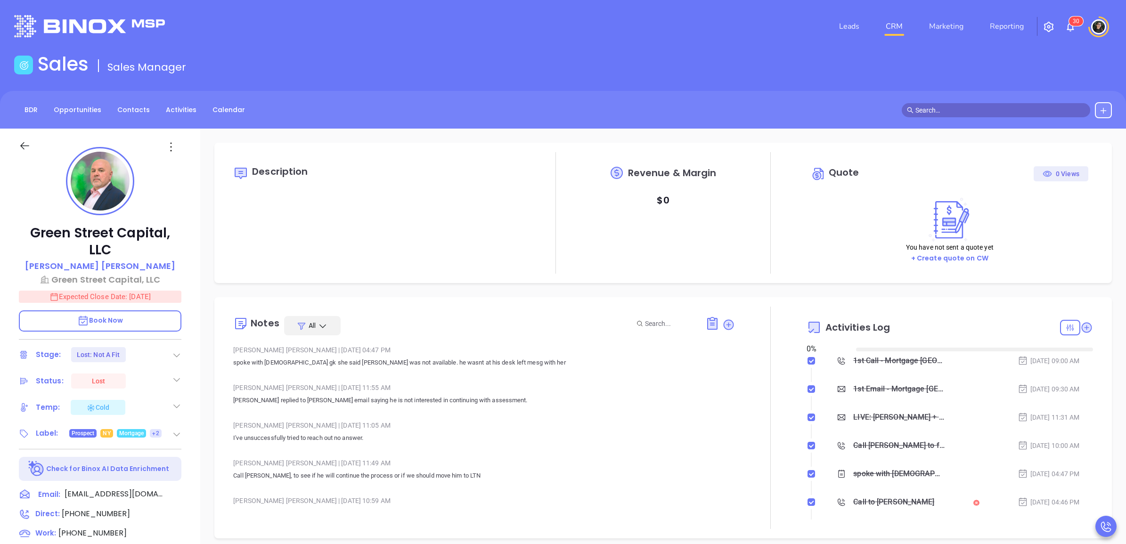
type input "[DATE]"
type input "Wendy Hernandez"
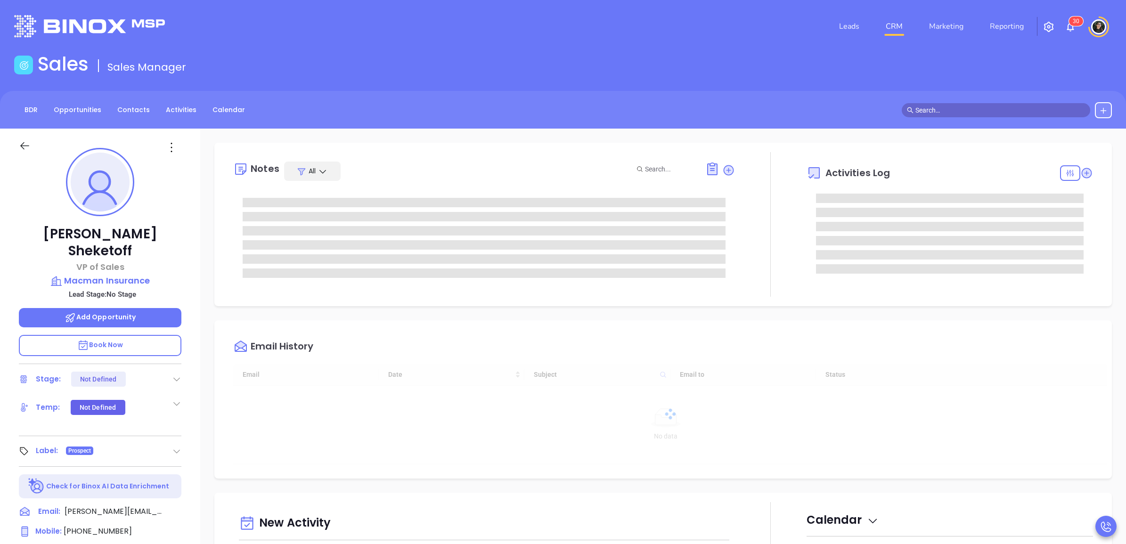
type input "[DATE]"
type input "[PERSON_NAME]"
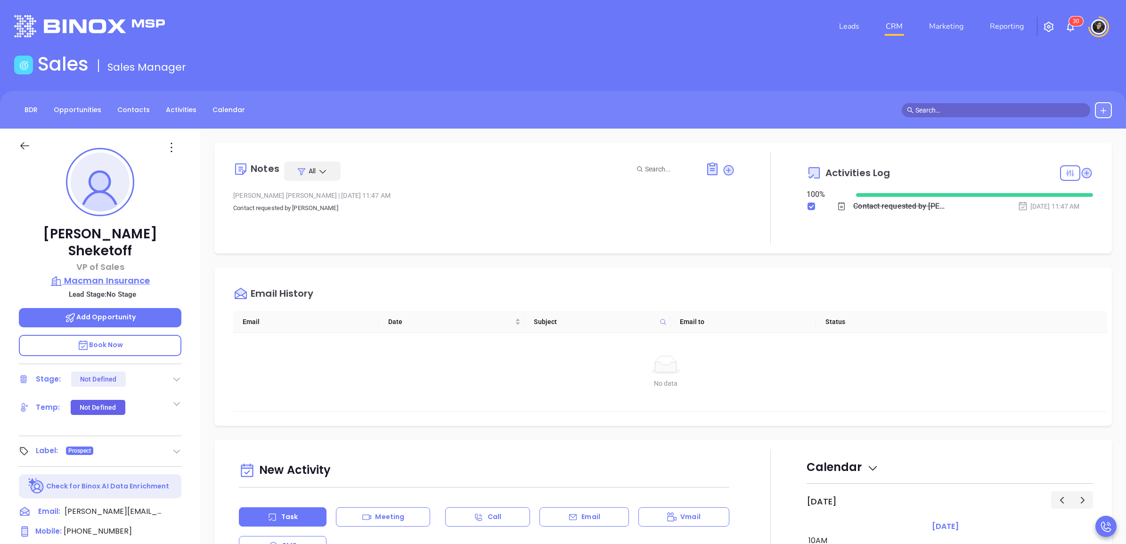
click at [83, 274] on p "Macman Insurance" at bounding box center [100, 280] width 163 height 13
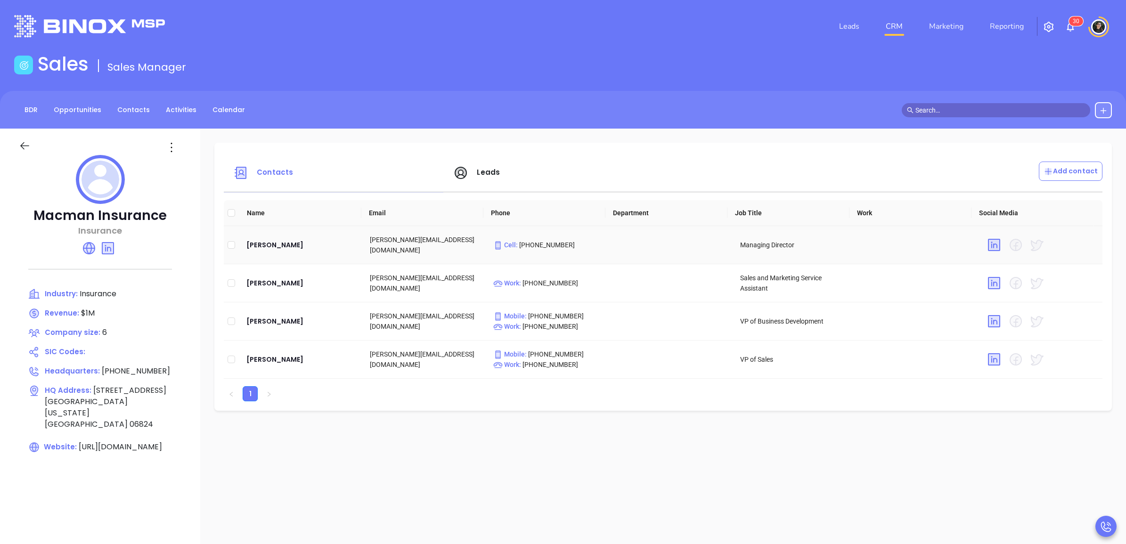
click at [273, 253] on td "Alan Sheketoff" at bounding box center [300, 245] width 123 height 38
click at [276, 248] on div "Alan Sheketoff" at bounding box center [300, 244] width 108 height 11
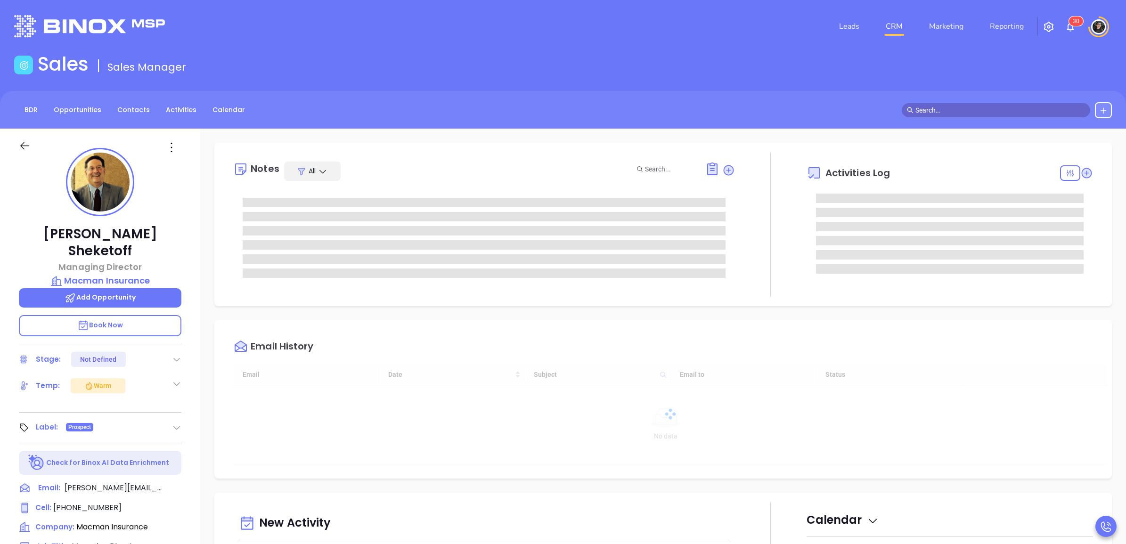
scroll to position [274, 0]
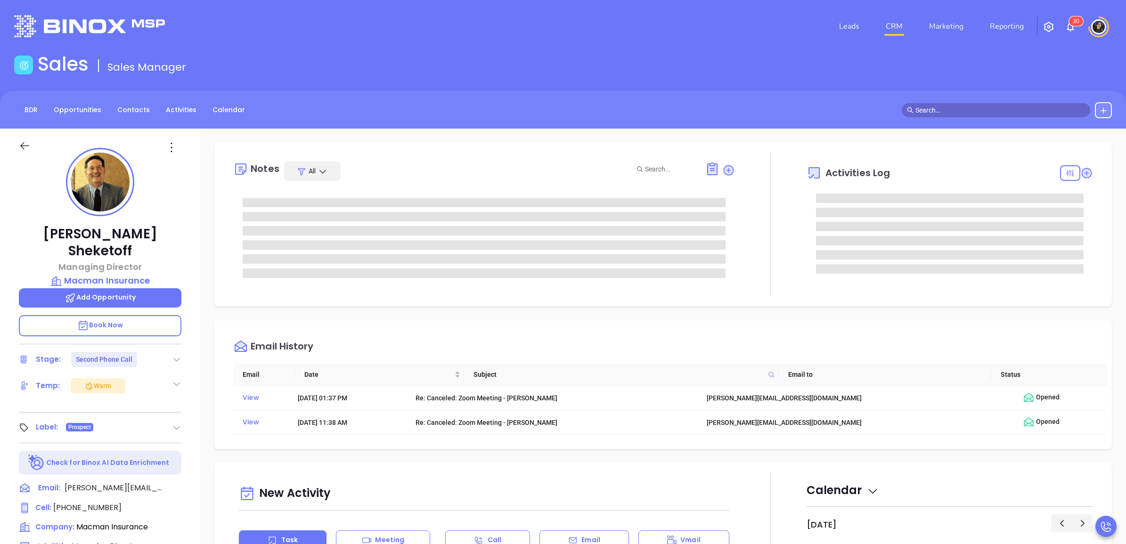
type input "[PERSON_NAME]"
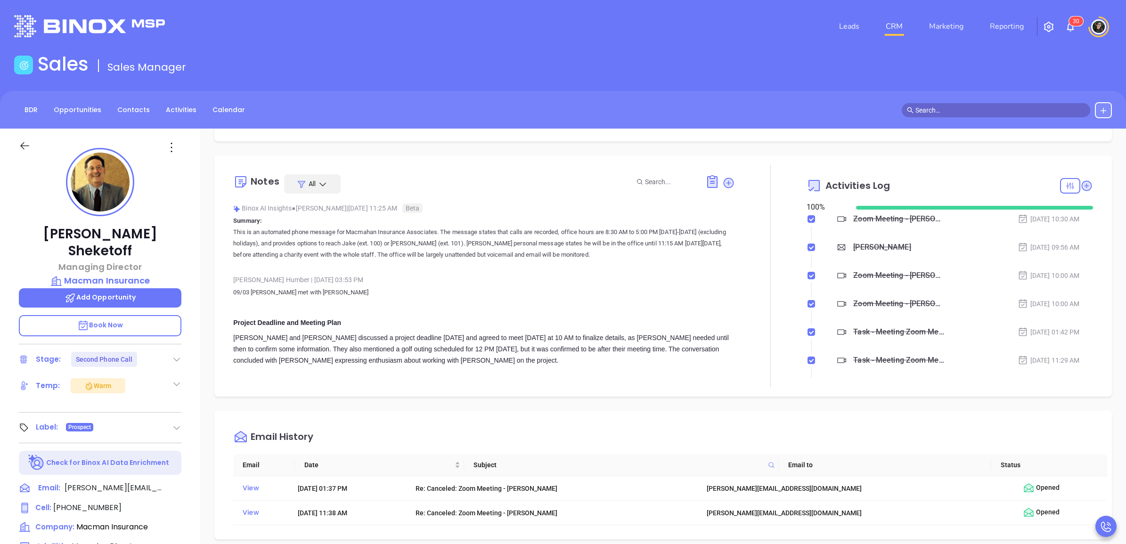
scroll to position [0, 0]
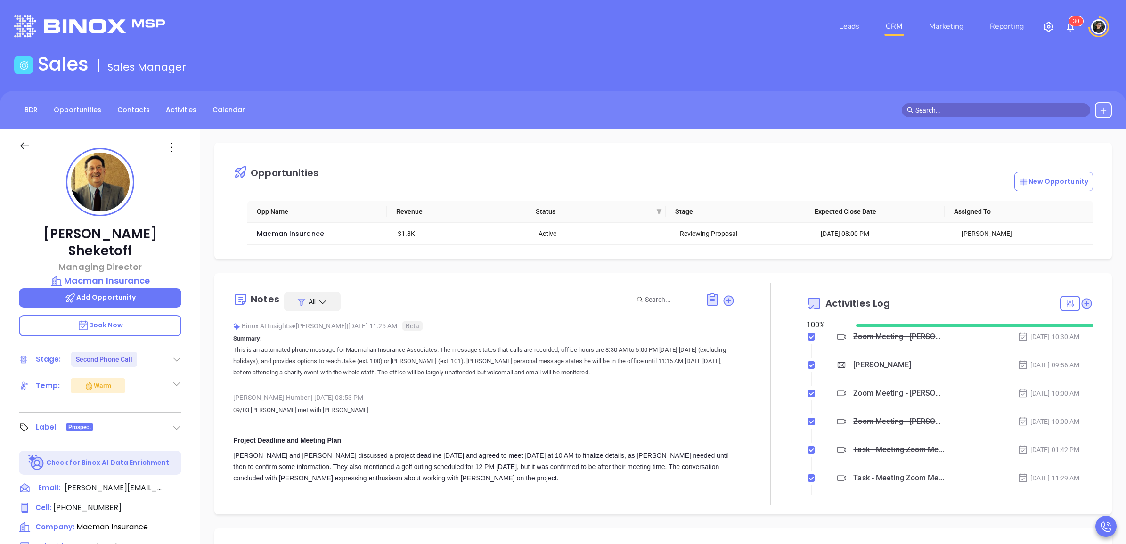
click at [137, 274] on p "Macman Insurance" at bounding box center [100, 280] width 163 height 13
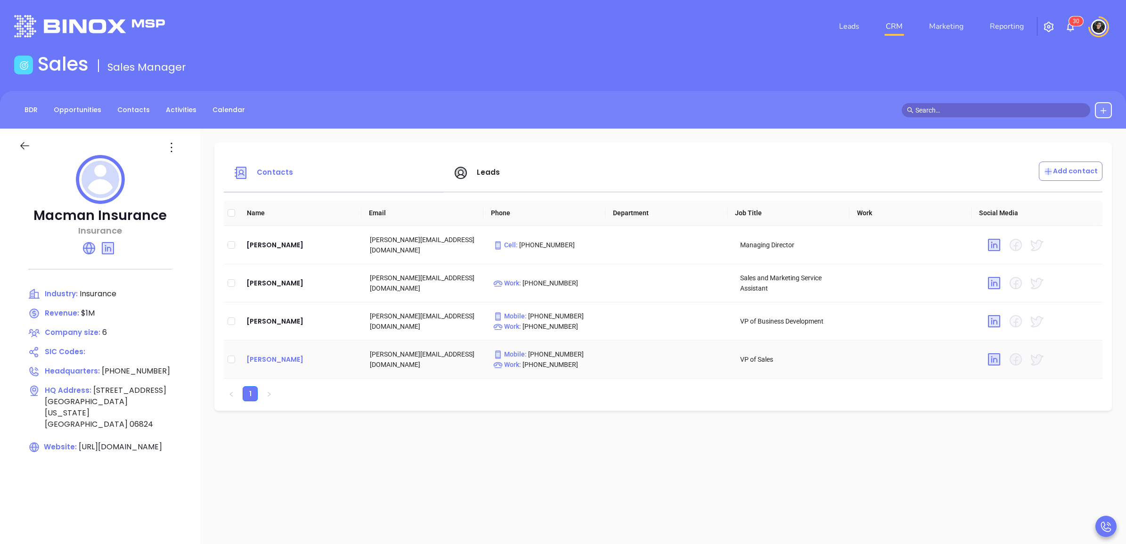
click at [293, 358] on div "Nicholas Sheketoff" at bounding box center [300, 359] width 108 height 11
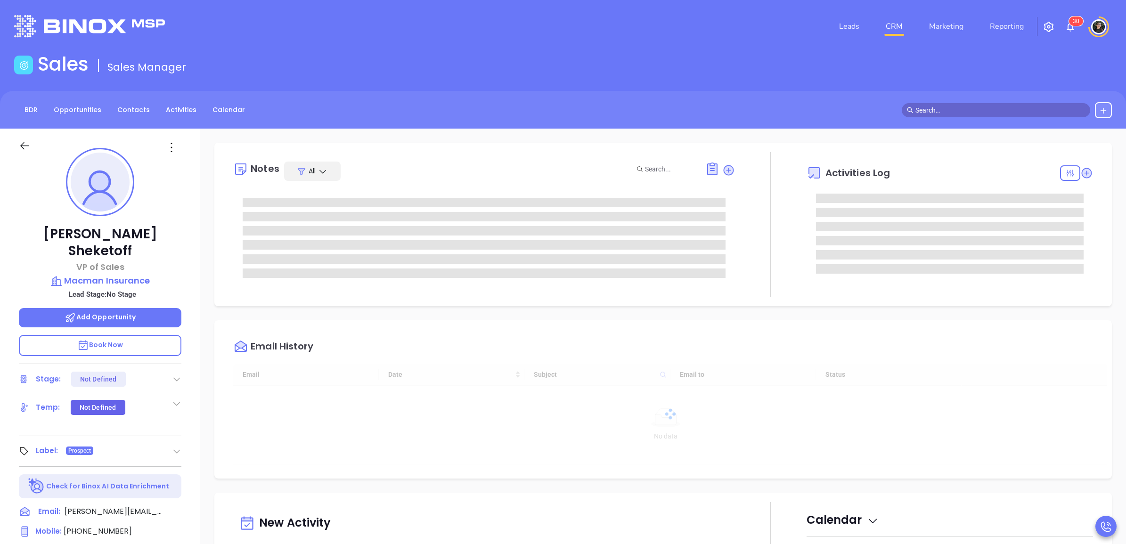
scroll to position [274, 0]
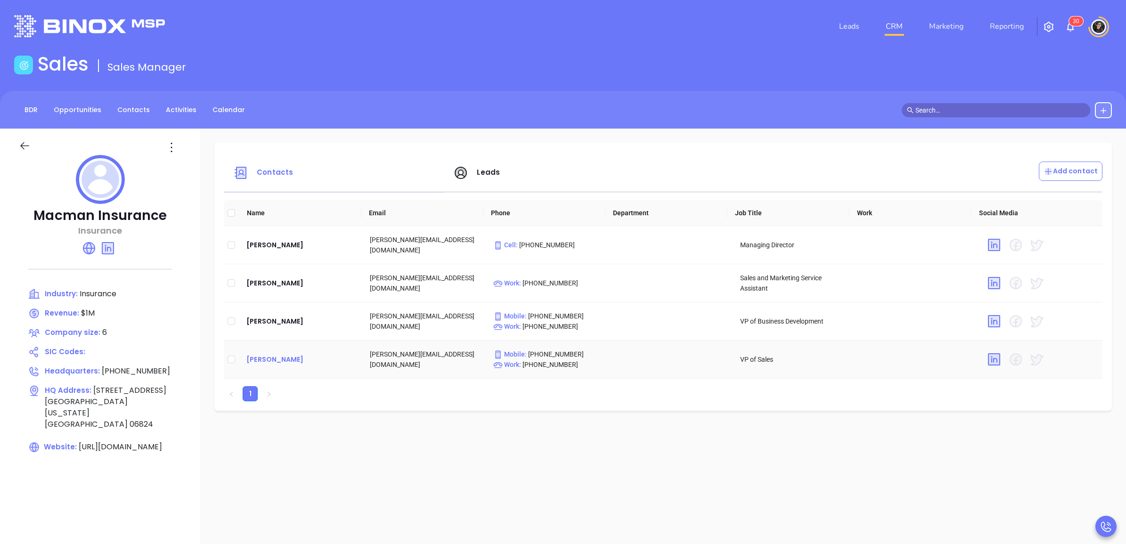
click at [276, 360] on div "Nicholas Sheketoff" at bounding box center [300, 359] width 108 height 11
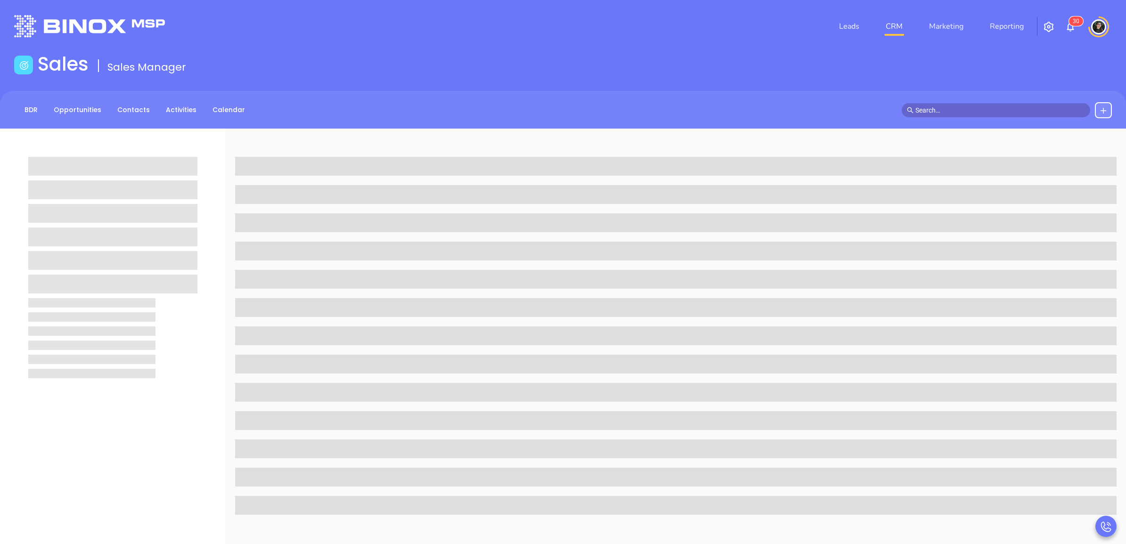
click at [276, 360] on span at bounding box center [675, 364] width 881 height 19
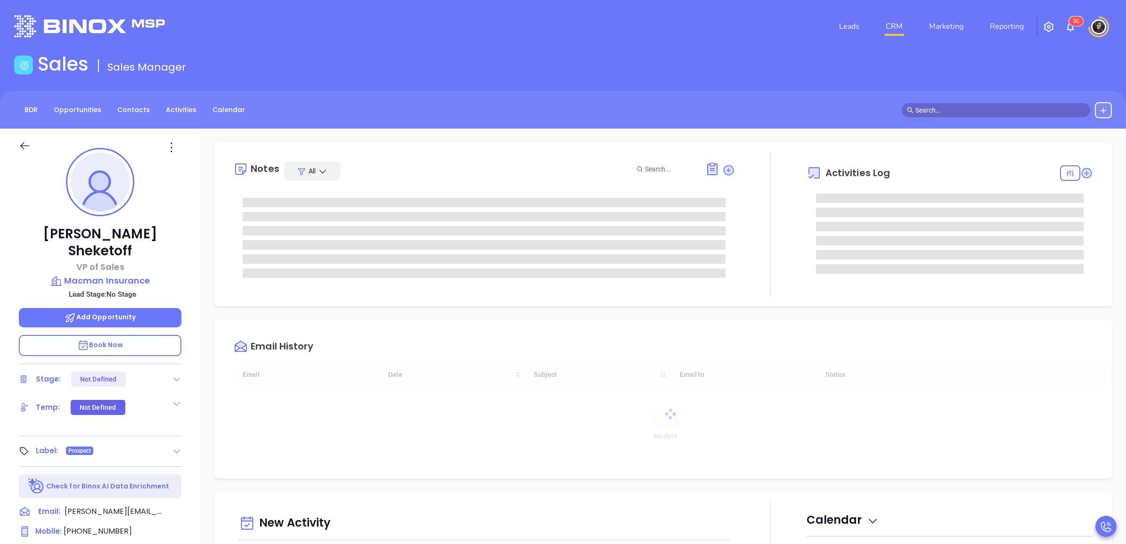
type input "[DATE]"
type input "[PERSON_NAME]"
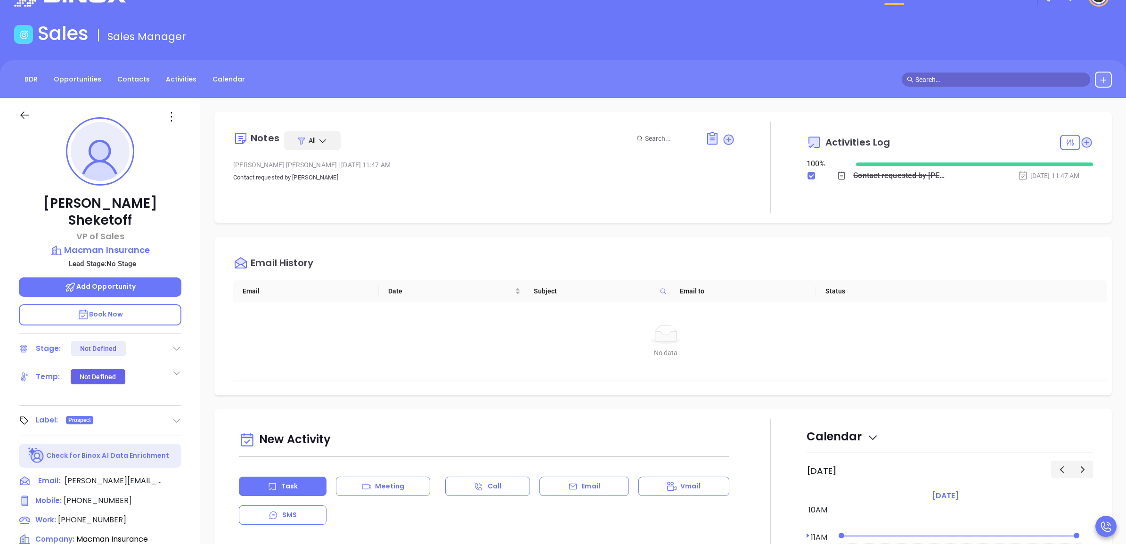
scroll to position [59, 0]
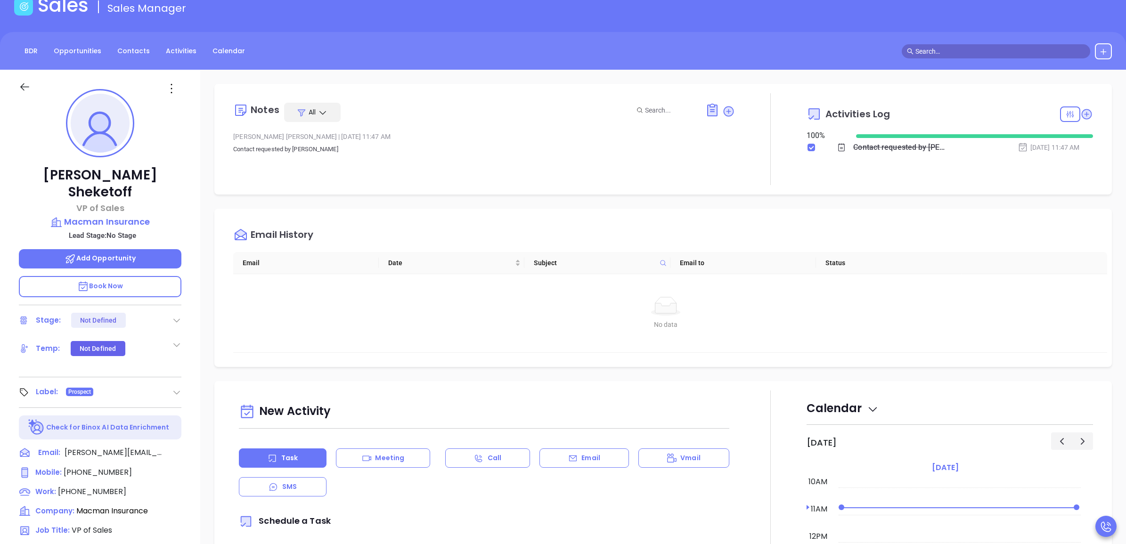
click at [148, 276] on p "Book Now" at bounding box center [100, 286] width 163 height 21
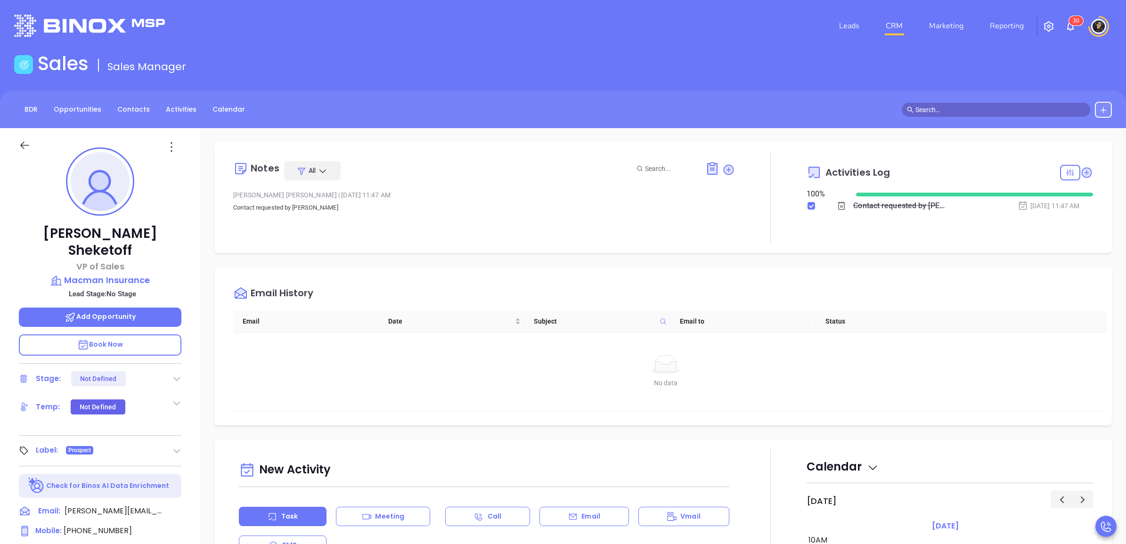
scroll to position [0, 0]
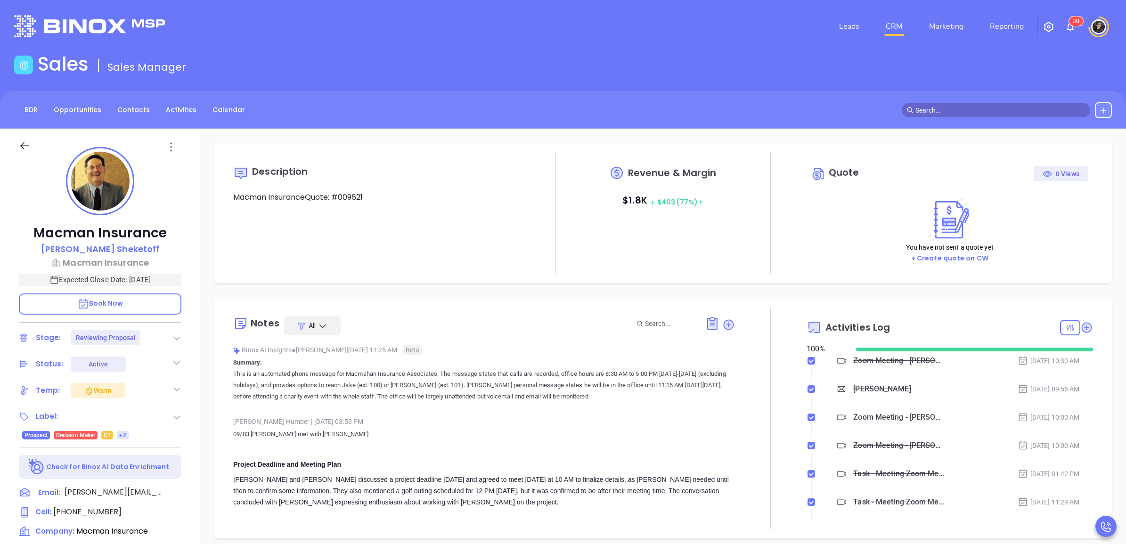
type input "[DATE]"
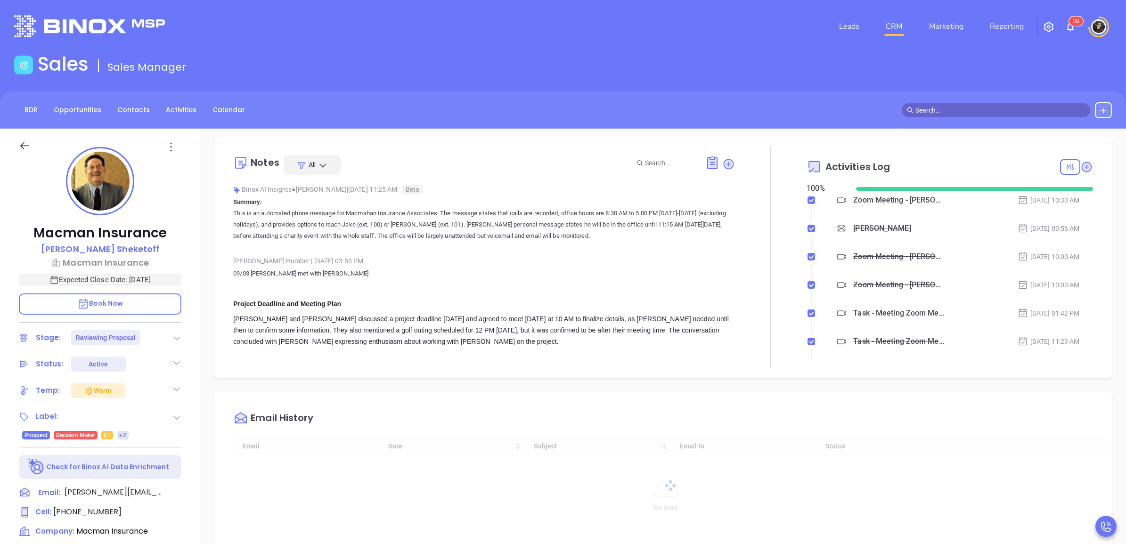
scroll to position [59, 0]
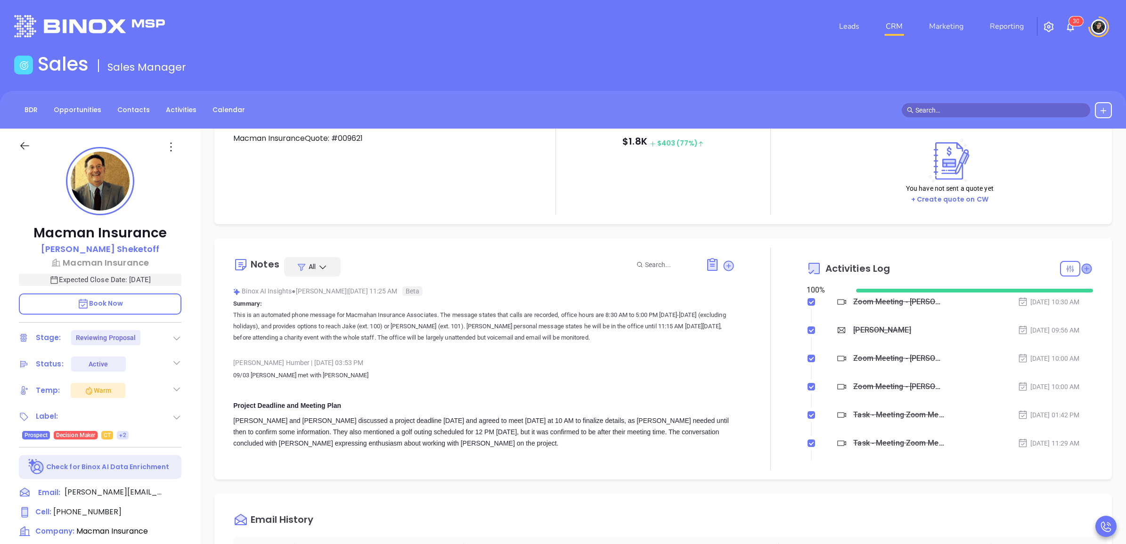
click at [1082, 268] on icon at bounding box center [1086, 268] width 9 height 9
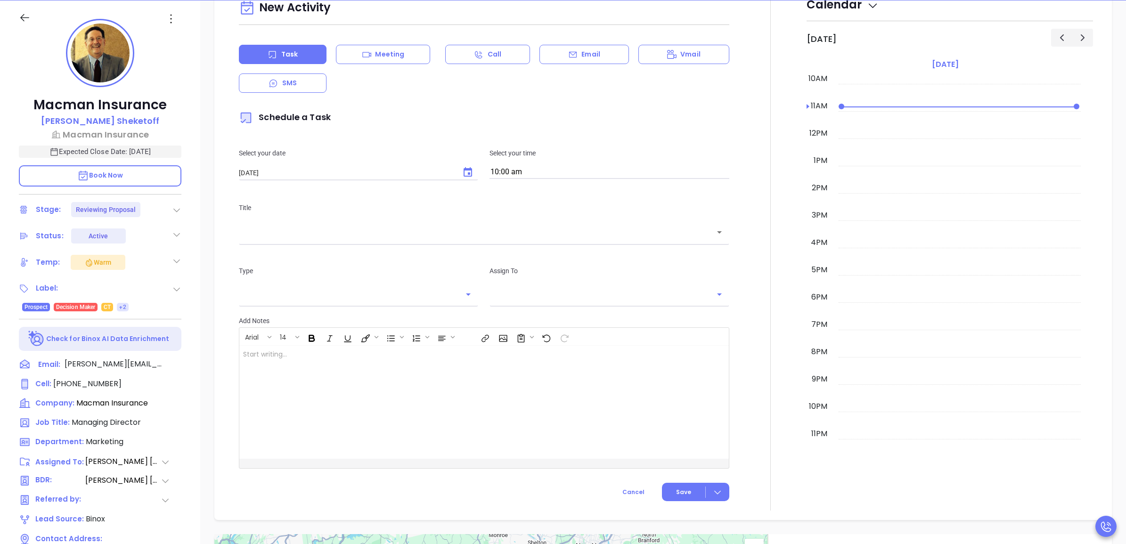
scroll to position [544, 0]
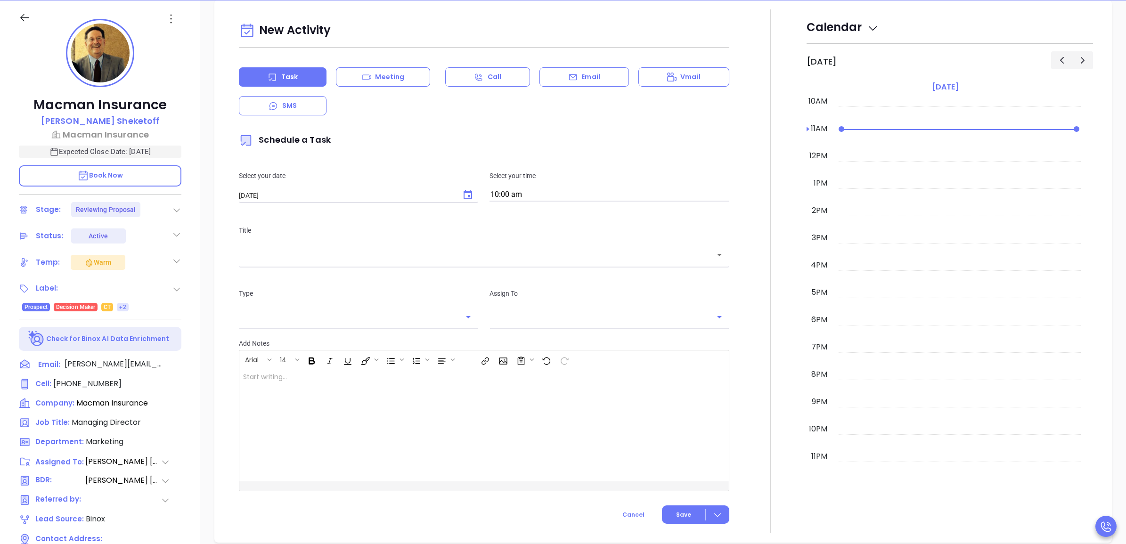
type input "[PERSON_NAME]"
click at [464, 196] on icon "Choose date, selected date is Sep 17, 2025" at bounding box center [468, 194] width 8 height 9
click at [292, 309] on button "23" at bounding box center [295, 308] width 17 height 17
type input "09/23/2025"
click at [467, 201] on icon "Choose date, selected date is Sep 23, 2025" at bounding box center [467, 194] width 11 height 11
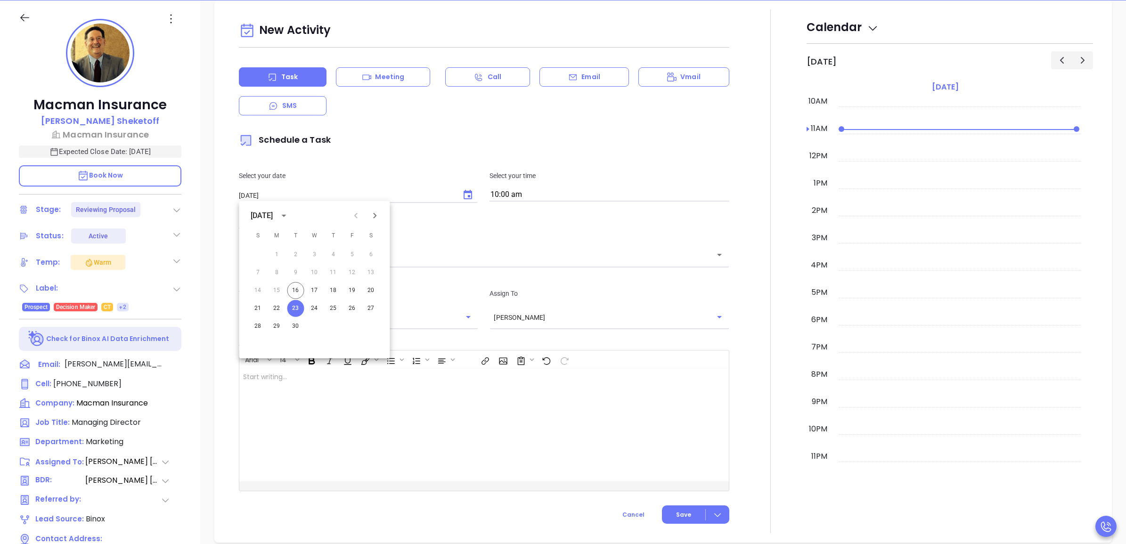
click at [299, 305] on button "23" at bounding box center [295, 308] width 17 height 17
click at [442, 253] on input "text" at bounding box center [476, 255] width 467 height 11
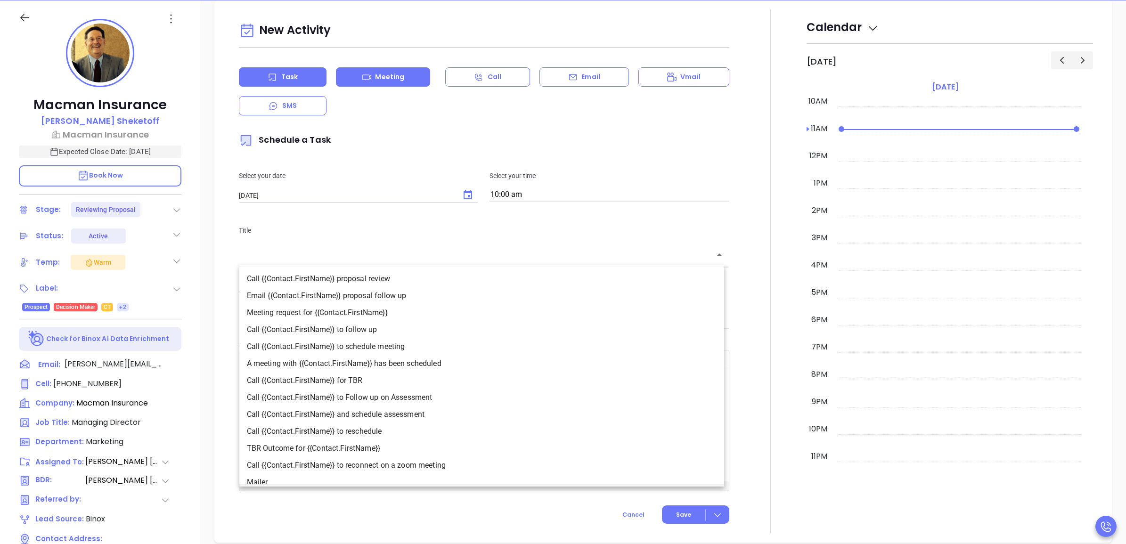
click at [404, 81] on div "Meeting" at bounding box center [383, 76] width 94 height 19
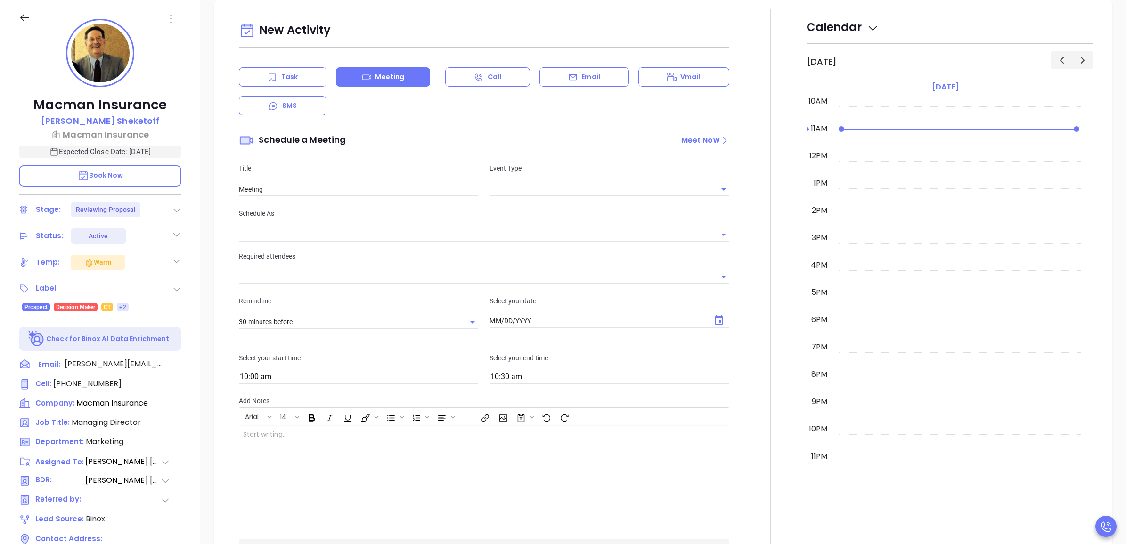
type input "[DATE]"
click at [552, 191] on input "text" at bounding box center [601, 189] width 225 height 14
click at [544, 231] on li "Zoom" at bounding box center [605, 228] width 237 height 17
type input "Zoom Meeting"
type input "Zoom"
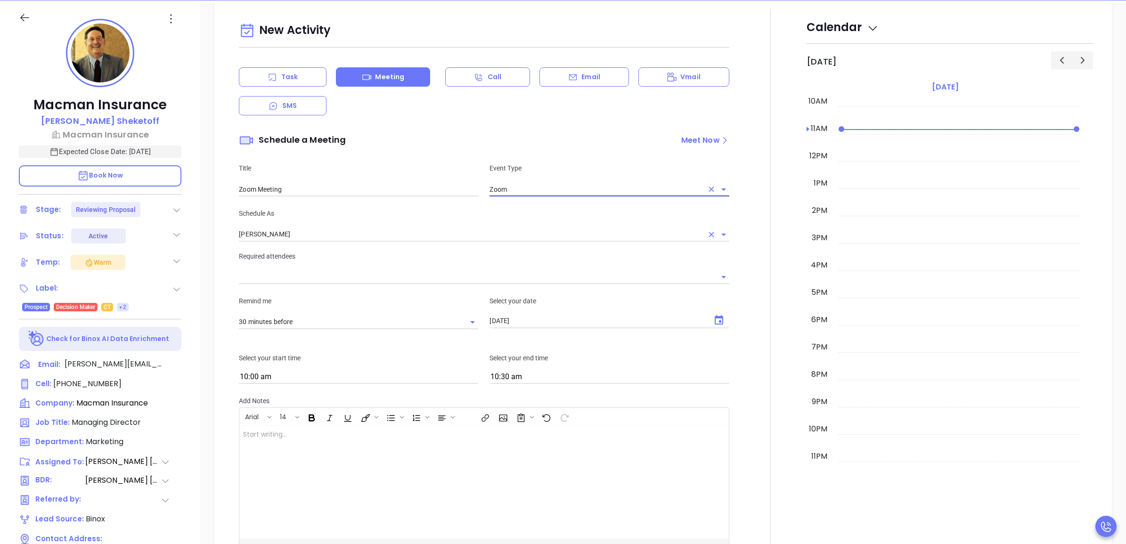
click at [426, 238] on input "[PERSON_NAME]" at bounding box center [471, 235] width 464 height 14
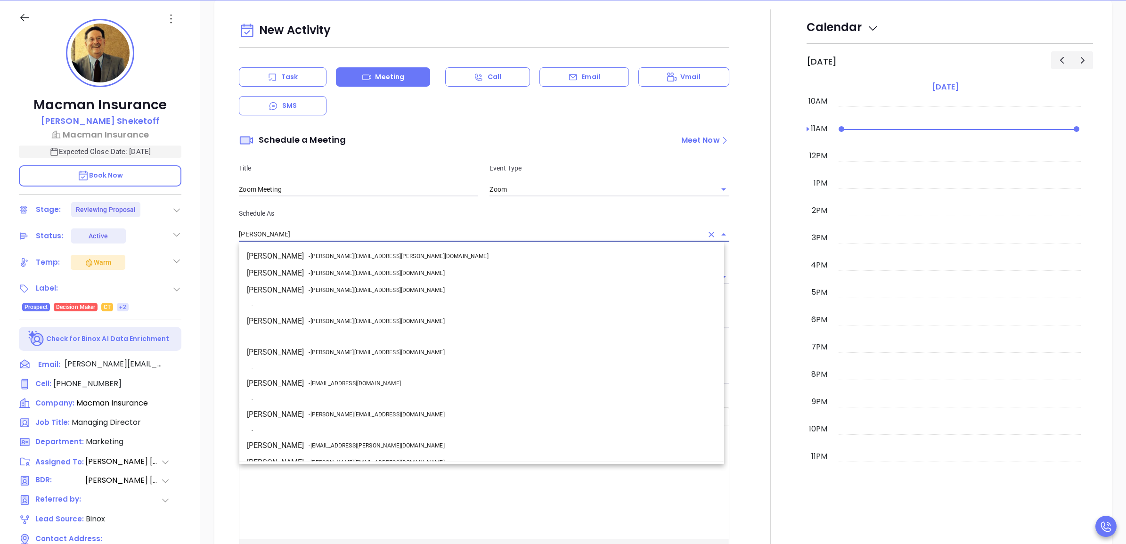
scroll to position [77, 0]
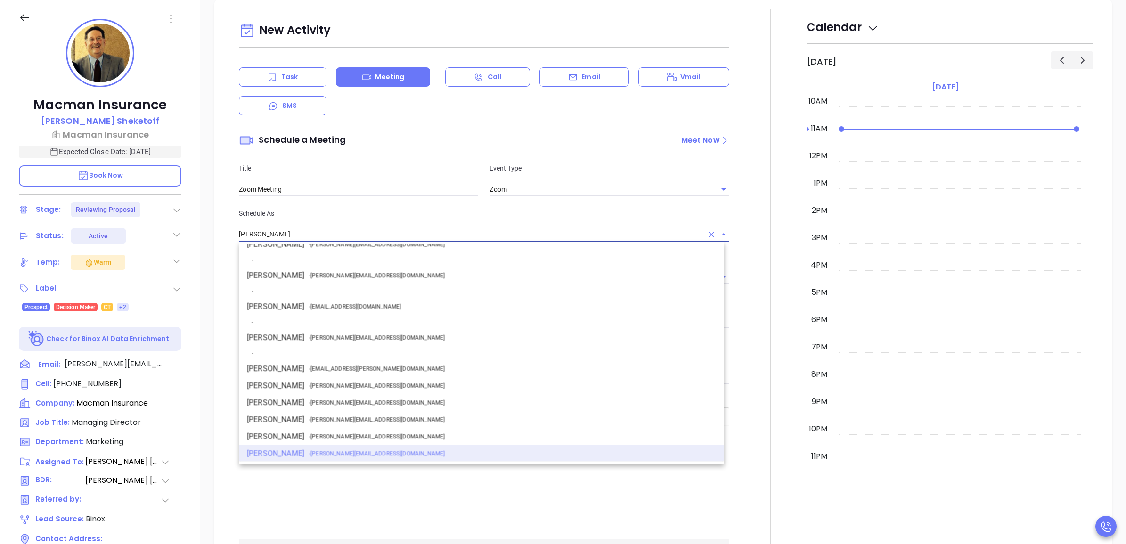
click at [340, 335] on span "- walter@motiva.net" at bounding box center [377, 338] width 136 height 8
type input "[PERSON_NAME]"
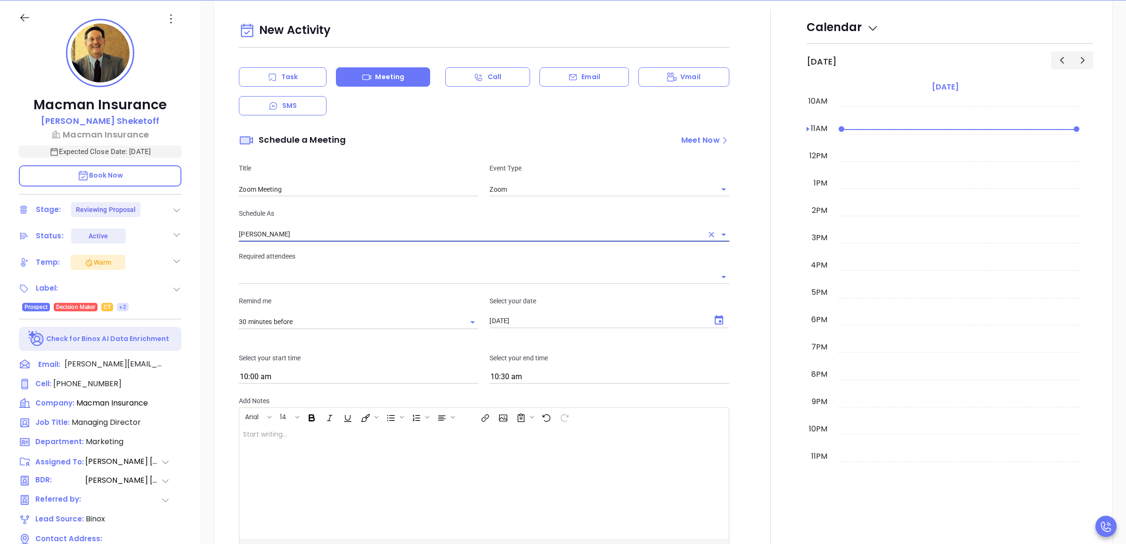
click at [363, 269] on div at bounding box center [484, 277] width 490 height 16
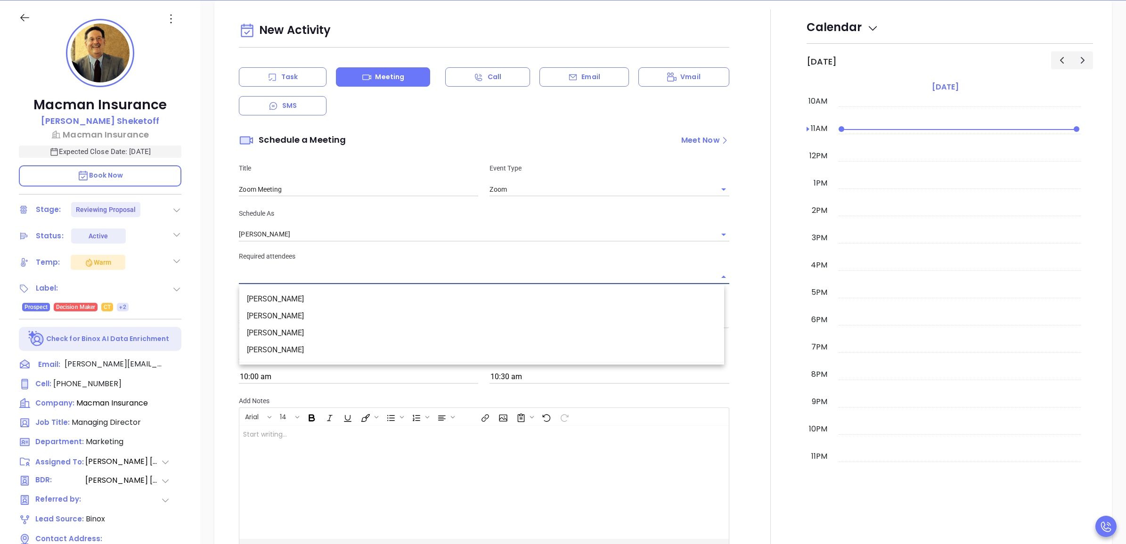
click at [366, 271] on input "text" at bounding box center [477, 277] width 476 height 14
click at [330, 298] on li "Alan Sheketoff" at bounding box center [481, 299] width 485 height 17
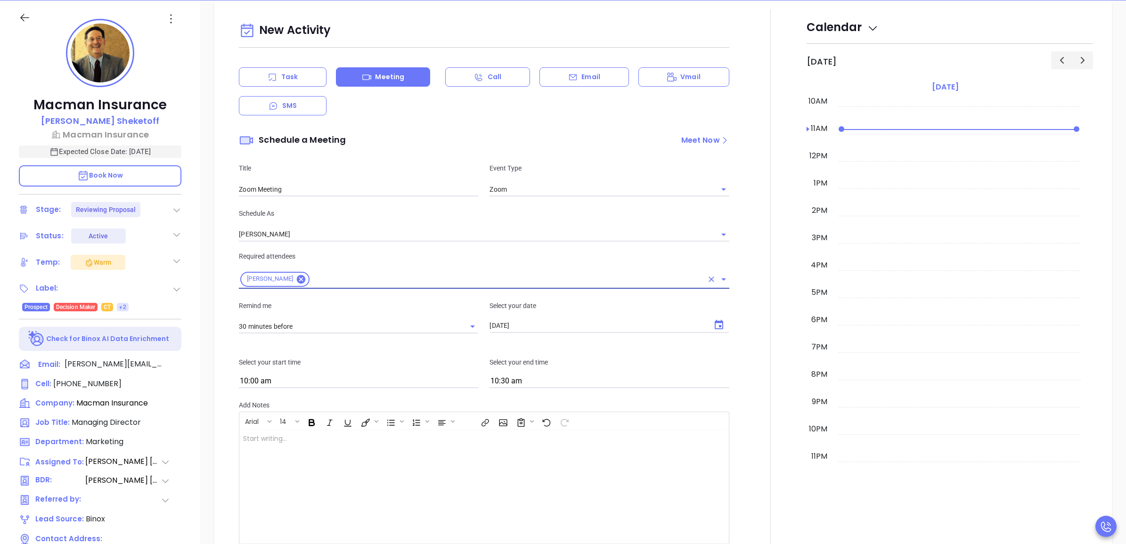
click at [397, 277] on input "text" at bounding box center [507, 279] width 392 height 12
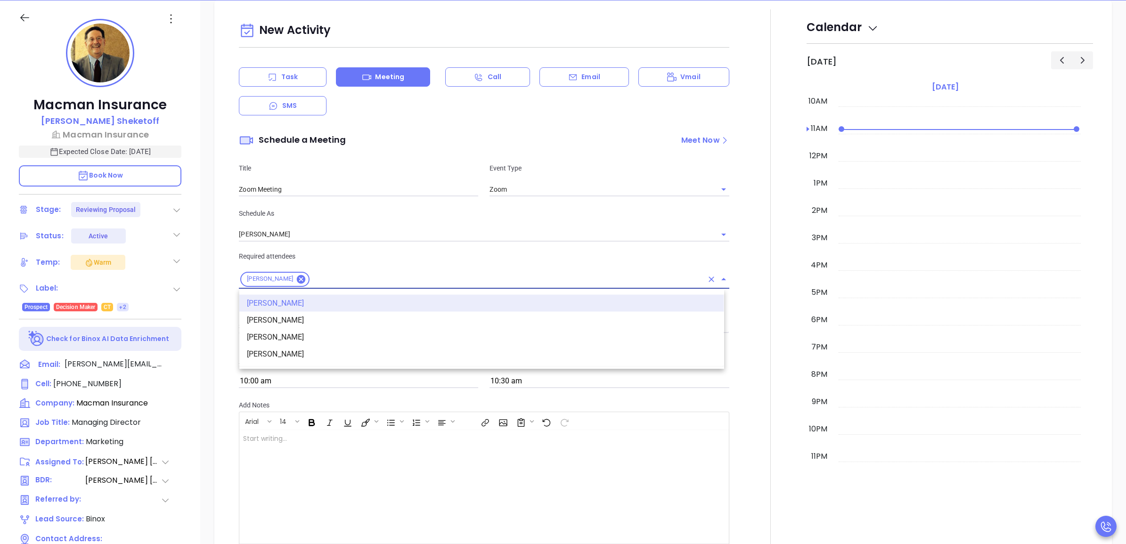
click at [324, 332] on li "Derik Wrightson" at bounding box center [481, 337] width 485 height 17
click at [443, 281] on input "text" at bounding box center [543, 279] width 320 height 12
click at [396, 349] on li "Nicholas Sheketoff" at bounding box center [481, 354] width 485 height 17
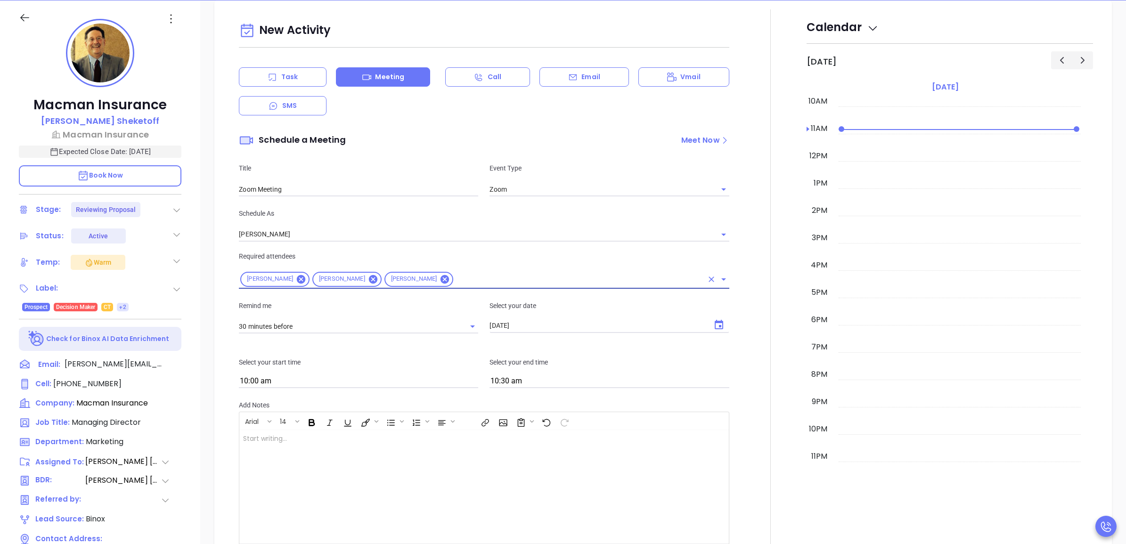
click at [718, 323] on icon "Choose date, selected date is Sep 17, 2025" at bounding box center [718, 324] width 11 height 11
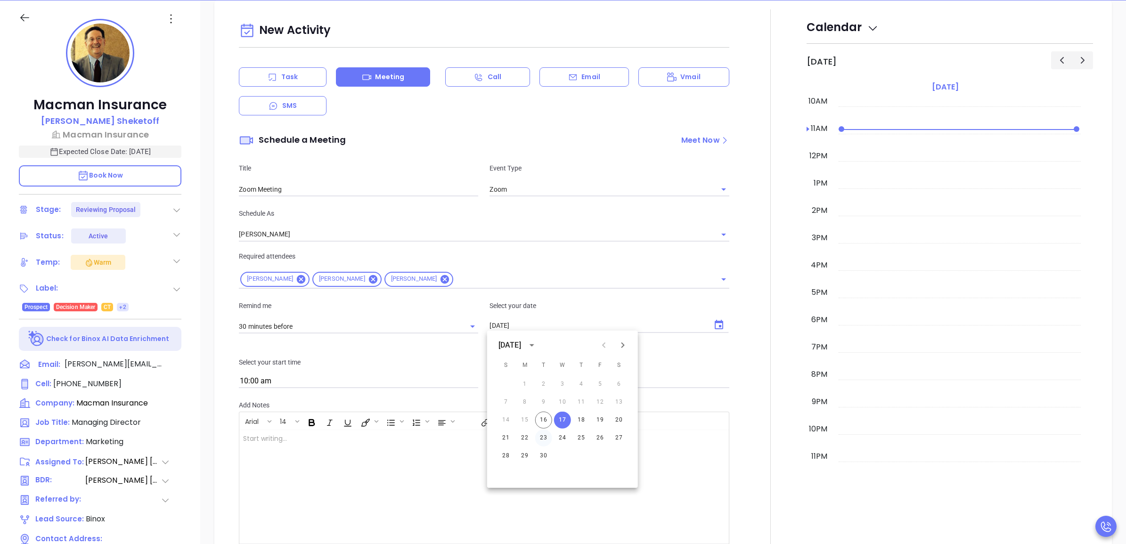
click at [538, 435] on button "23" at bounding box center [543, 438] width 17 height 17
type input "09/23/2025"
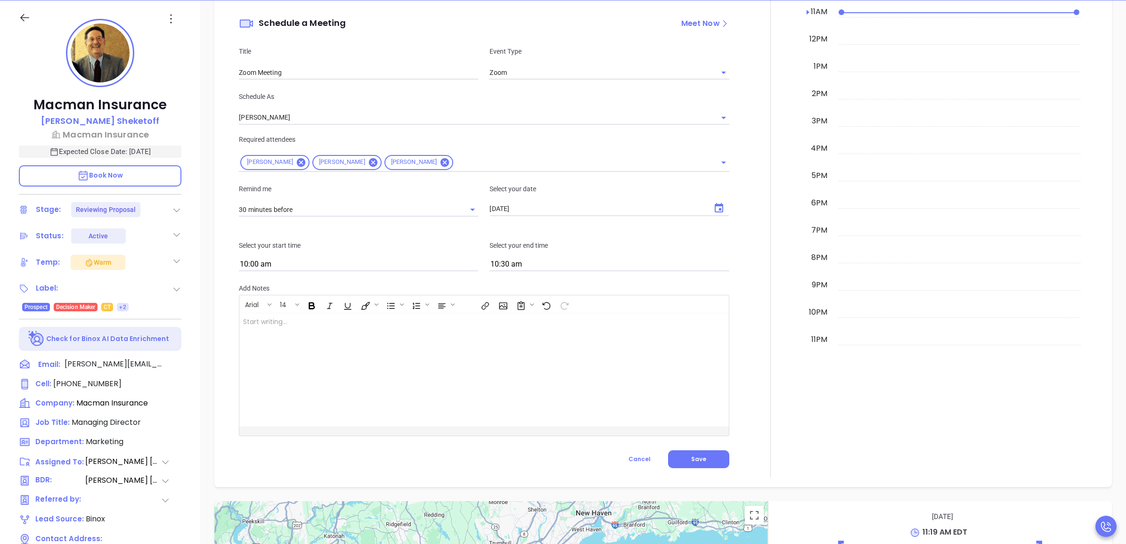
scroll to position [662, 0]
click at [695, 459] on span "Save" at bounding box center [698, 458] width 15 height 8
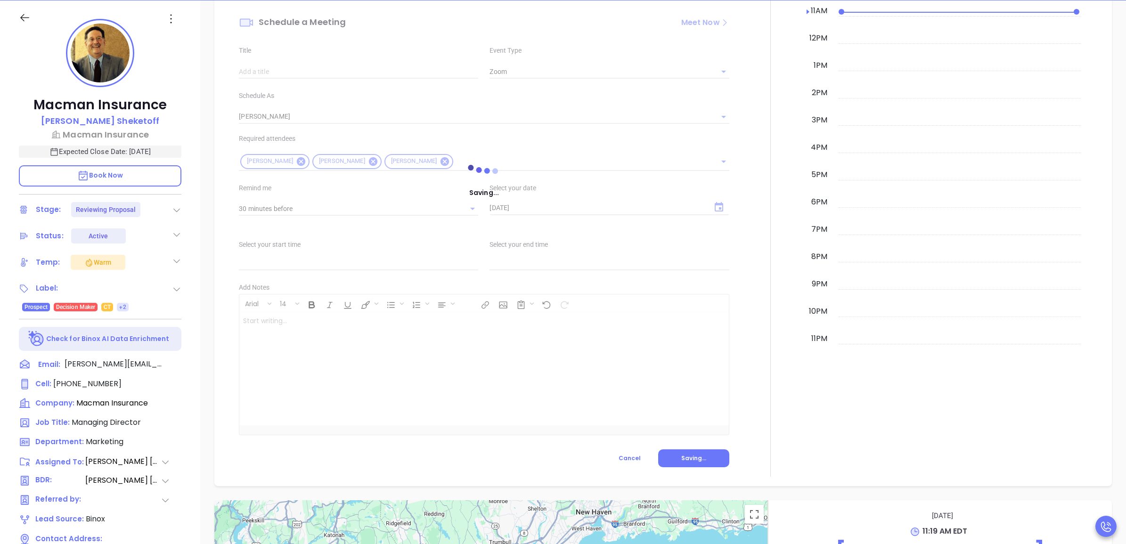
type input "Meeting"
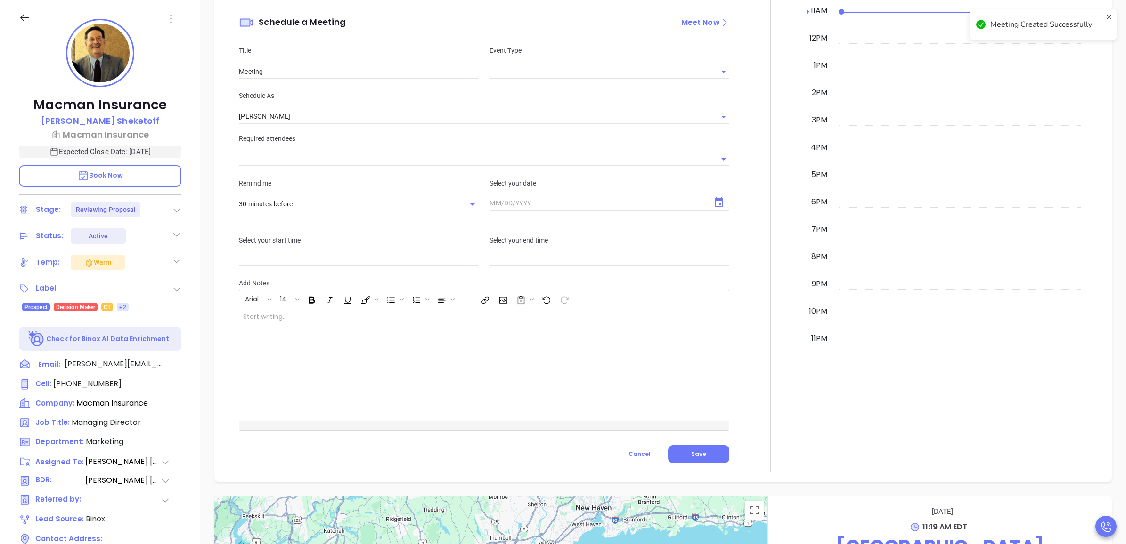
checkbox input "false"
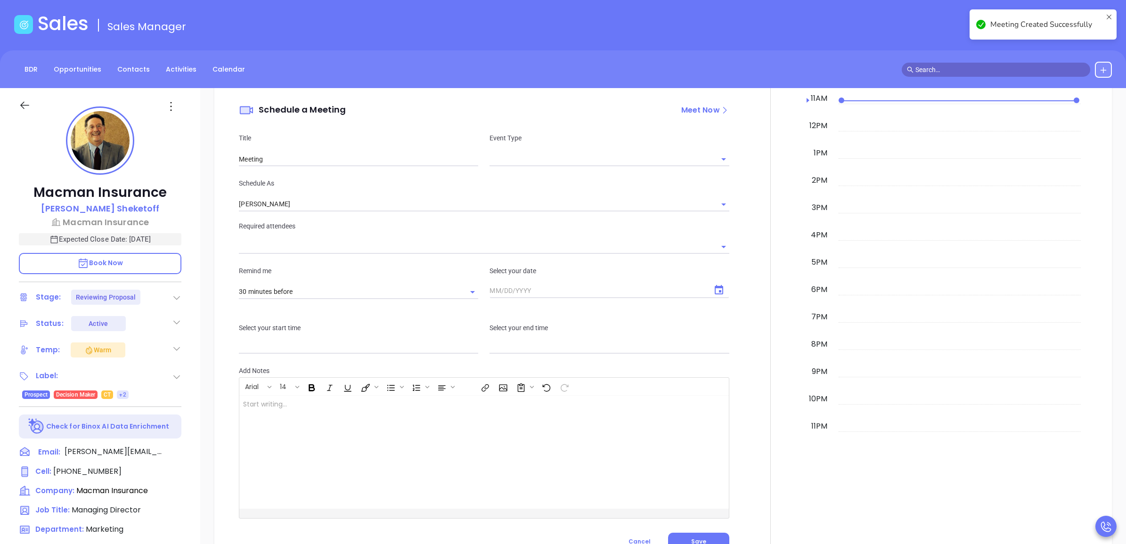
scroll to position [0, 0]
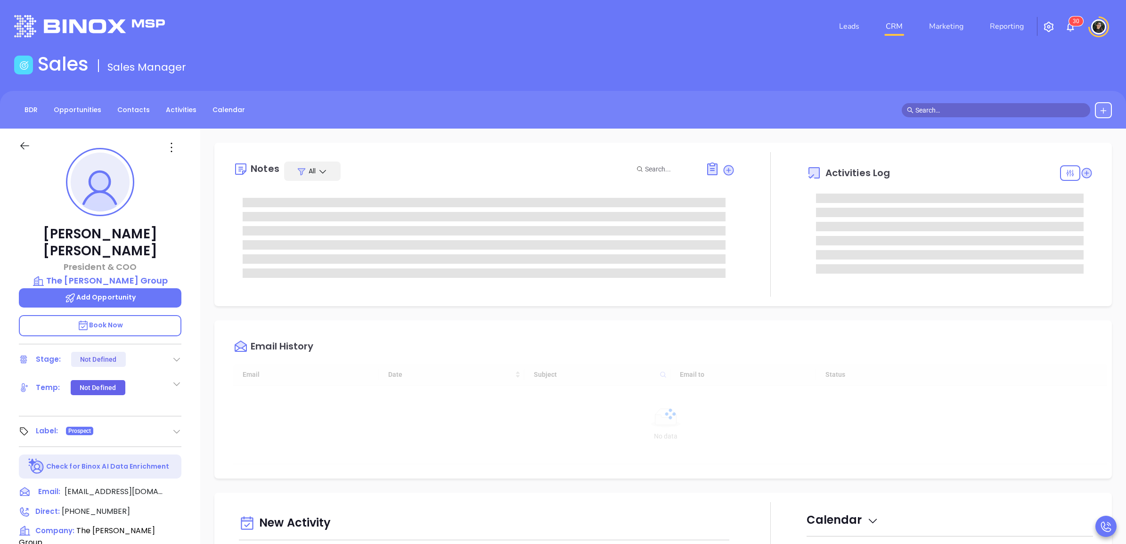
scroll to position [274, 0]
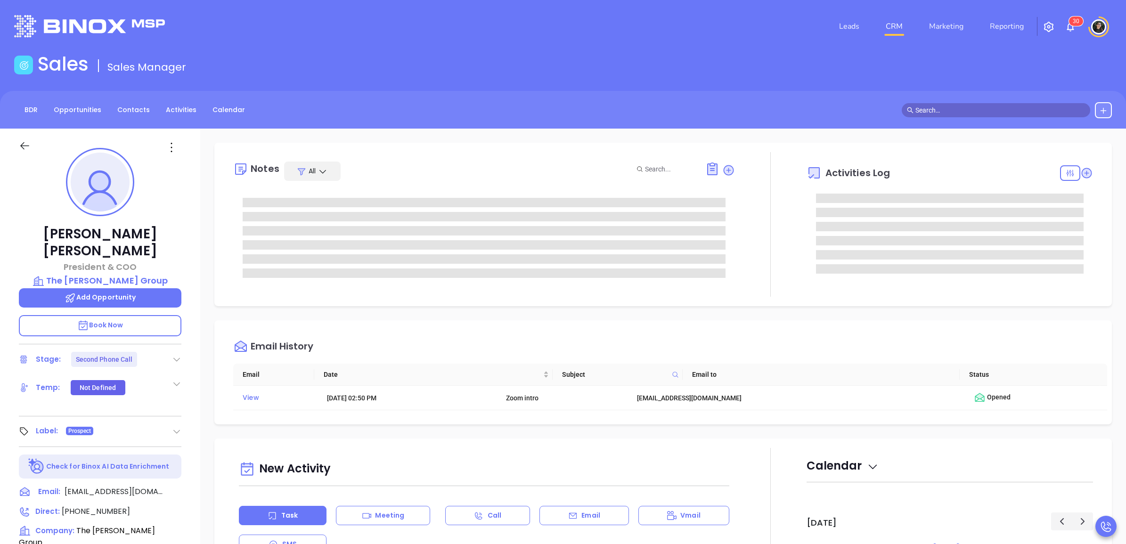
type input "[PERSON_NAME]"
drag, startPoint x: 150, startPoint y: 230, endPoint x: 43, endPoint y: 237, distance: 107.2
click at [43, 237] on p "[PERSON_NAME]" at bounding box center [100, 243] width 163 height 34
copy p "[PERSON_NAME]"
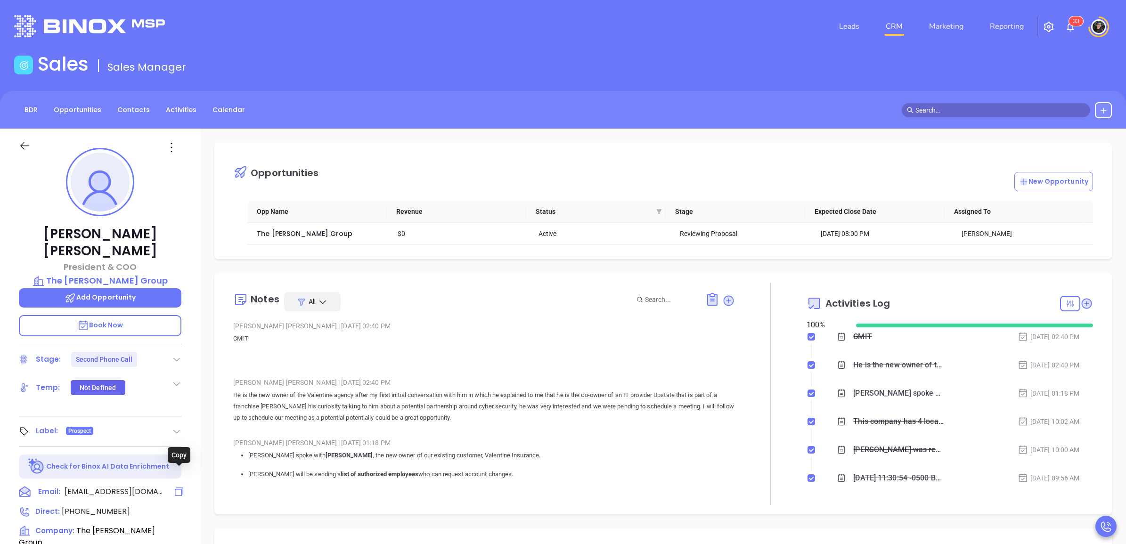
click at [182, 435] on icon at bounding box center [179, 492] width 8 height 8
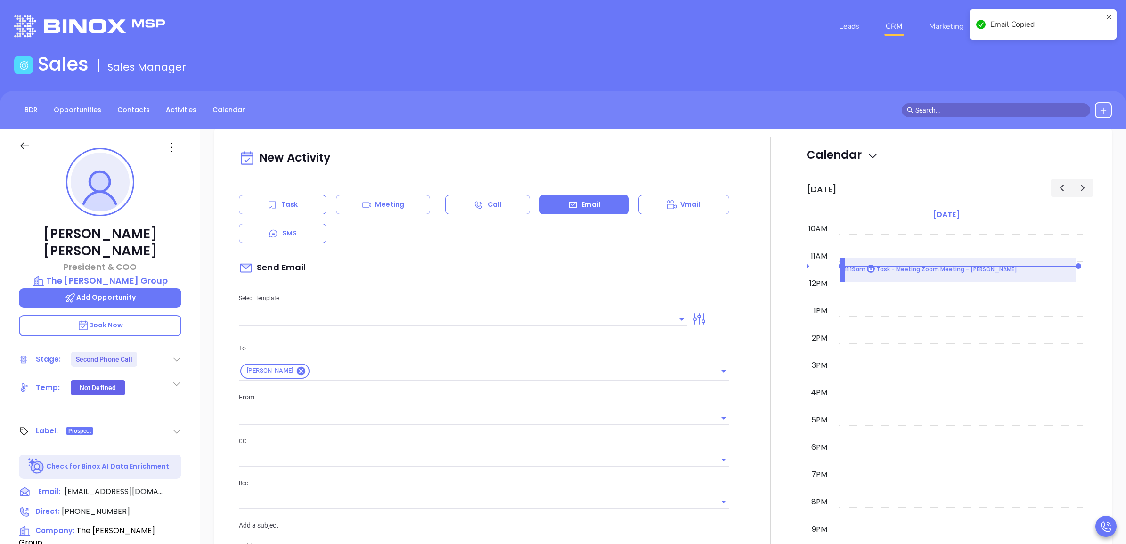
scroll to position [129, 0]
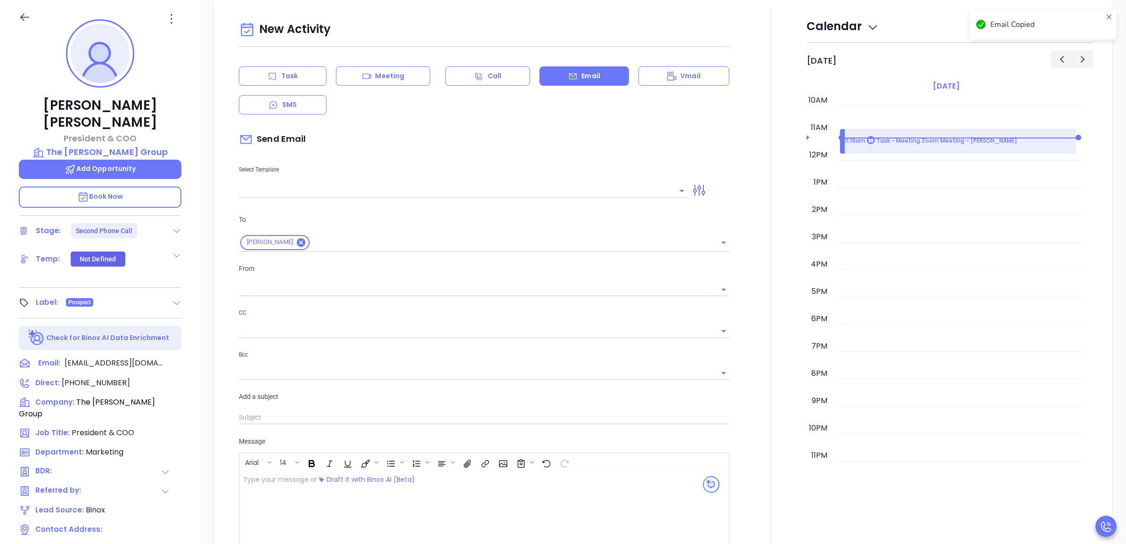
type input "[PERSON_NAME]"
click at [182, 378] on icon at bounding box center [180, 383] width 10 height 10
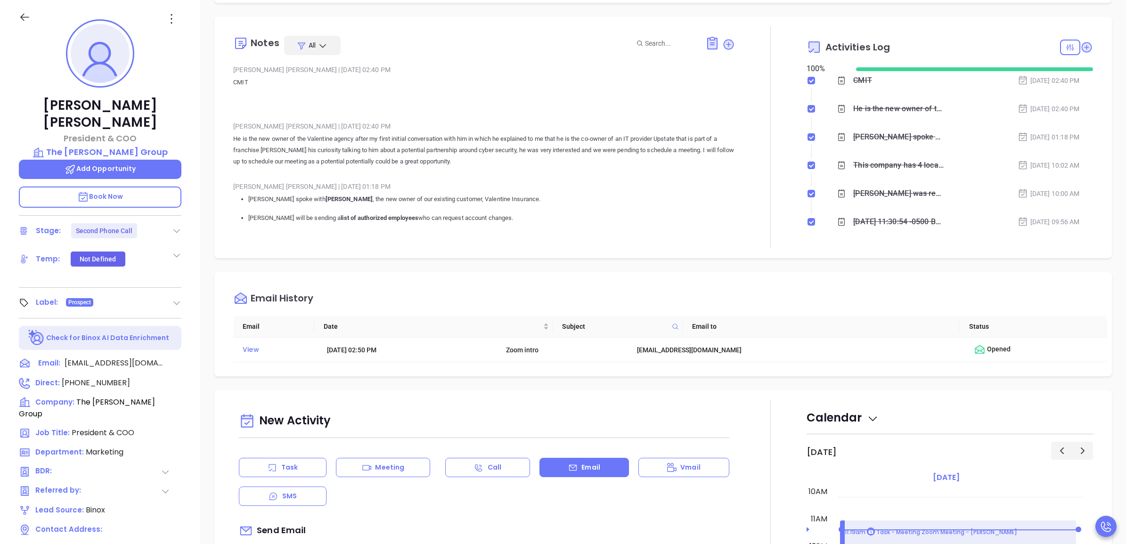
scroll to position [107, 0]
